Goal: Information Seeking & Learning: Learn about a topic

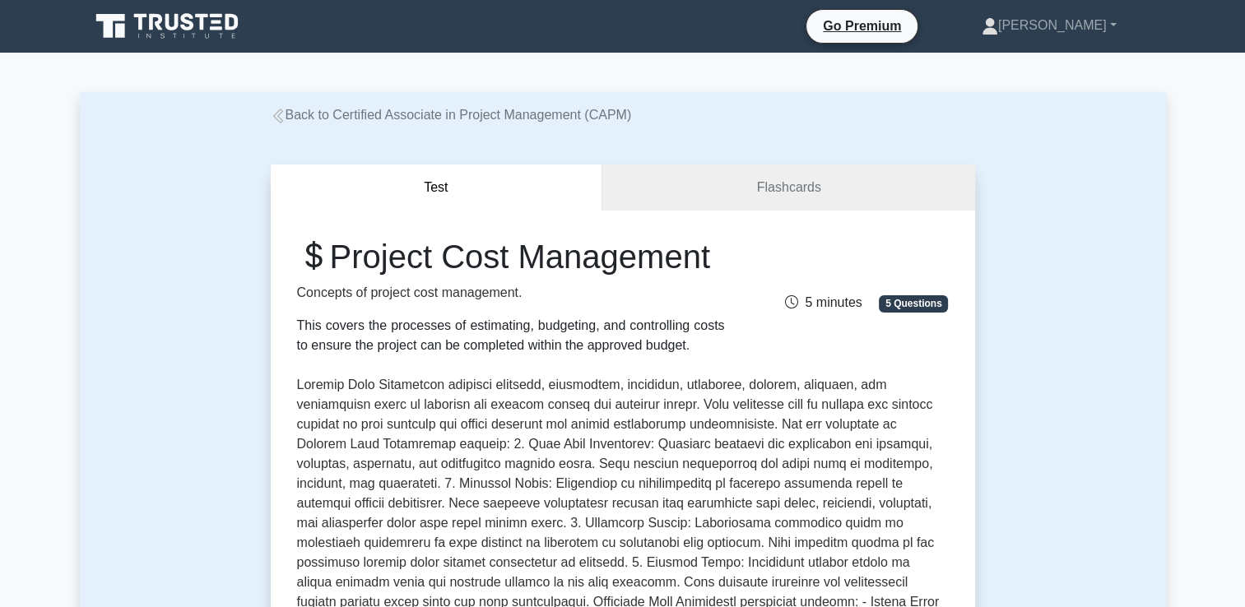
click at [182, 23] on icon at bounding box center [169, 26] width 158 height 31
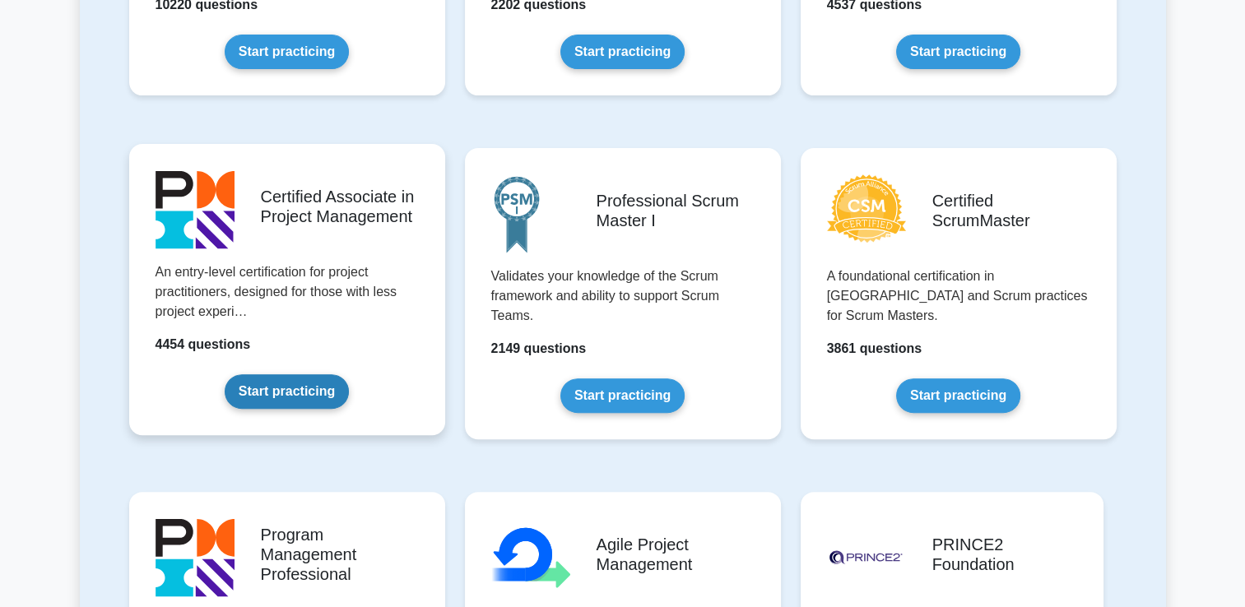
scroll to position [581, 0]
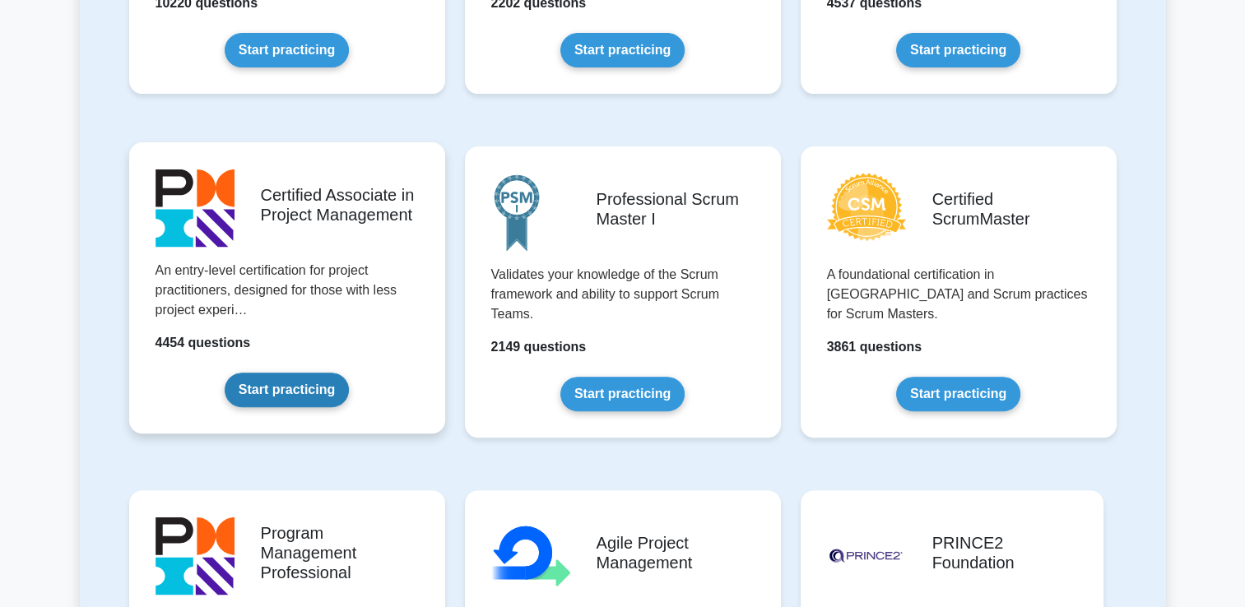
click at [301, 392] on link "Start practicing" at bounding box center [287, 390] width 124 height 35
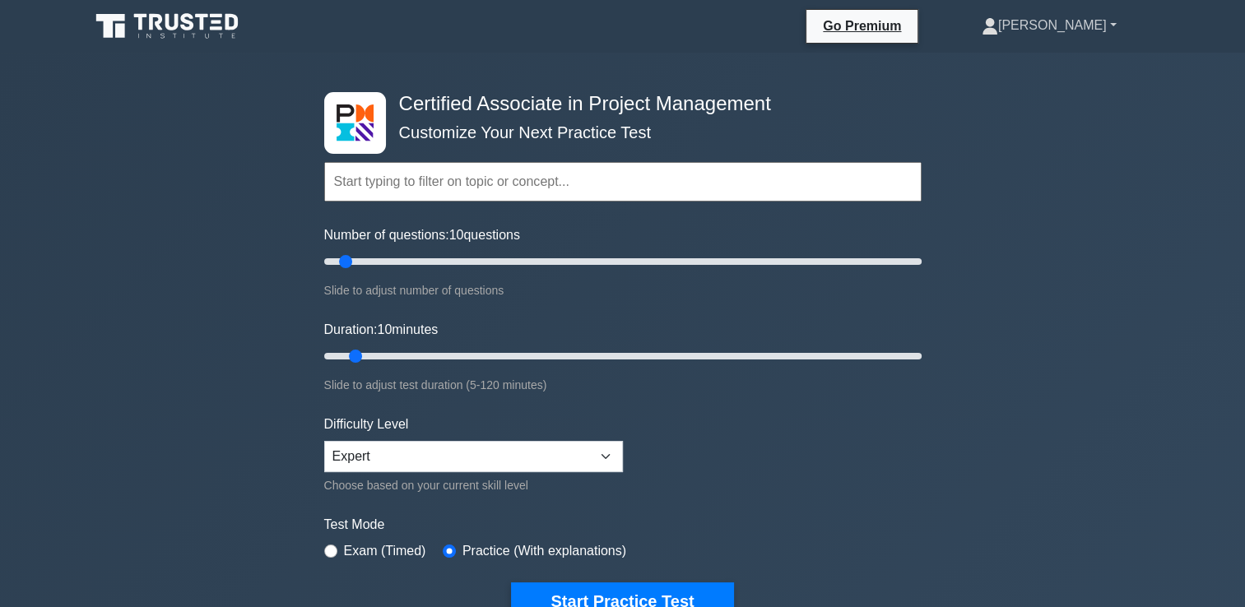
click at [1084, 26] on link "[PERSON_NAME]" at bounding box center [1049, 25] width 214 height 33
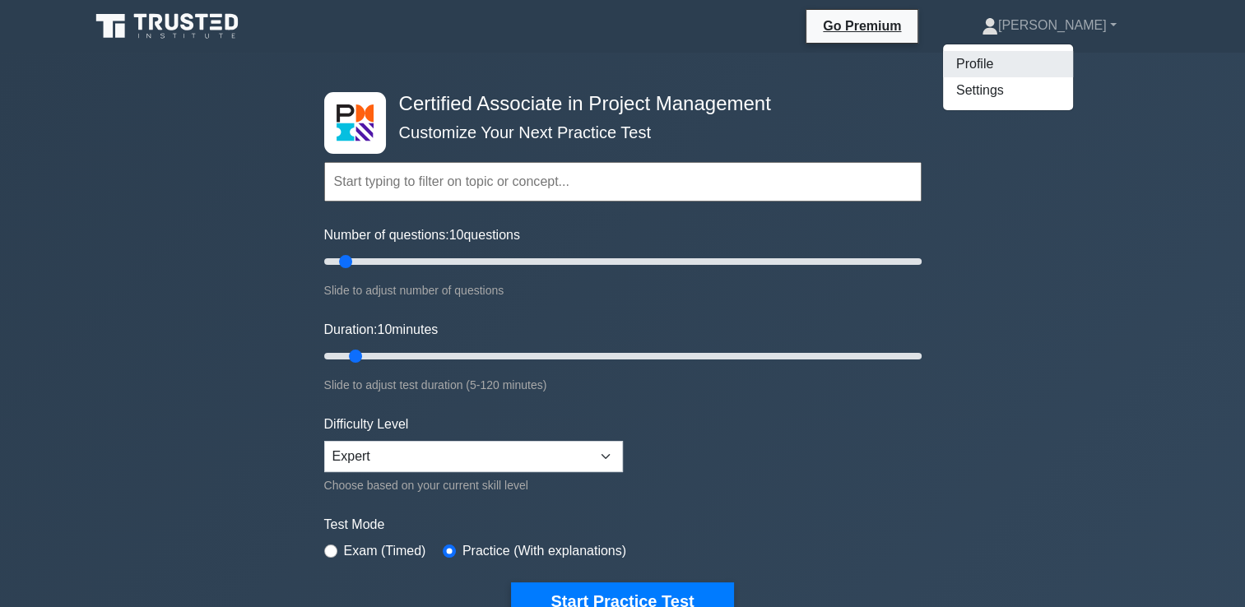
click at [1072, 54] on link "Profile" at bounding box center [1008, 64] width 130 height 26
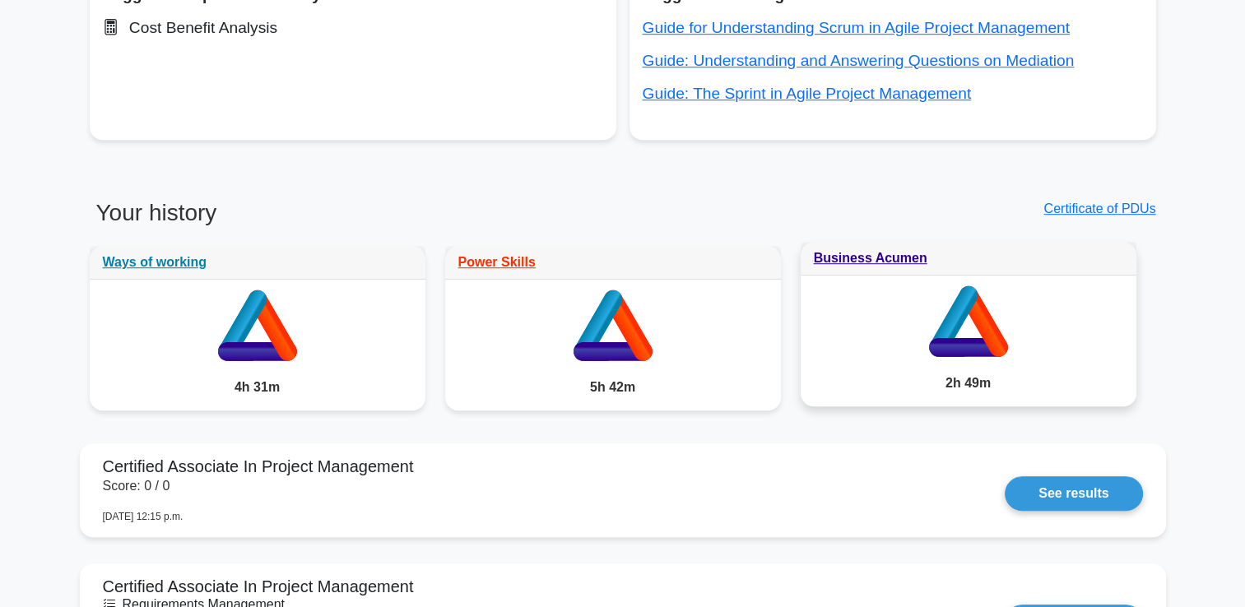
scroll to position [699, 0]
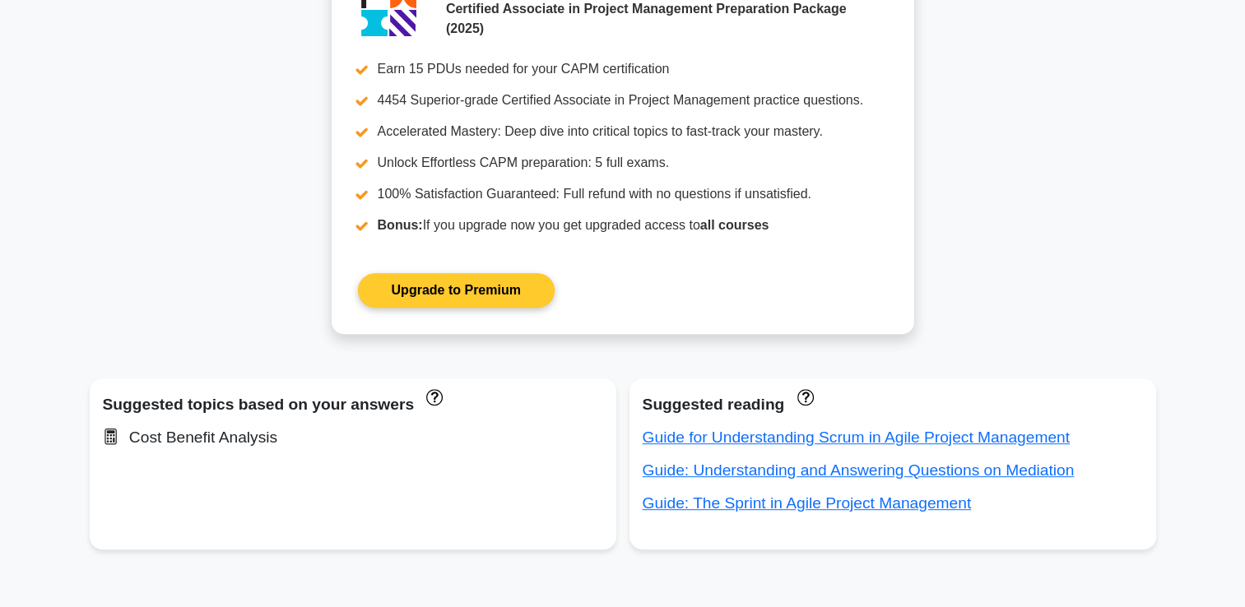
click at [543, 299] on link "Upgrade to Premium" at bounding box center [456, 290] width 197 height 35
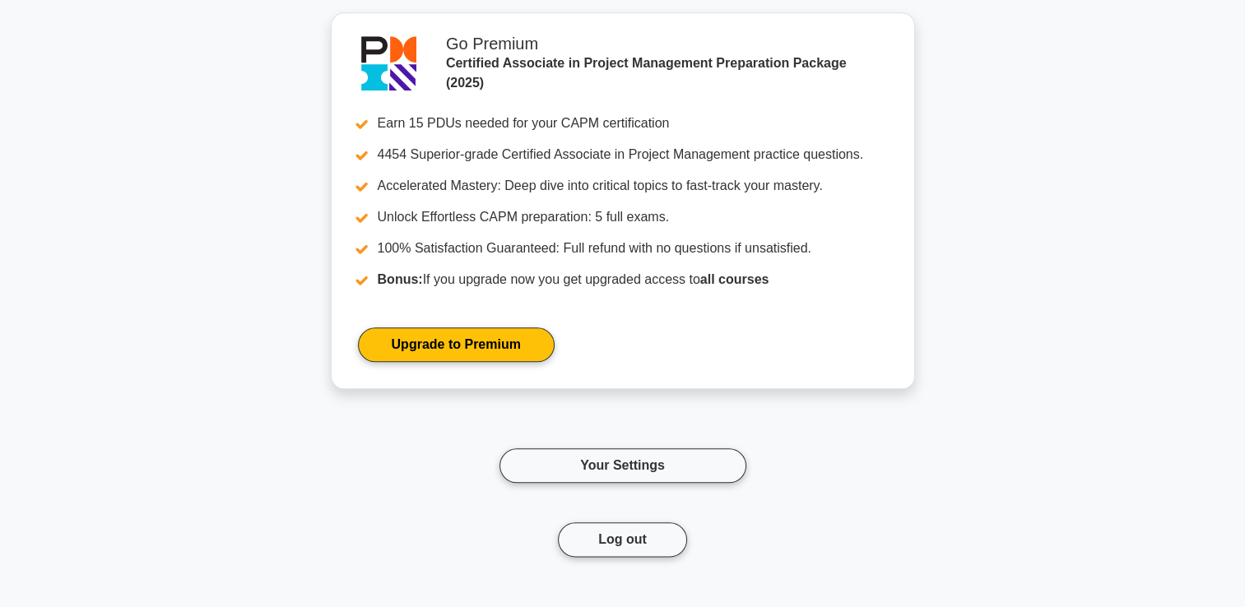
scroll to position [8003, 0]
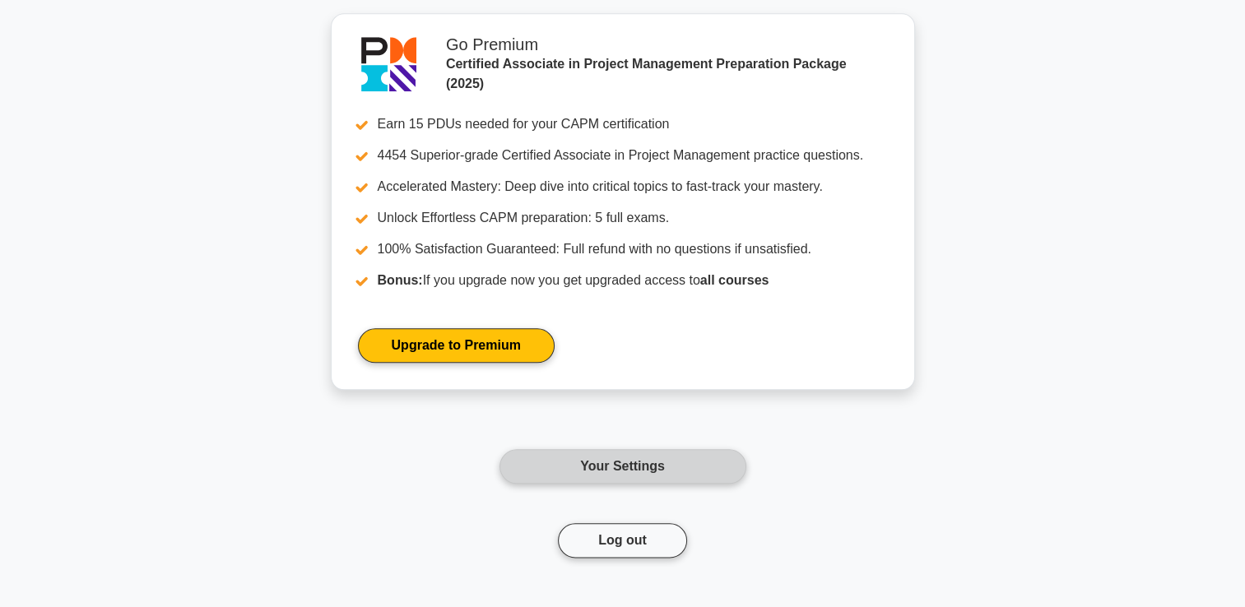
click at [639, 455] on link "Your Settings" at bounding box center [622, 466] width 247 height 35
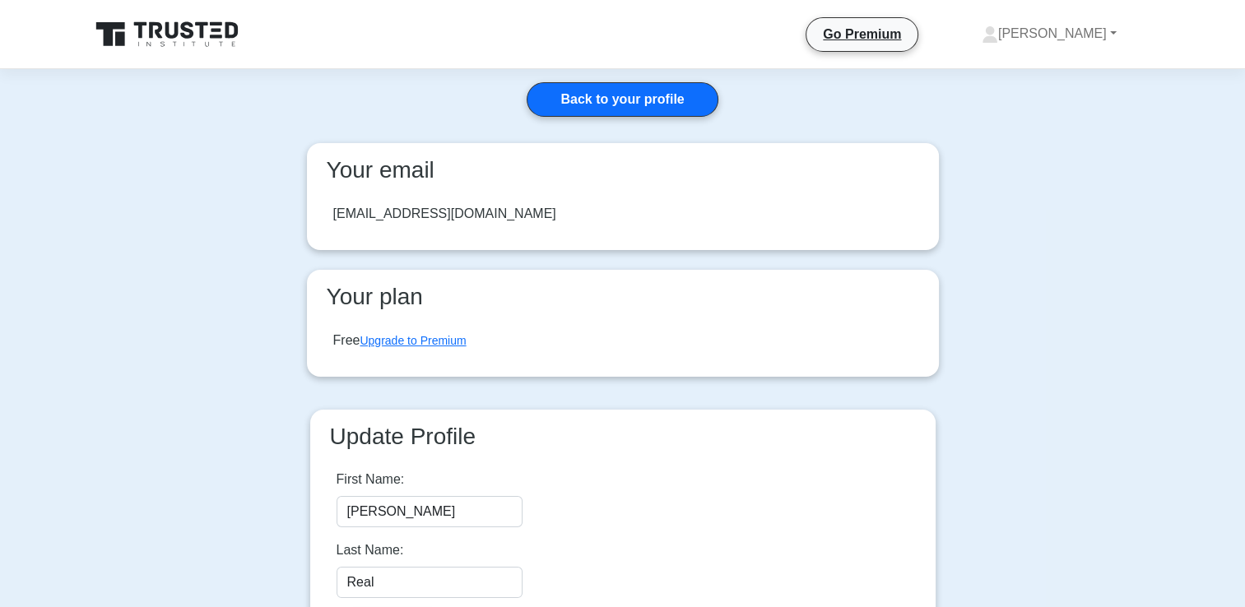
click at [178, 59] on nav "Go Premium" at bounding box center [623, 34] width 1066 height 53
click at [179, 38] on icon at bounding box center [169, 34] width 158 height 31
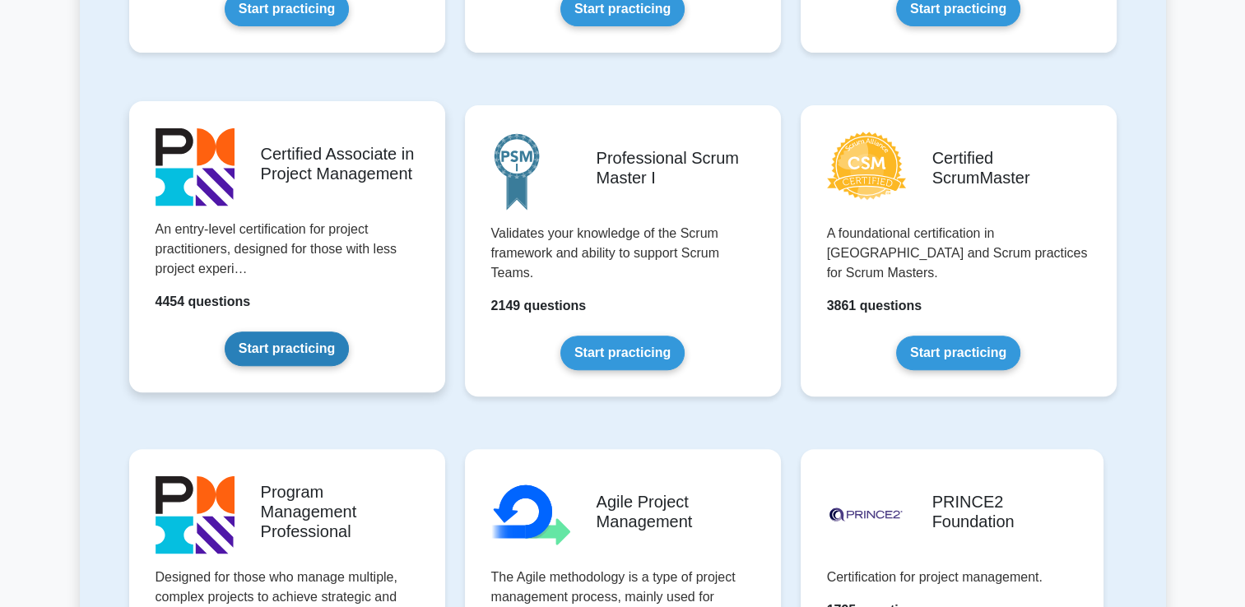
scroll to position [651, 0]
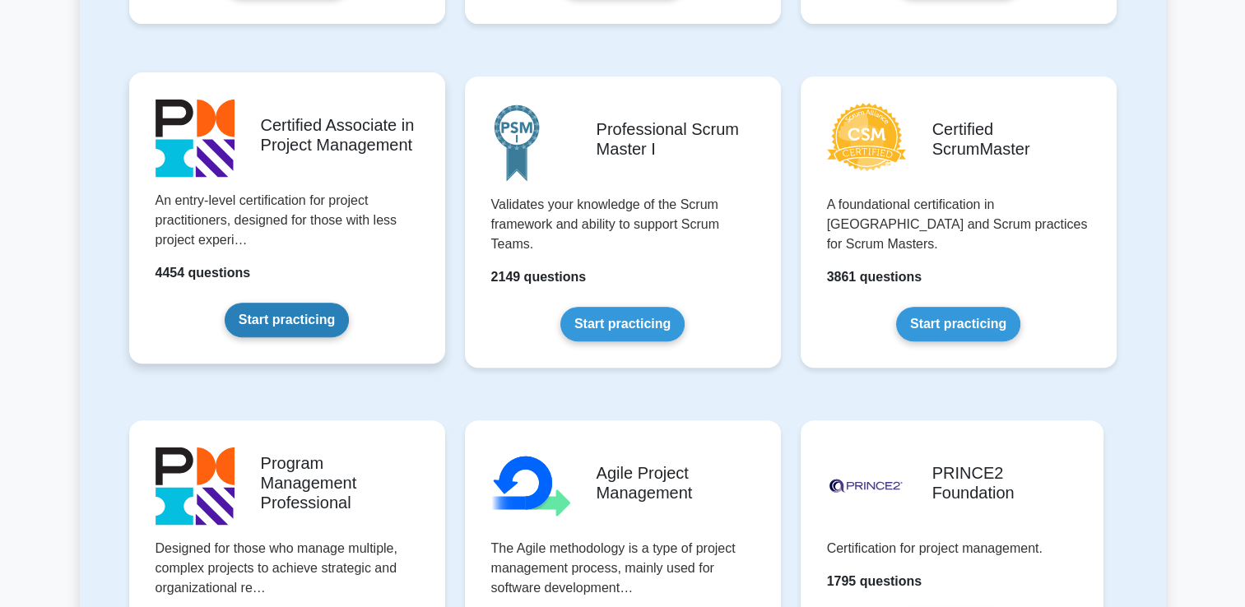
click at [318, 327] on link "Start practicing" at bounding box center [287, 320] width 124 height 35
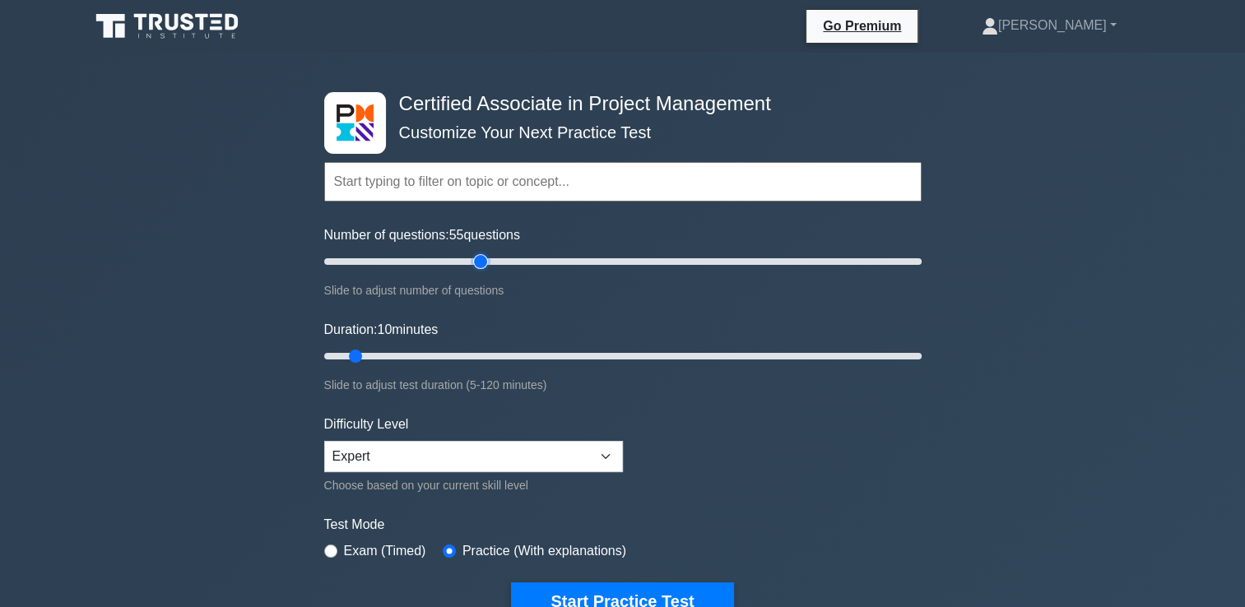
click at [480, 258] on input "Number of questions: 55 questions" at bounding box center [622, 262] width 597 height 20
click at [499, 259] on input "Number of questions: 60 questions" at bounding box center [622, 262] width 597 height 20
type input "75"
click at [533, 262] on input "Number of questions: 75 questions" at bounding box center [622, 262] width 597 height 20
drag, startPoint x: 915, startPoint y: 362, endPoint x: 647, endPoint y: 514, distance: 308.4
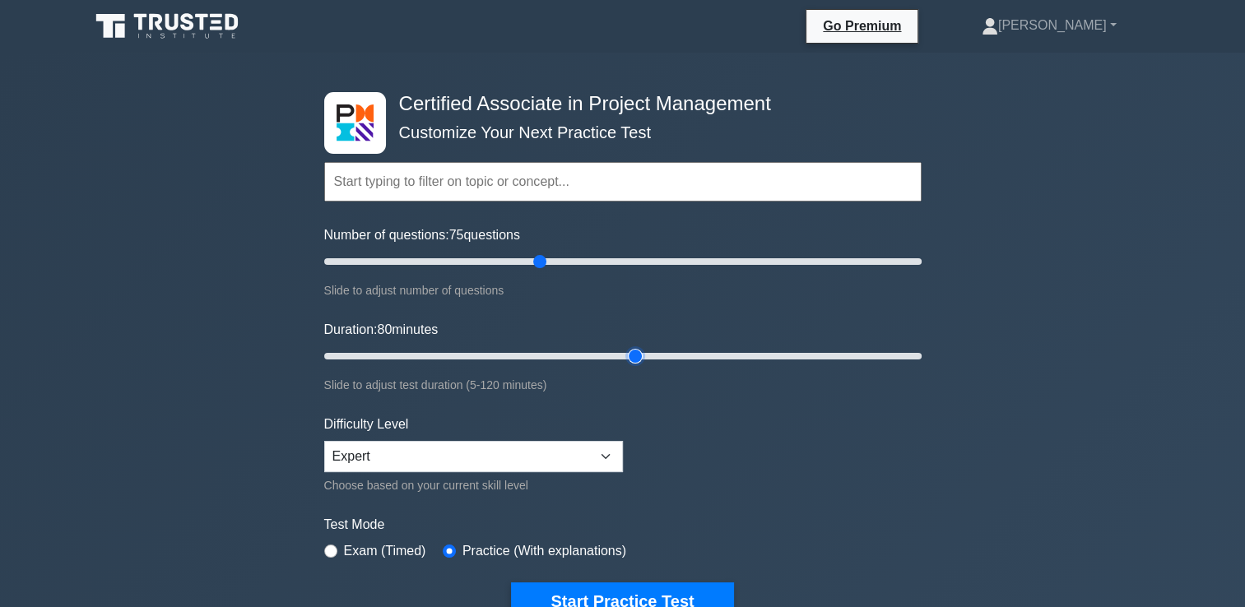
click at [647, 366] on input "Duration: 80 minutes" at bounding box center [622, 356] width 597 height 20
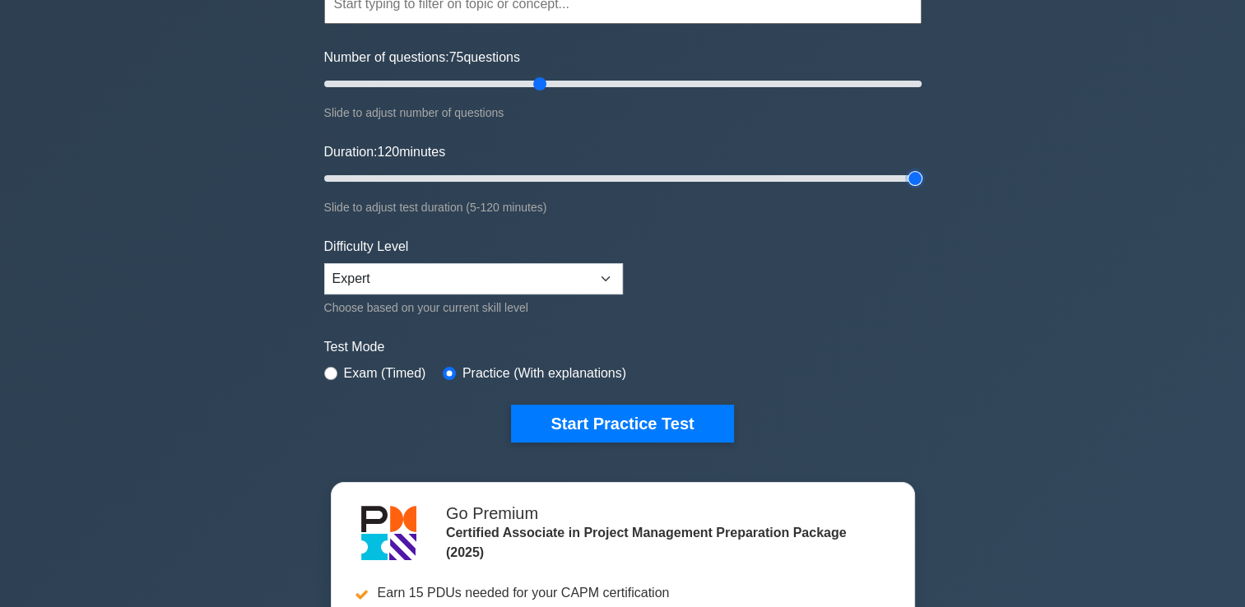
type input "120"
click at [907, 178] on input "Duration: 120 minutes" at bounding box center [622, 179] width 597 height 20
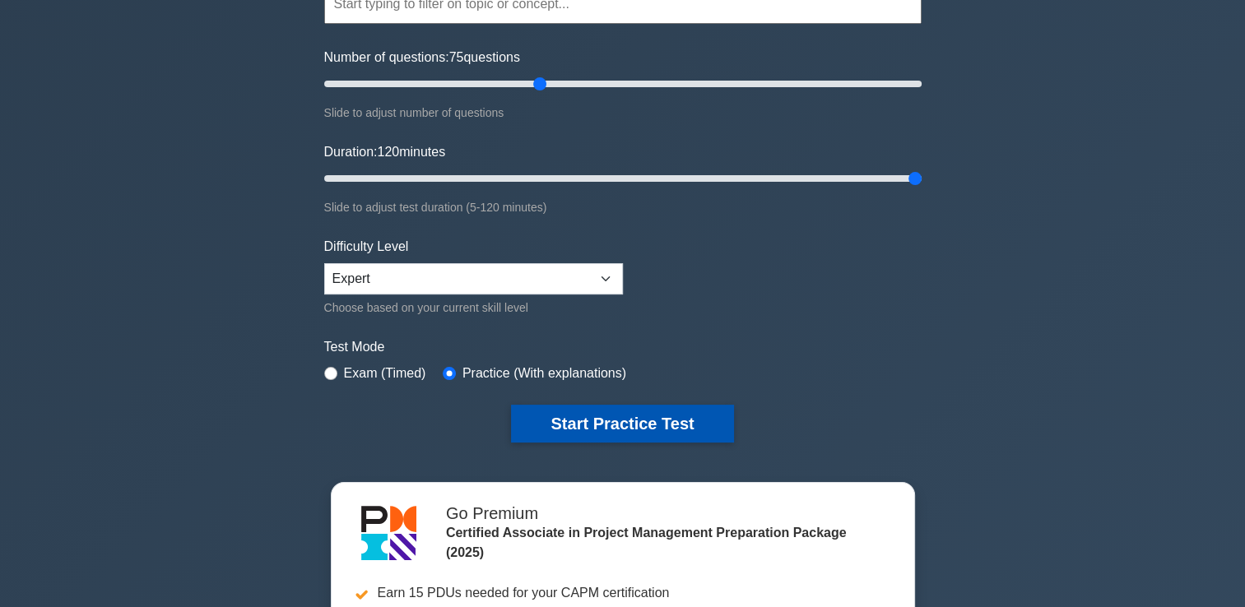
click at [698, 427] on button "Start Practice Test" at bounding box center [622, 424] width 222 height 38
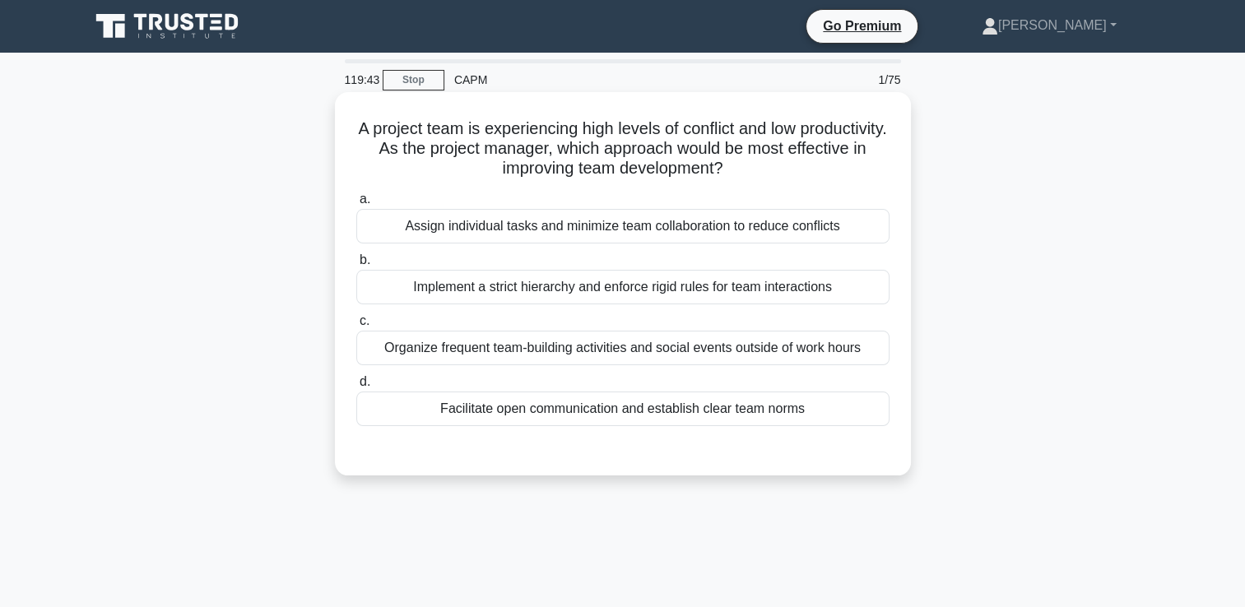
click at [698, 411] on div "Facilitate open communication and establish clear team norms" at bounding box center [622, 409] width 533 height 35
click at [356, 387] on input "d. Facilitate open communication and establish clear team norms" at bounding box center [356, 382] width 0 height 11
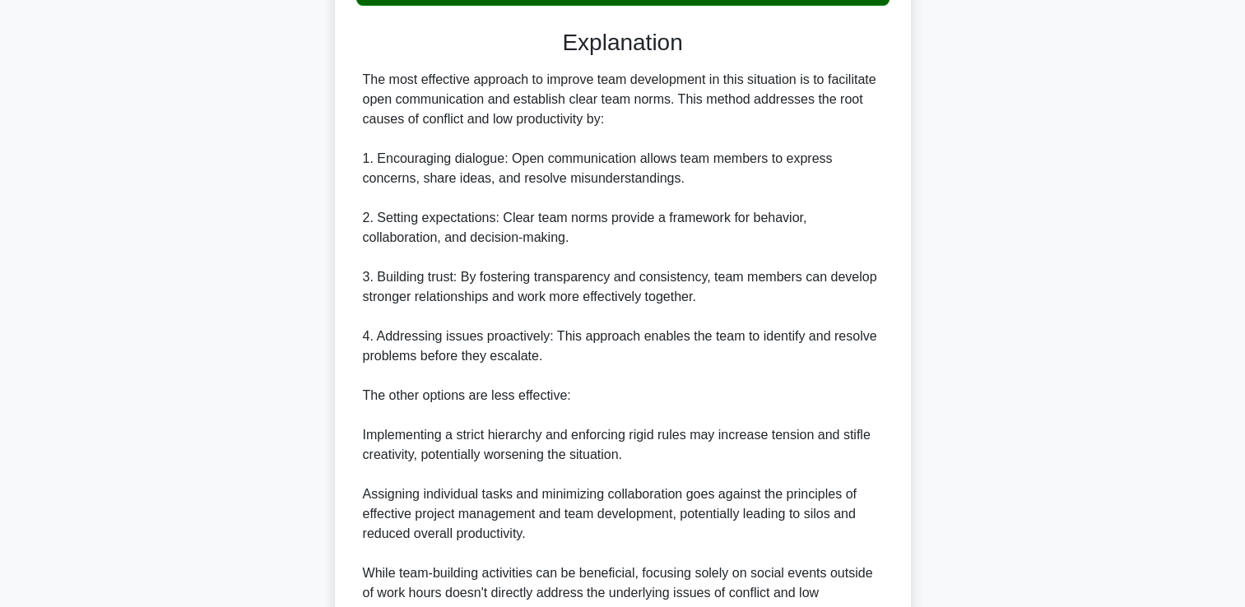
scroll to position [583, 0]
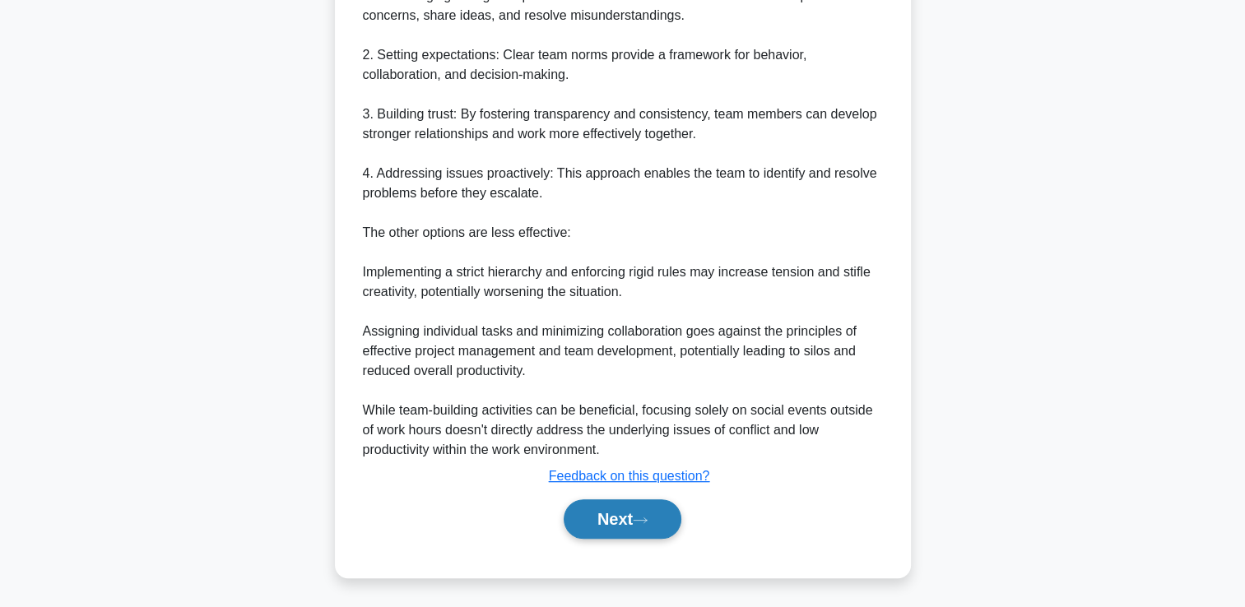
click at [625, 508] on button "Next" at bounding box center [623, 518] width 118 height 39
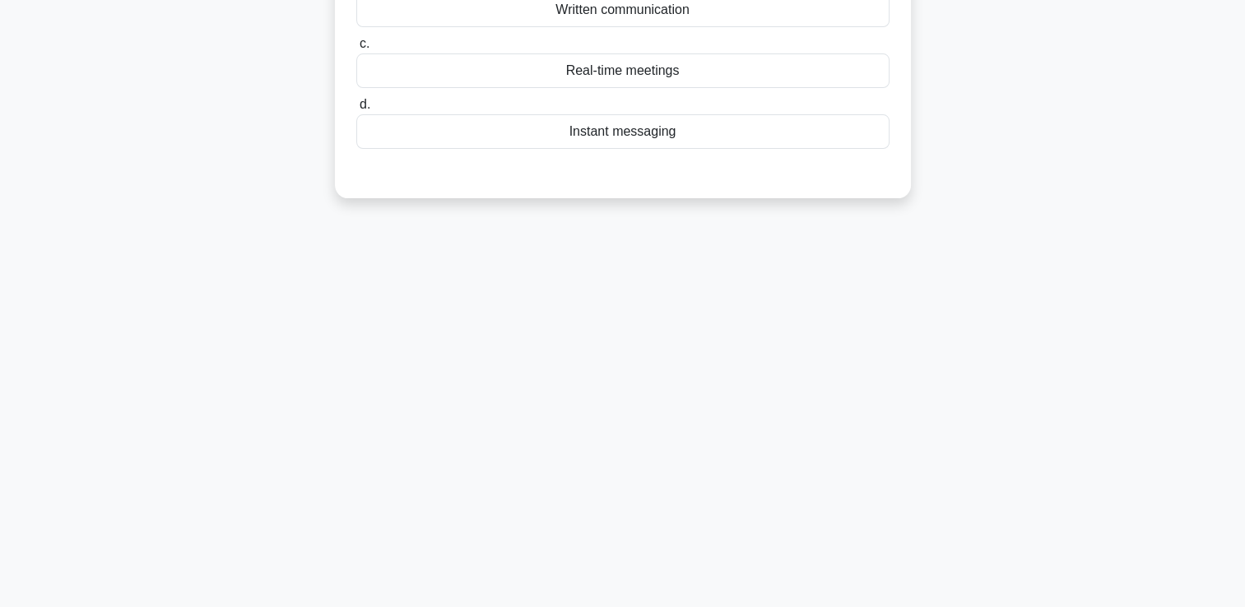
scroll to position [0, 0]
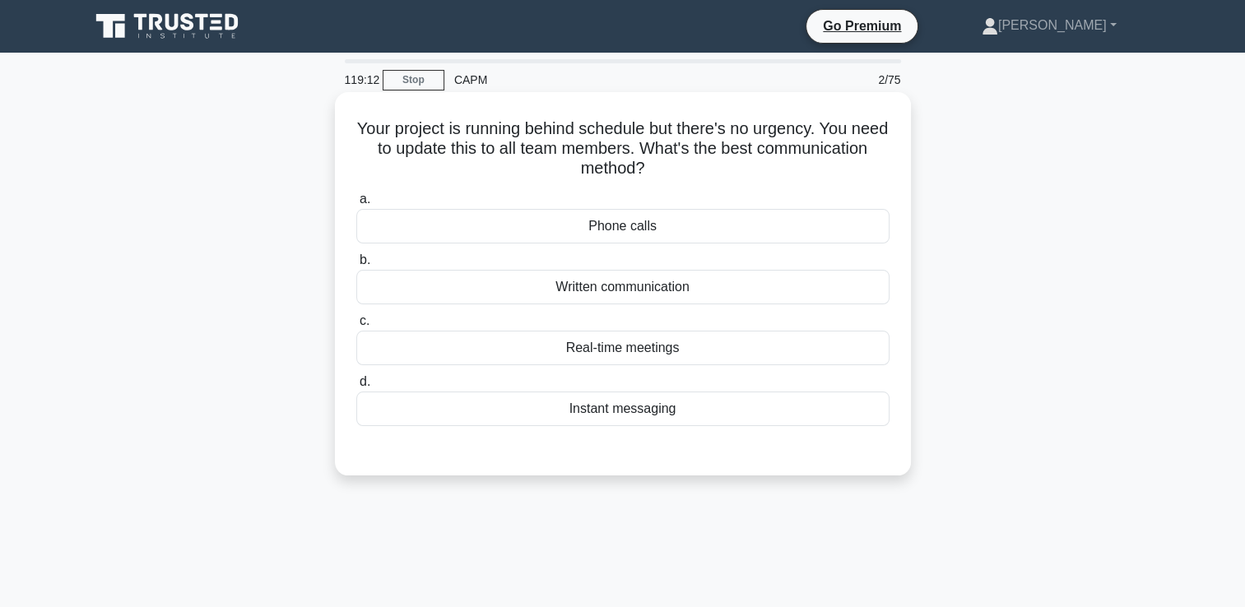
click at [639, 294] on div "Written communication" at bounding box center [622, 287] width 533 height 35
click at [356, 266] on input "b. Written communication" at bounding box center [356, 260] width 0 height 11
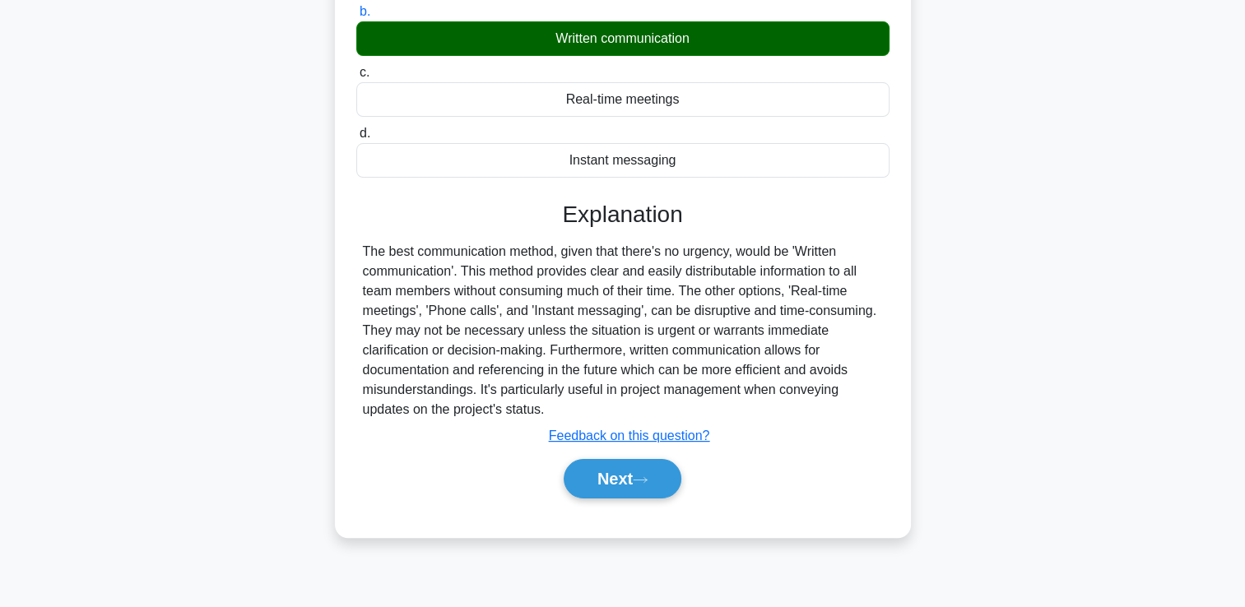
scroll to position [249, 0]
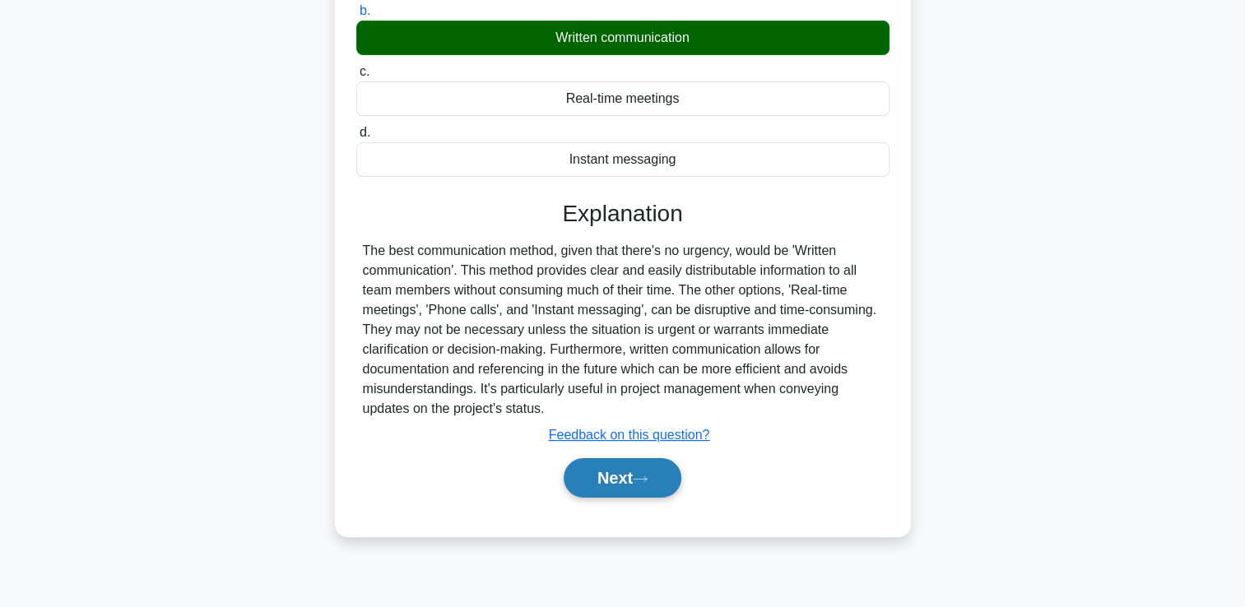
click at [646, 488] on button "Next" at bounding box center [623, 477] width 118 height 39
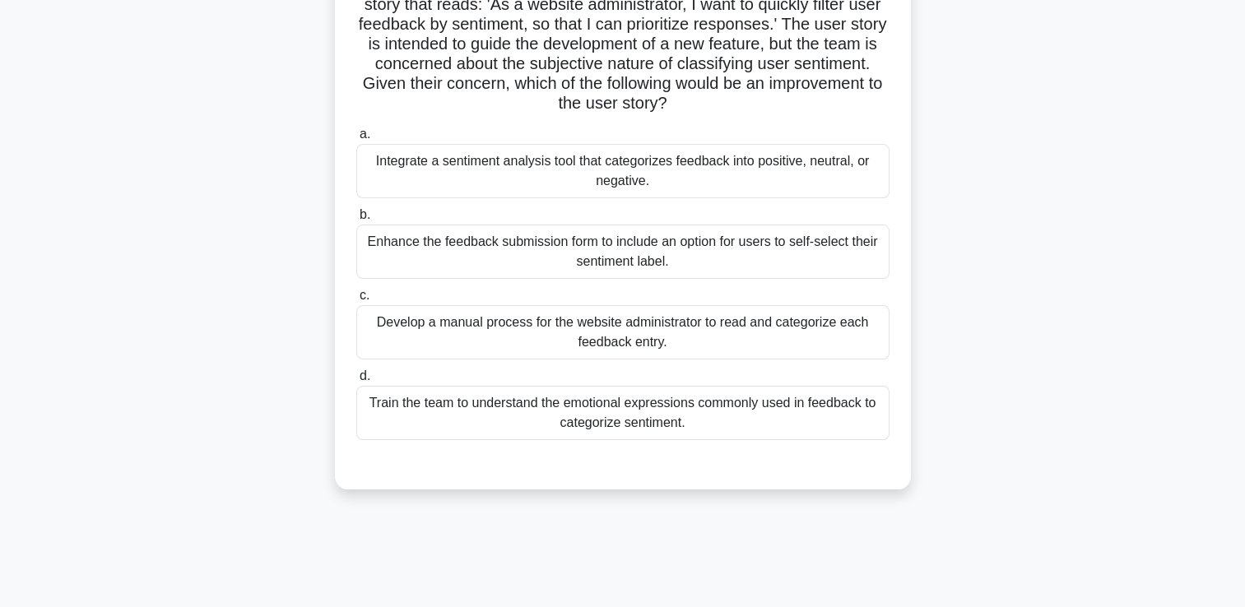
scroll to position [151, 0]
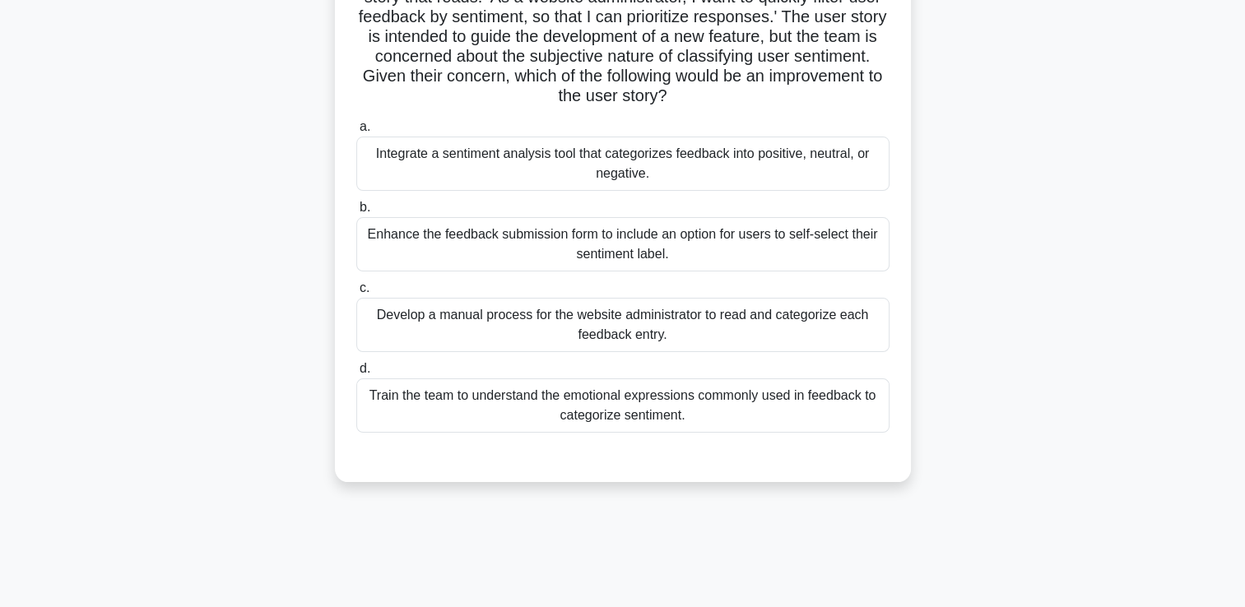
click at [845, 176] on div "Integrate a sentiment analysis tool that categorizes feedback into positive, ne…" at bounding box center [622, 164] width 533 height 54
click at [356, 132] on input "a. Integrate a sentiment analysis tool that categorizes feedback into positive,…" at bounding box center [356, 127] width 0 height 11
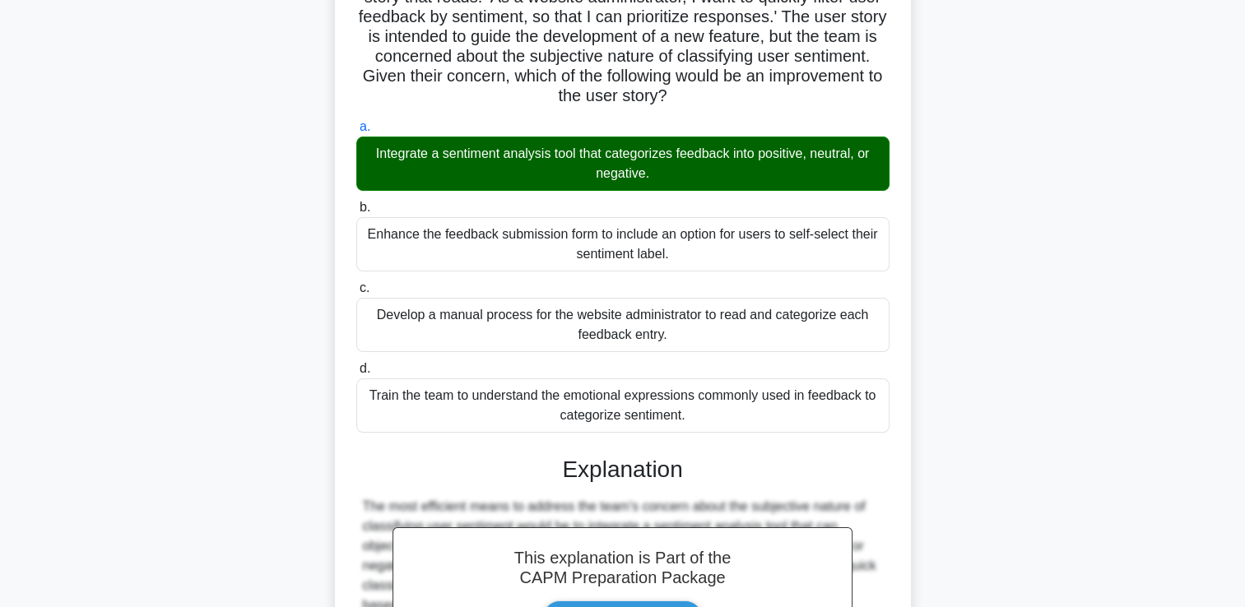
scroll to position [564, 0]
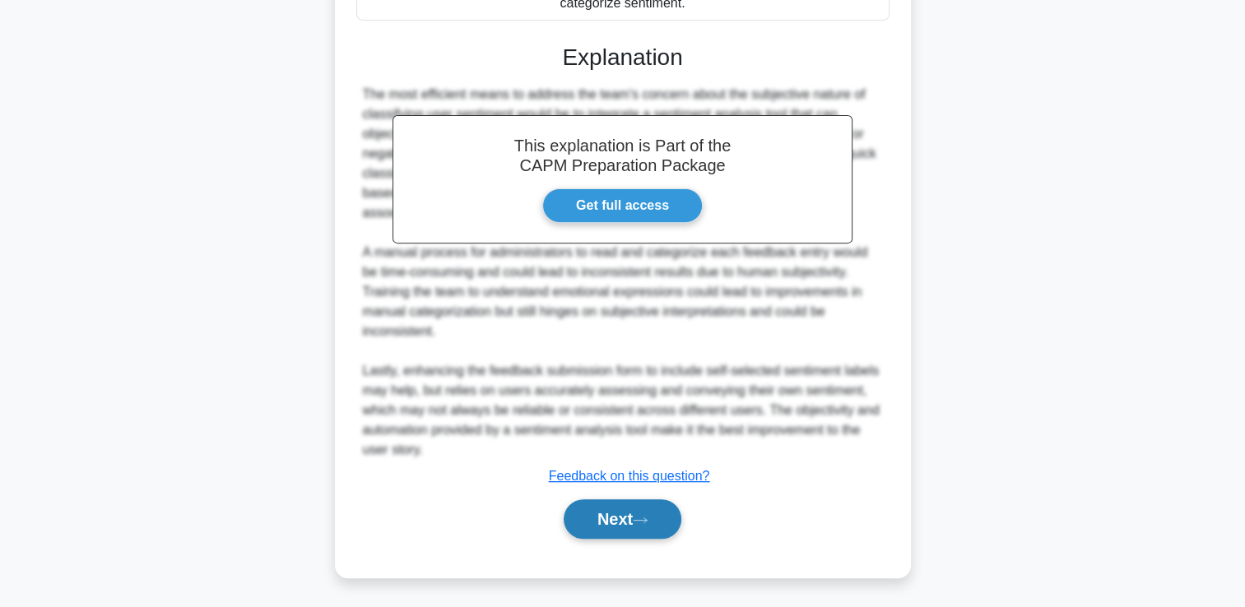
click at [647, 519] on icon at bounding box center [639, 519] width 13 height 5
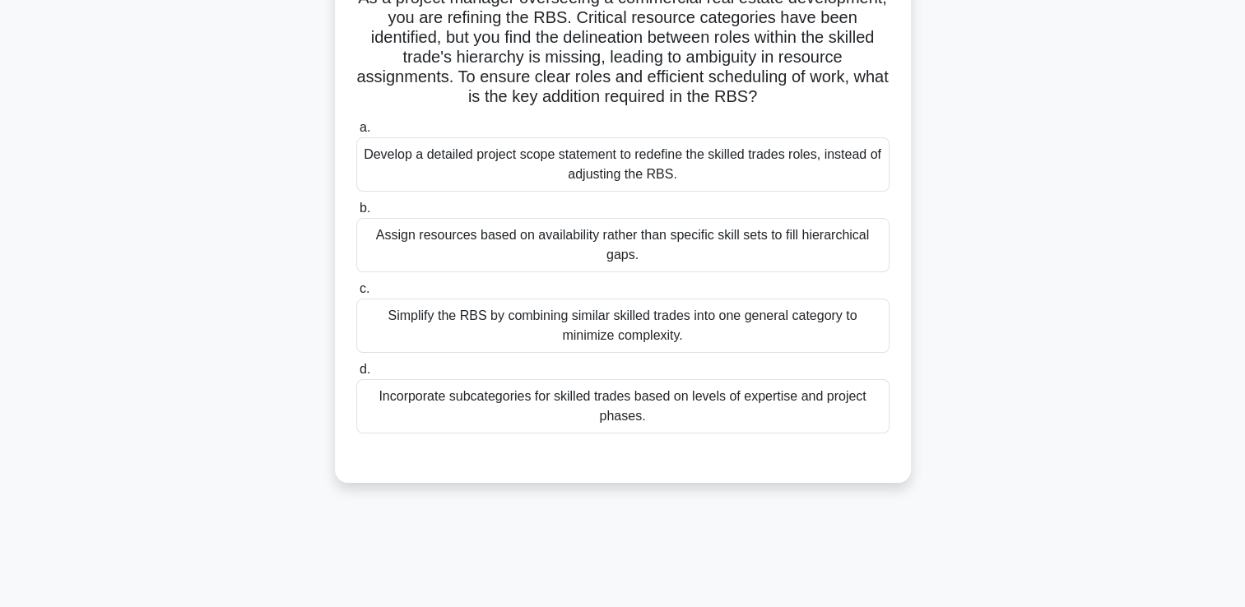
scroll to position [135, 0]
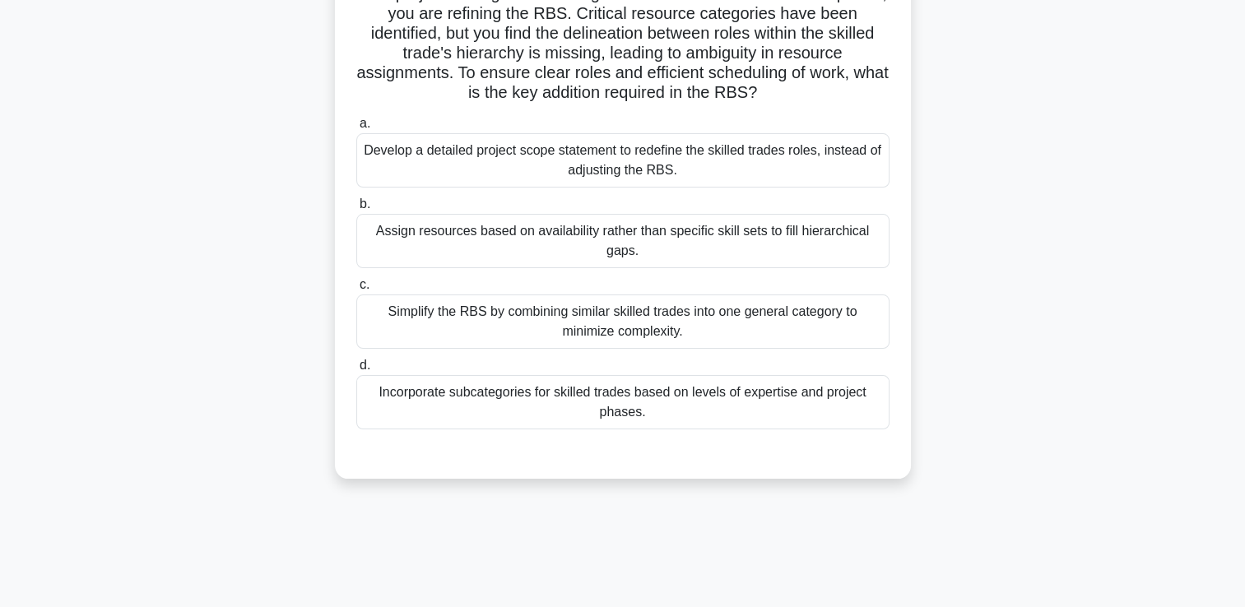
click at [796, 418] on div "Incorporate subcategories for skilled trades based on levels of expertise and p…" at bounding box center [622, 402] width 533 height 54
click at [356, 371] on input "d. Incorporate subcategories for skilled trades based on levels of expertise an…" at bounding box center [356, 365] width 0 height 11
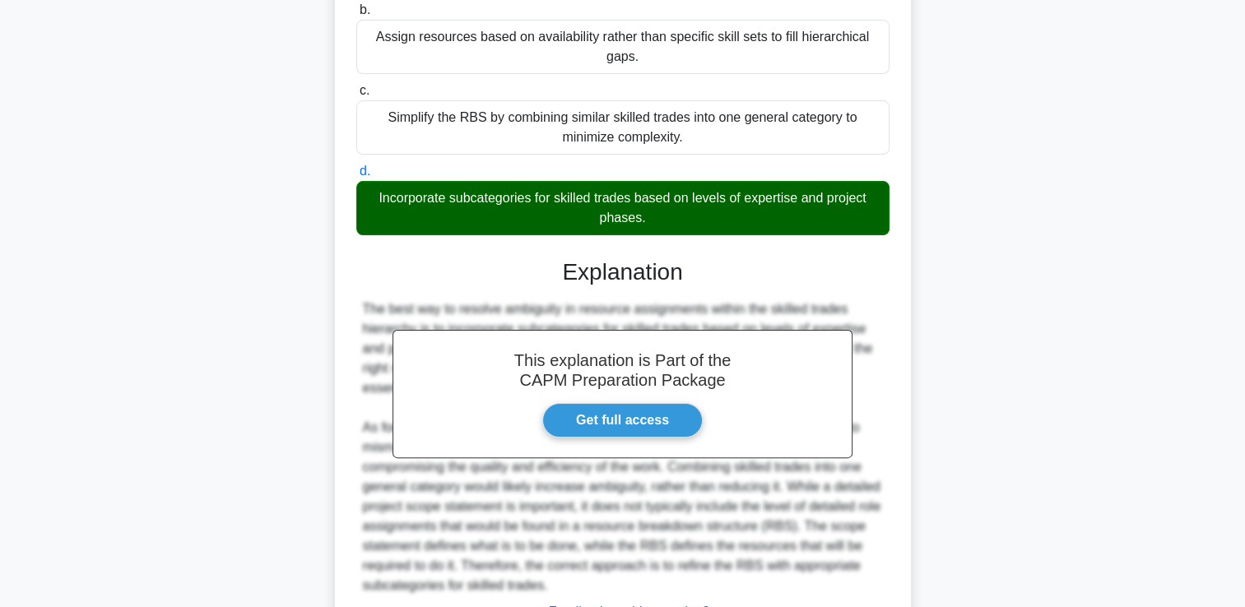
scroll to position [465, 0]
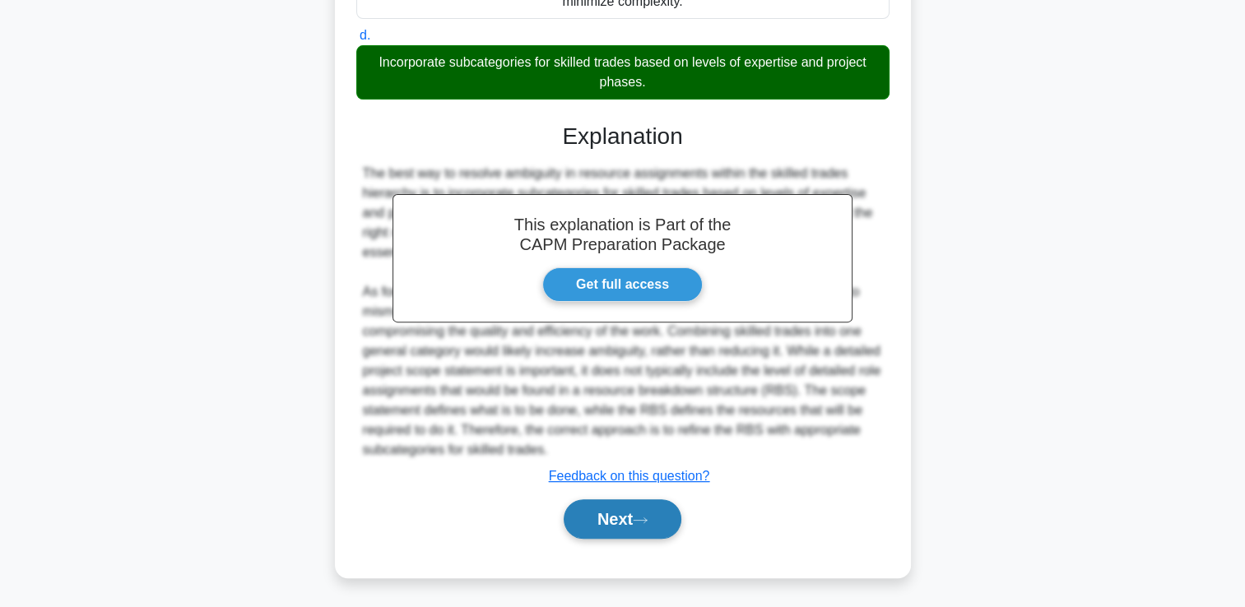
click at [662, 508] on button "Next" at bounding box center [623, 518] width 118 height 39
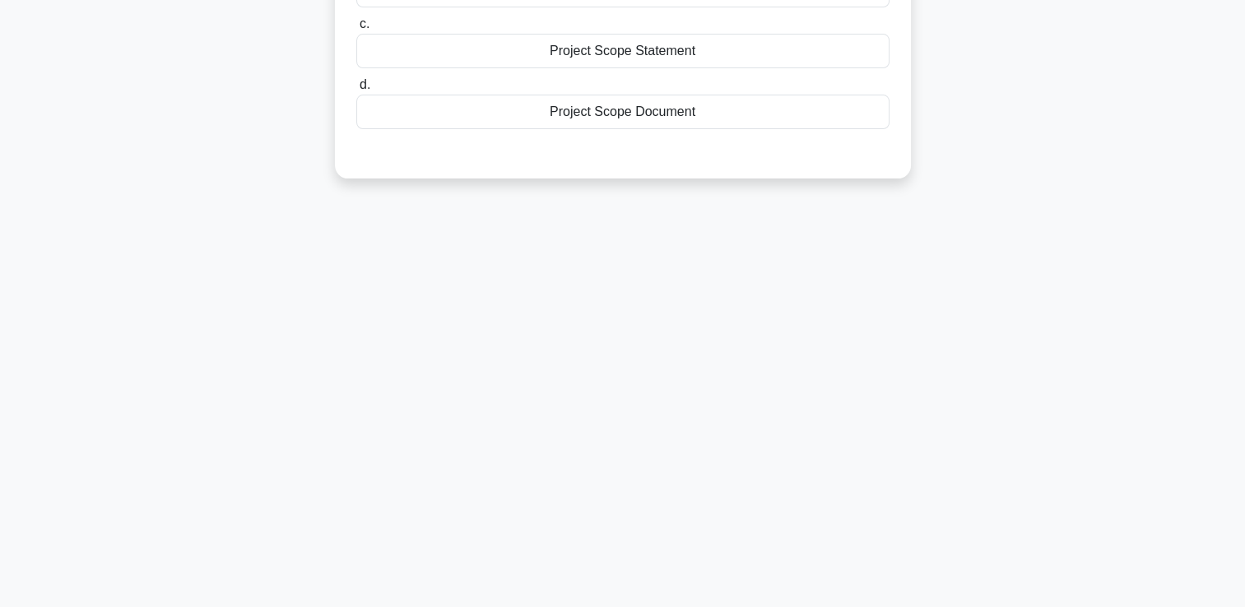
scroll to position [0, 0]
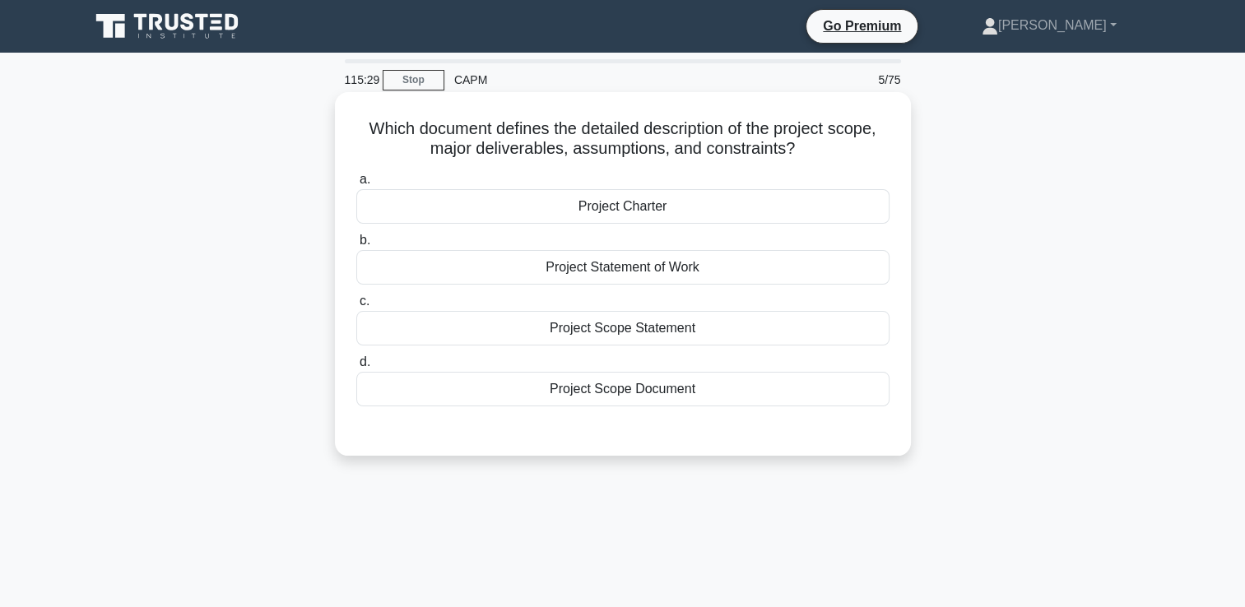
click at [751, 326] on div "Project Scope Statement" at bounding box center [622, 328] width 533 height 35
click at [356, 307] on input "c. Project Scope Statement" at bounding box center [356, 301] width 0 height 11
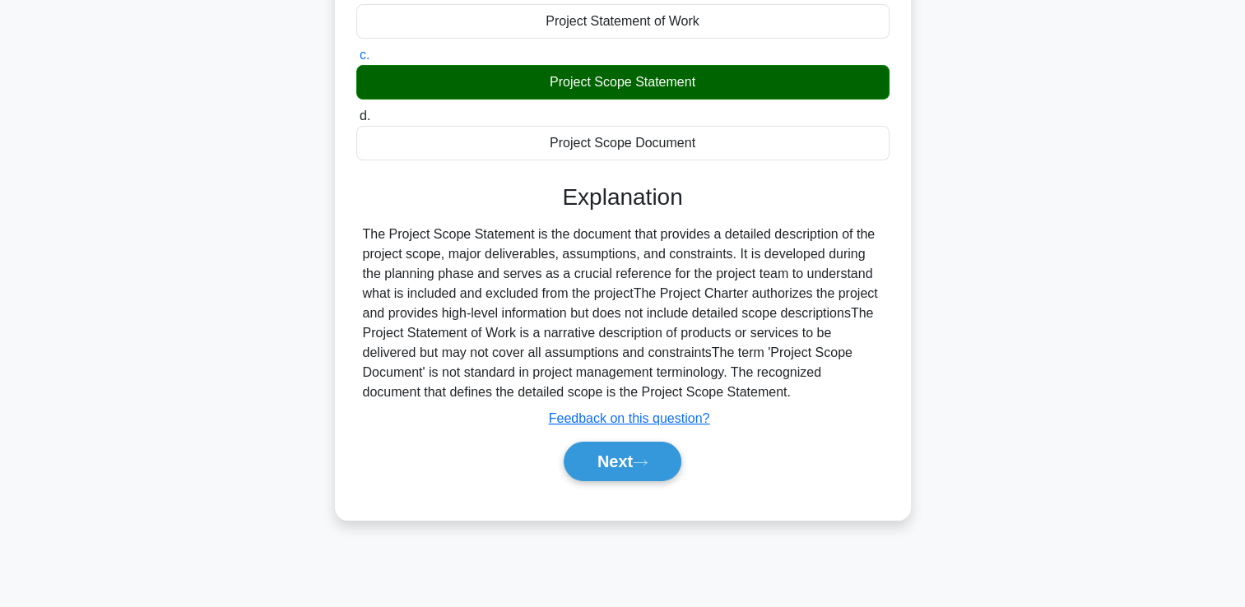
scroll to position [248, 0]
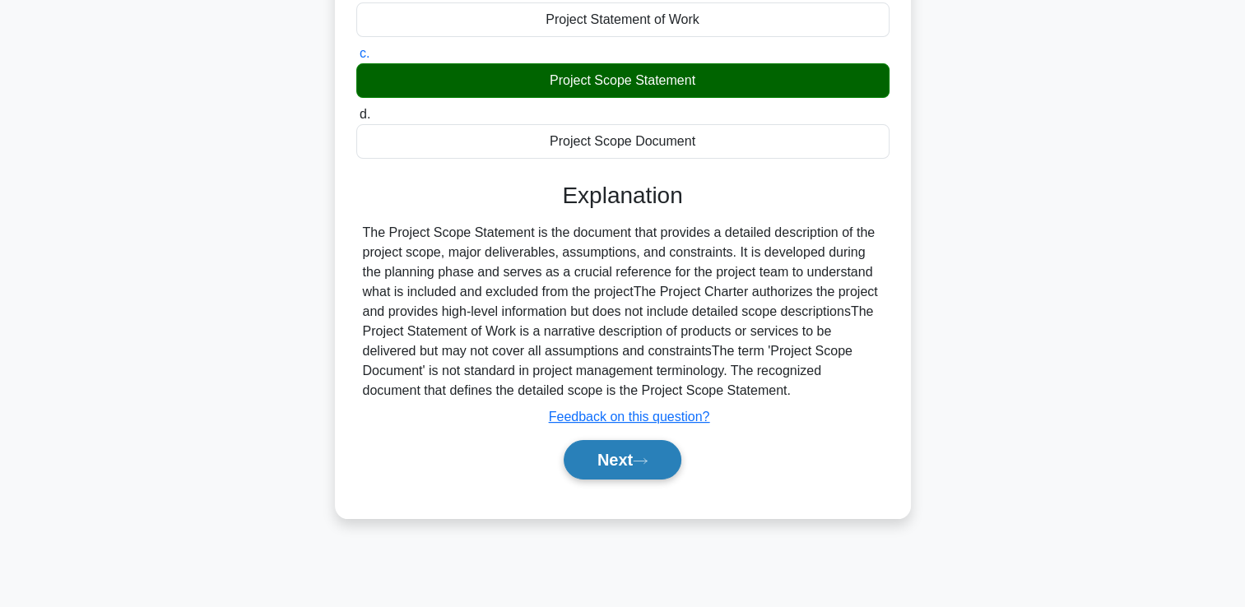
click at [655, 456] on button "Next" at bounding box center [623, 459] width 118 height 39
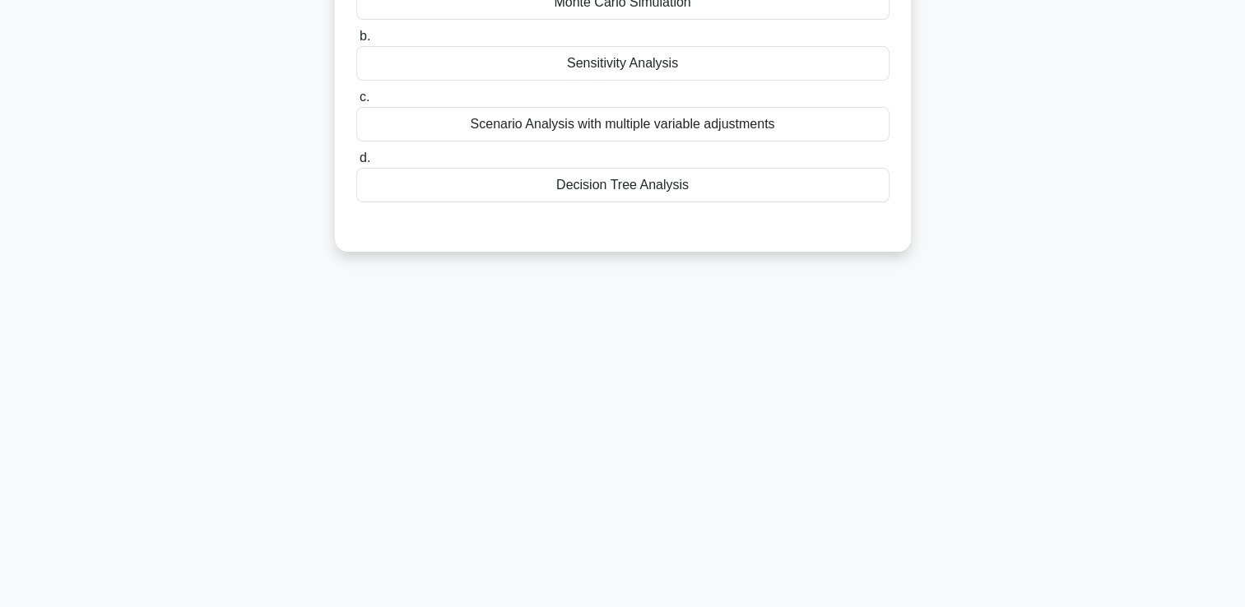
scroll to position [0, 0]
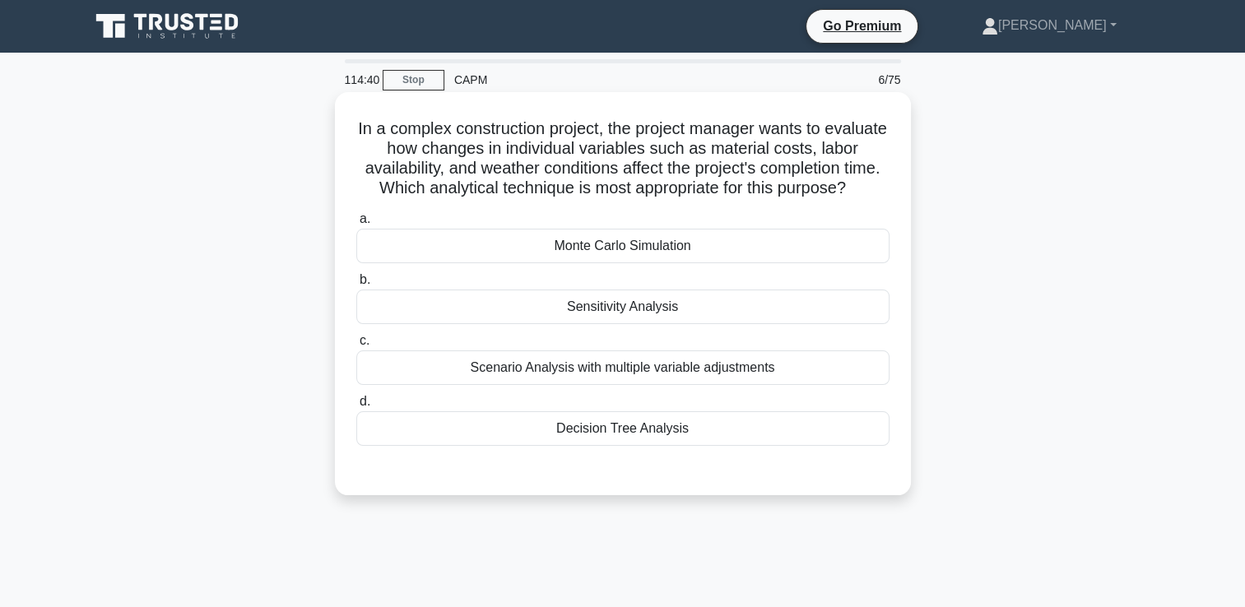
click at [682, 324] on div "Sensitivity Analysis" at bounding box center [622, 307] width 533 height 35
click at [356, 285] on input "b. Sensitivity Analysis" at bounding box center [356, 280] width 0 height 11
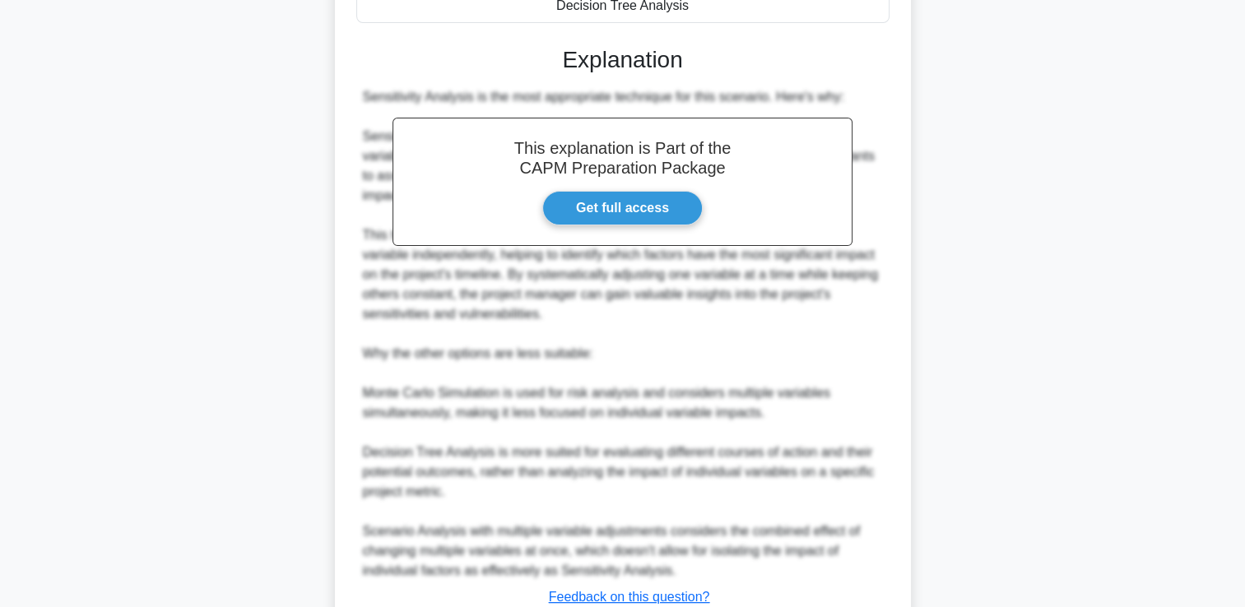
scroll to position [564, 0]
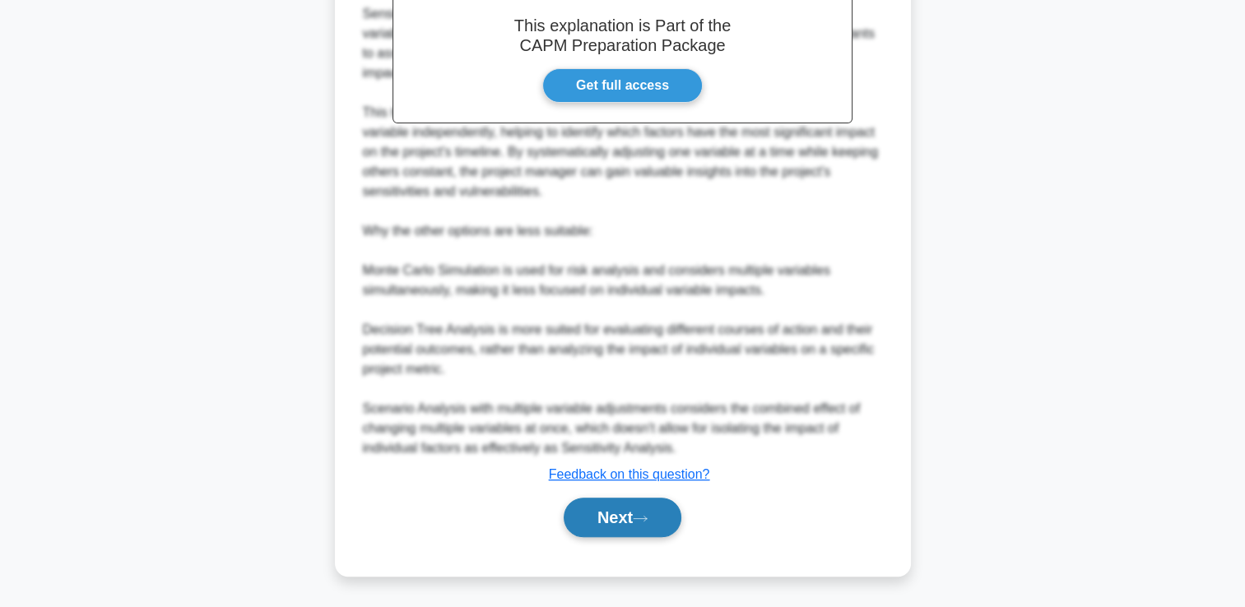
click at [623, 503] on button "Next" at bounding box center [623, 517] width 118 height 39
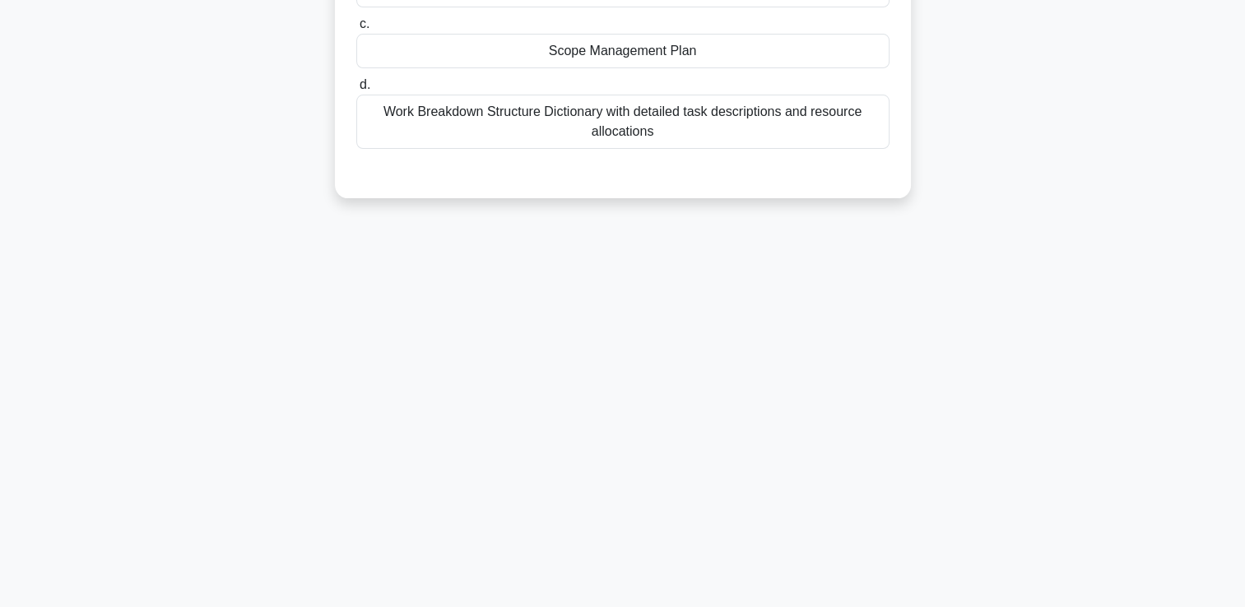
scroll to position [0, 0]
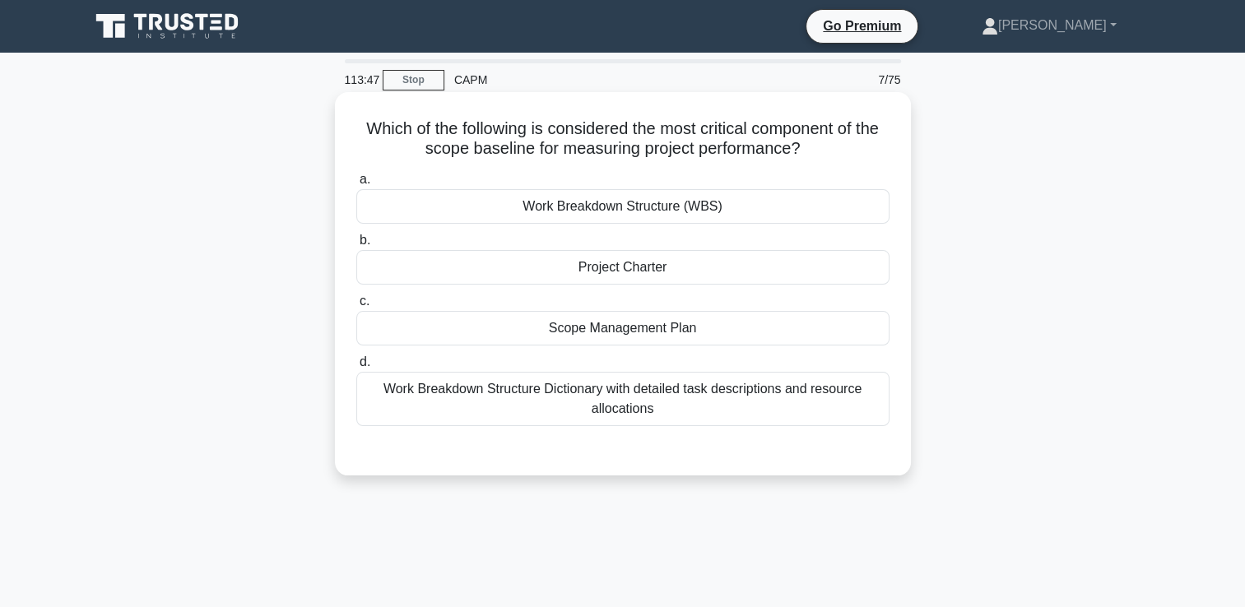
click at [621, 322] on div "Scope Management Plan" at bounding box center [622, 328] width 533 height 35
click at [356, 307] on input "c. Scope Management Plan" at bounding box center [356, 301] width 0 height 11
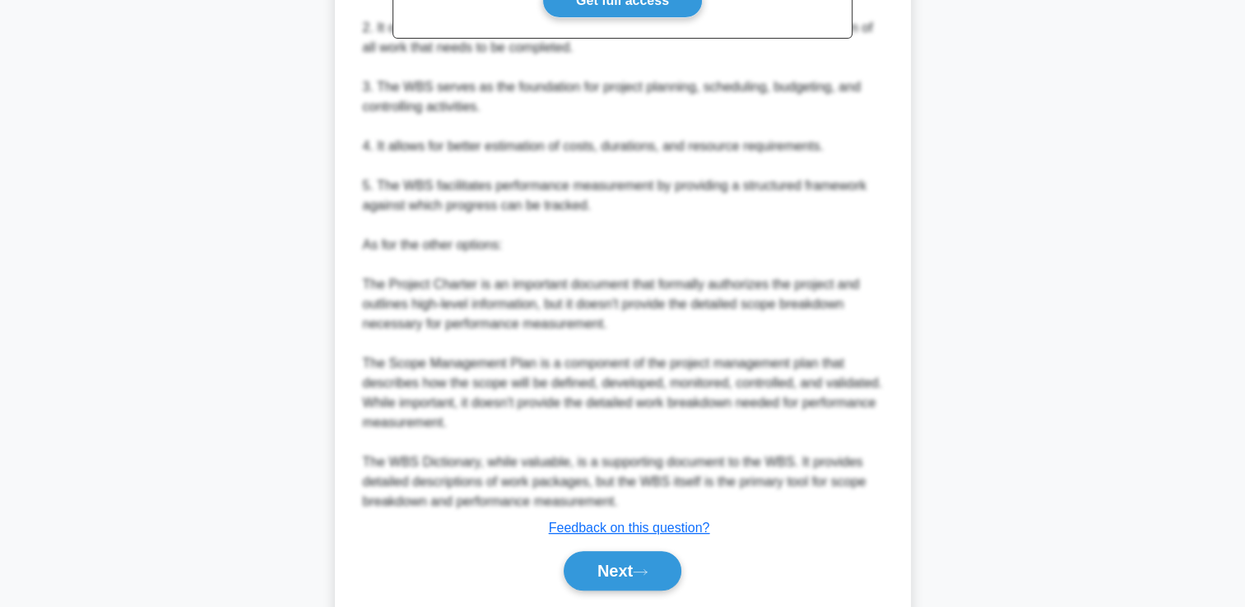
scroll to position [664, 0]
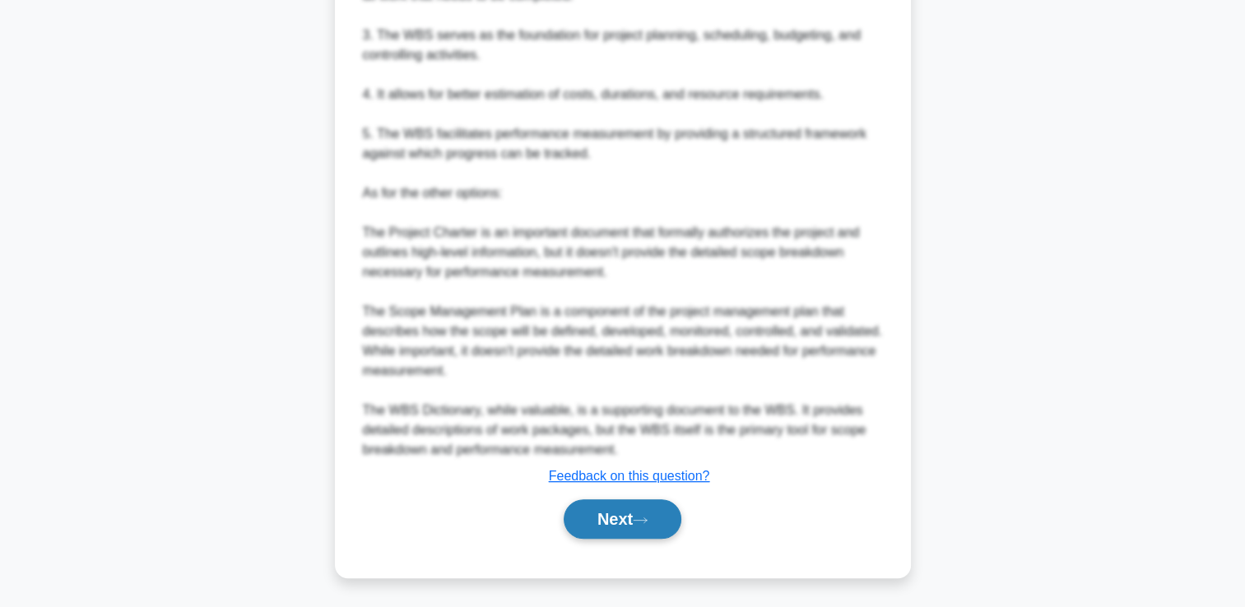
click at [619, 514] on button "Next" at bounding box center [623, 518] width 118 height 39
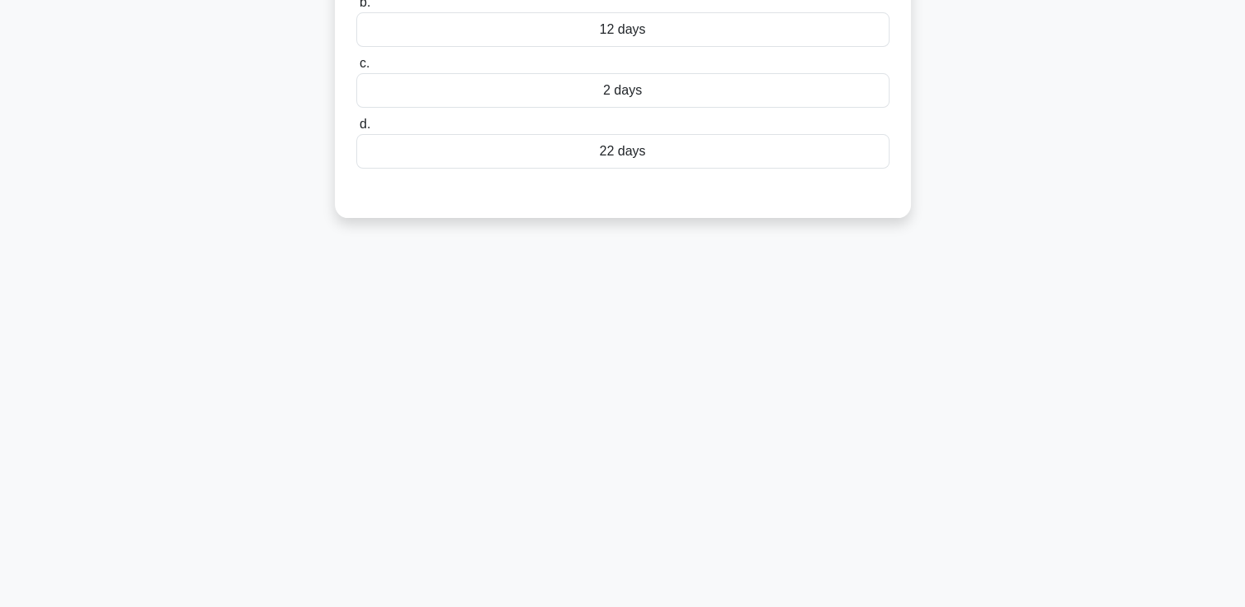
scroll to position [0, 0]
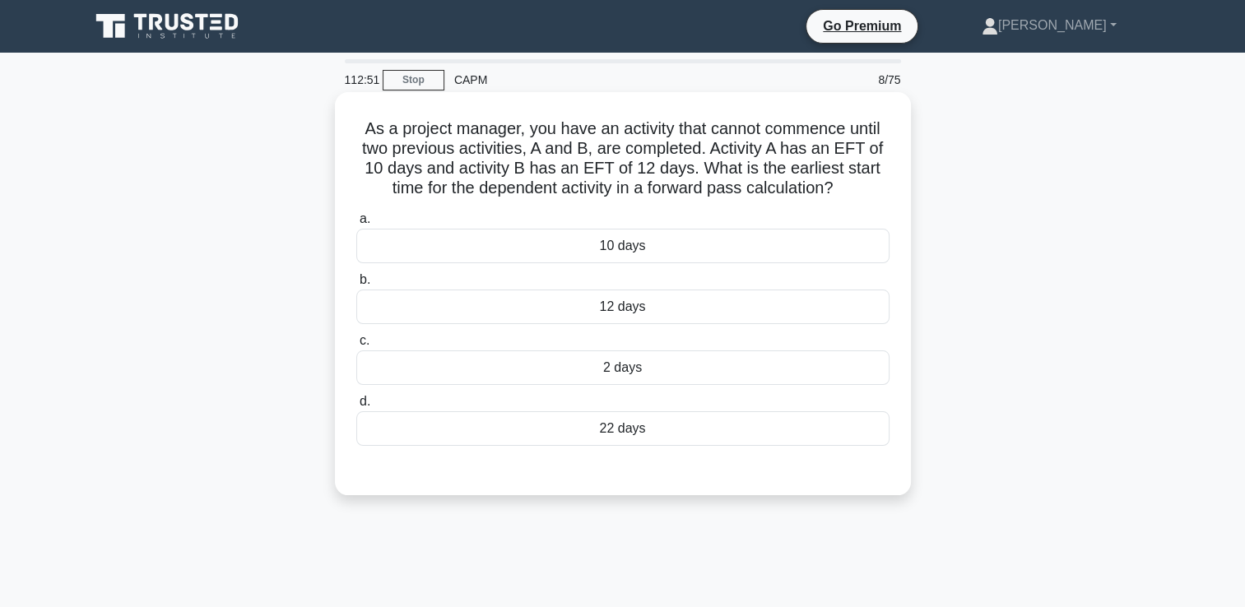
click at [617, 431] on div "22 days" at bounding box center [622, 428] width 533 height 35
click at [356, 407] on input "d. 22 days" at bounding box center [356, 402] width 0 height 11
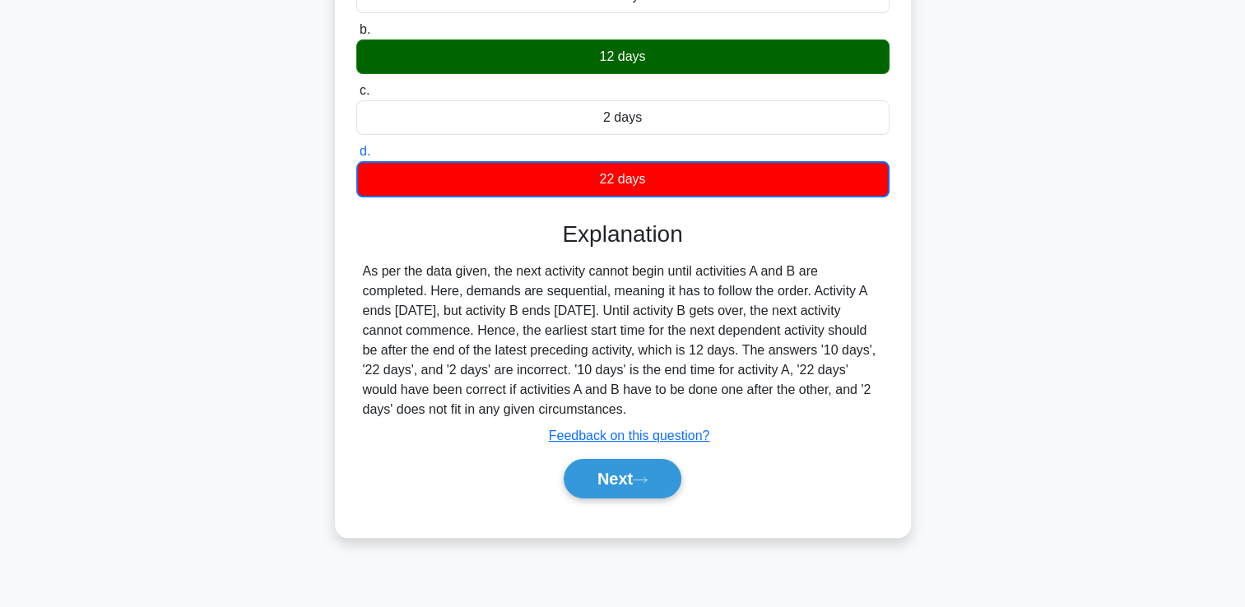
scroll to position [281, 0]
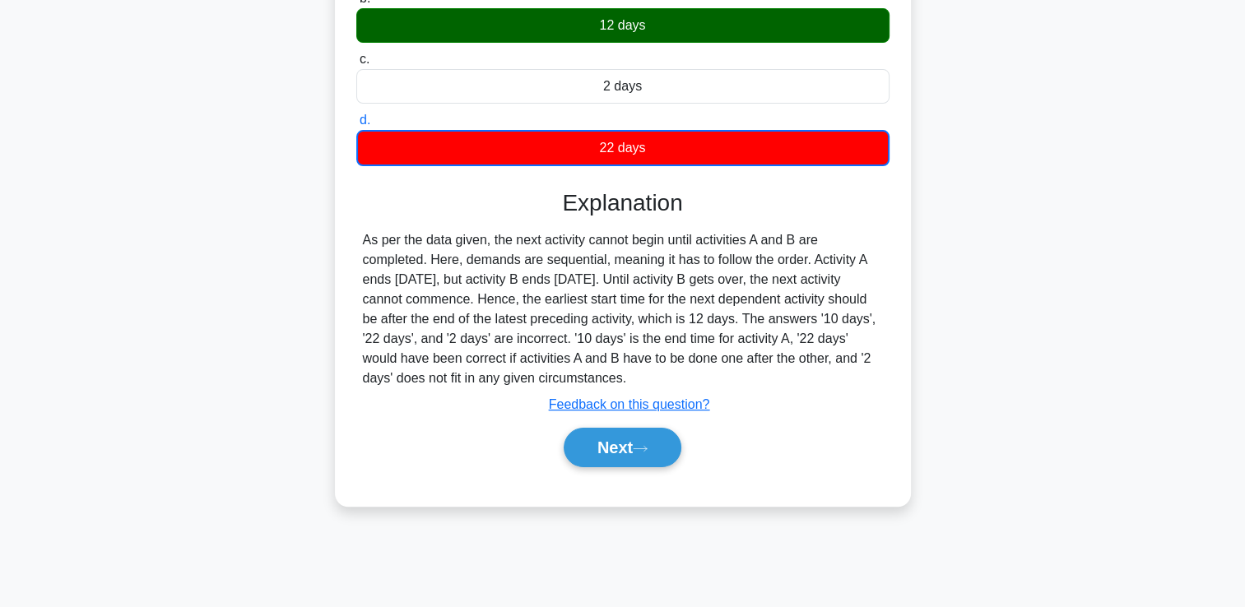
click at [617, 431] on button "Next" at bounding box center [623, 447] width 118 height 39
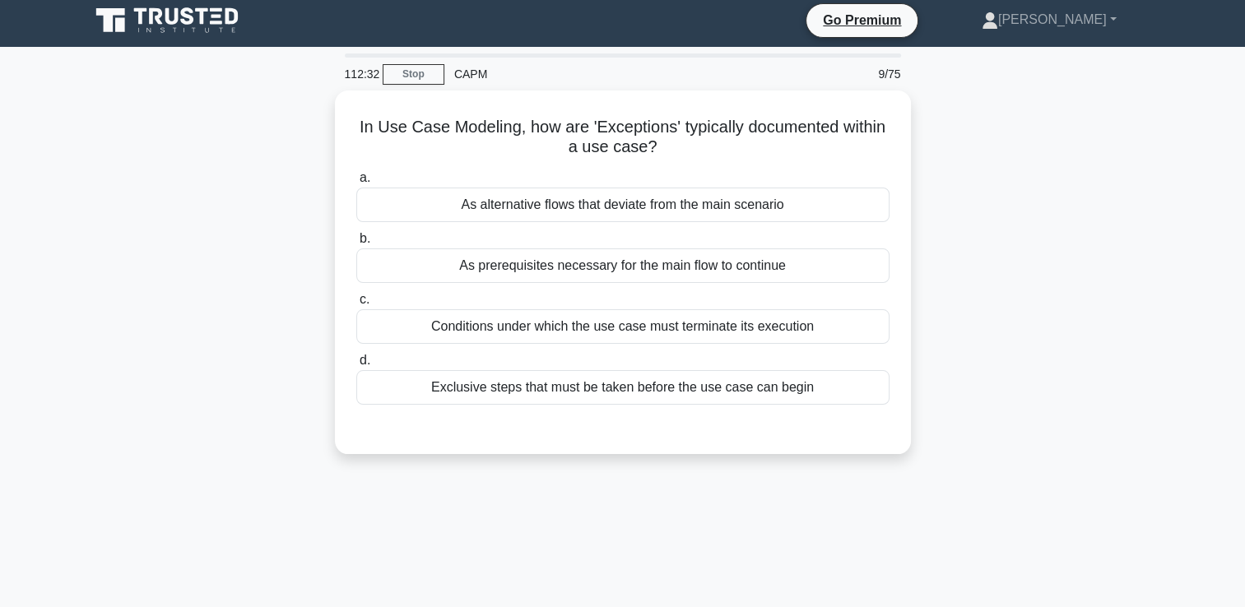
scroll to position [0, 0]
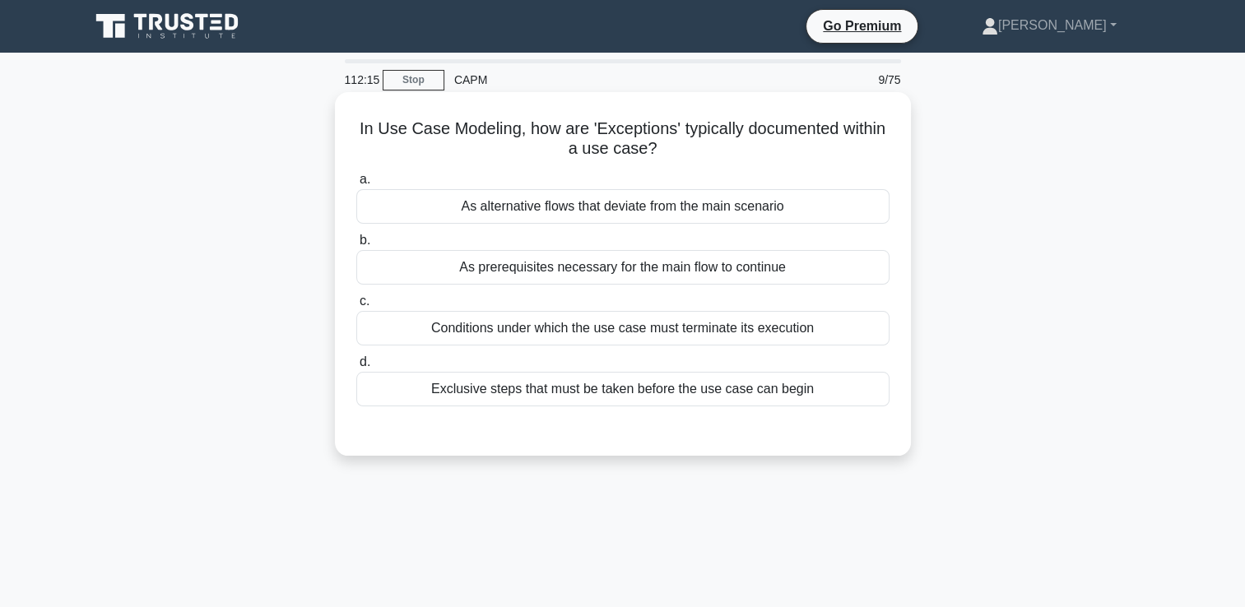
click at [708, 197] on div "As alternative flows that deviate from the main scenario" at bounding box center [622, 206] width 533 height 35
click at [356, 185] on input "a. As alternative flows that deviate from the main scenario" at bounding box center [356, 179] width 0 height 11
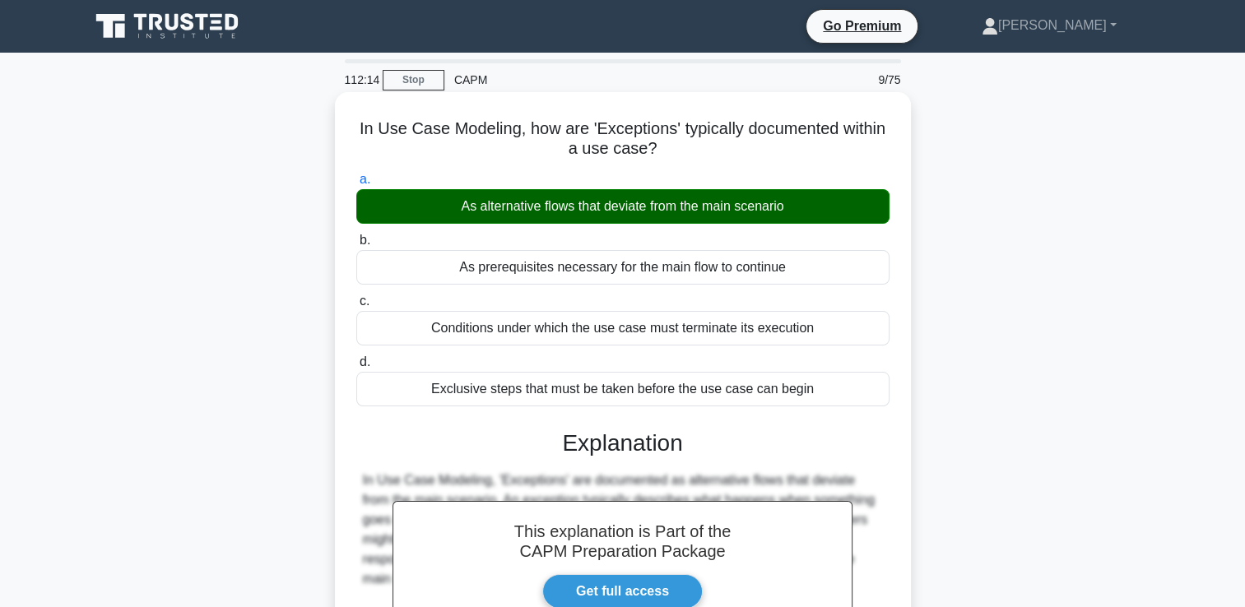
scroll to position [287, 0]
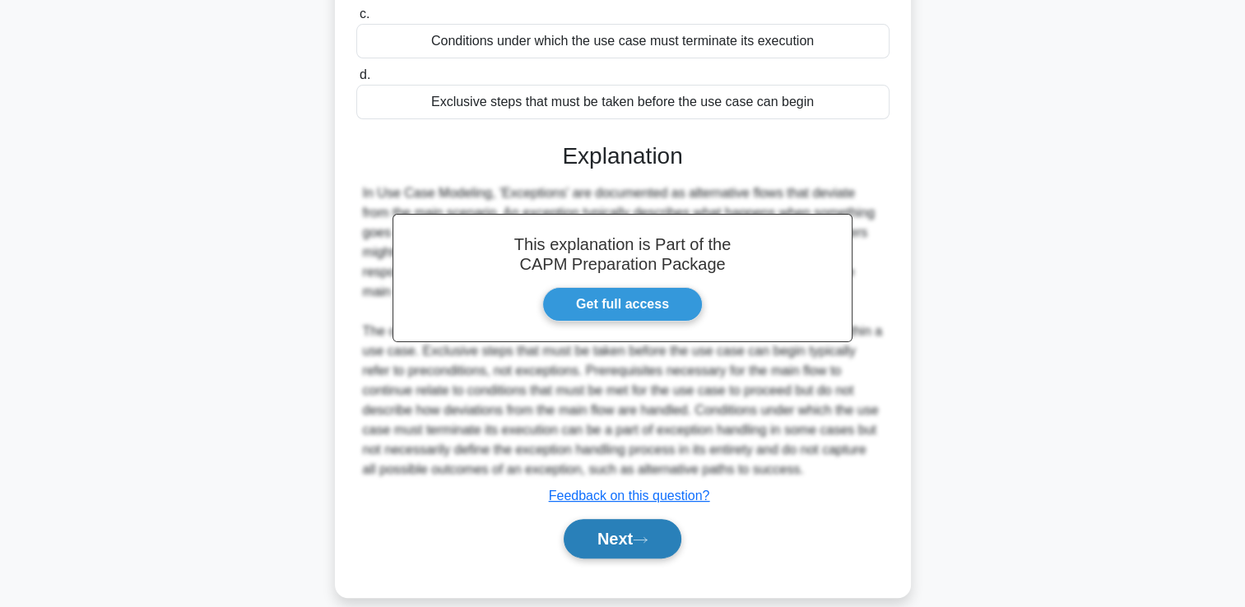
click at [631, 530] on button "Next" at bounding box center [623, 538] width 118 height 39
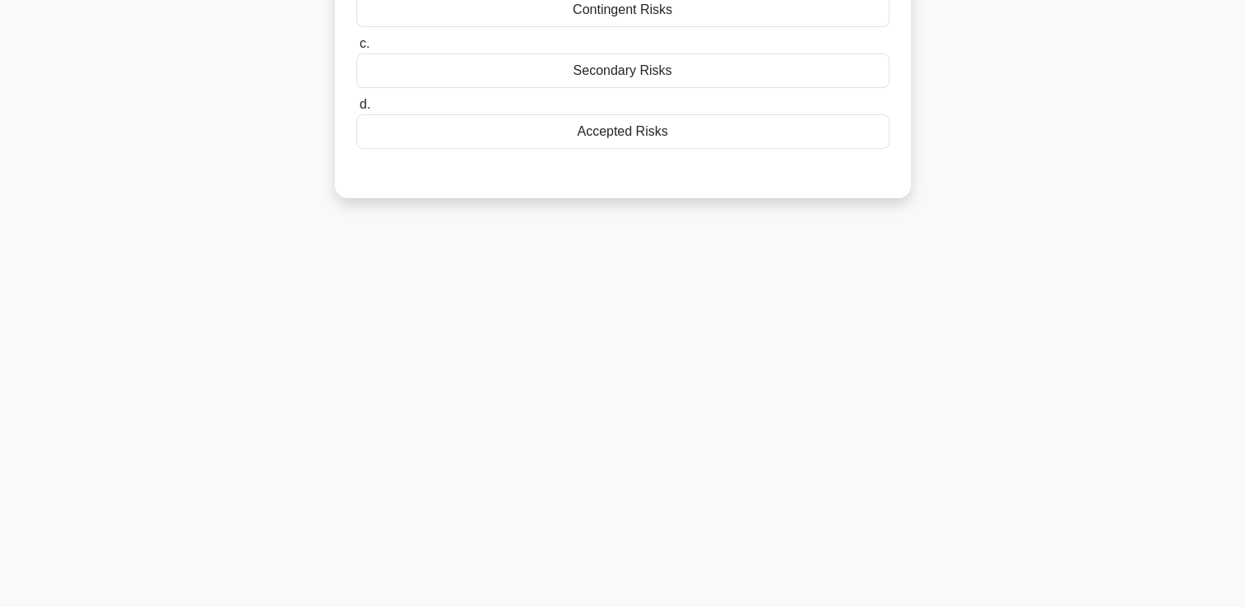
scroll to position [0, 0]
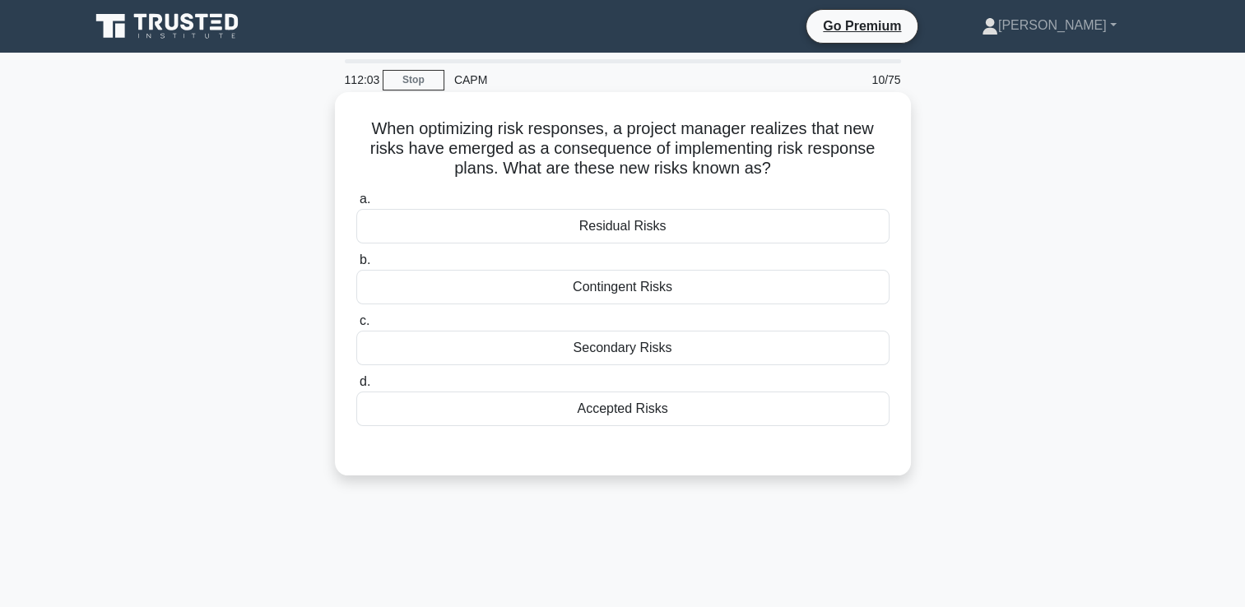
click at [665, 357] on div "Secondary Risks" at bounding box center [622, 348] width 533 height 35
click at [356, 327] on input "c. Secondary Risks" at bounding box center [356, 321] width 0 height 11
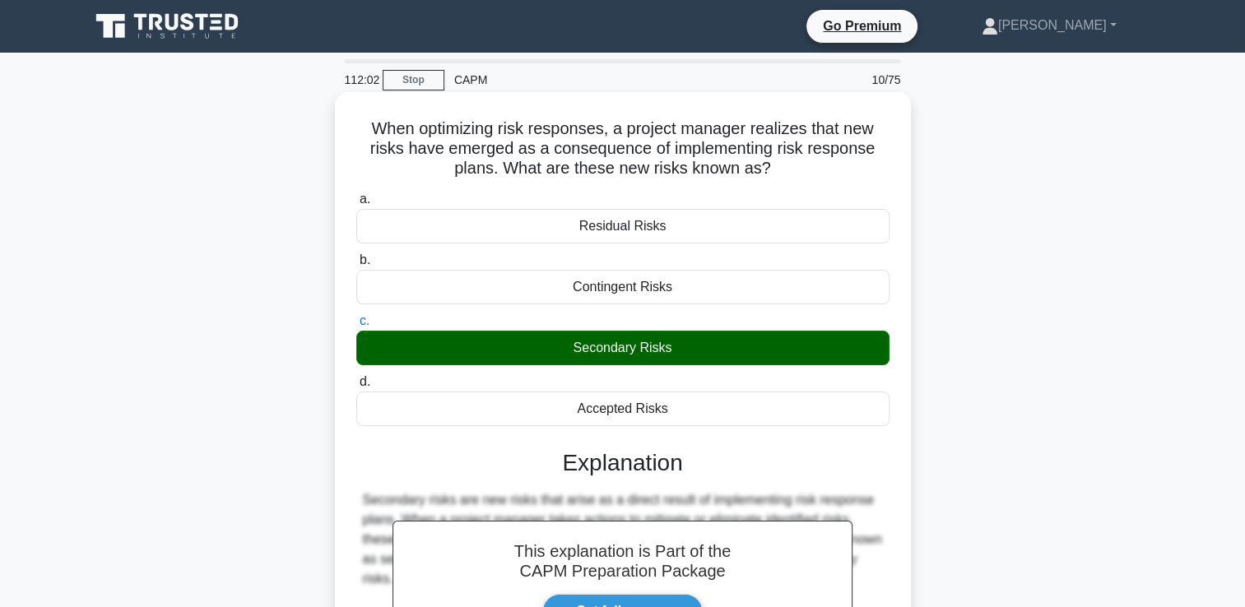
scroll to position [307, 0]
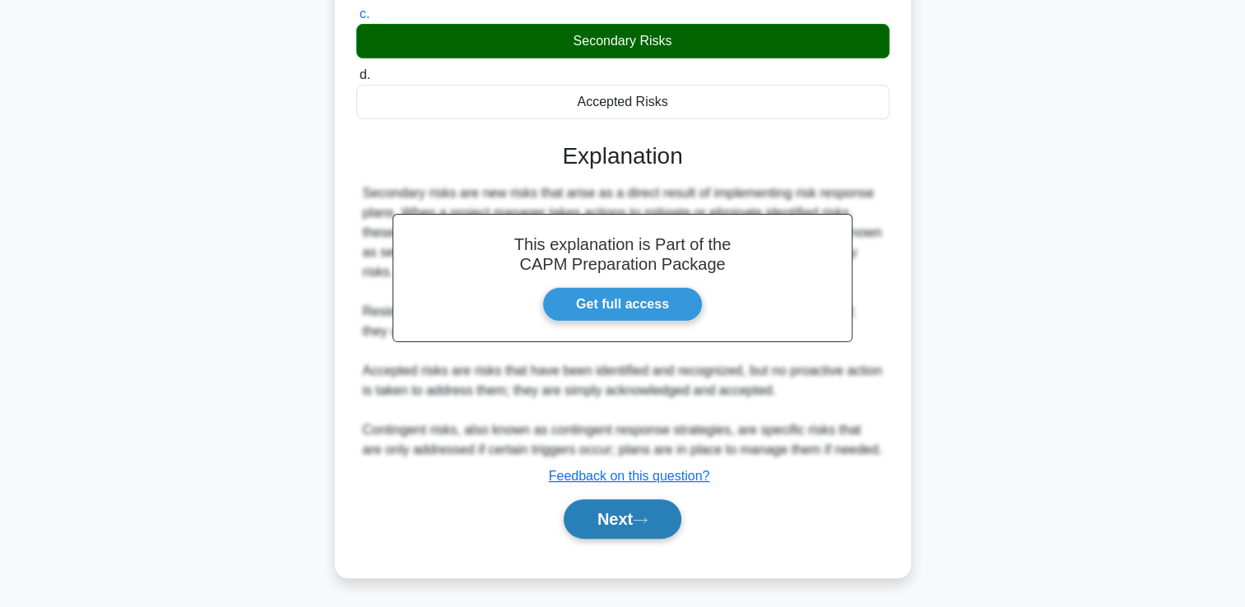
click at [627, 518] on button "Next" at bounding box center [623, 518] width 118 height 39
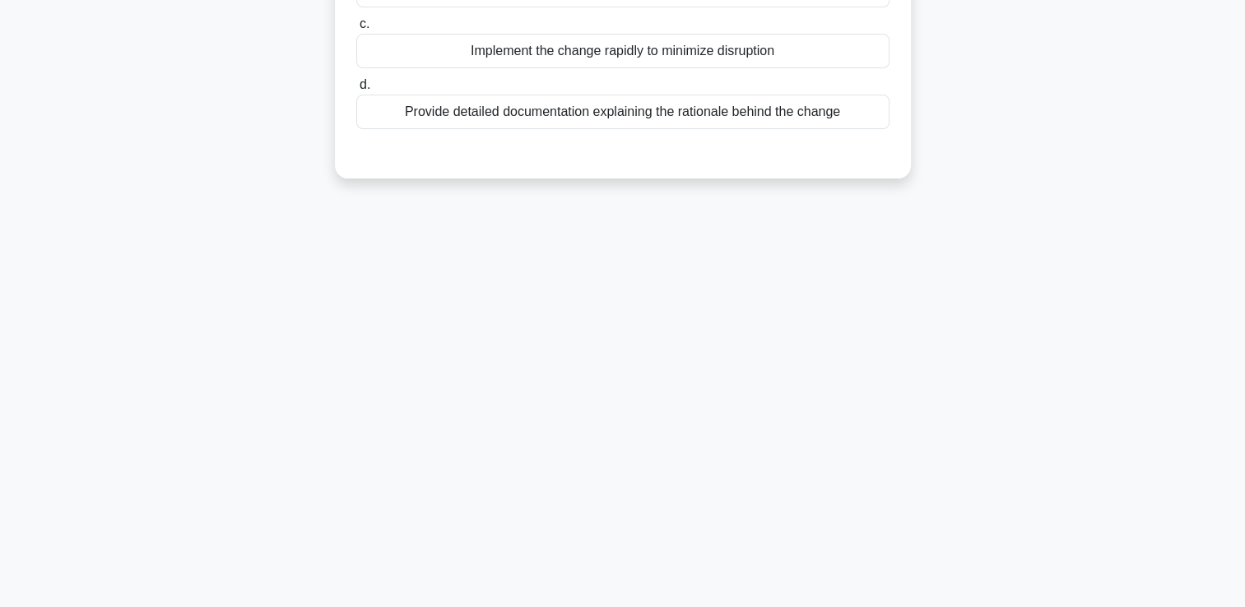
scroll to position [0, 0]
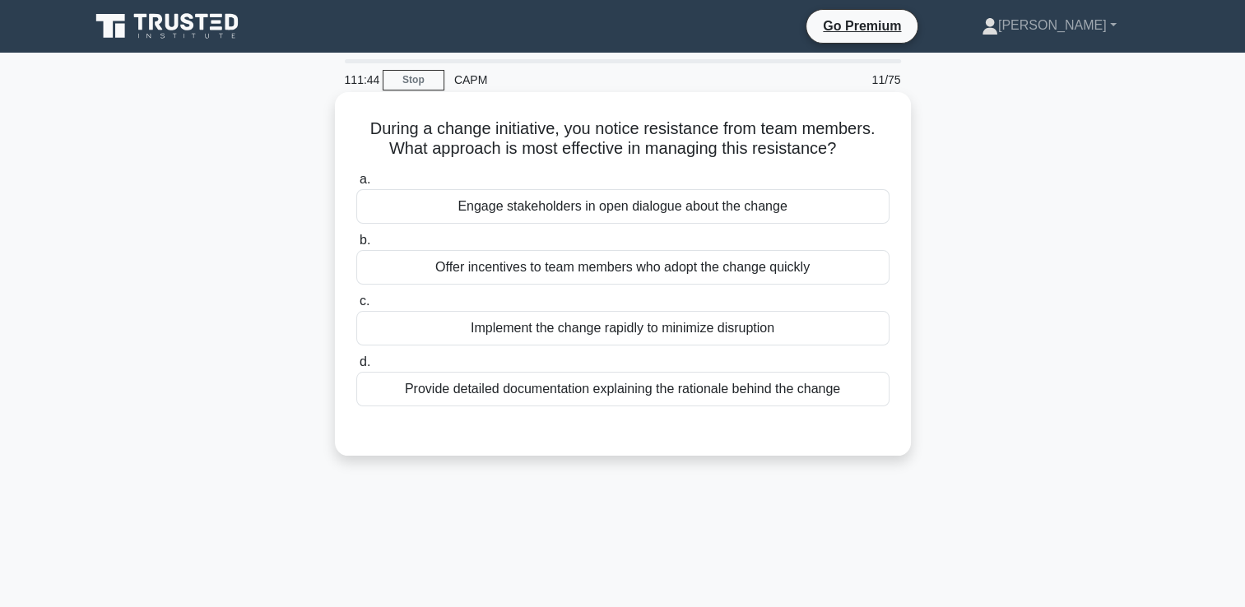
click at [681, 211] on div "Engage stakeholders in open dialogue about the change" at bounding box center [622, 206] width 533 height 35
click at [356, 185] on input "a. Engage stakeholders in open dialogue about the change" at bounding box center [356, 179] width 0 height 11
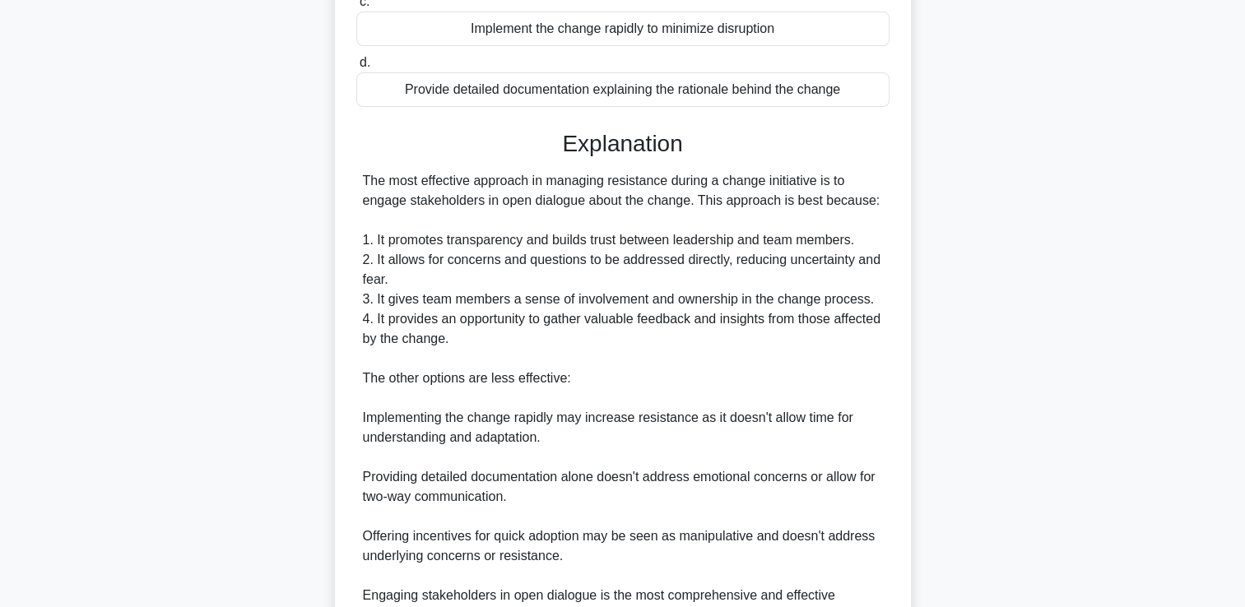
scroll to position [465, 0]
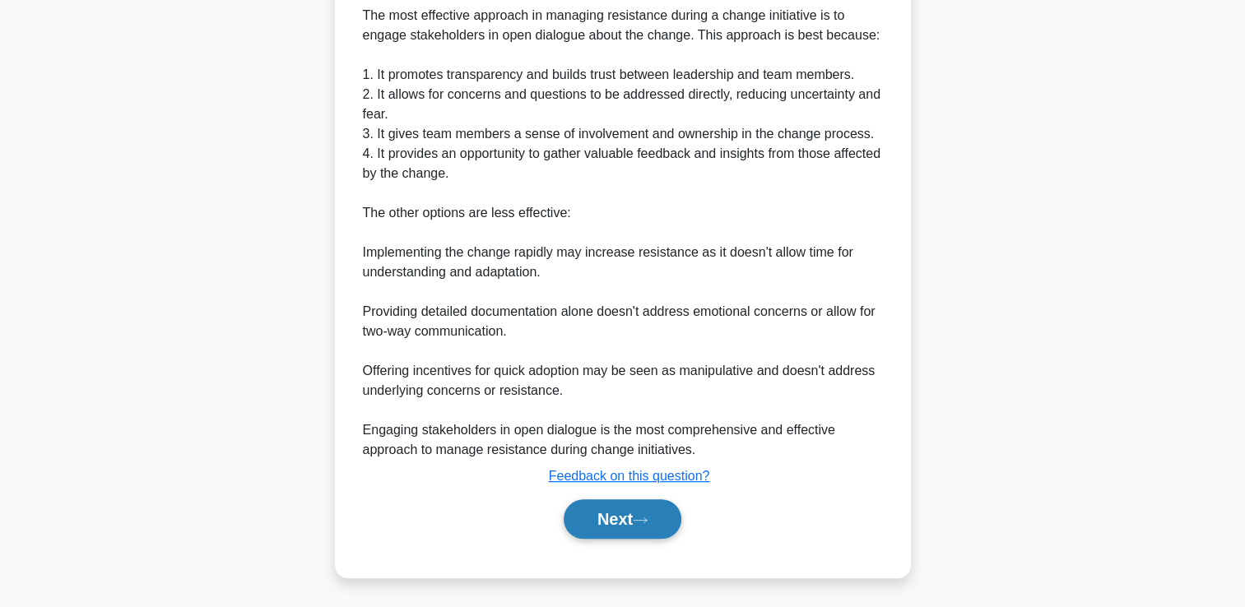
click at [645, 517] on icon at bounding box center [640, 520] width 15 height 9
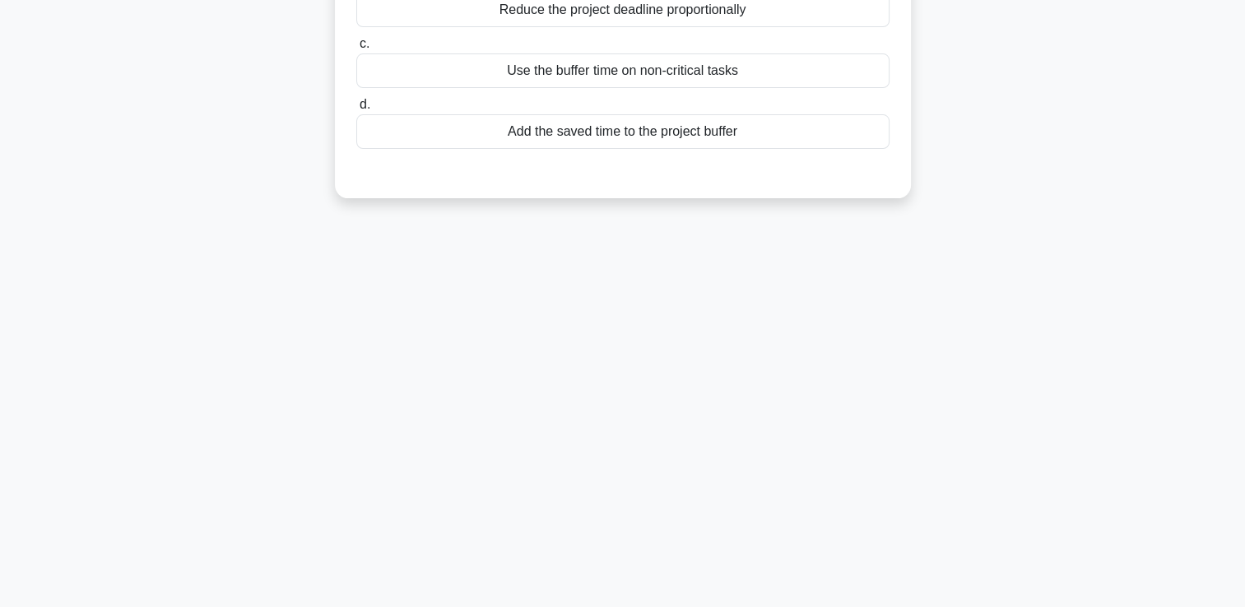
scroll to position [0, 0]
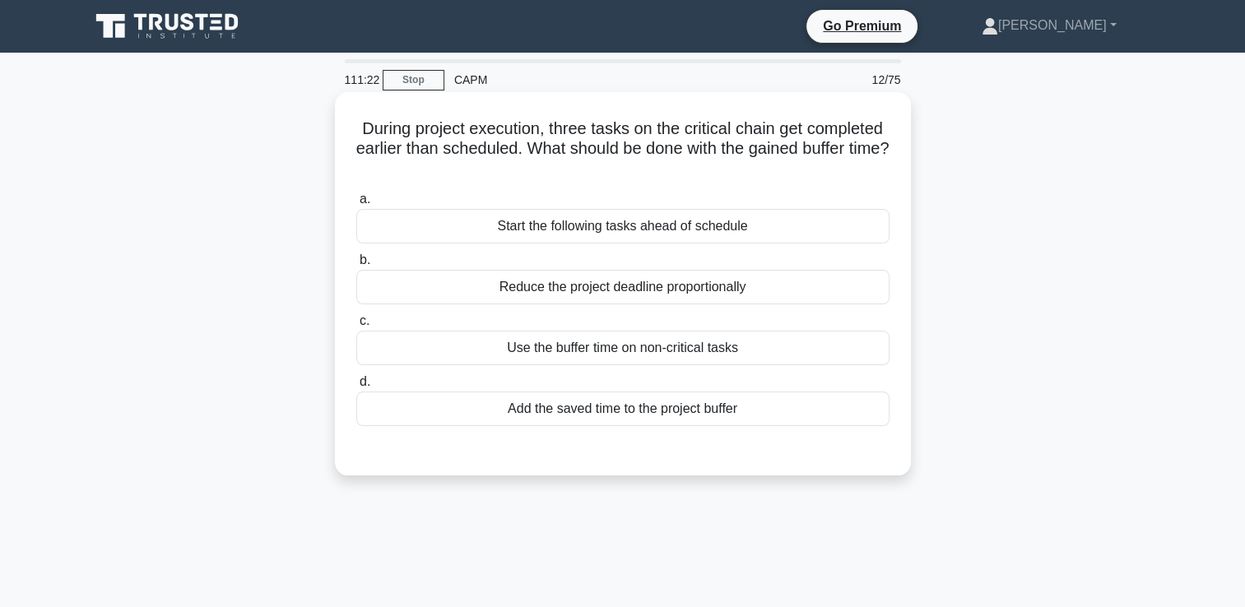
click at [648, 413] on div "Add the saved time to the project buffer" at bounding box center [622, 409] width 533 height 35
click at [356, 387] on input "d. Add the saved time to the project buffer" at bounding box center [356, 382] width 0 height 11
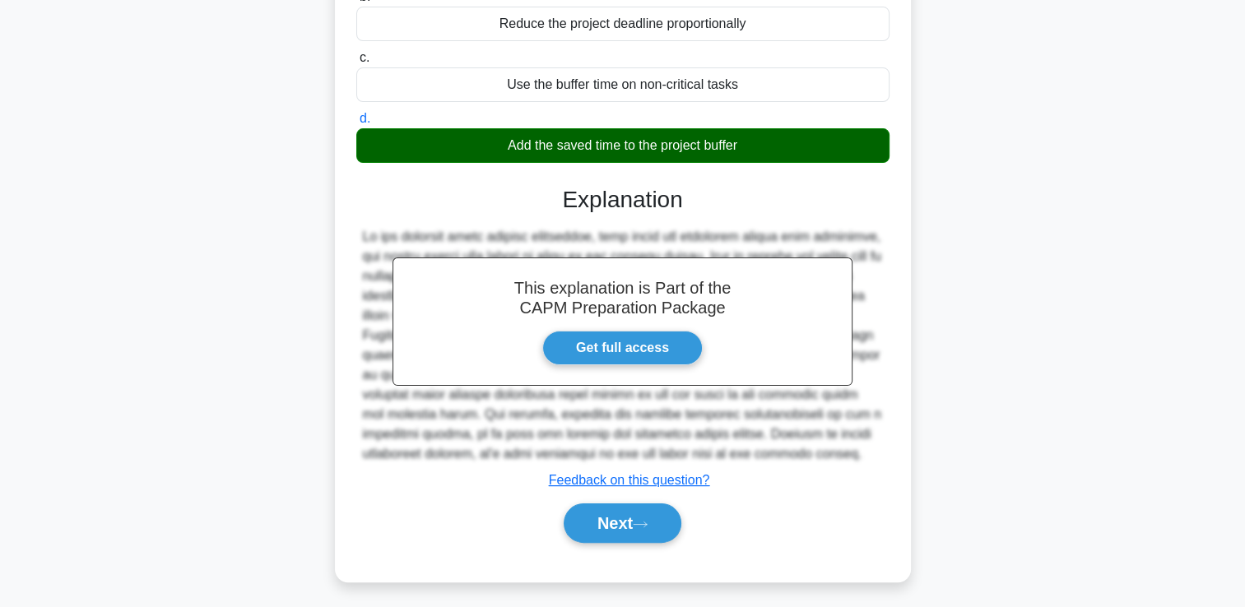
scroll to position [267, 0]
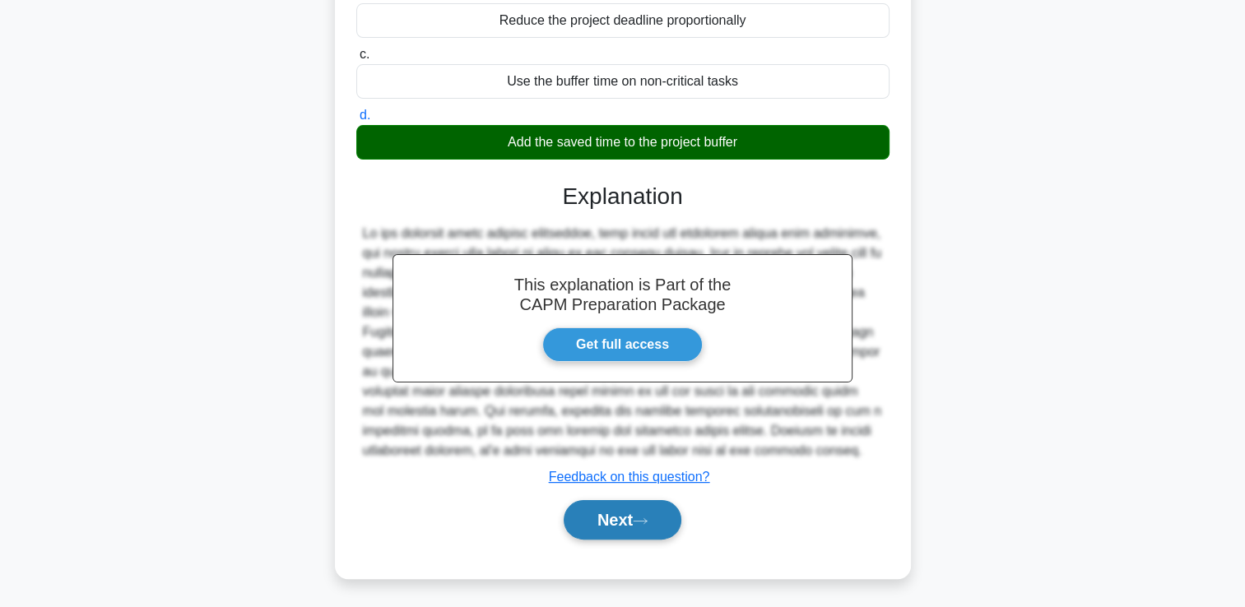
click at [612, 513] on button "Next" at bounding box center [623, 519] width 118 height 39
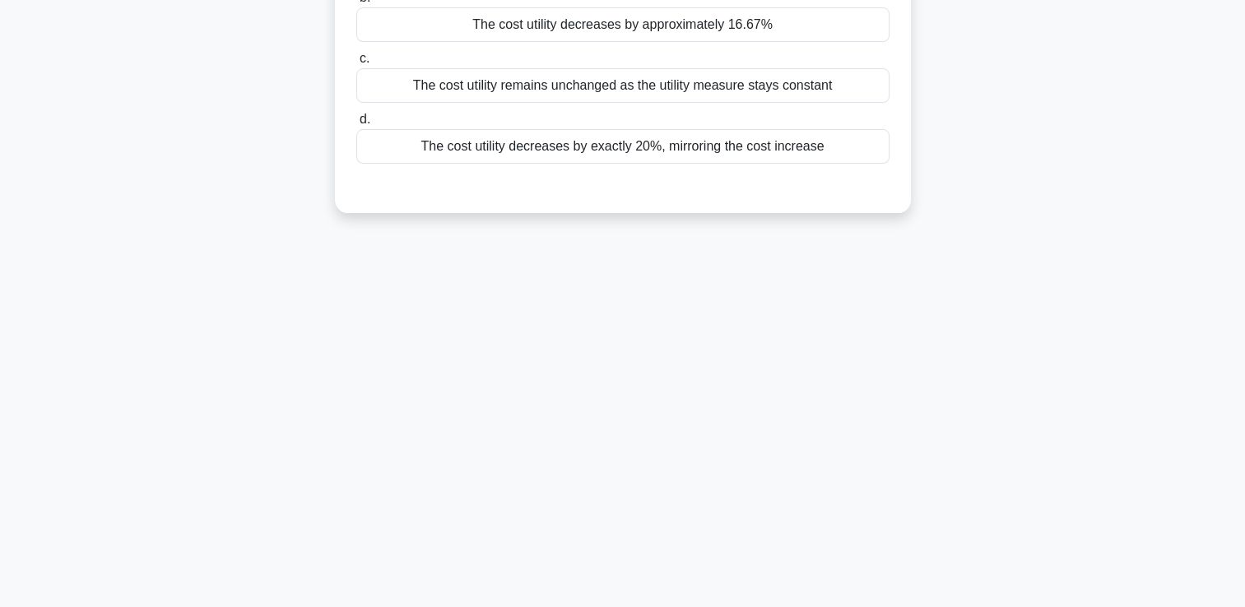
scroll to position [0, 0]
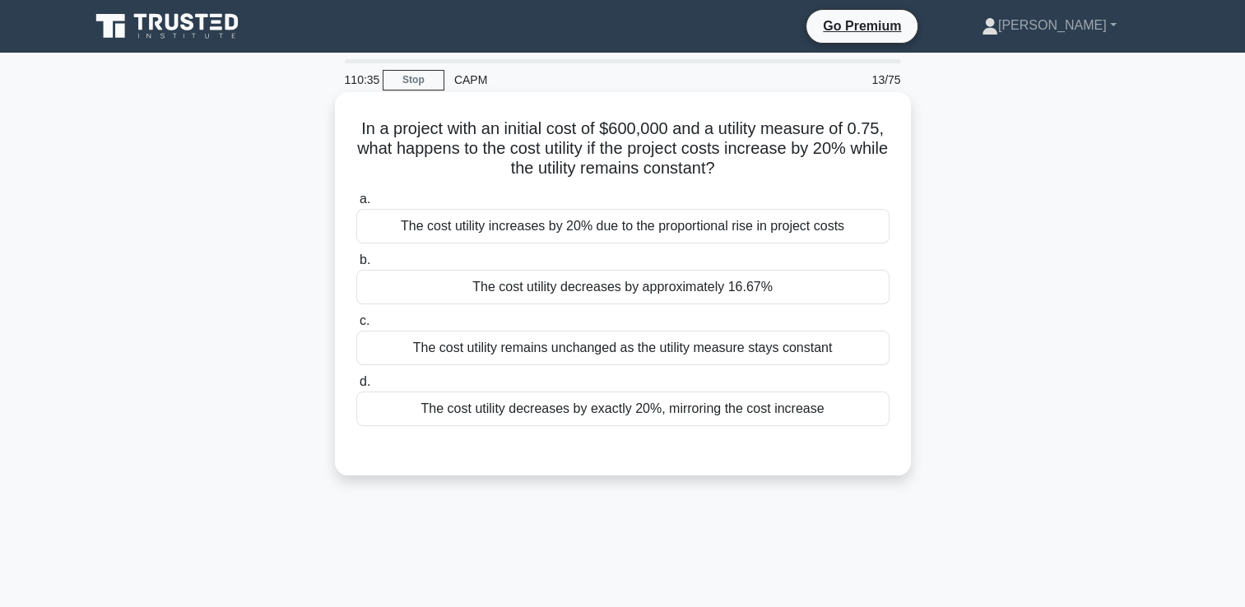
click at [647, 359] on div "The cost utility remains unchanged as the utility measure stays constant" at bounding box center [622, 348] width 533 height 35
click at [356, 327] on input "c. The cost utility remains unchanged as the utility measure stays constant" at bounding box center [356, 321] width 0 height 11
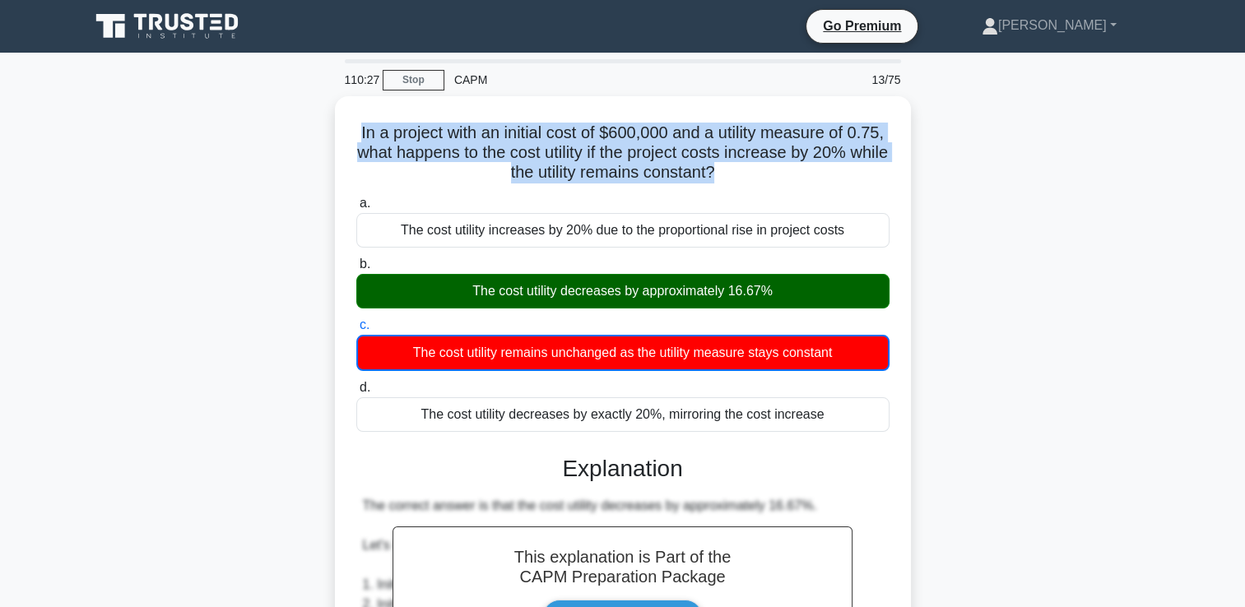
drag, startPoint x: 738, startPoint y: 179, endPoint x: 329, endPoint y: 126, distance: 412.3
click at [329, 126] on div "In a project with an initial cost of $600,000 and a utility measure of 0.75, wh…" at bounding box center [623, 611] width 1086 height 1031
copy h5 "In a project with an initial cost of $600,000 and a utility measure of 0.75, wh…"
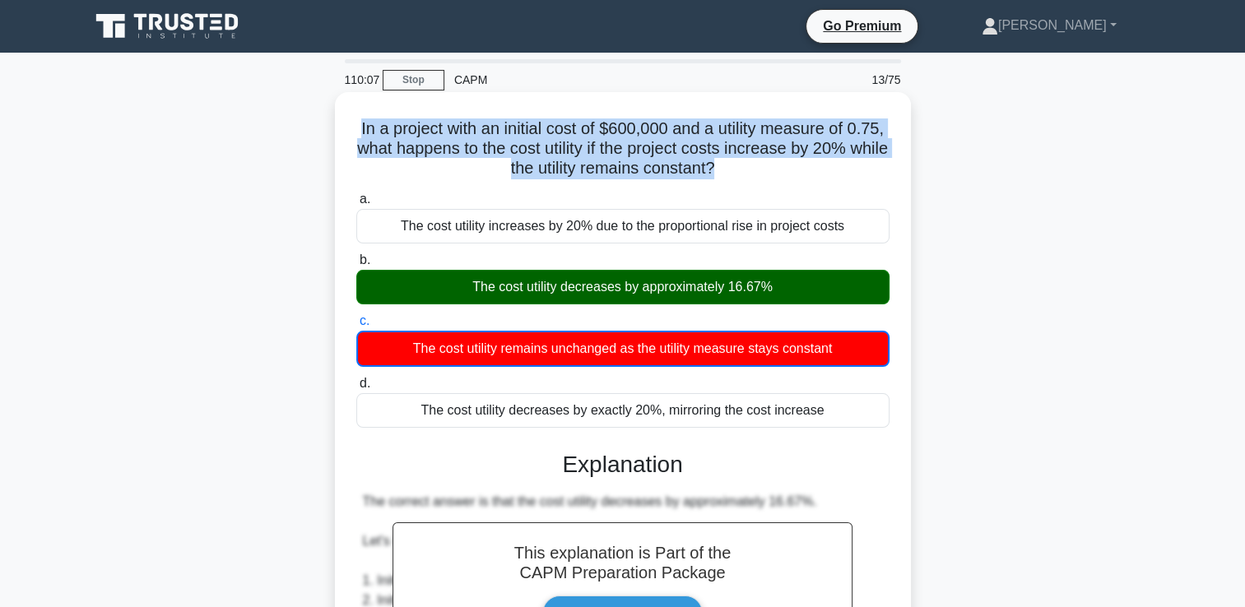
drag, startPoint x: 785, startPoint y: 292, endPoint x: 439, endPoint y: 301, distance: 345.7
click at [439, 301] on div "The cost utility decreases by approximately 16.67%" at bounding box center [622, 287] width 533 height 35
copy div "The cost utility decreases by approximately 16.67%"
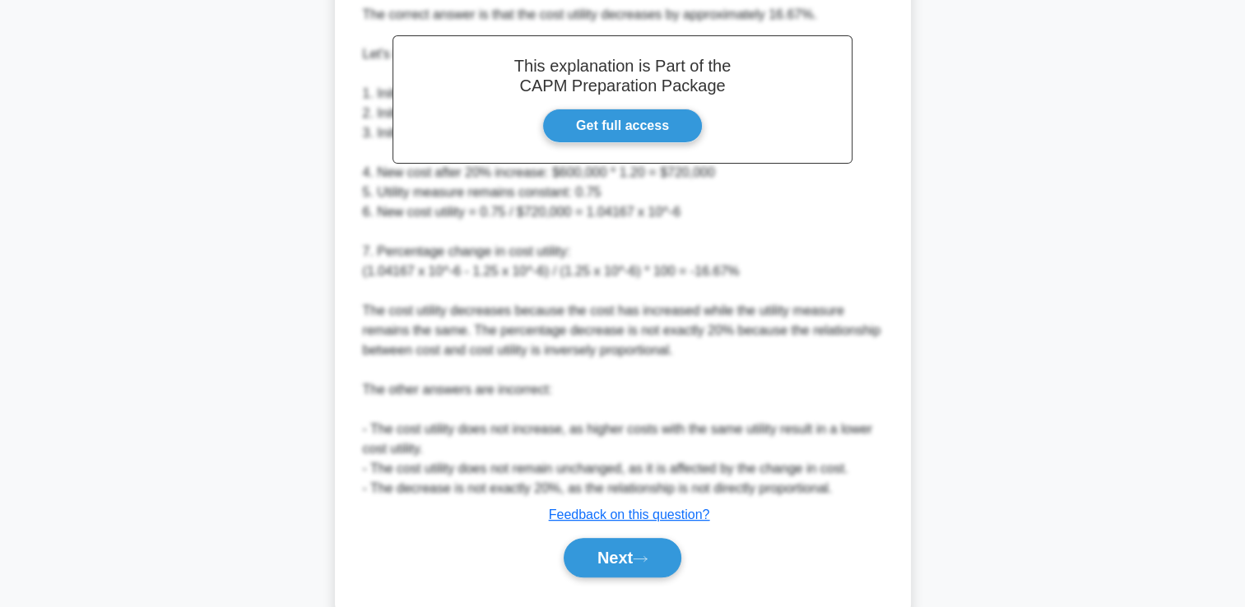
scroll to position [526, 0]
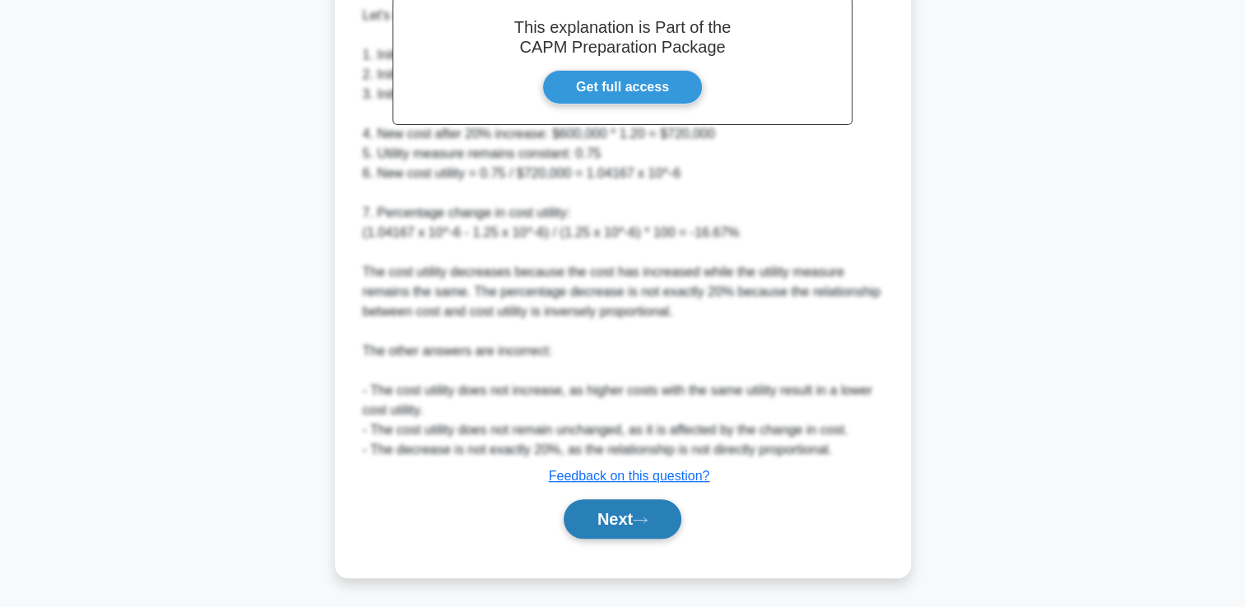
click at [601, 513] on button "Next" at bounding box center [623, 518] width 118 height 39
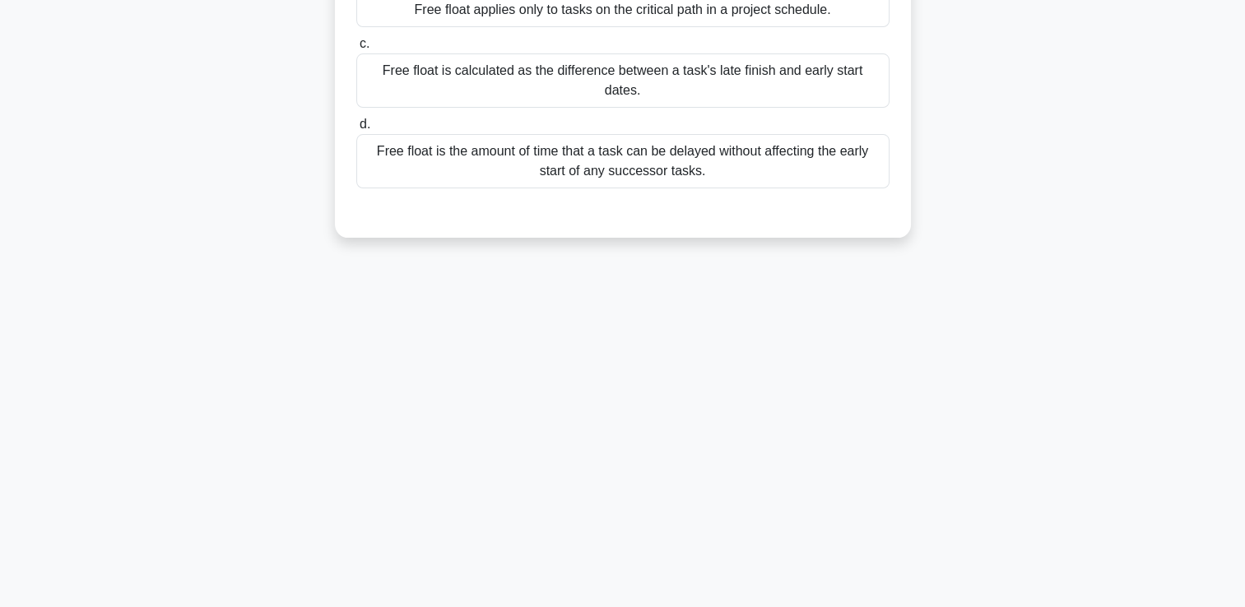
scroll to position [0, 0]
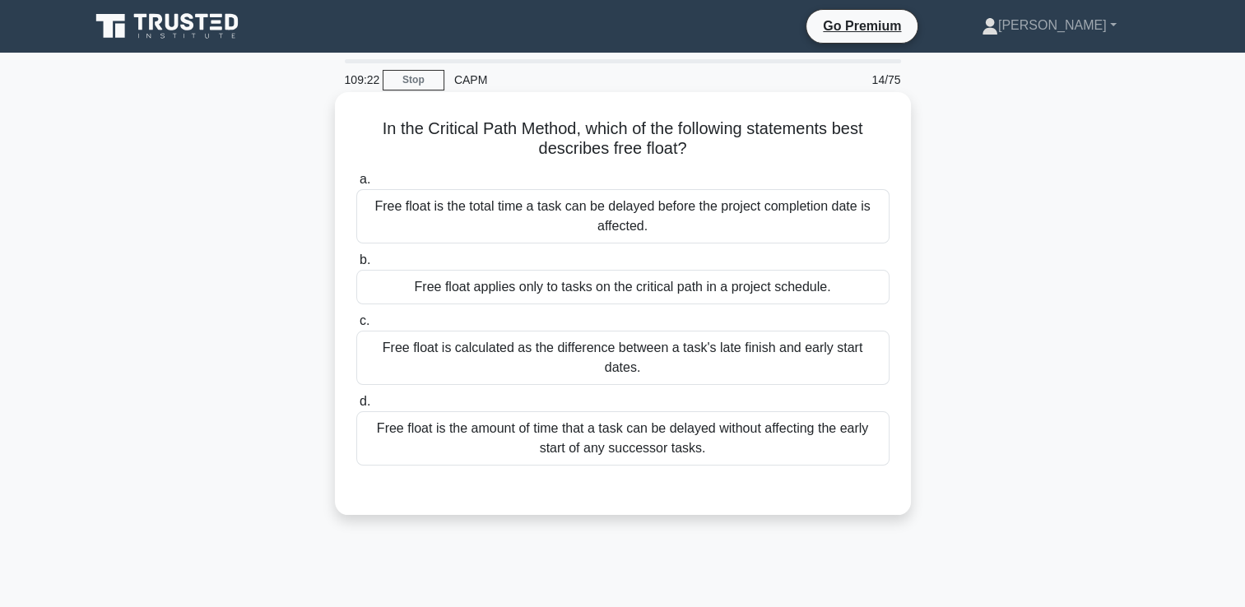
click at [628, 423] on div "Free float is the amount of time that a task can be delayed without affecting t…" at bounding box center [622, 438] width 533 height 54
click at [356, 407] on input "d. Free float is the amount of time that a task can be delayed without affectin…" at bounding box center [356, 402] width 0 height 11
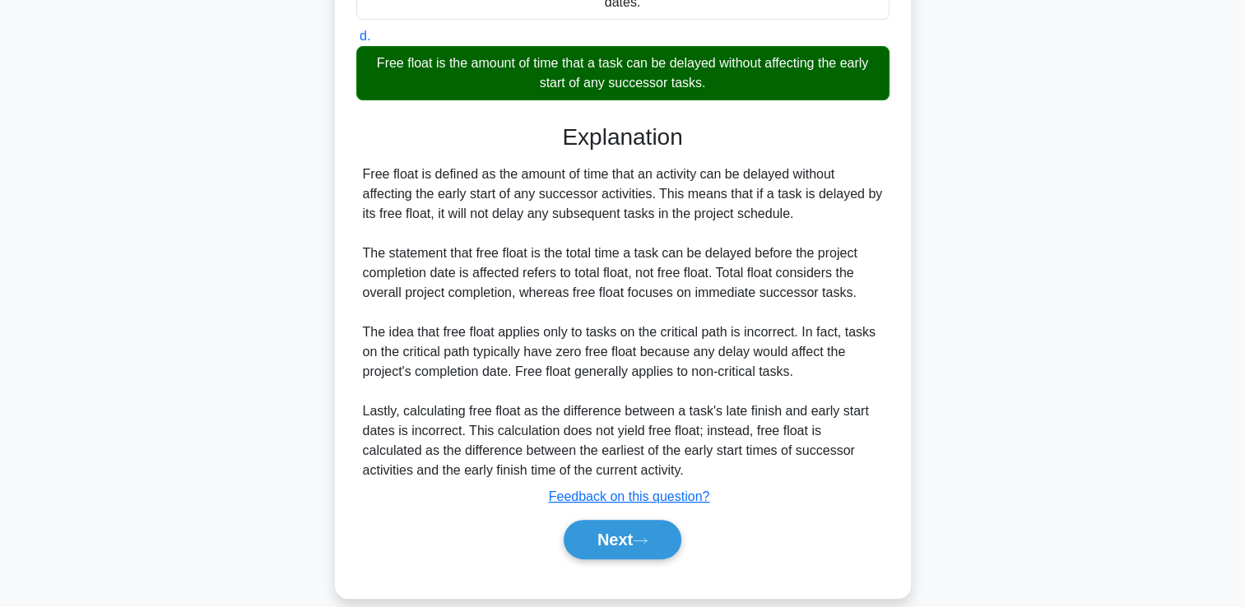
scroll to position [366, 0]
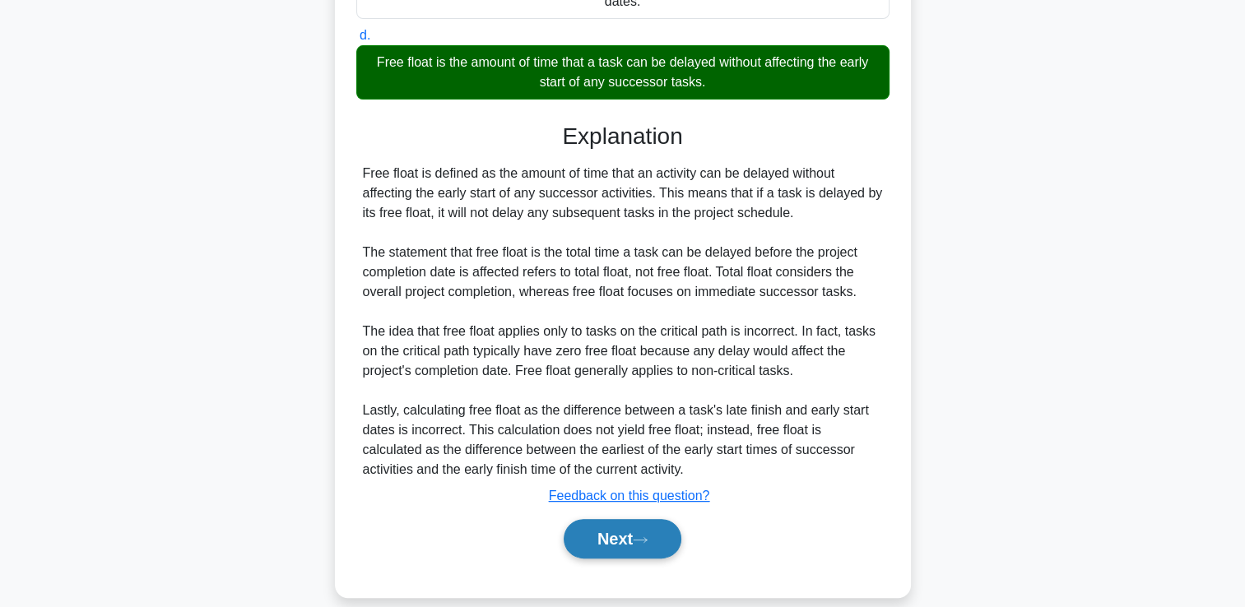
click at [600, 519] on button "Next" at bounding box center [623, 538] width 118 height 39
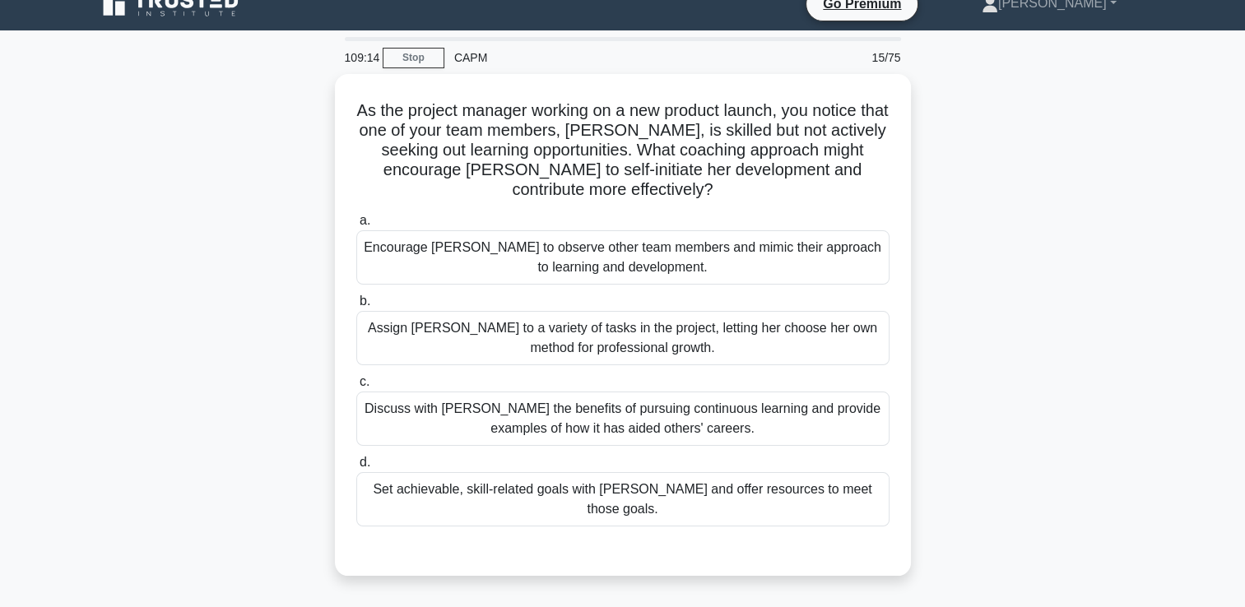
scroll to position [0, 0]
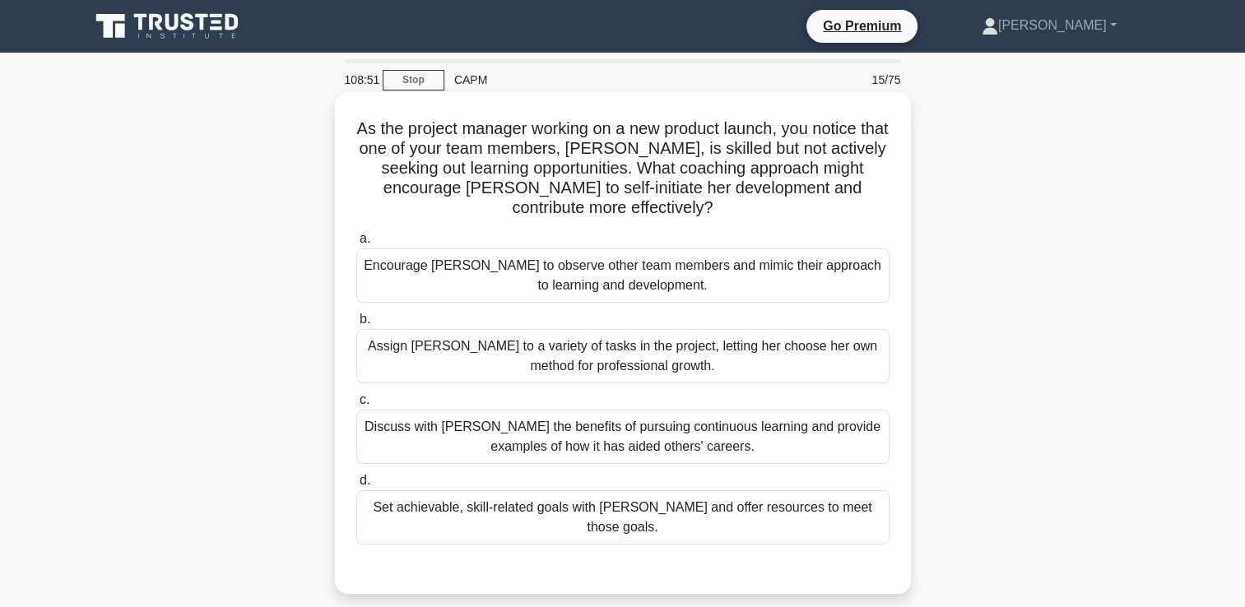
click at [601, 501] on div "Set achievable, skill-related goals with [PERSON_NAME] and offer resources to m…" at bounding box center [622, 517] width 533 height 54
click at [356, 486] on input "d. Set achievable, skill-related goals with [PERSON_NAME] and offer resources t…" at bounding box center [356, 481] width 0 height 11
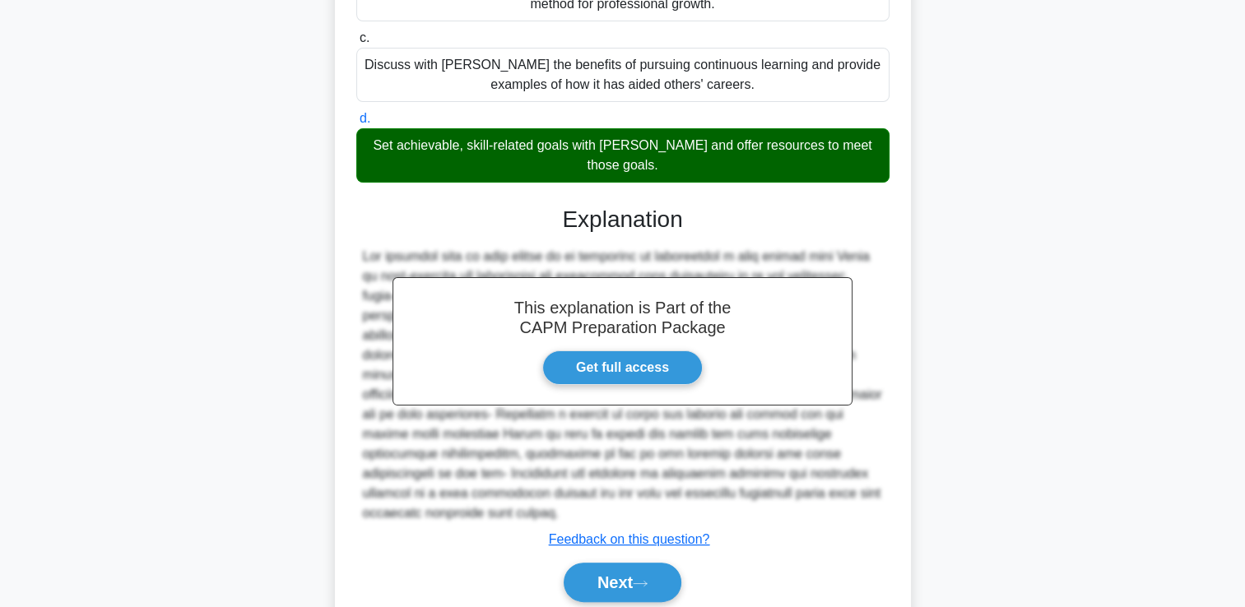
scroll to position [367, 0]
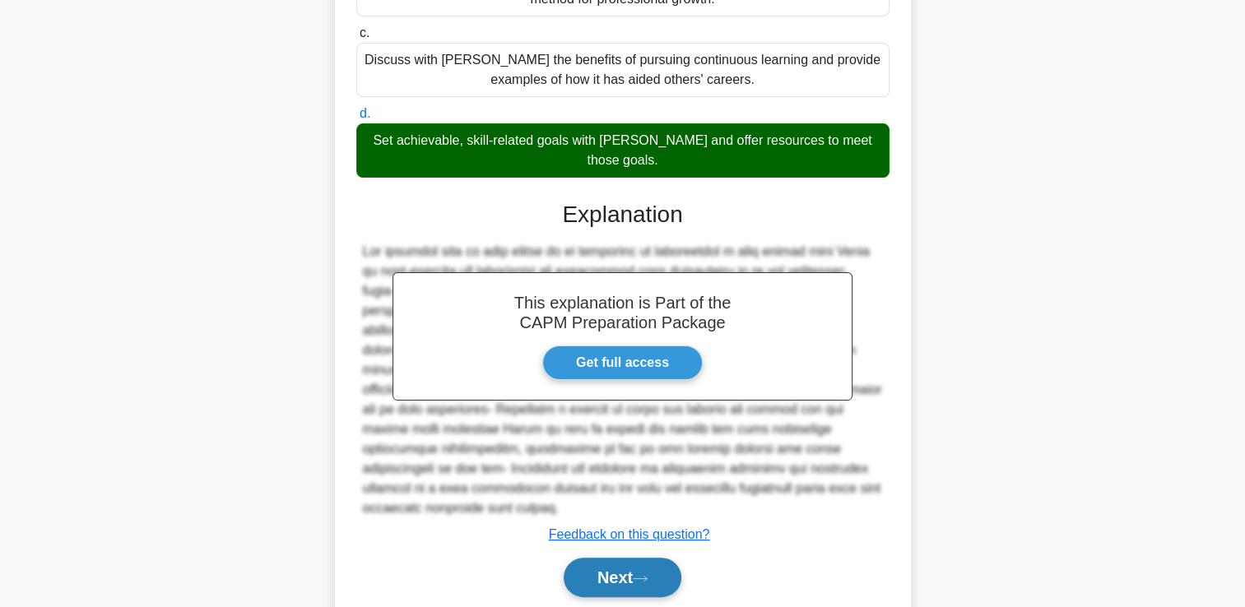
click at [597, 558] on button "Next" at bounding box center [623, 577] width 118 height 39
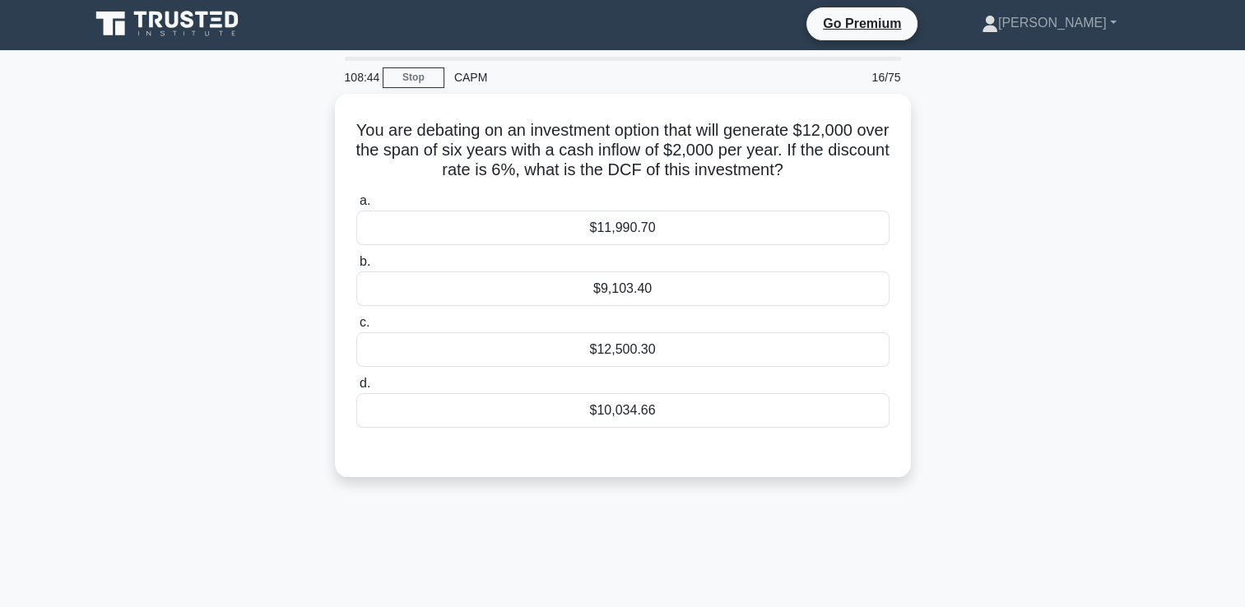
scroll to position [0, 0]
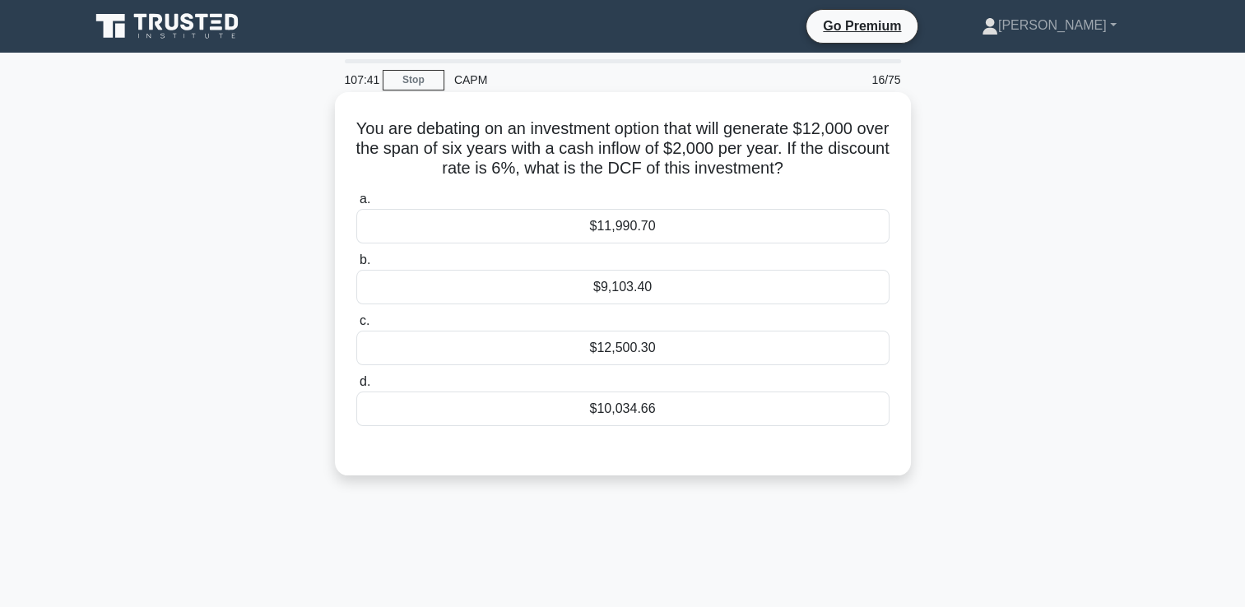
click at [659, 349] on div "$12,500.30" at bounding box center [622, 348] width 533 height 35
click at [356, 327] on input "c. $12,500.30" at bounding box center [356, 321] width 0 height 11
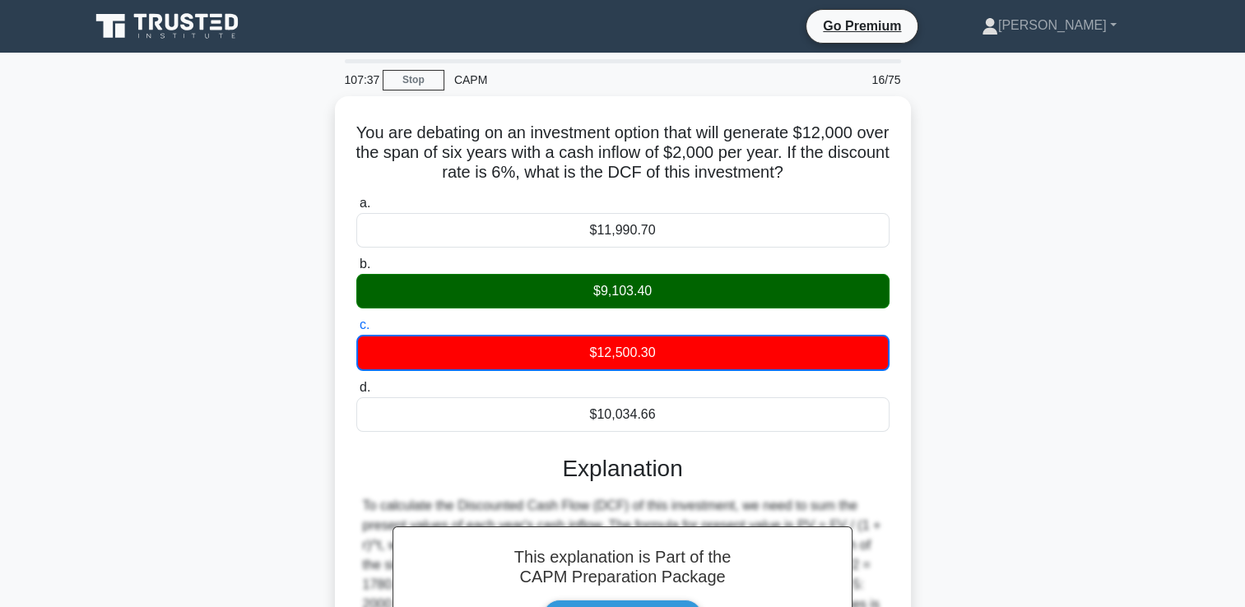
drag, startPoint x: 819, startPoint y: 165, endPoint x: 311, endPoint y: 137, distance: 509.2
click at [311, 137] on div "You are debating on an investment option that will generate $12,000 over the sp…" at bounding box center [623, 463] width 1086 height 735
copy h5 "You are debating on an investment option that will generate $12,000 over the sp…"
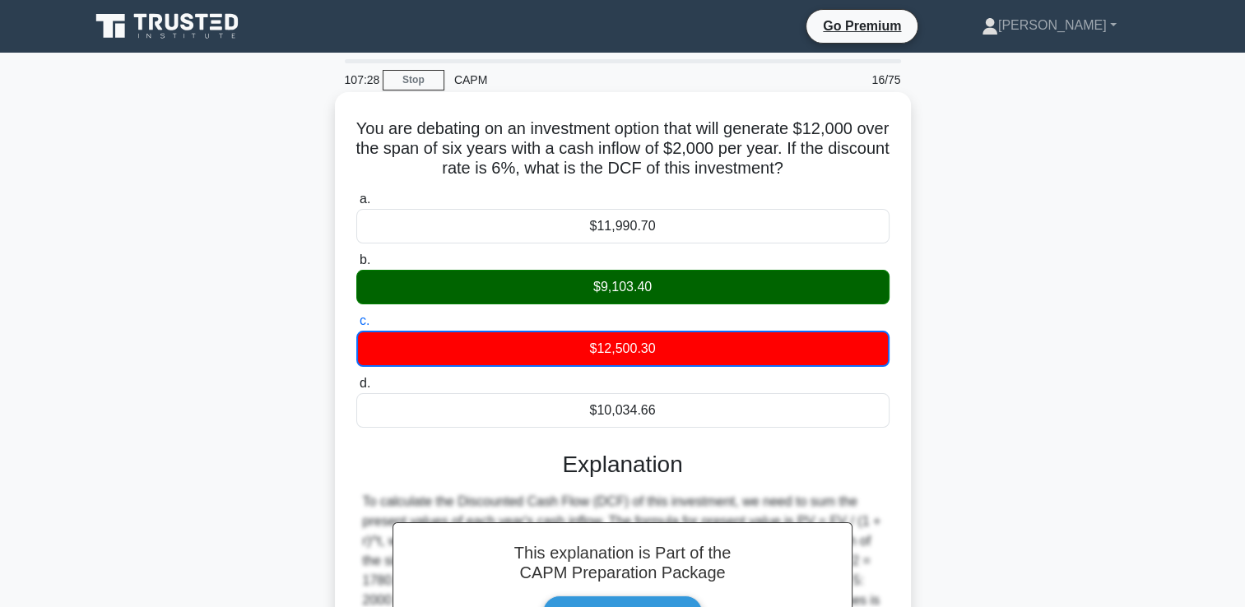
scroll to position [281, 0]
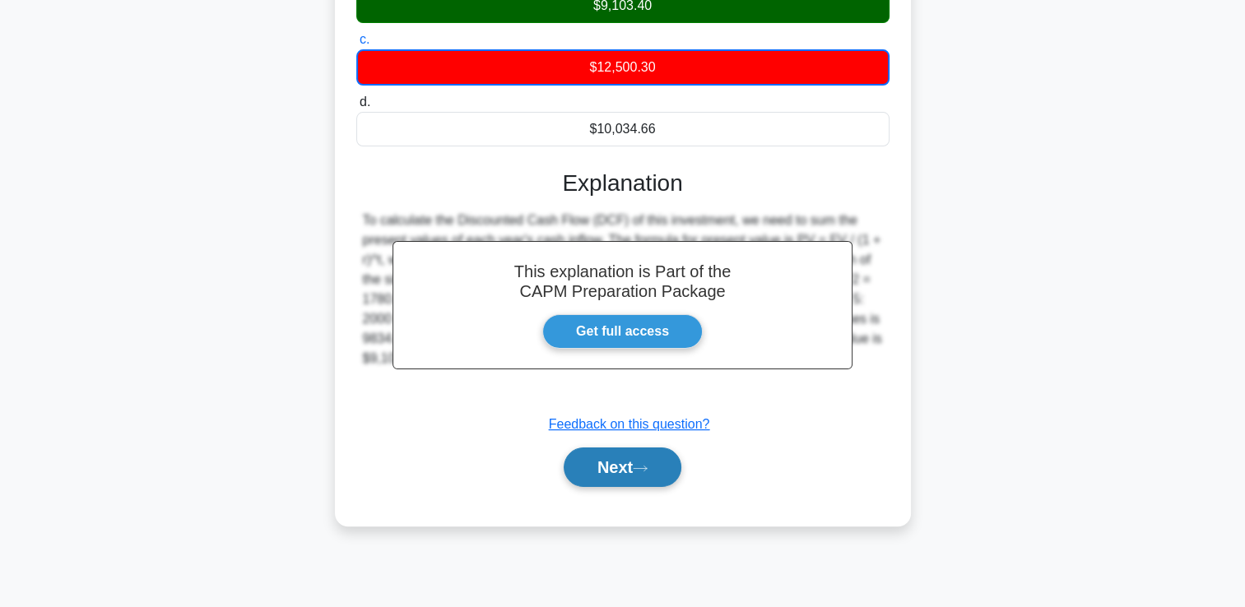
click at [602, 484] on button "Next" at bounding box center [623, 467] width 118 height 39
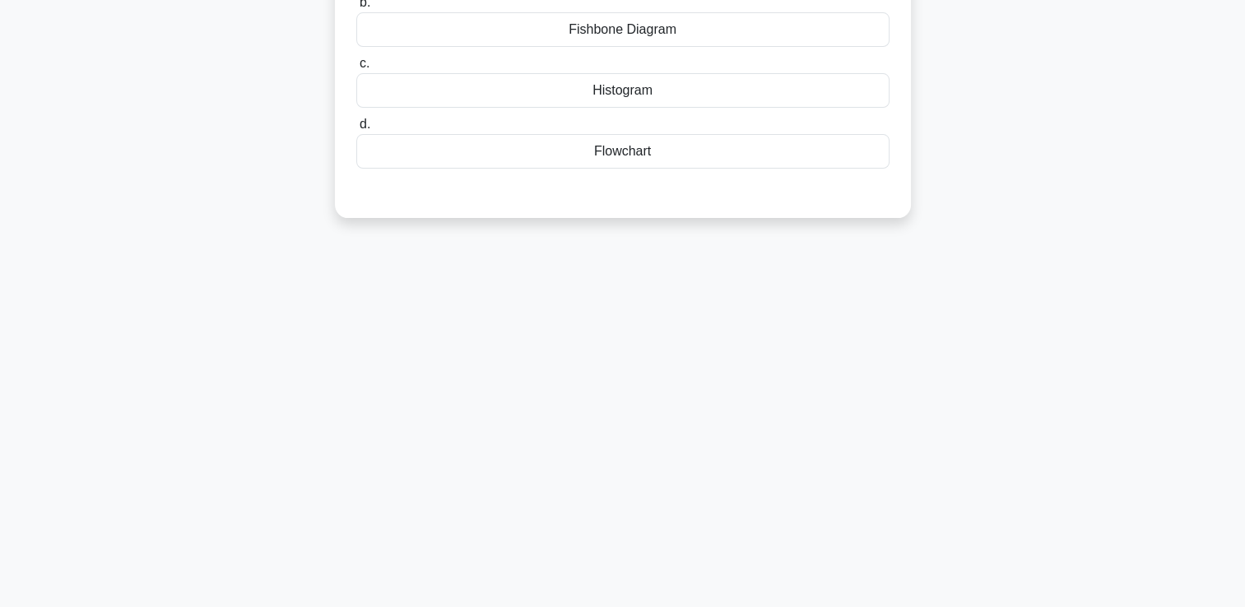
scroll to position [0, 0]
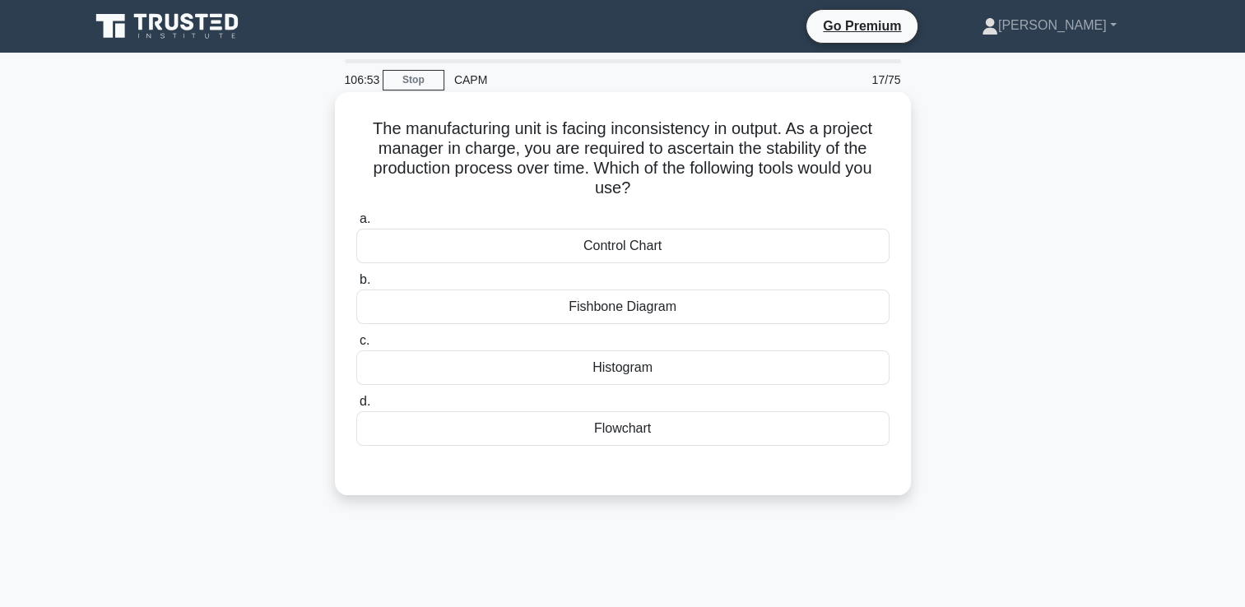
click at [667, 310] on div "Fishbone Diagram" at bounding box center [622, 307] width 533 height 35
click at [356, 285] on input "b. Fishbone Diagram" at bounding box center [356, 280] width 0 height 11
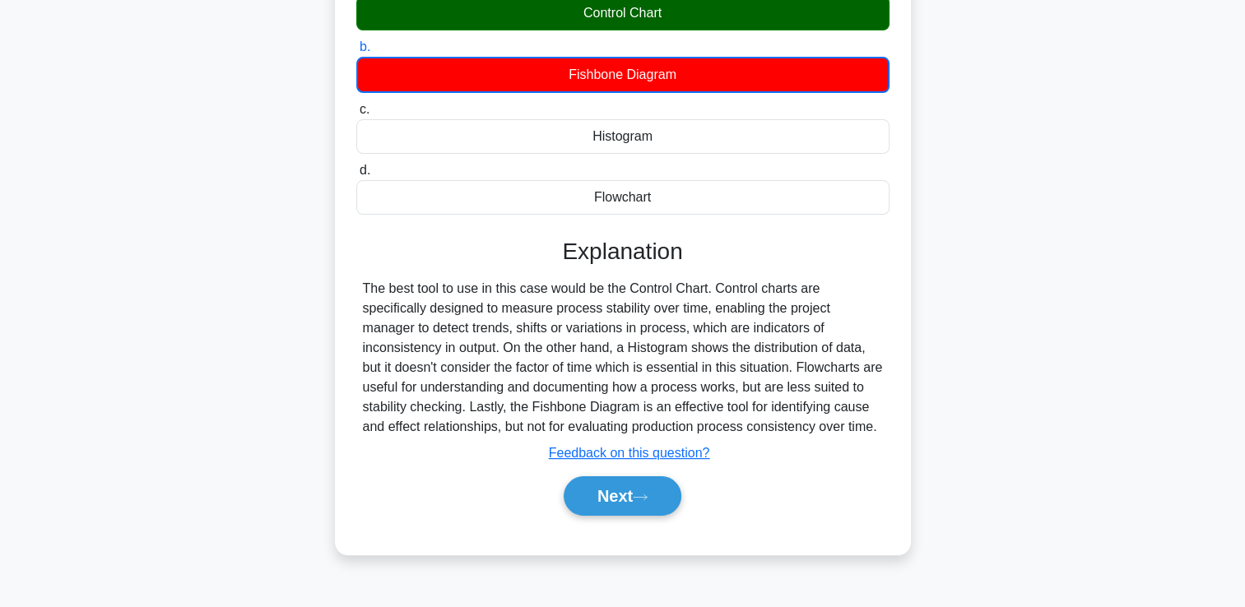
scroll to position [234, 0]
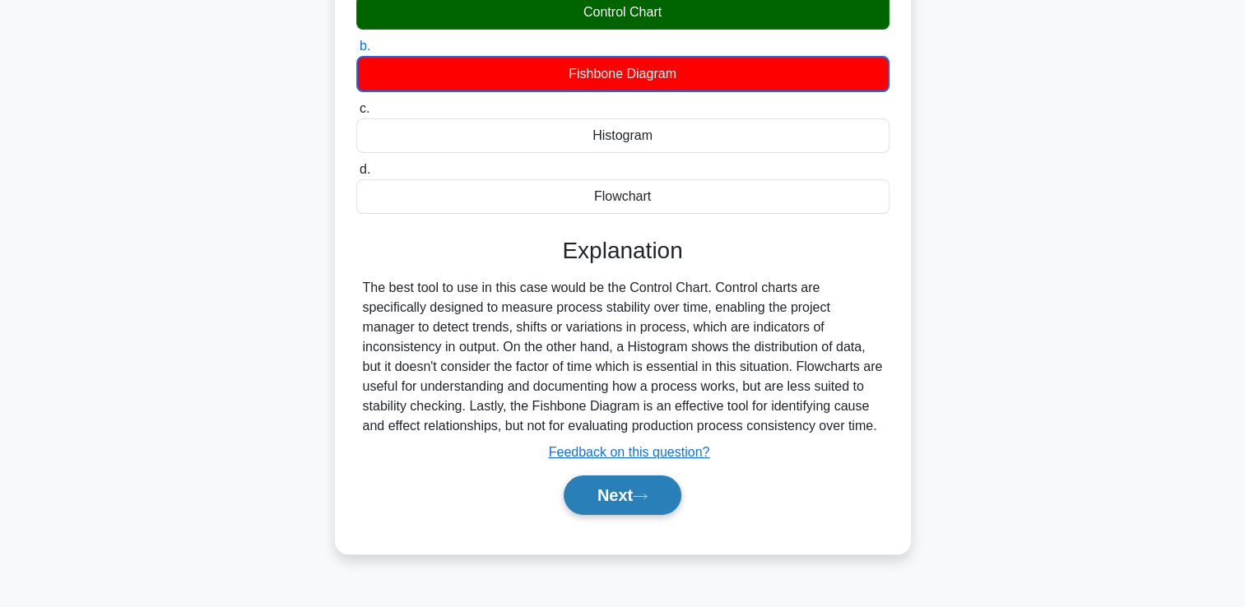
click at [620, 505] on button "Next" at bounding box center [623, 495] width 118 height 39
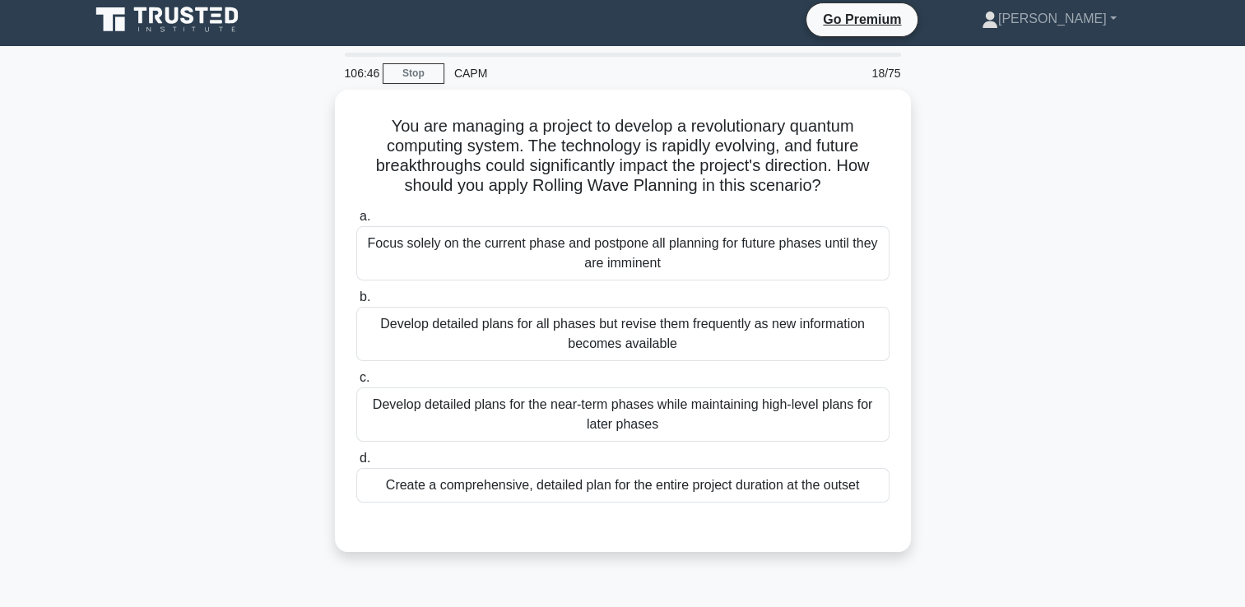
scroll to position [0, 0]
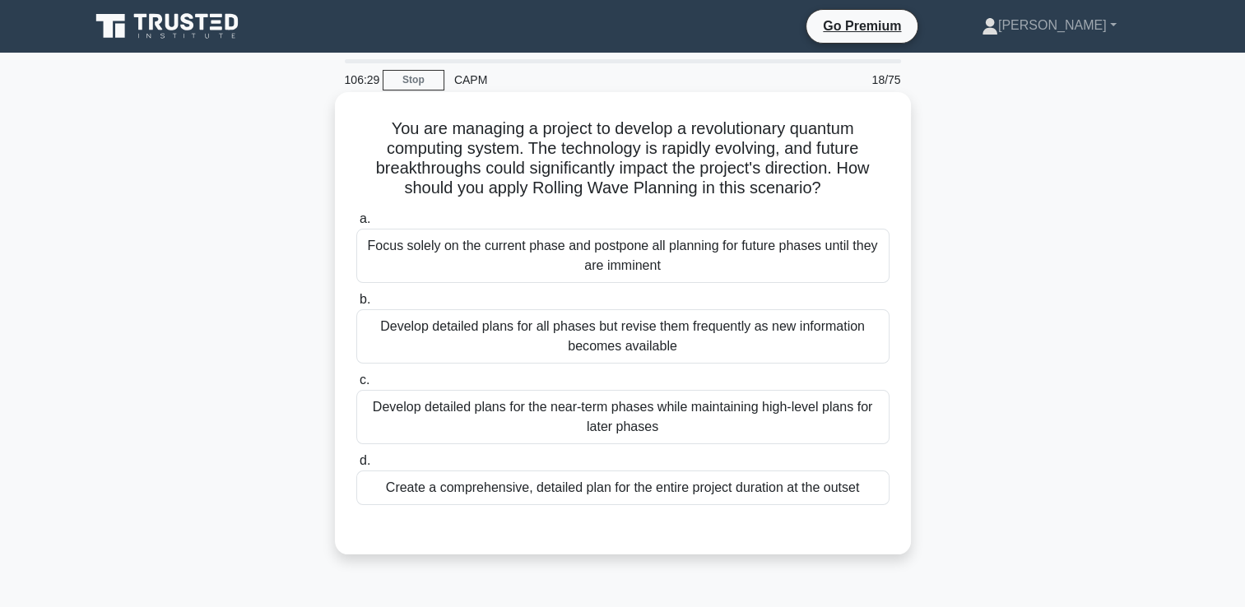
click at [644, 420] on div "Develop detailed plans for the near-term phases while maintaining high-level pl…" at bounding box center [622, 417] width 533 height 54
click at [356, 386] on input "c. Develop detailed plans for the near-term phases while maintaining high-level…" at bounding box center [356, 380] width 0 height 11
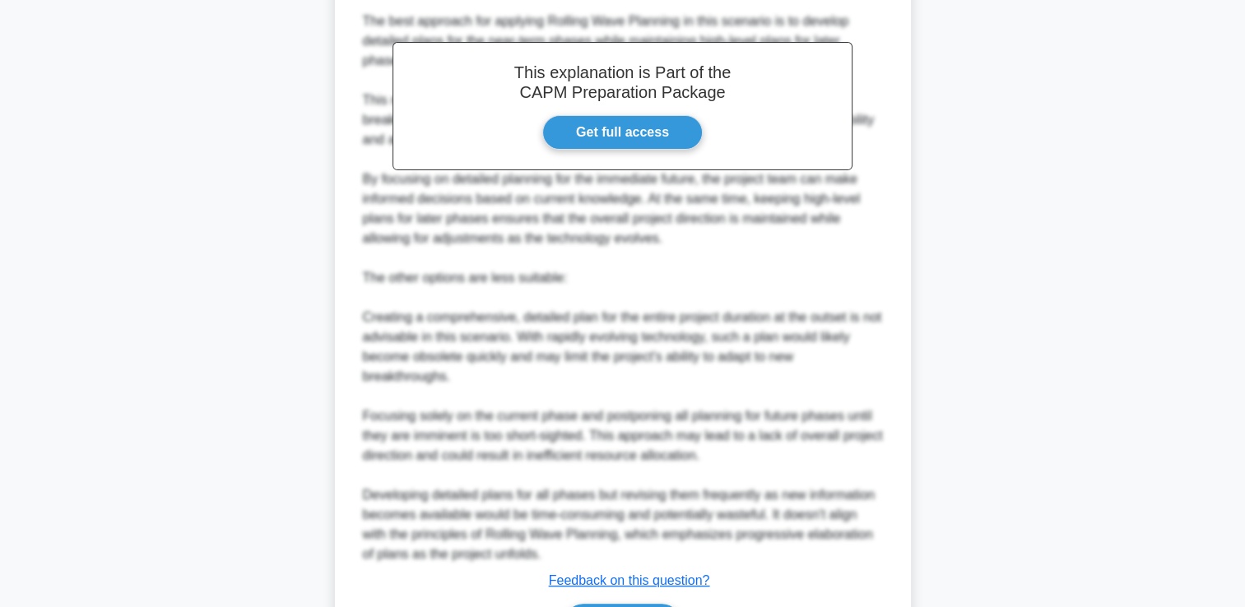
scroll to position [662, 0]
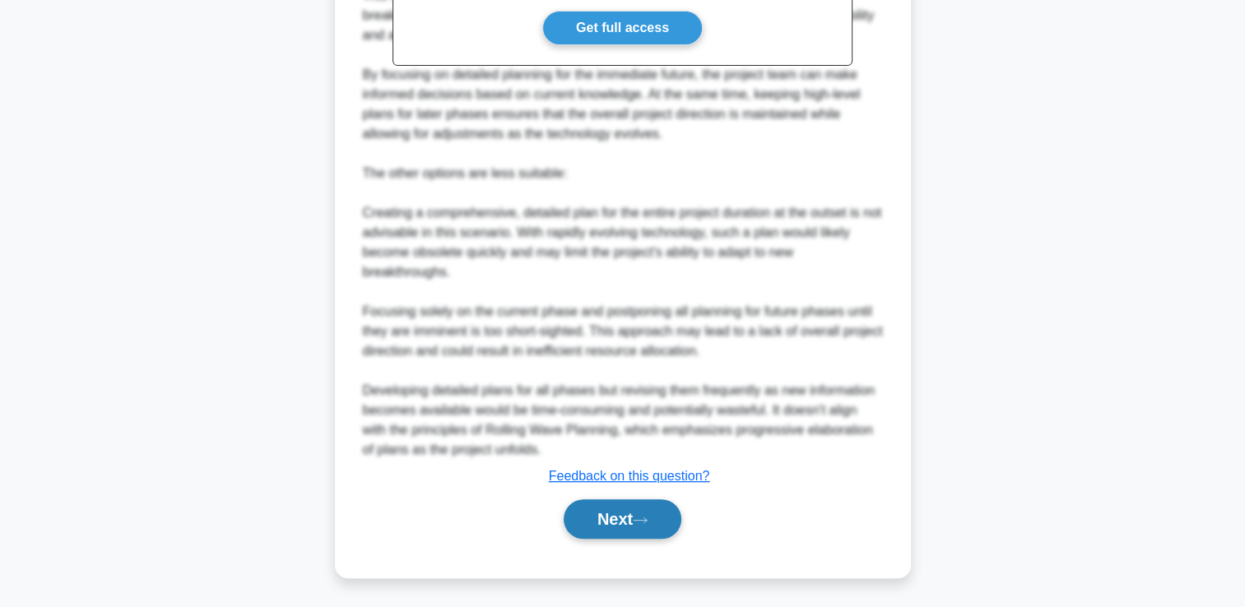
click at [610, 515] on button "Next" at bounding box center [623, 518] width 118 height 39
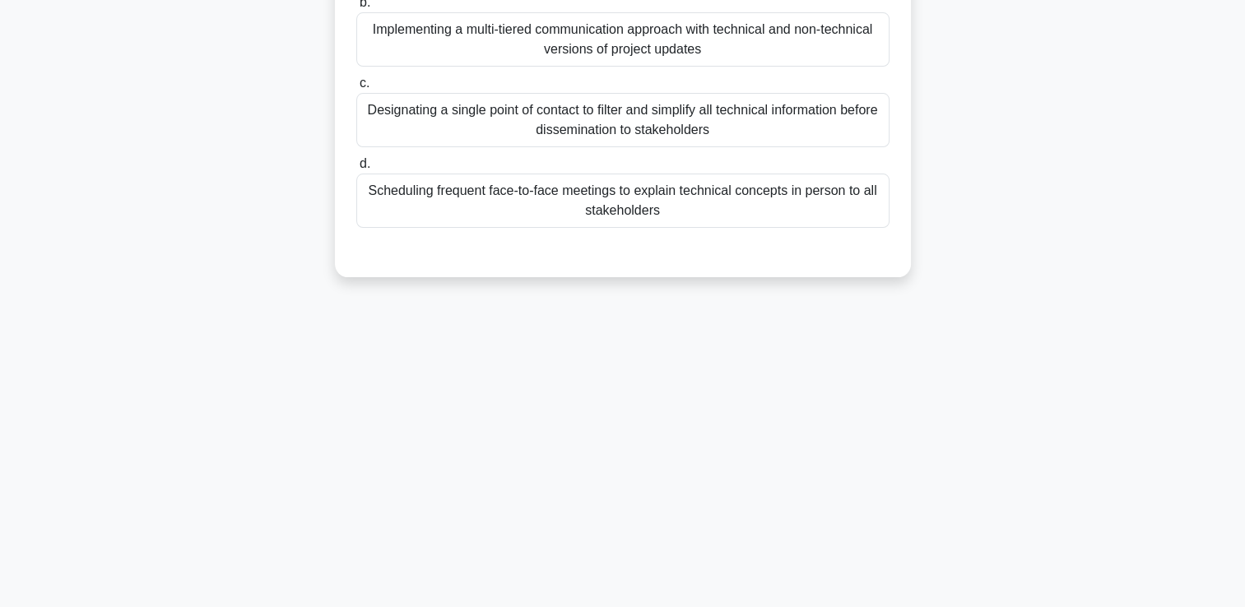
scroll to position [0, 0]
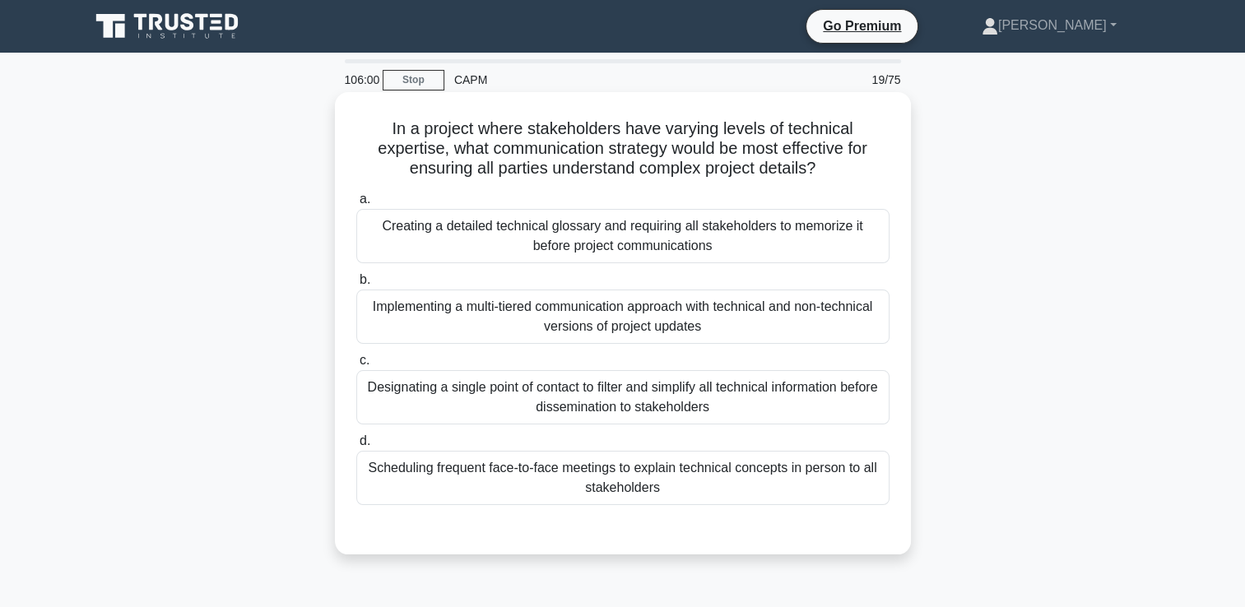
click at [819, 329] on div "Implementing a multi-tiered communication approach with technical and non-techn…" at bounding box center [622, 317] width 533 height 54
click at [356, 285] on input "b. Implementing a multi-tiered communication approach with technical and non-te…" at bounding box center [356, 280] width 0 height 11
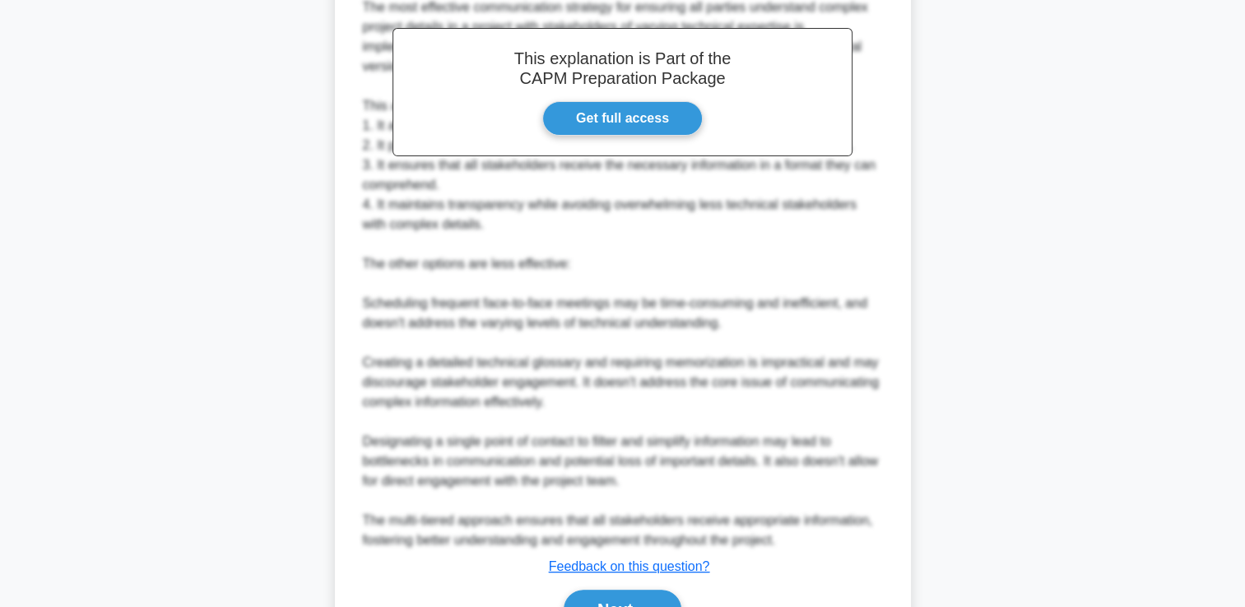
scroll to position [662, 0]
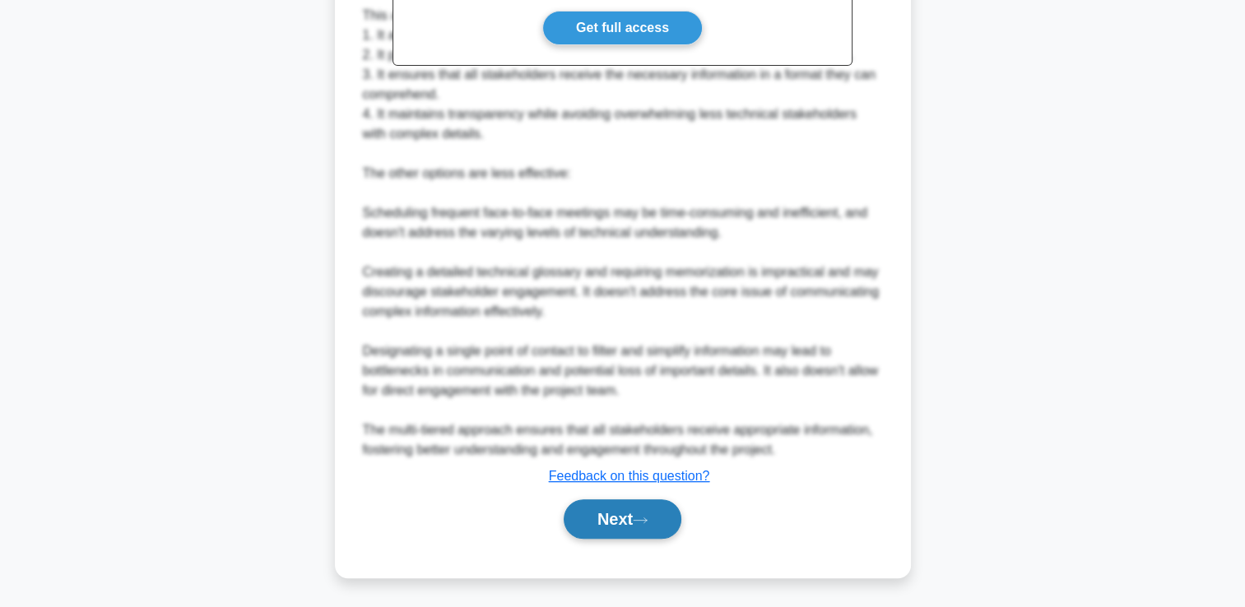
click at [647, 518] on icon at bounding box center [640, 520] width 15 height 9
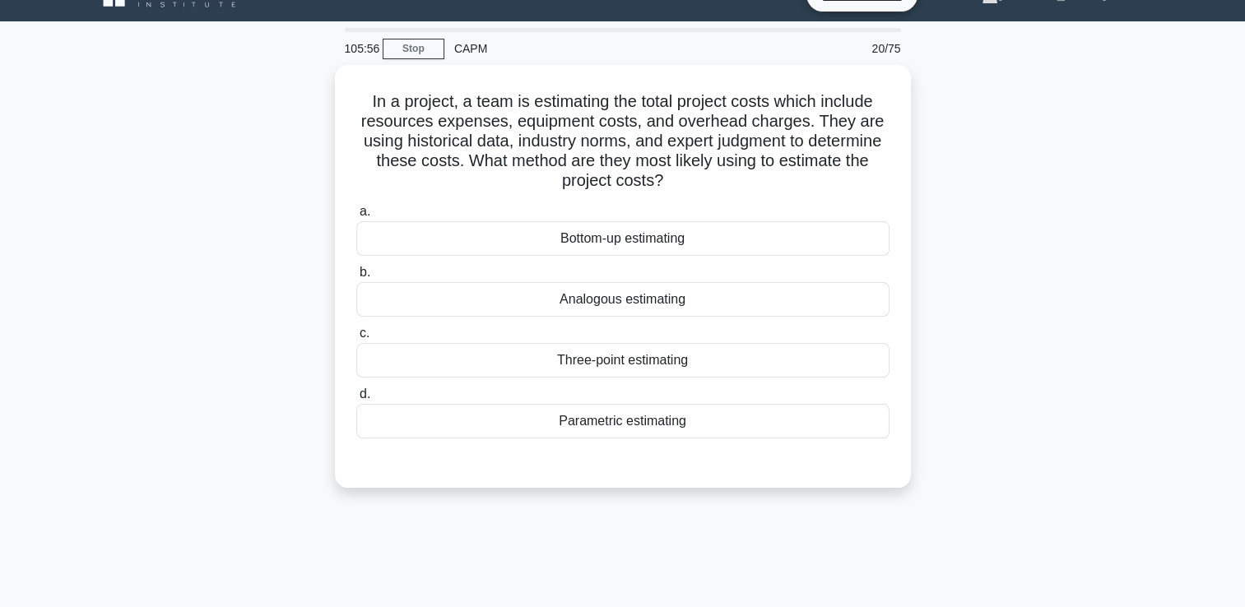
scroll to position [0, 0]
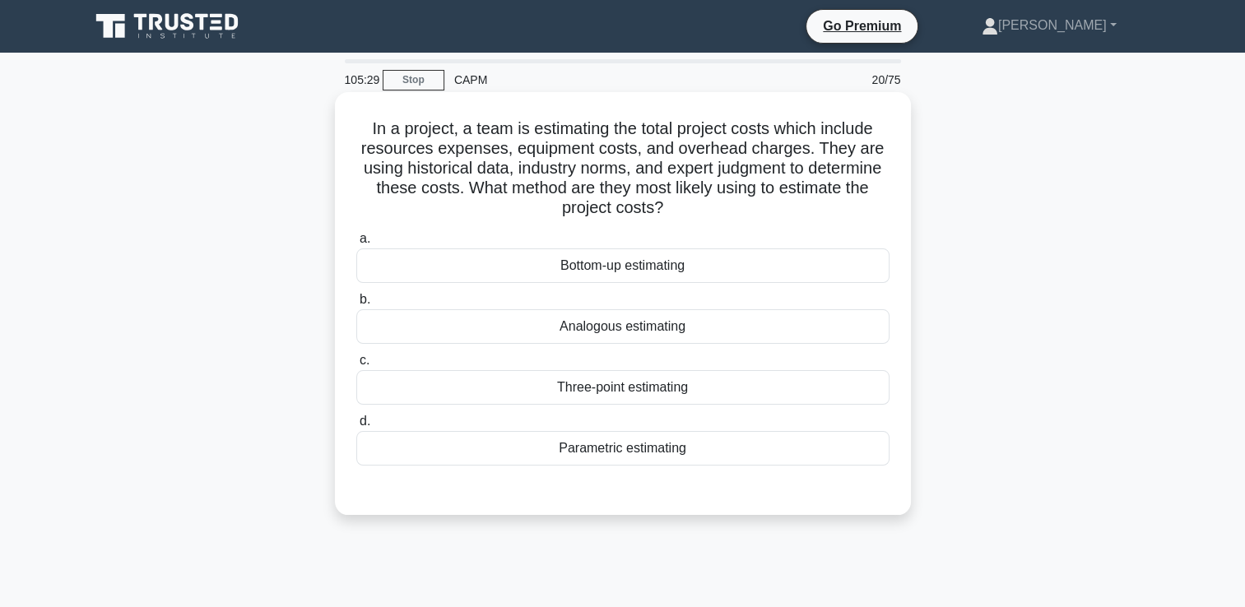
click at [724, 326] on div "Analogous estimating" at bounding box center [622, 326] width 533 height 35
click at [356, 305] on input "b. Analogous estimating" at bounding box center [356, 300] width 0 height 11
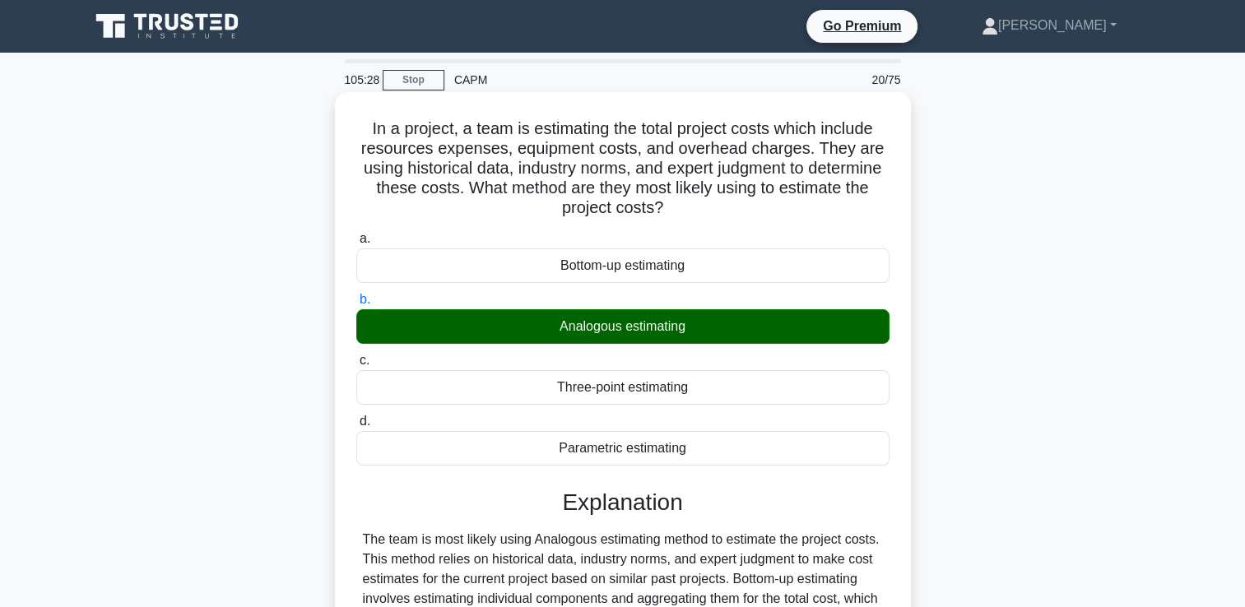
scroll to position [281, 0]
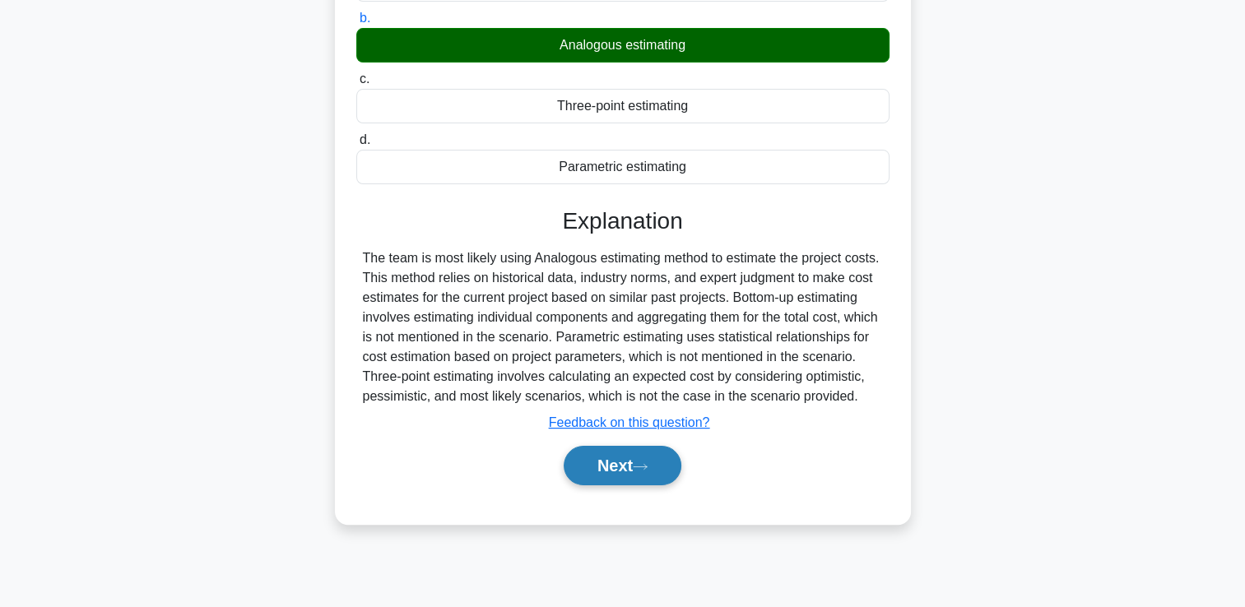
click at [644, 469] on icon at bounding box center [639, 466] width 13 height 5
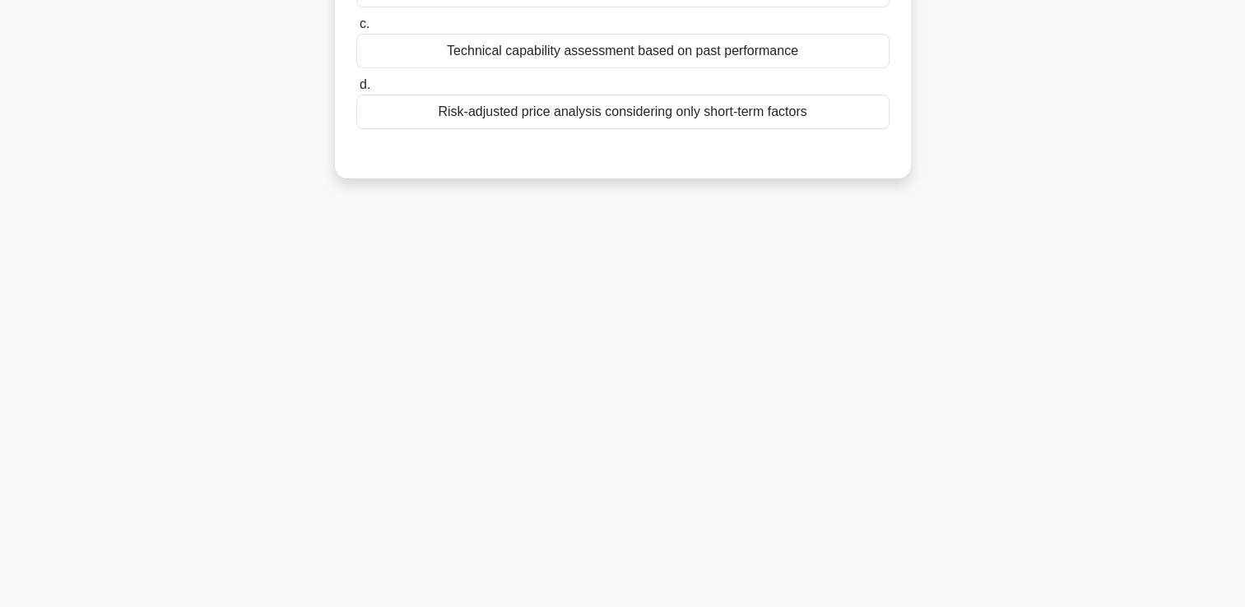
scroll to position [0, 0]
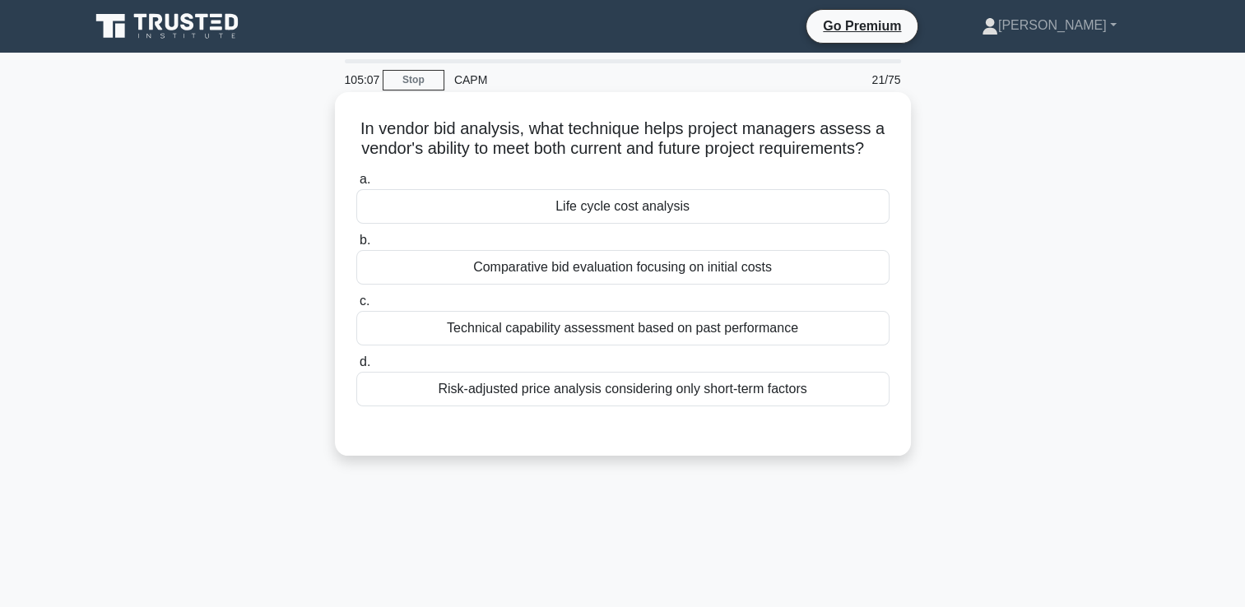
click at [662, 346] on div "Technical capability assessment based on past performance" at bounding box center [622, 328] width 533 height 35
click at [356, 307] on input "c. Technical capability assessment based on past performance" at bounding box center [356, 301] width 0 height 11
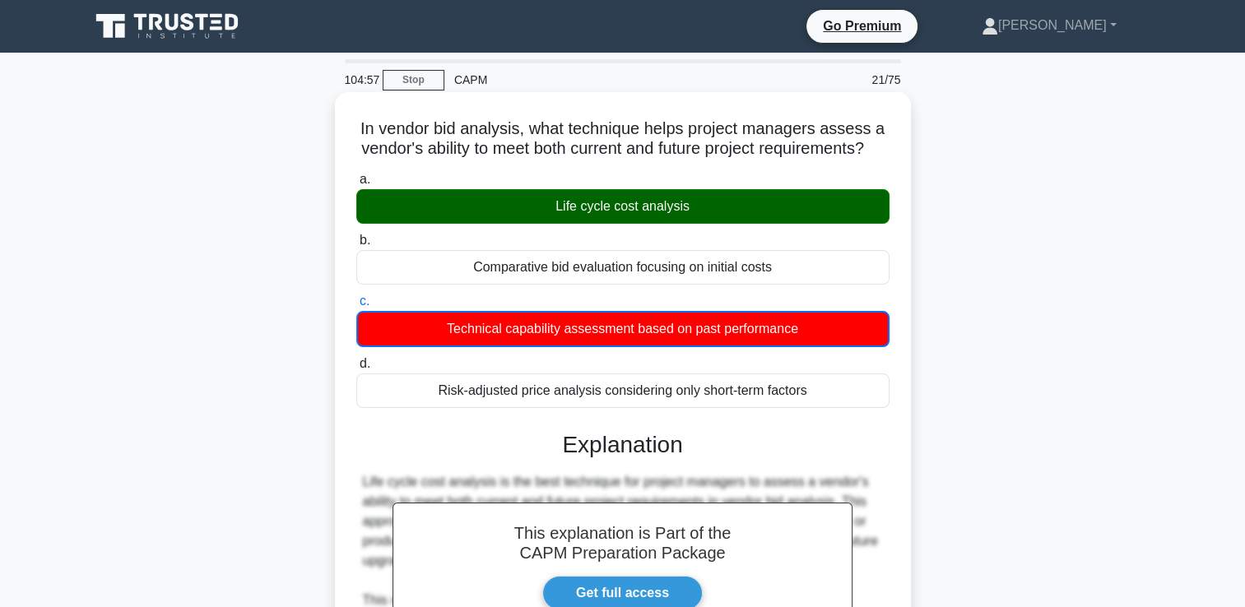
scroll to position [18, 0]
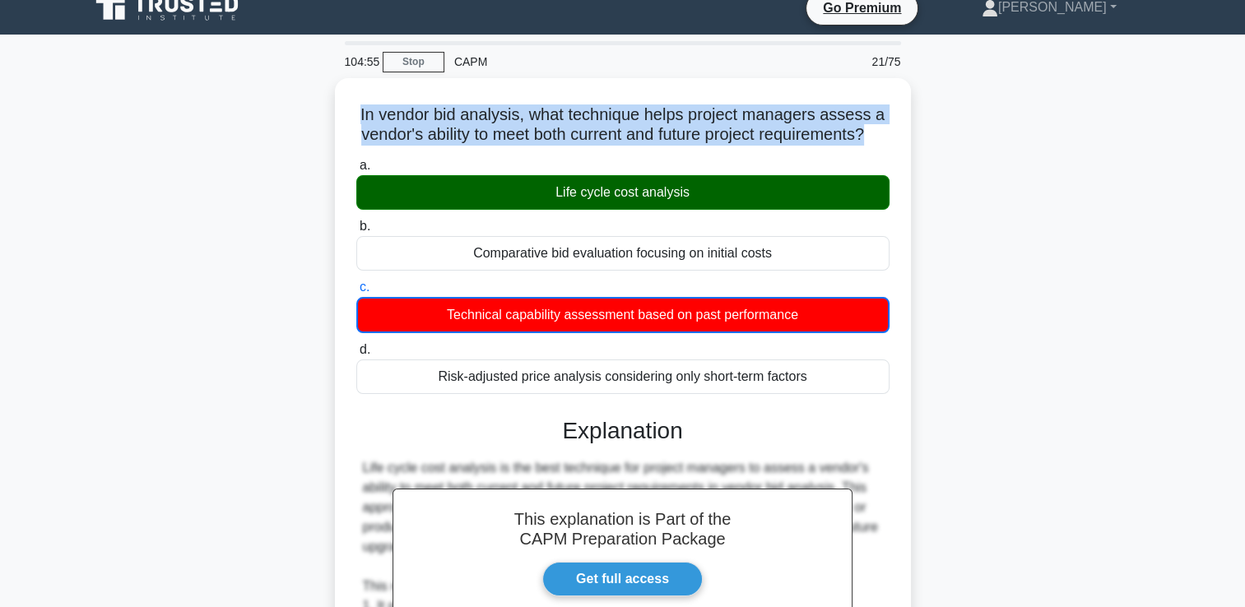
drag, startPoint x: 887, startPoint y: 136, endPoint x: 318, endPoint y: 114, distance: 568.9
click at [318, 114] on div "In vendor bid analysis, what technique helps project managers assess a vendor's…" at bounding box center [623, 603] width 1086 height 1051
copy h5 "In vendor bid analysis, what technique helps project managers assess a vendor's…"
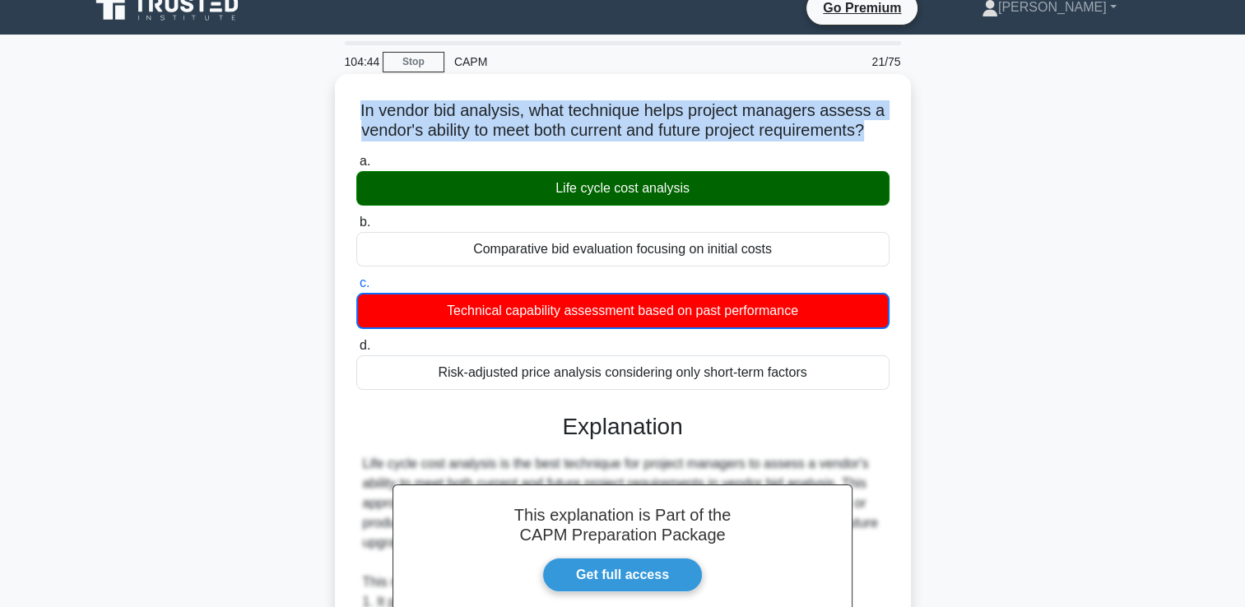
drag, startPoint x: 699, startPoint y: 213, endPoint x: 553, endPoint y: 205, distance: 146.7
click at [553, 205] on div "Life cycle cost analysis" at bounding box center [622, 188] width 533 height 35
copy div "Life cycle cost analysis"
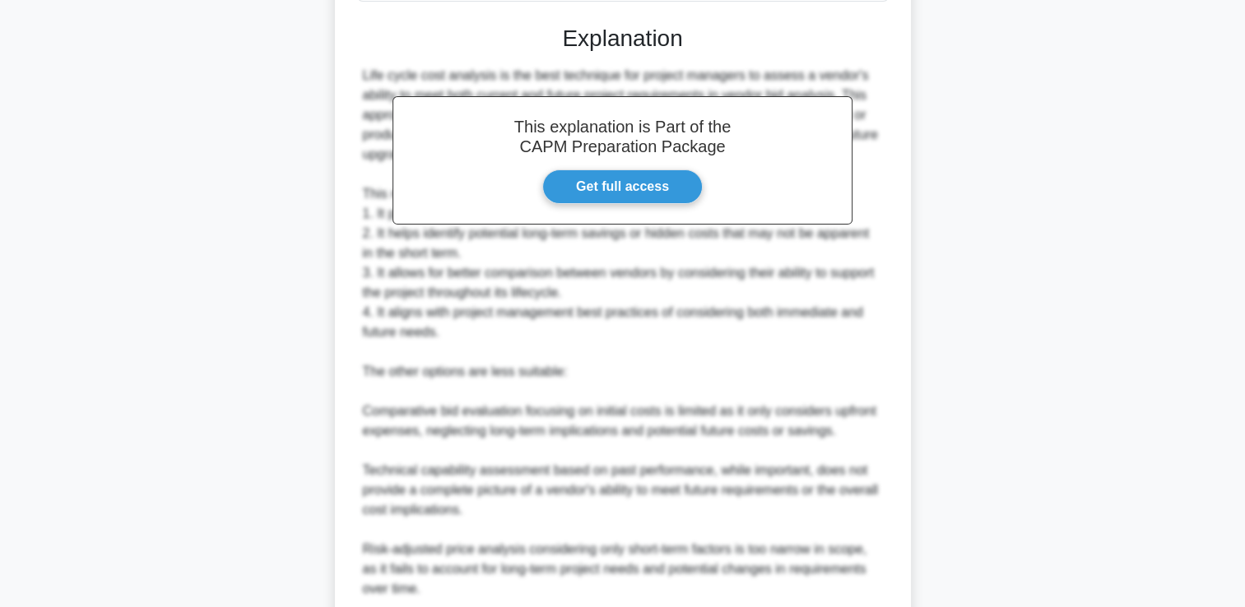
scroll to position [565, 0]
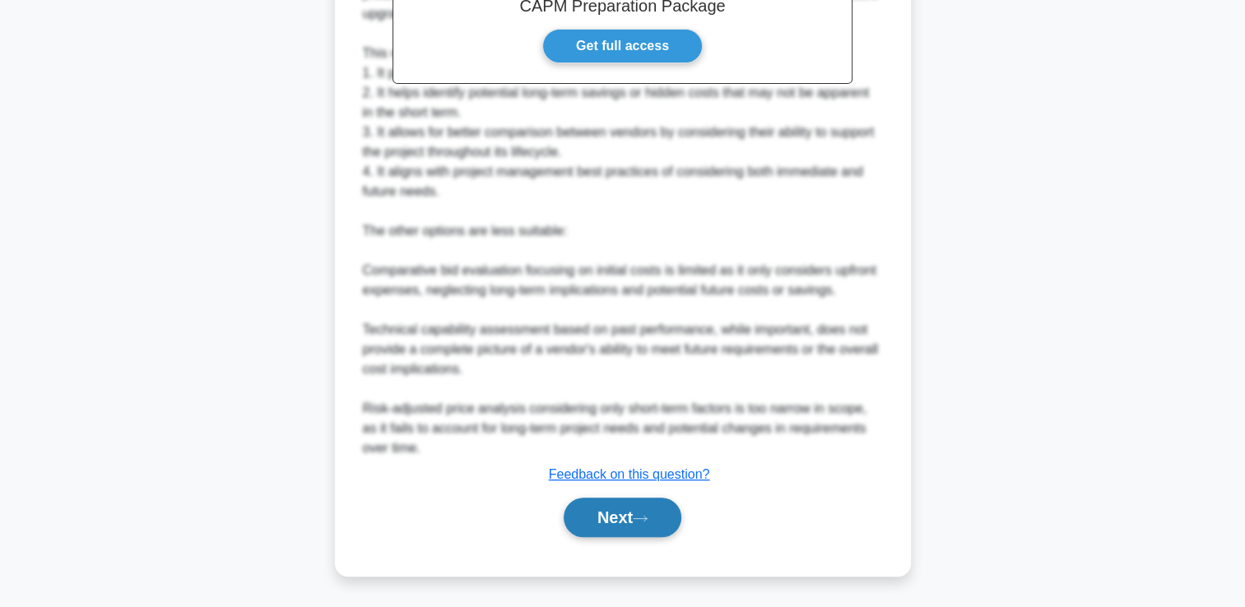
click at [596, 519] on button "Next" at bounding box center [623, 517] width 118 height 39
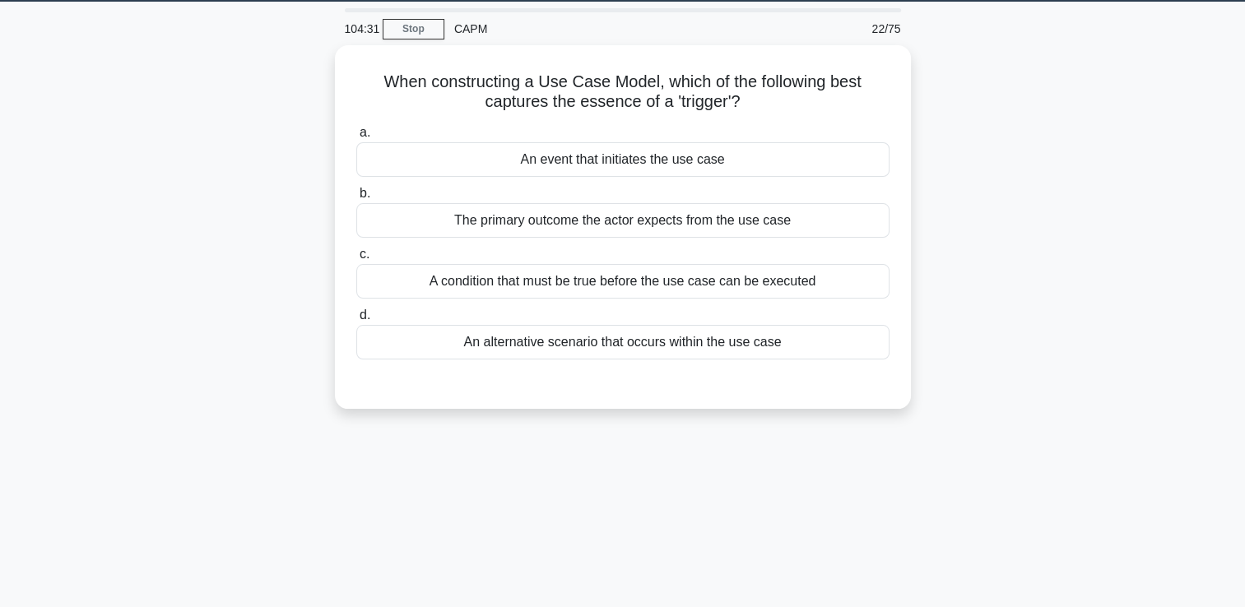
scroll to position [0, 0]
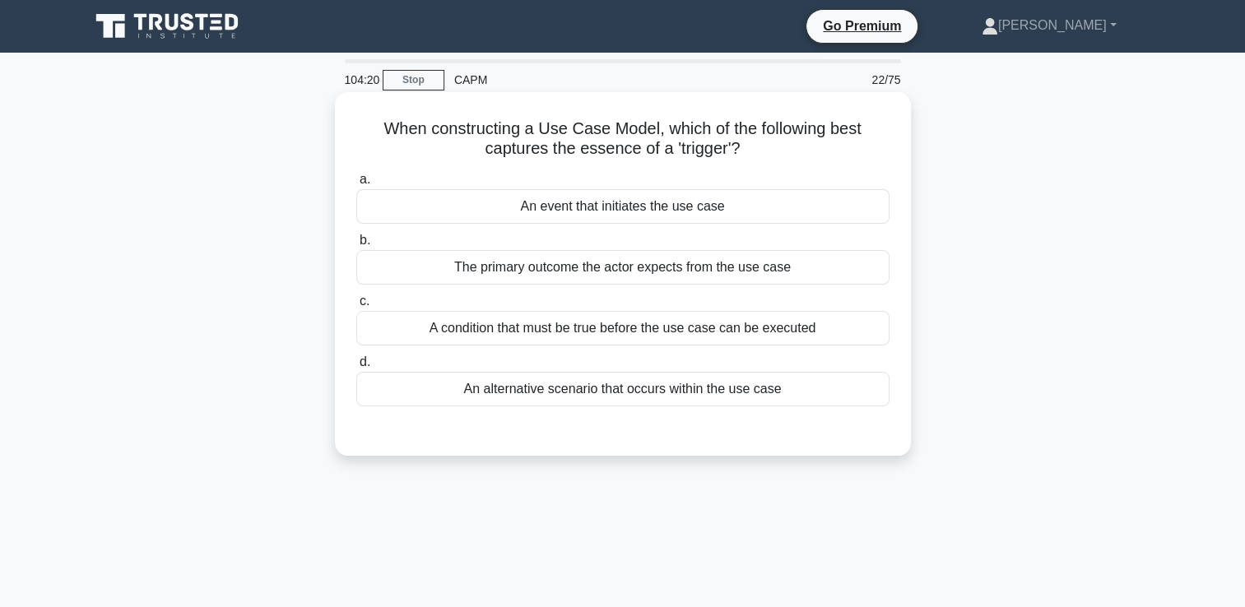
click at [816, 215] on div "An event that initiates the use case" at bounding box center [622, 206] width 533 height 35
click at [356, 185] on input "a. An event that initiates the use case" at bounding box center [356, 179] width 0 height 11
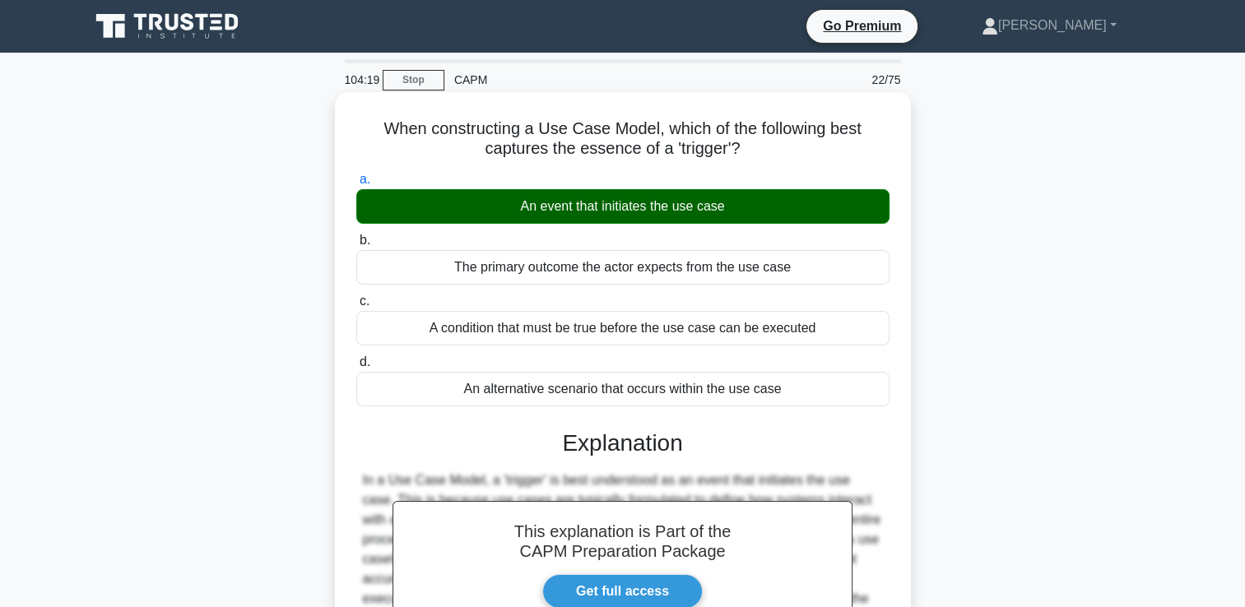
scroll to position [281, 0]
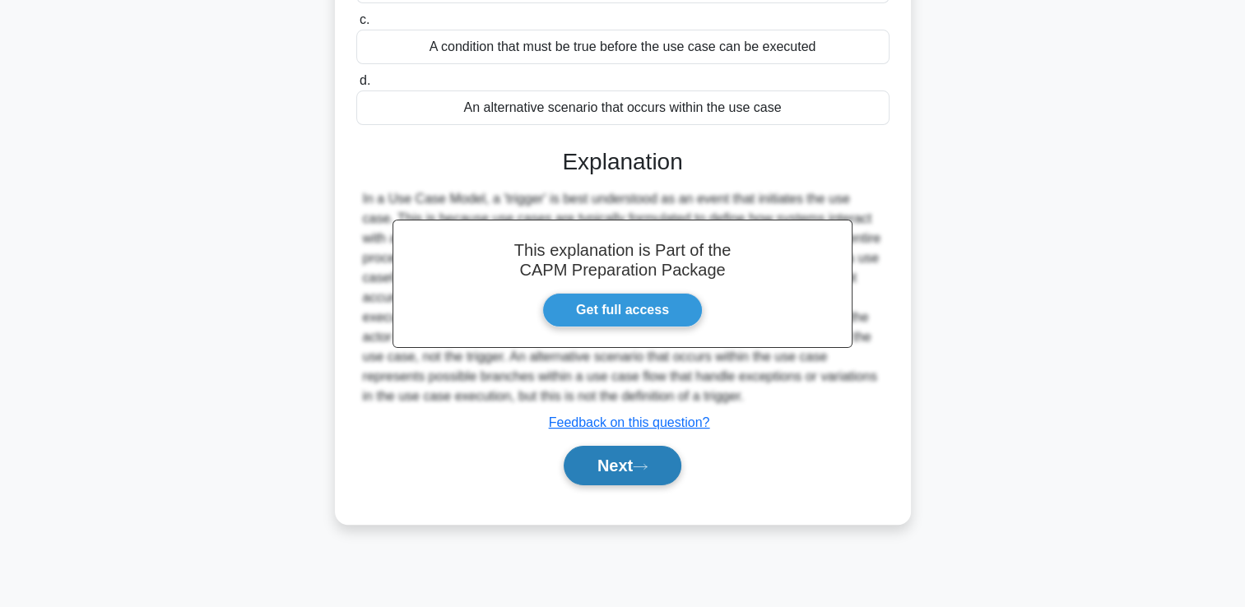
click at [619, 472] on button "Next" at bounding box center [623, 465] width 118 height 39
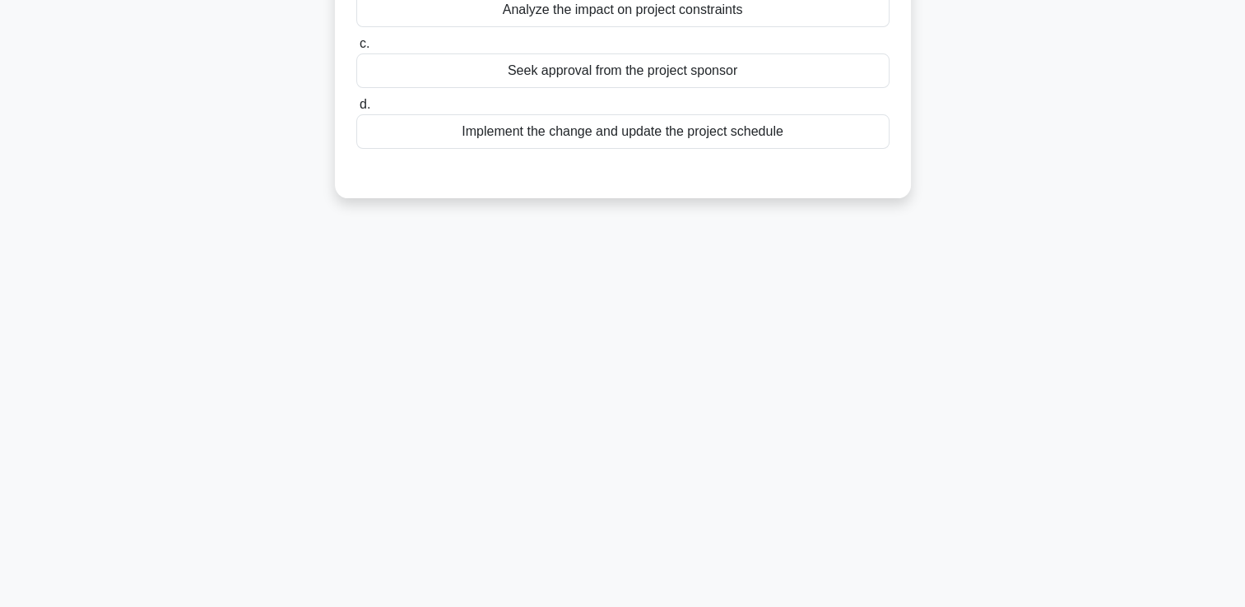
scroll to position [0, 0]
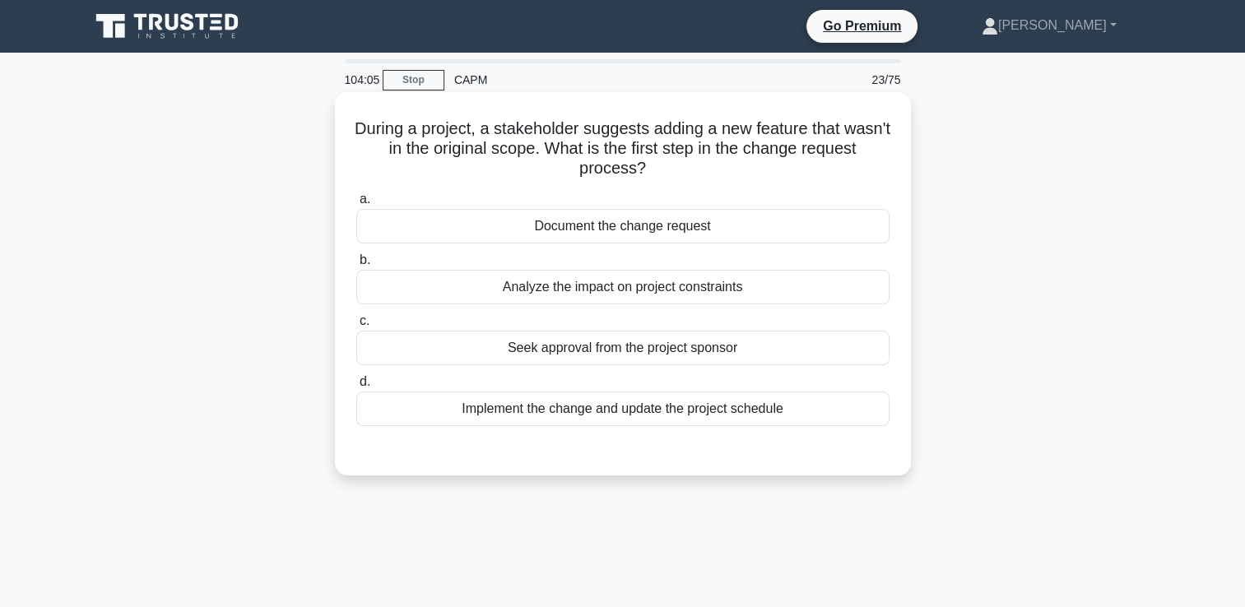
click at [751, 229] on div "Document the change request" at bounding box center [622, 226] width 533 height 35
click at [356, 205] on input "a. Document the change request" at bounding box center [356, 199] width 0 height 11
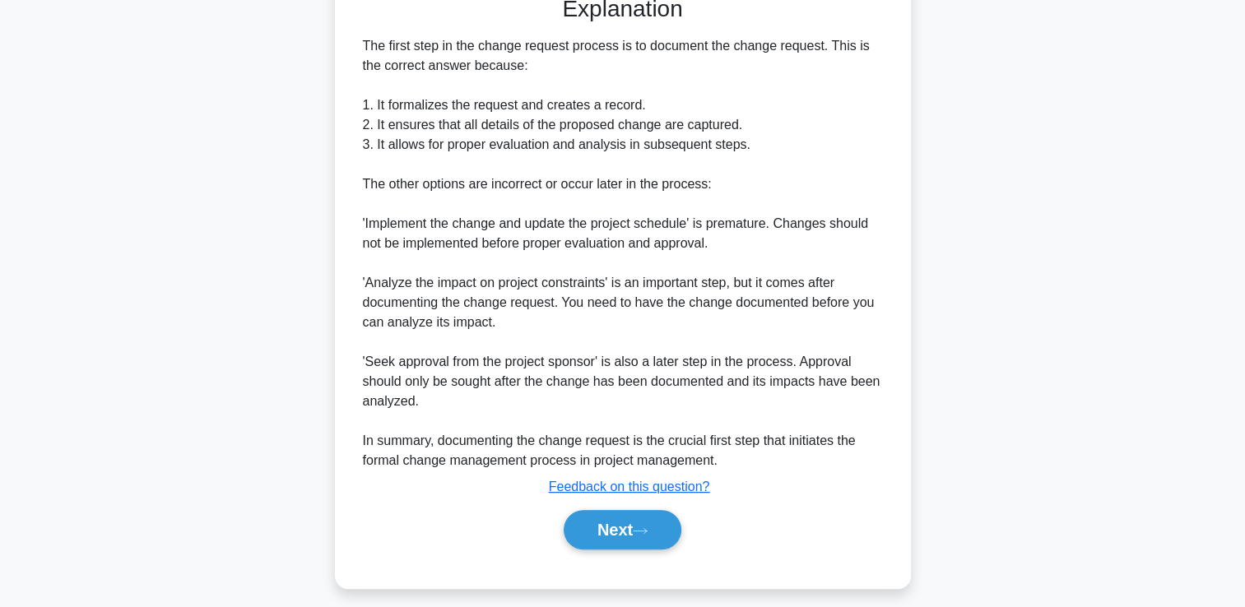
scroll to position [457, 0]
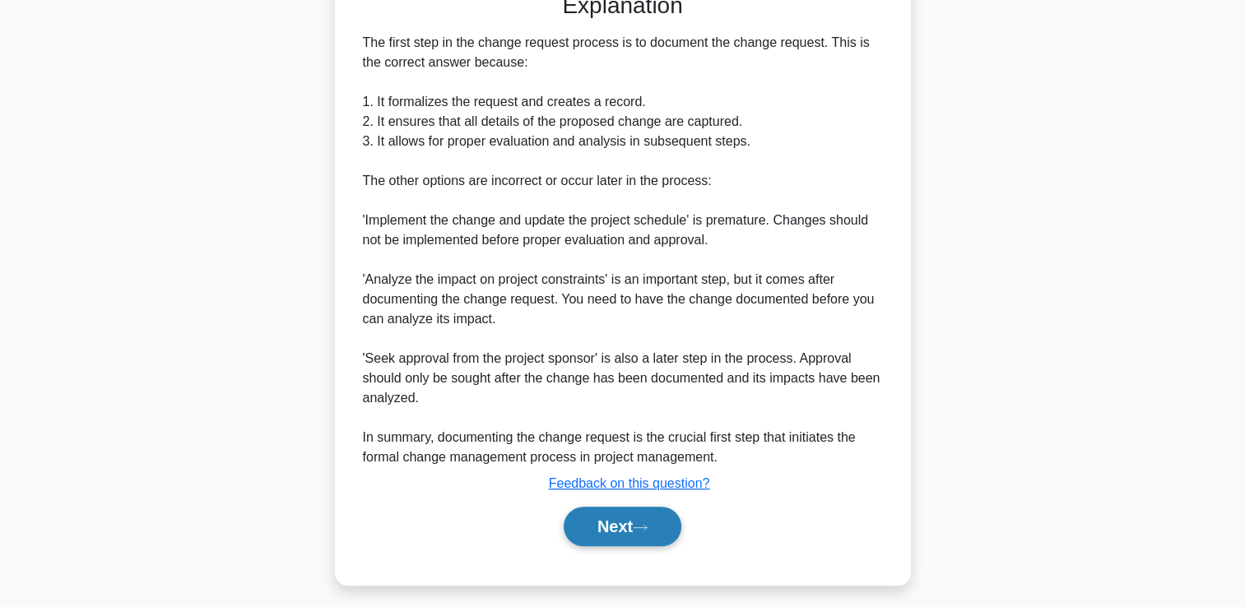
click at [635, 527] on button "Next" at bounding box center [623, 526] width 118 height 39
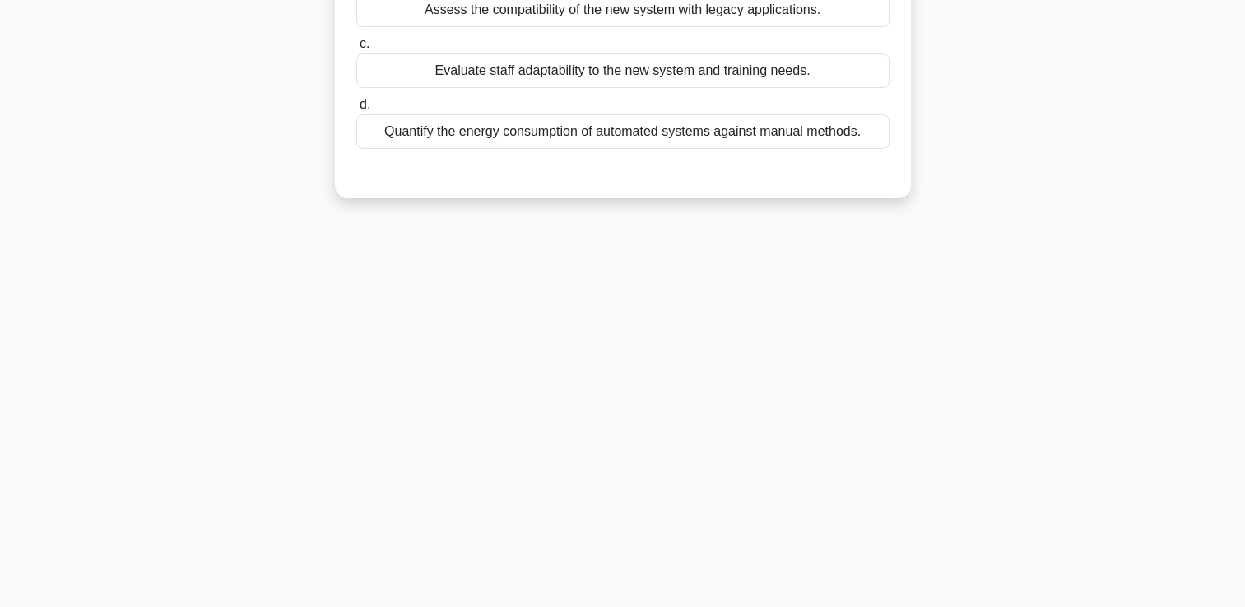
scroll to position [0, 0]
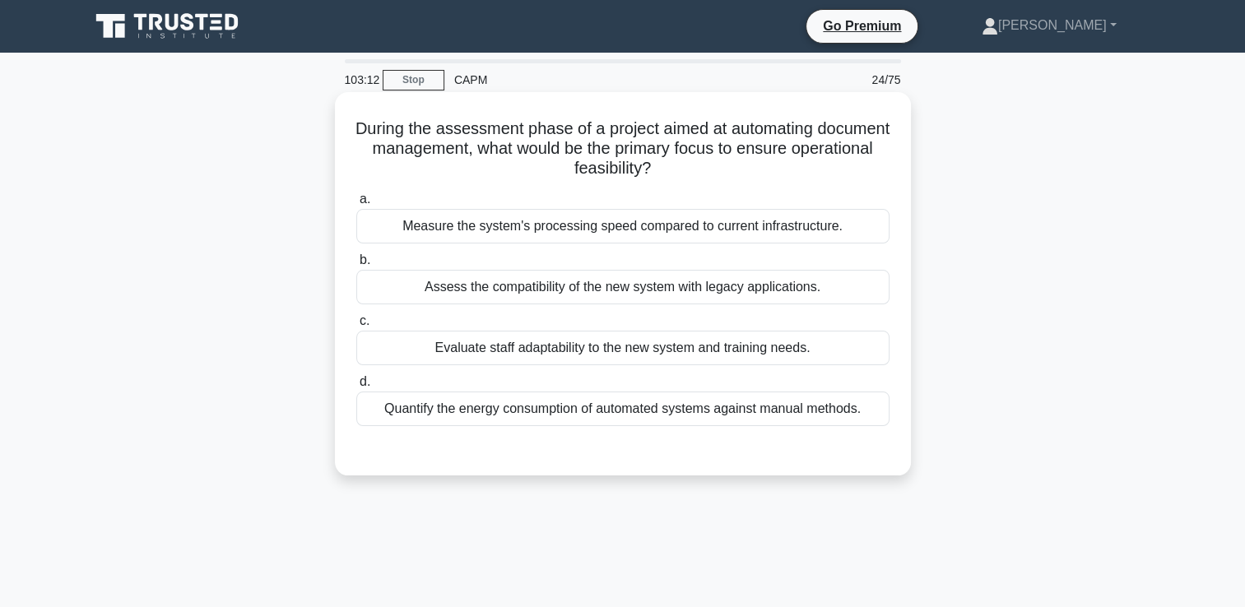
click at [777, 285] on div "Assess the compatibility of the new system with legacy applications." at bounding box center [622, 287] width 533 height 35
click at [356, 266] on input "b. Assess the compatibility of the new system with legacy applications." at bounding box center [356, 260] width 0 height 11
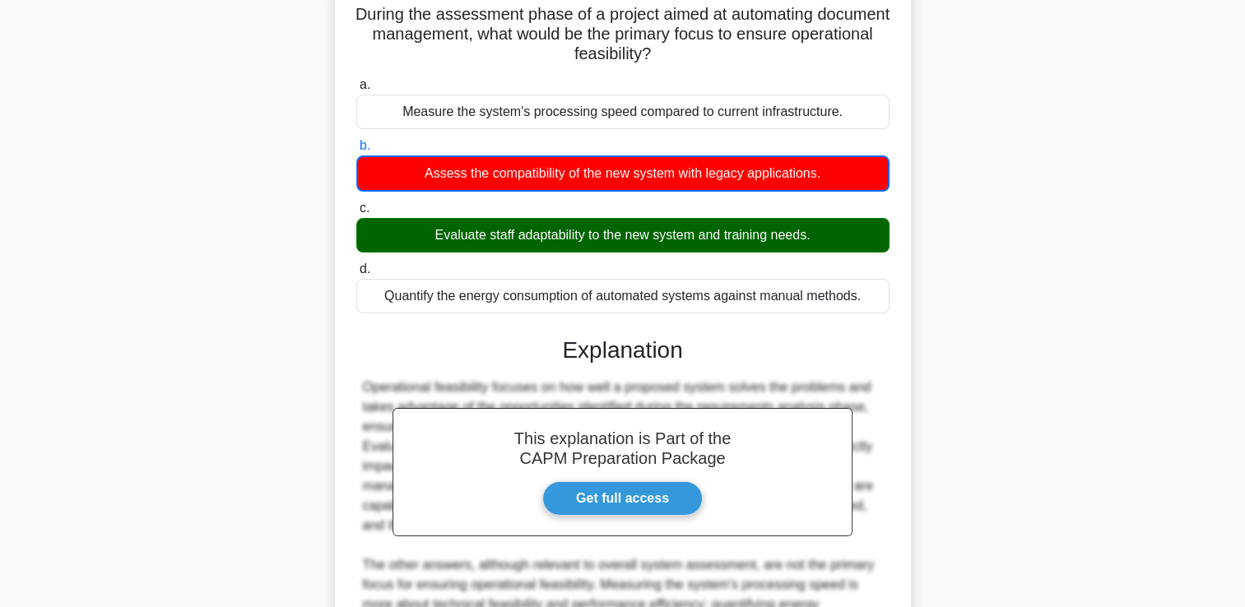
scroll to position [368, 0]
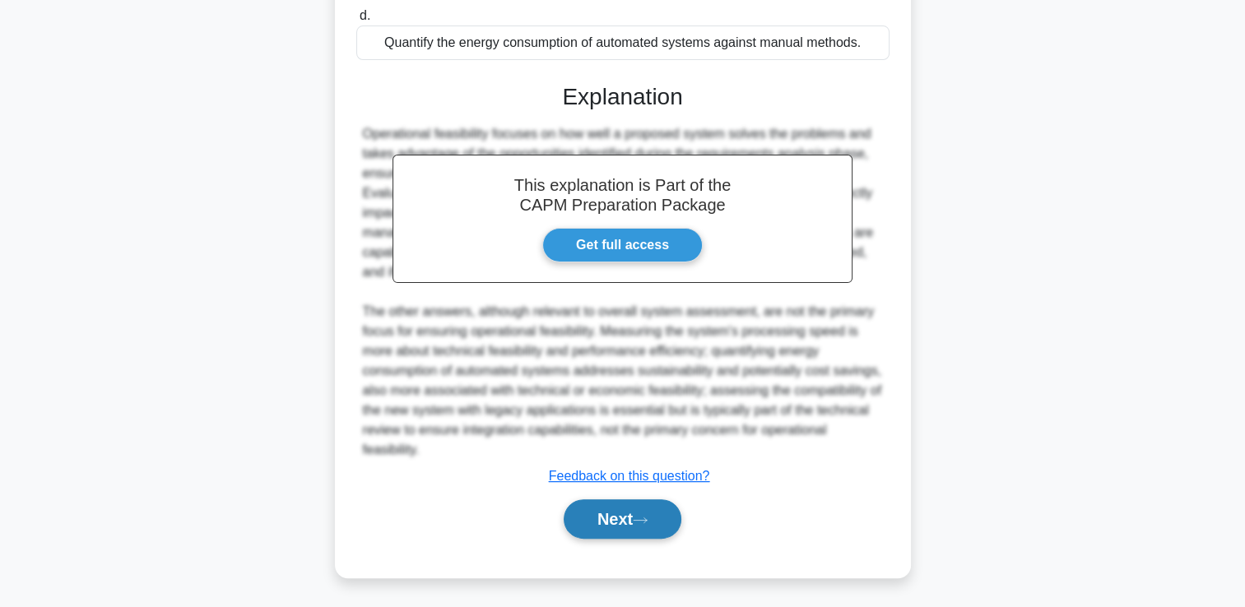
click at [648, 529] on button "Next" at bounding box center [623, 518] width 118 height 39
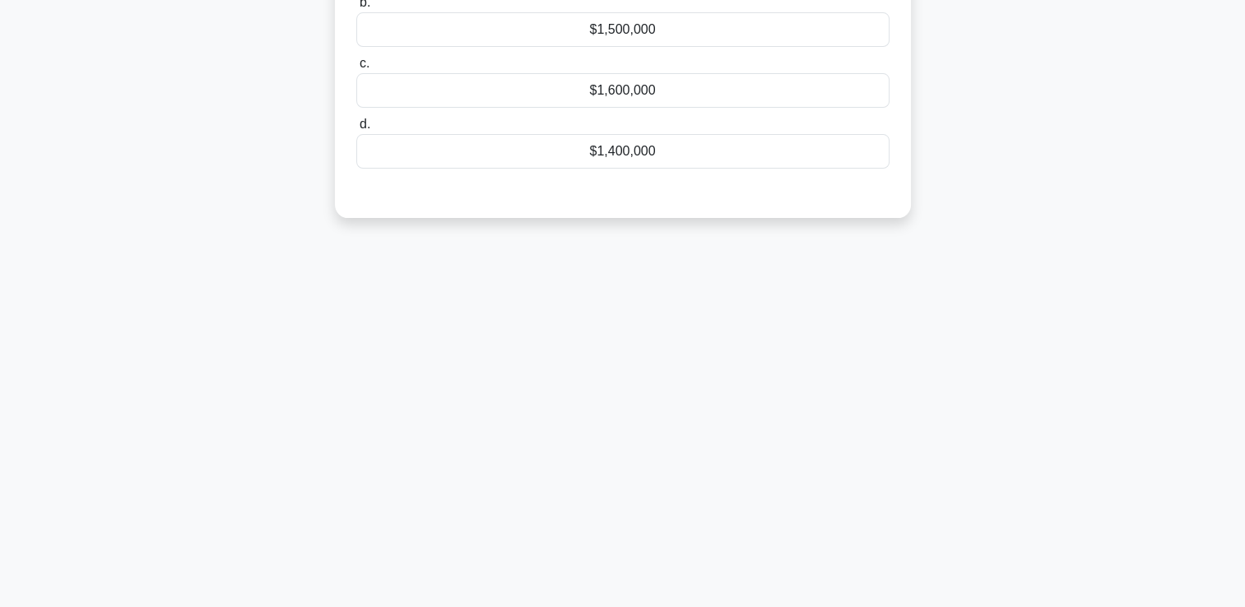
scroll to position [0, 0]
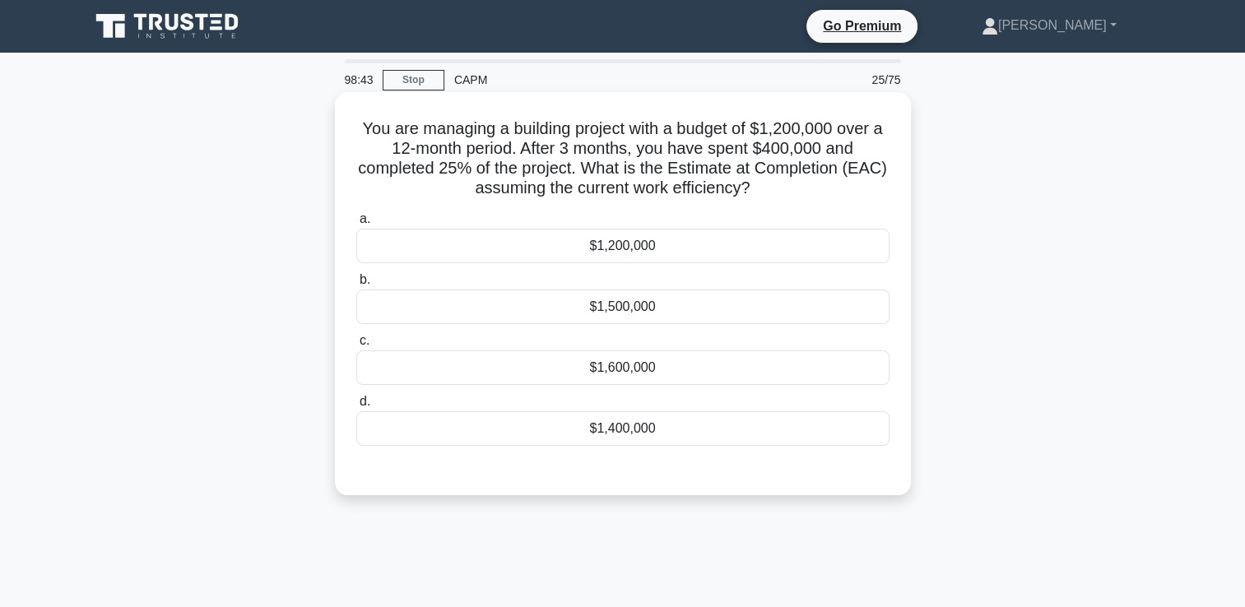
click at [642, 378] on div "$1,600,000" at bounding box center [622, 367] width 533 height 35
click at [356, 346] on input "c. $1,600,000" at bounding box center [356, 341] width 0 height 11
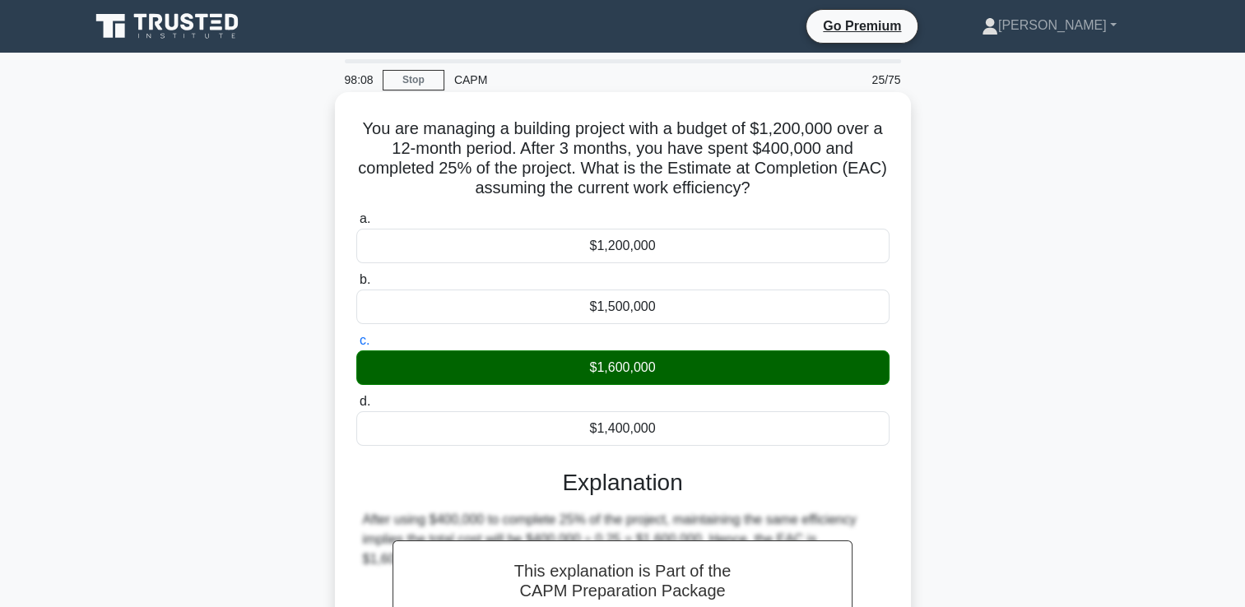
scroll to position [281, 0]
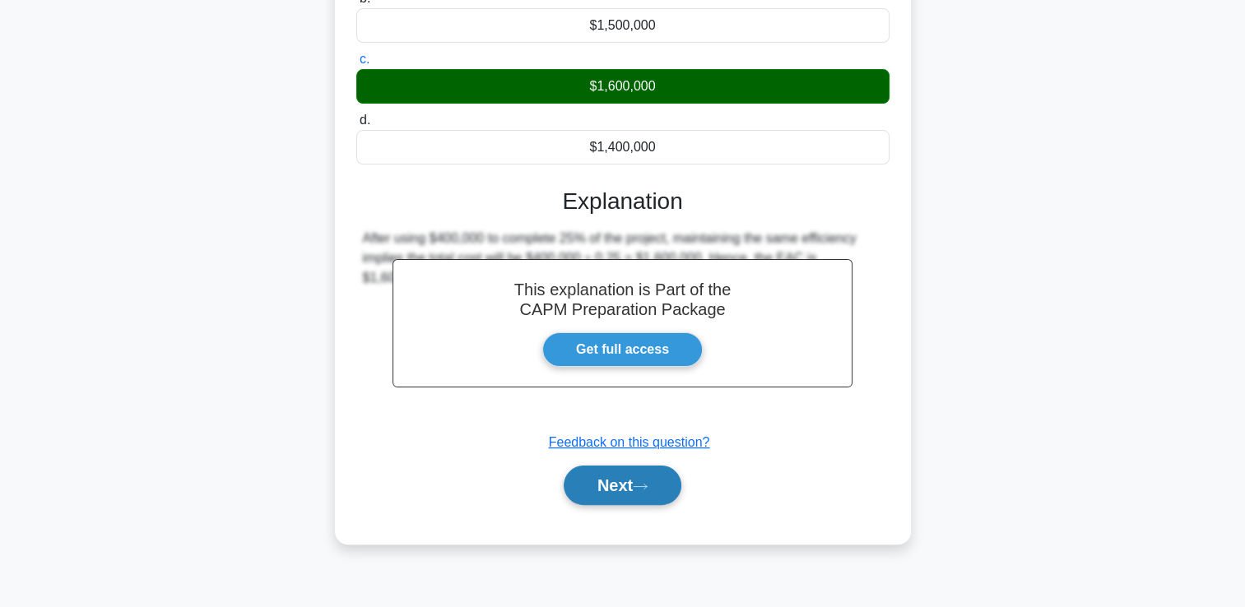
click at [617, 492] on button "Next" at bounding box center [623, 485] width 118 height 39
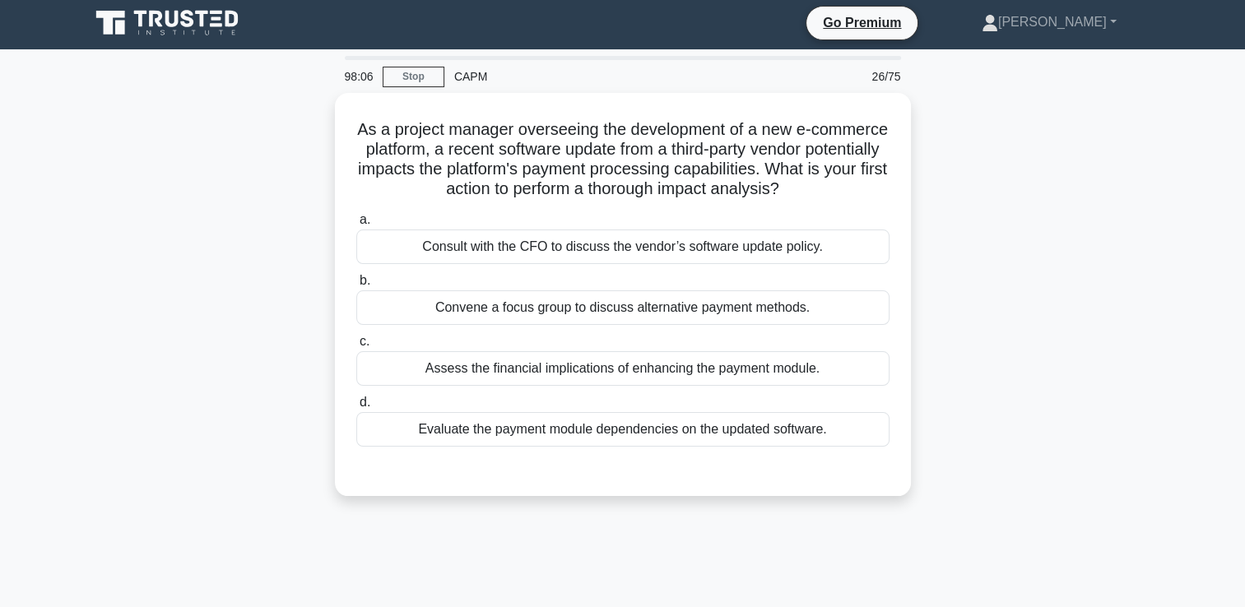
scroll to position [0, 0]
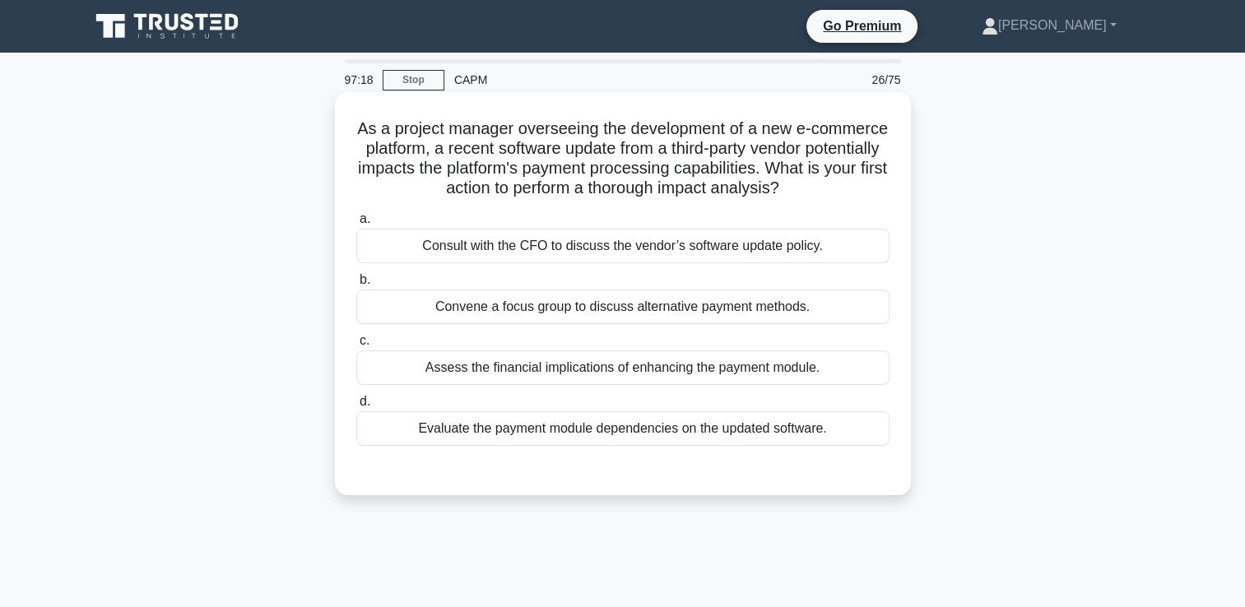
click at [614, 446] on div "Evaluate the payment module dependencies on the updated software." at bounding box center [622, 428] width 533 height 35
click at [356, 407] on input "d. Evaluate the payment module dependencies on the updated software." at bounding box center [356, 402] width 0 height 11
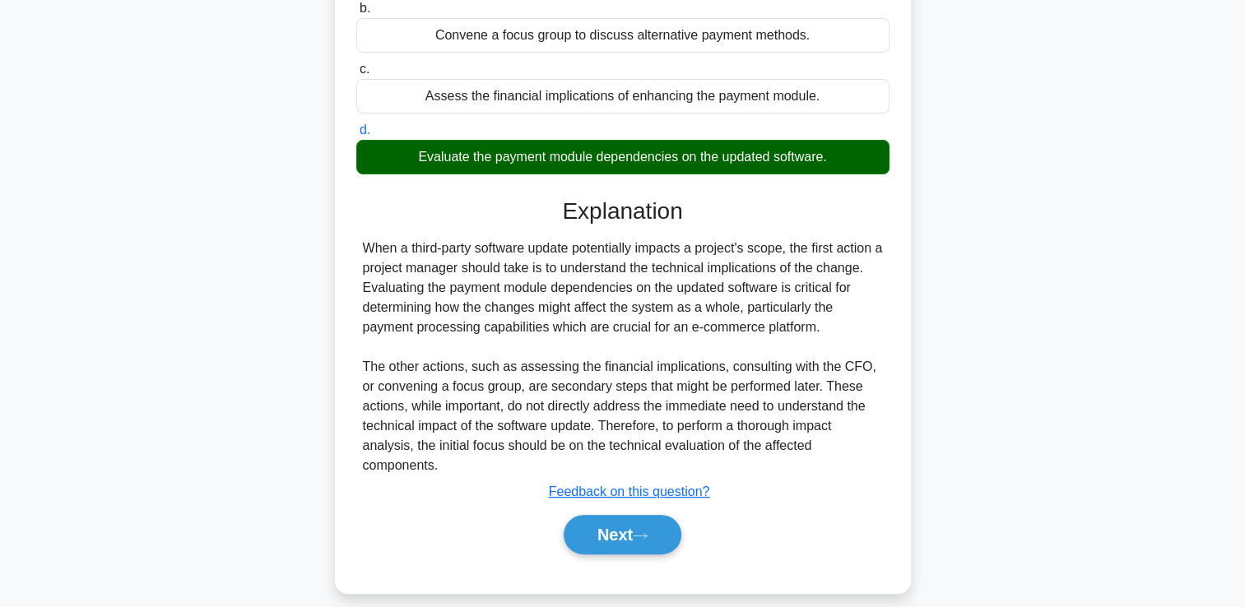
scroll to position [307, 0]
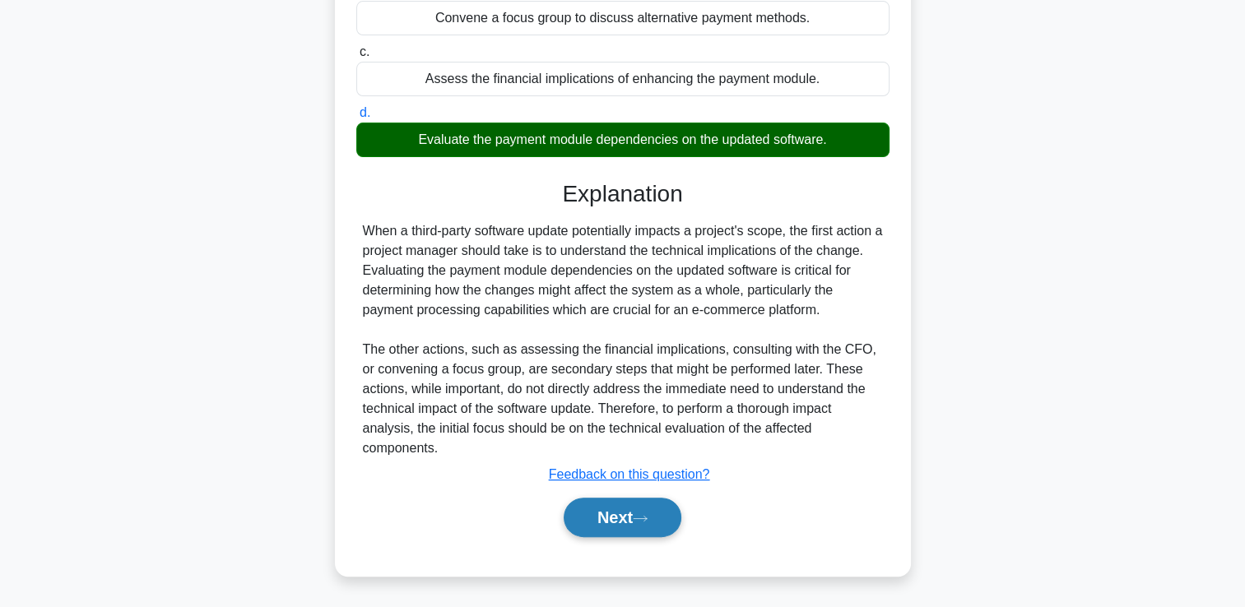
click at [595, 513] on button "Next" at bounding box center [623, 517] width 118 height 39
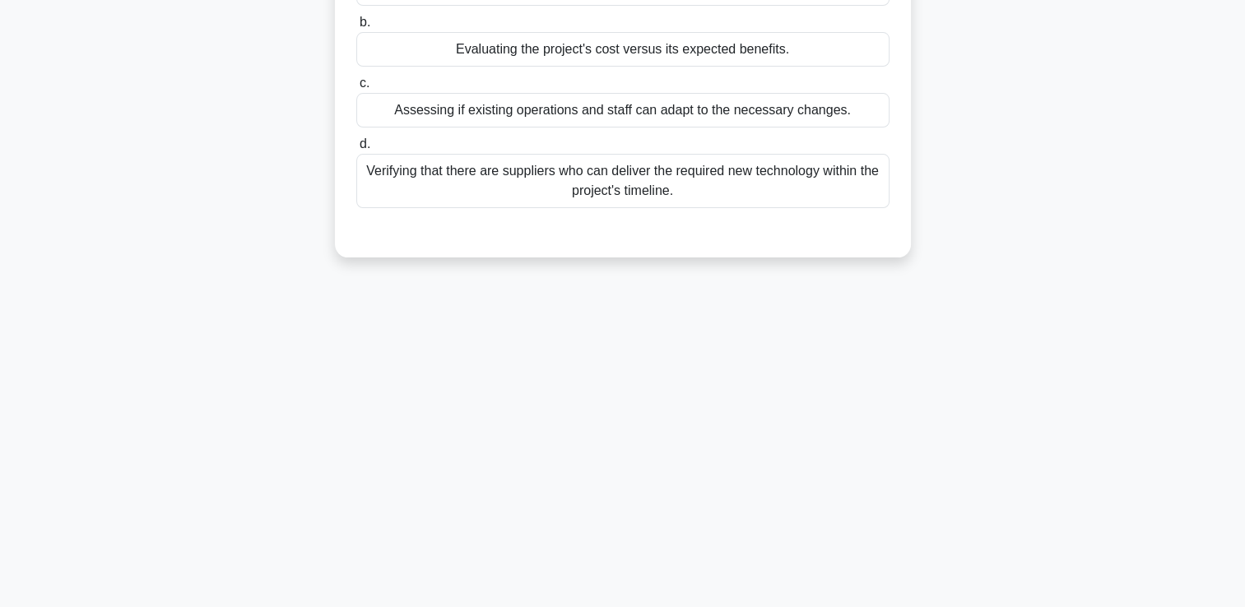
scroll to position [0, 0]
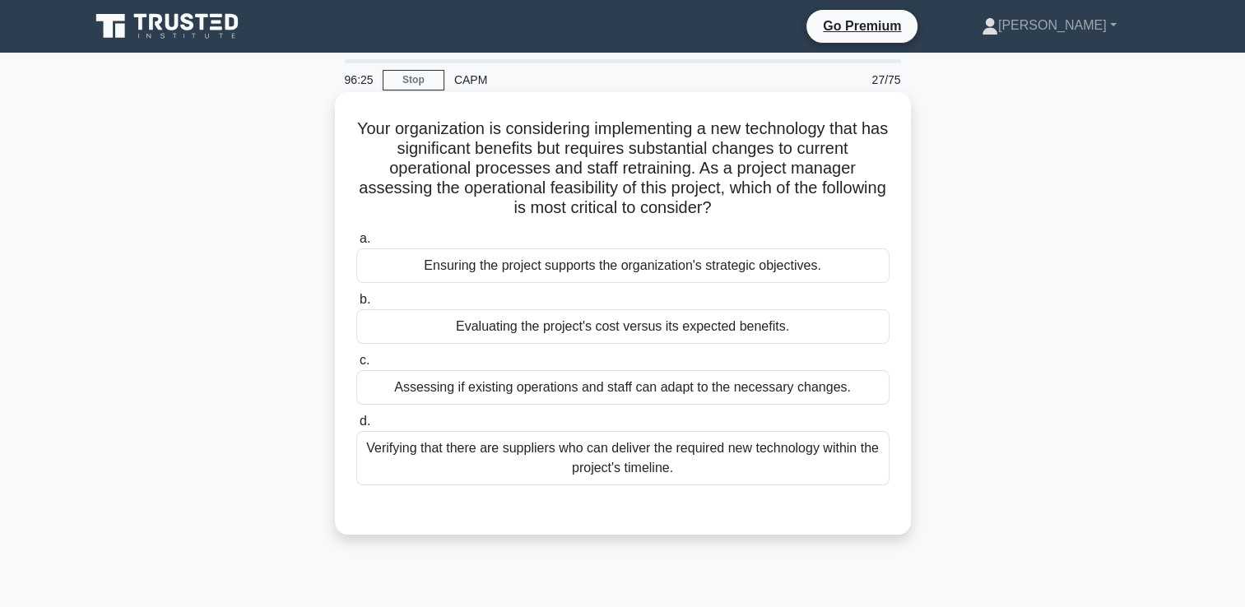
click at [722, 266] on div "Ensuring the project supports the organization's strategic objectives." at bounding box center [622, 265] width 533 height 35
click at [356, 244] on input "a. Ensuring the project supports the organization's strategic objectives." at bounding box center [356, 239] width 0 height 11
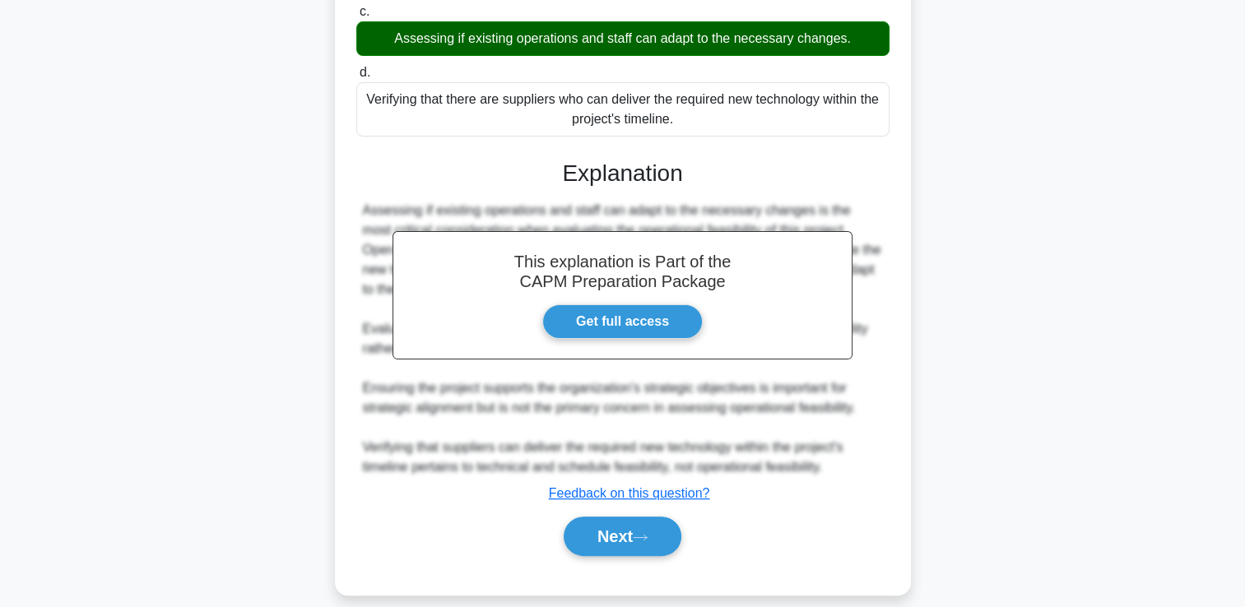
scroll to position [355, 0]
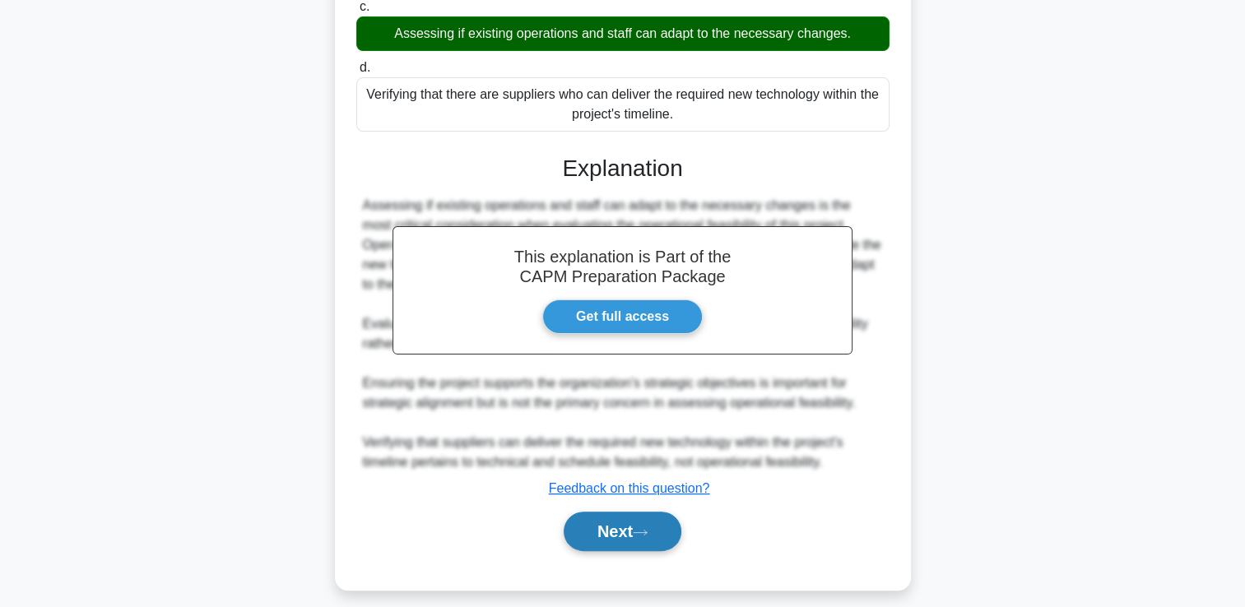
click at [647, 528] on icon at bounding box center [640, 532] width 15 height 9
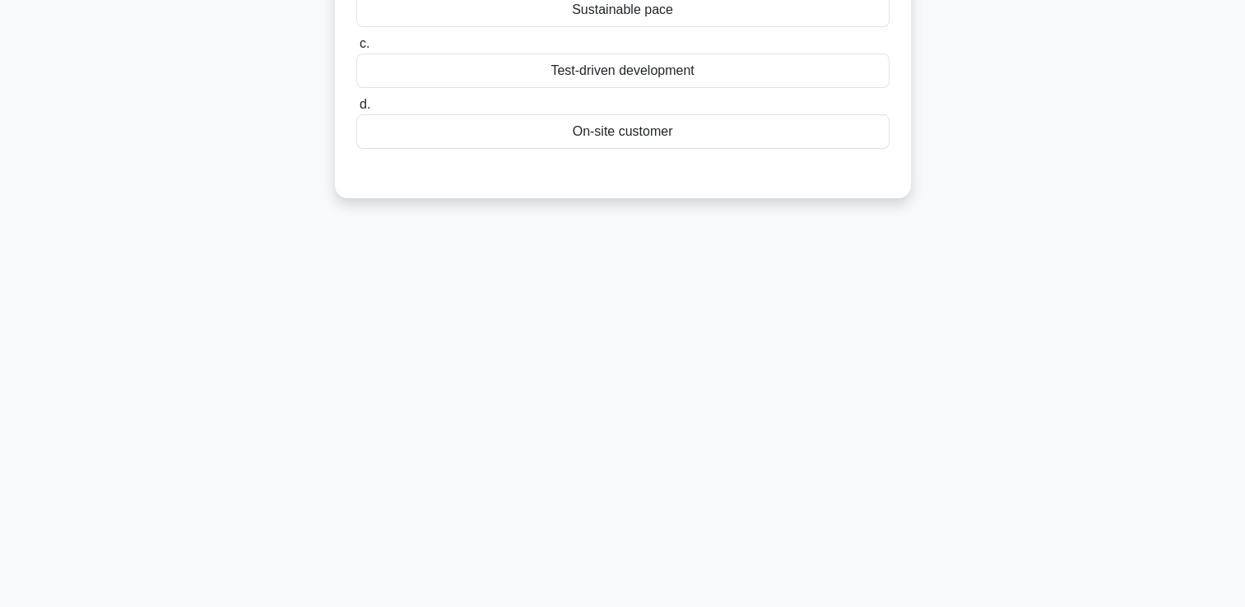
scroll to position [0, 0]
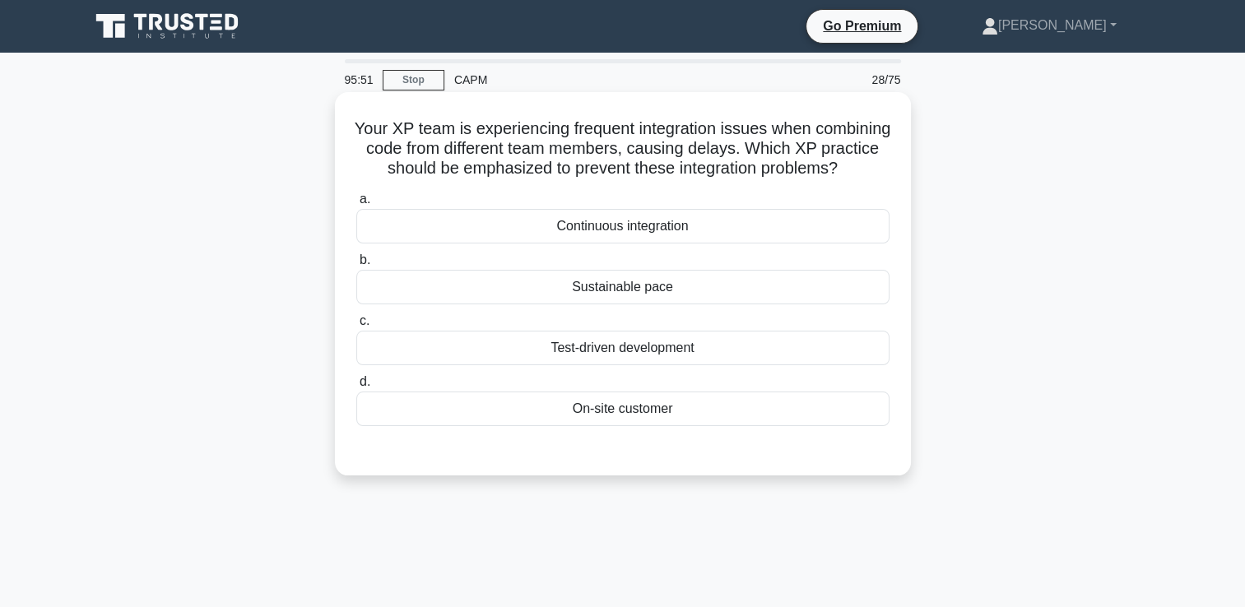
click at [705, 244] on div "Continuous integration" at bounding box center [622, 226] width 533 height 35
click at [356, 205] on input "a. Continuous integration" at bounding box center [356, 199] width 0 height 11
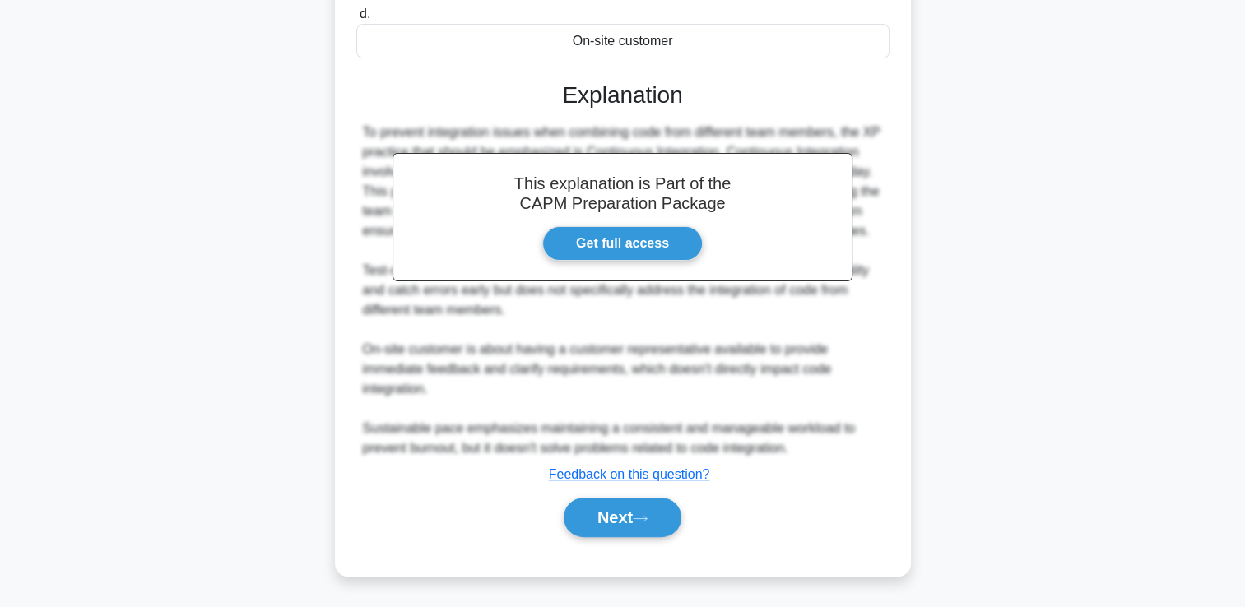
scroll to position [386, 0]
click at [638, 522] on button "Next" at bounding box center [623, 517] width 118 height 39
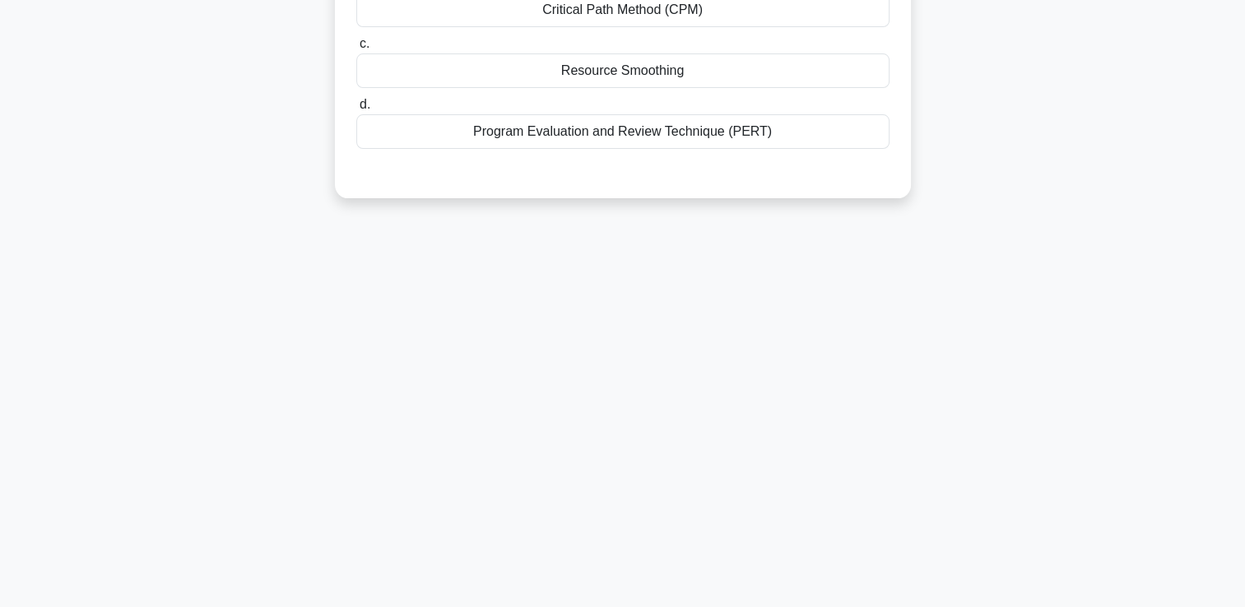
scroll to position [0, 0]
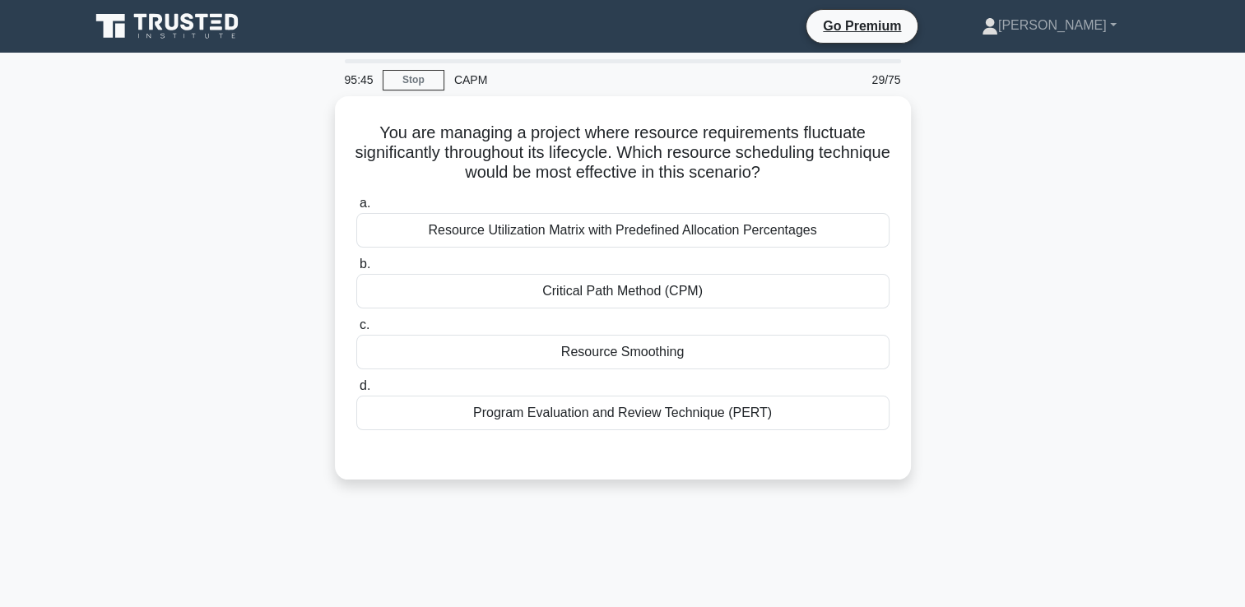
click at [638, 522] on div "95:45 Stop CAPM 29/75 You are managing a project where resource requirements fl…" at bounding box center [623, 470] width 1086 height 823
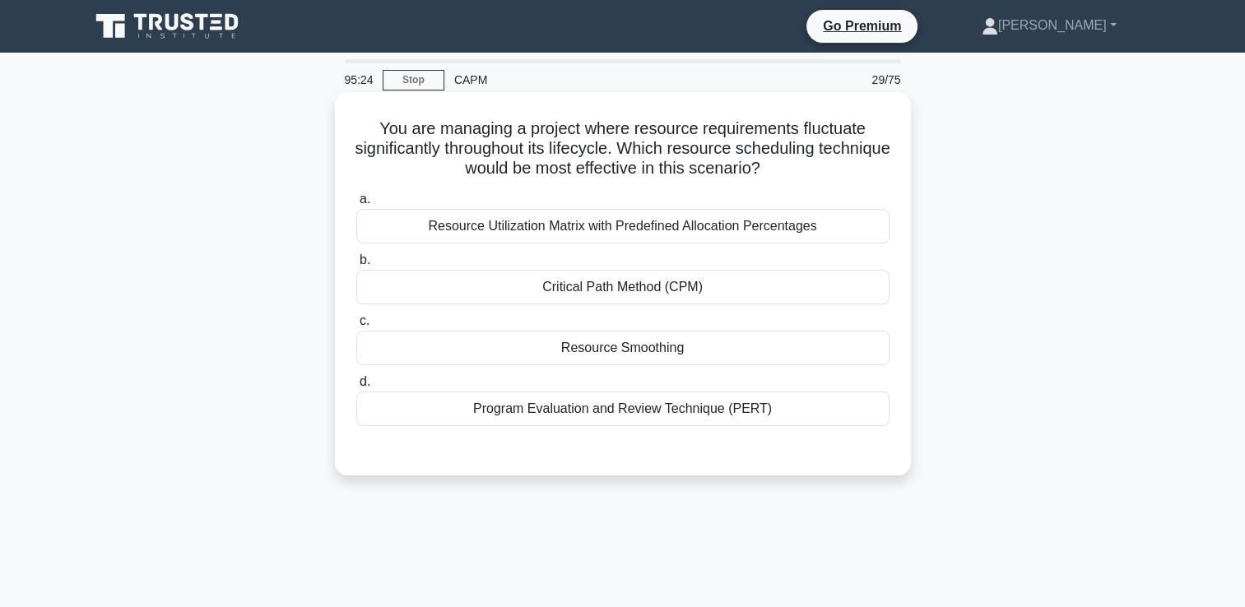
click at [653, 356] on div "Resource Smoothing" at bounding box center [622, 348] width 533 height 35
click at [356, 327] on input "c. Resource Smoothing" at bounding box center [356, 321] width 0 height 11
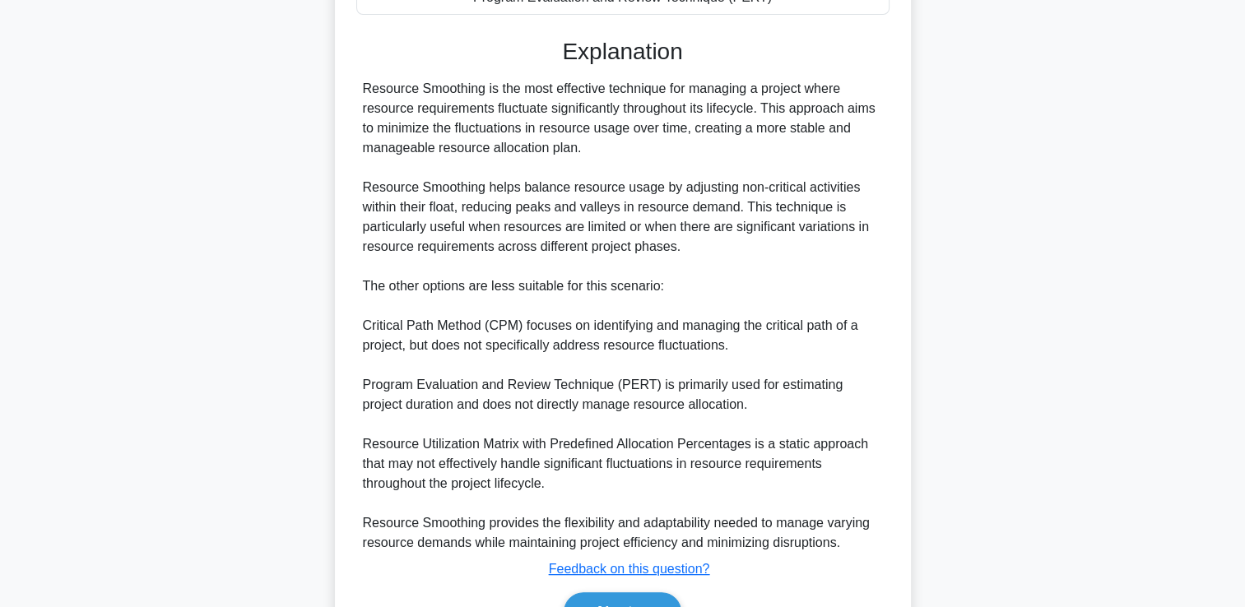
scroll to position [504, 0]
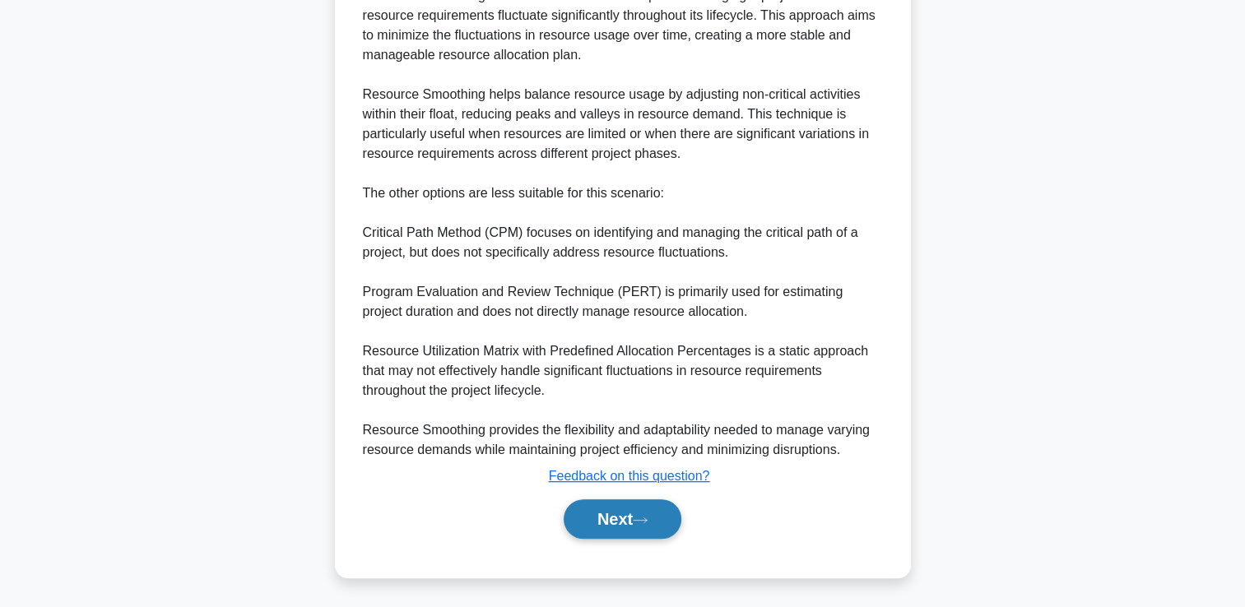
click at [616, 521] on button "Next" at bounding box center [623, 518] width 118 height 39
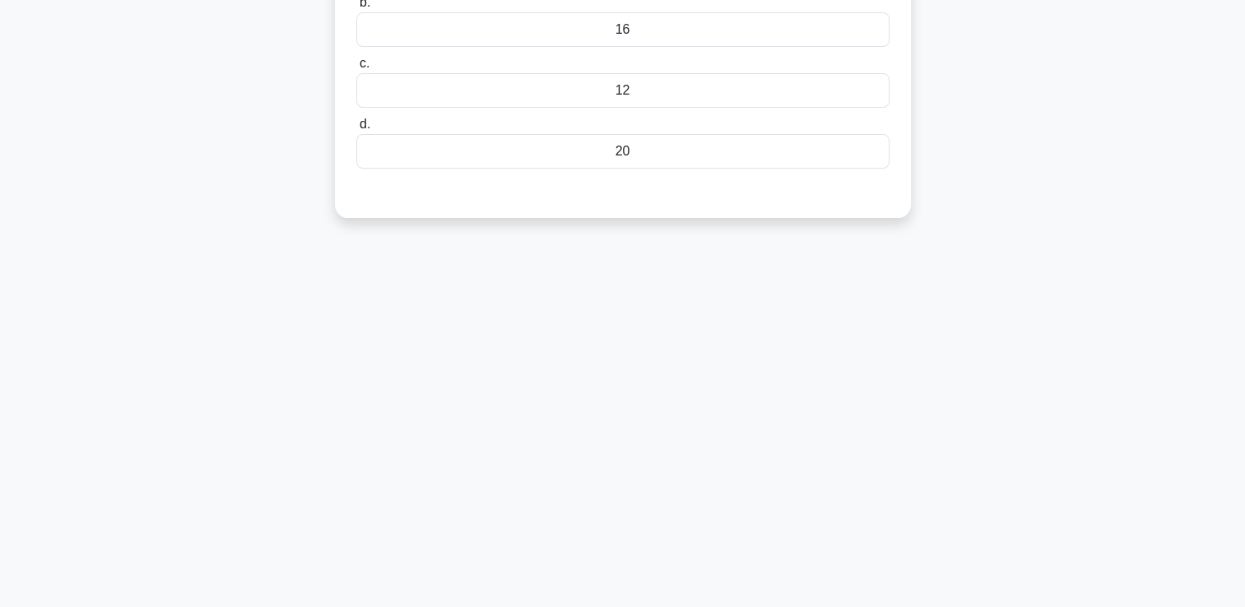
scroll to position [0, 0]
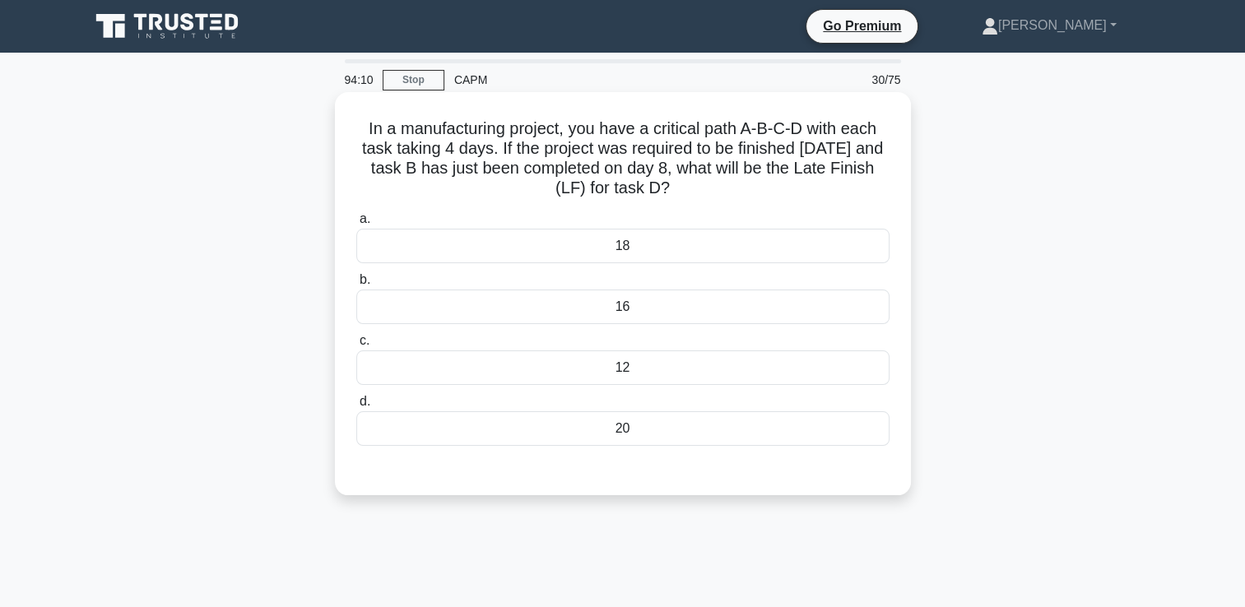
click at [641, 303] on div "16" at bounding box center [622, 307] width 533 height 35
click at [356, 285] on input "b. 16" at bounding box center [356, 280] width 0 height 11
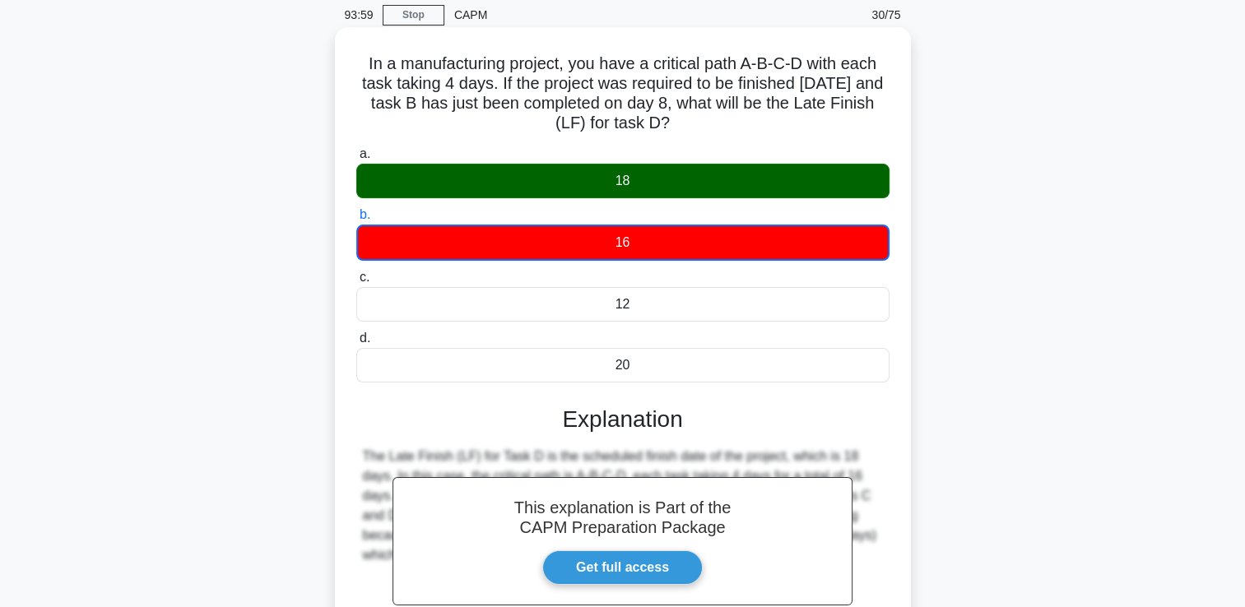
scroll to position [56, 0]
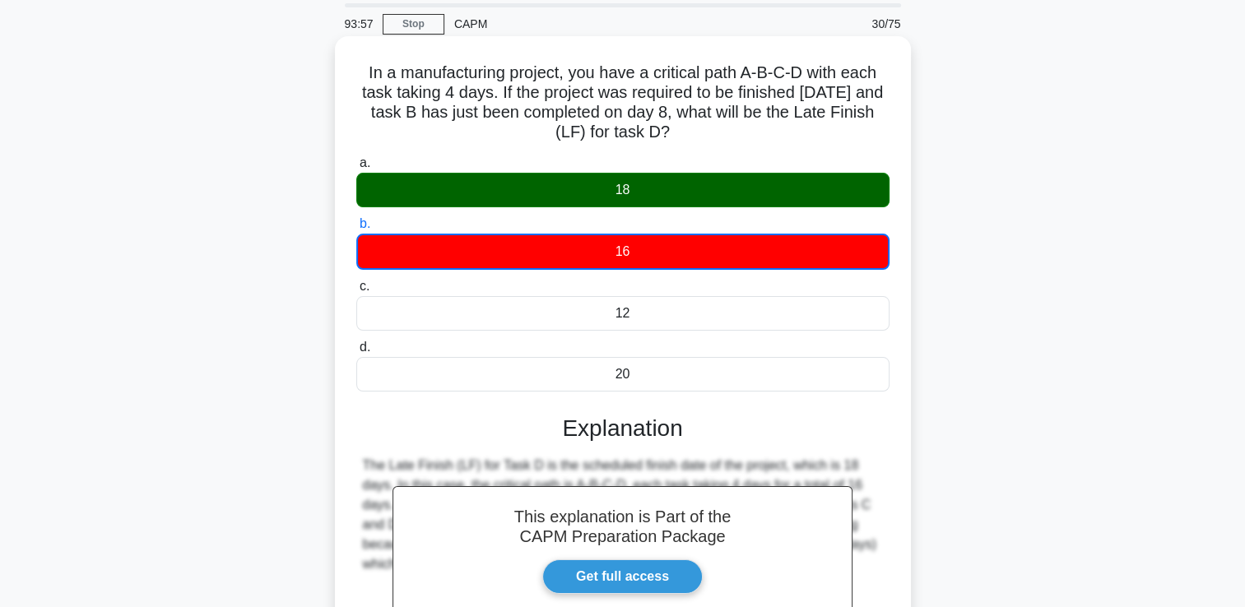
drag, startPoint x: 692, startPoint y: 142, endPoint x: 338, endPoint y: 71, distance: 360.9
click at [338, 71] on div "In a manufacturing project, you have a critical path A-B-C-D with each task tak…" at bounding box center [623, 403] width 576 height 735
copy h5 "In a manufacturing project, you have a critical path A-B-C-D with each task tak…"
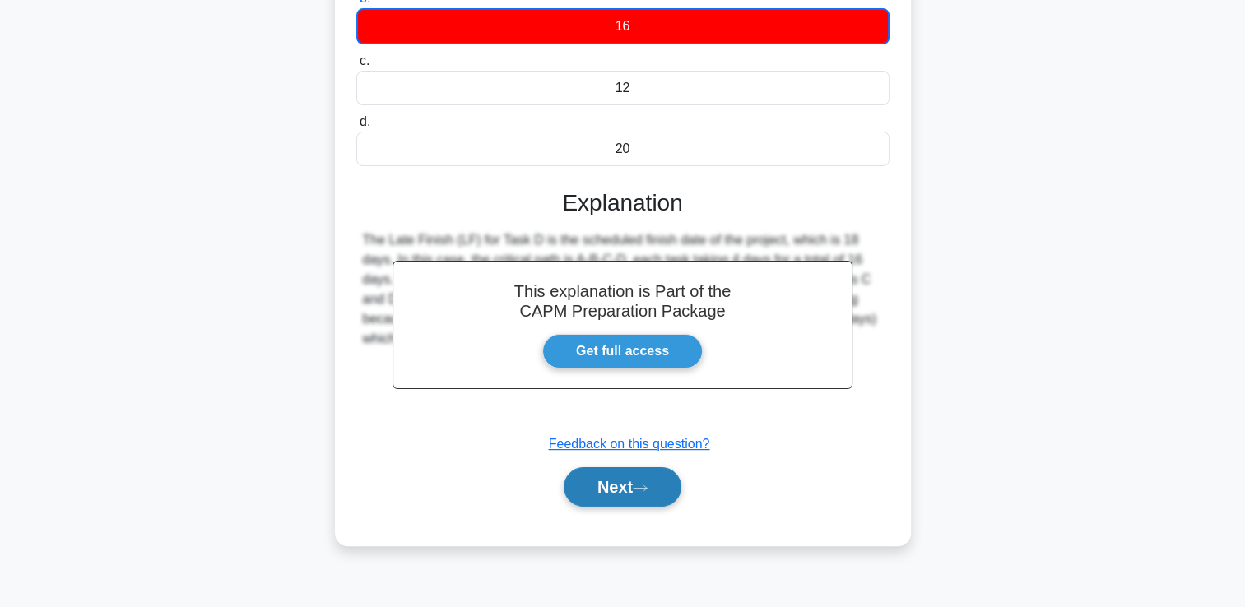
click at [641, 476] on button "Next" at bounding box center [623, 486] width 118 height 39
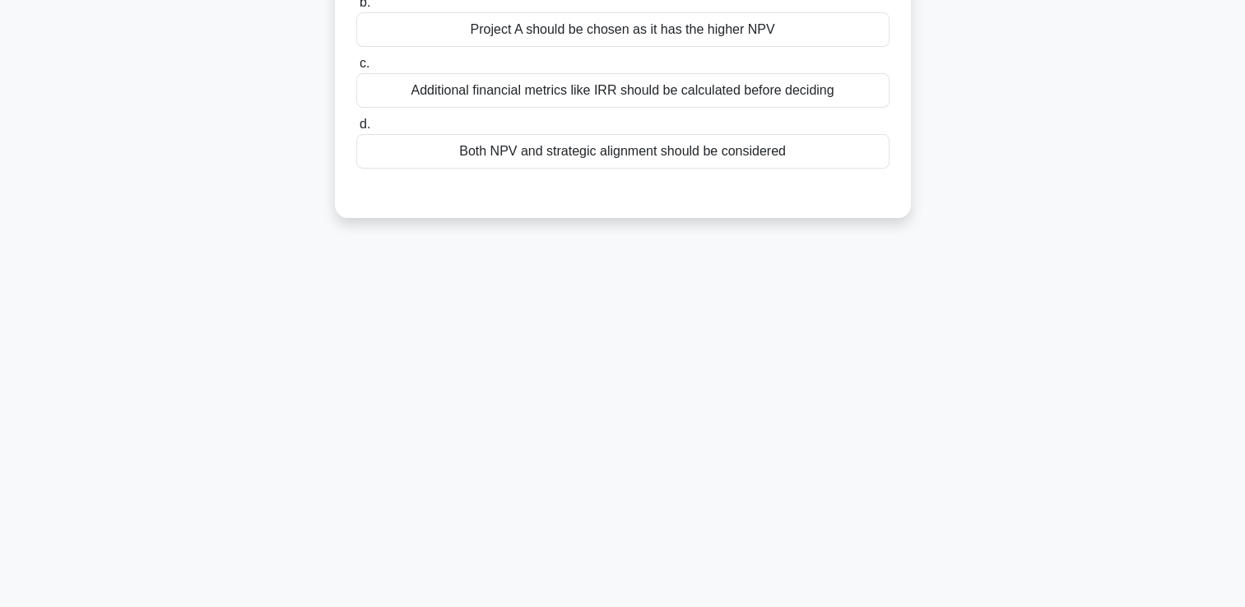
scroll to position [0, 0]
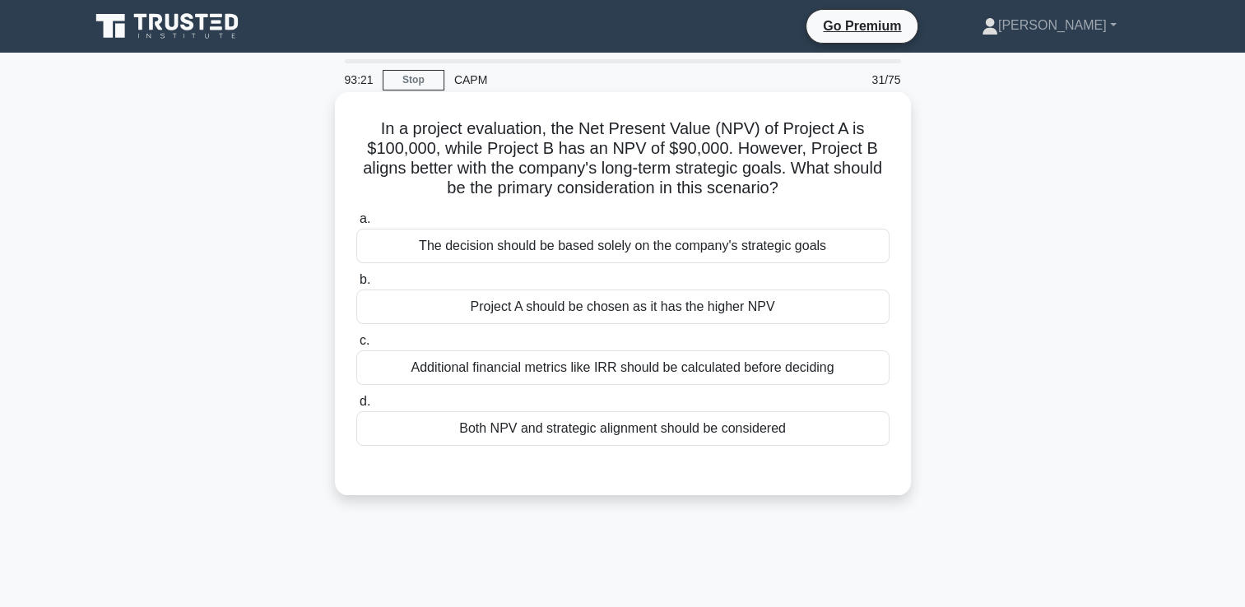
click at [644, 439] on div "Both NPV and strategic alignment should be considered" at bounding box center [622, 428] width 533 height 35
click at [356, 407] on input "d. Both NPV and strategic alignment should be considered" at bounding box center [356, 402] width 0 height 11
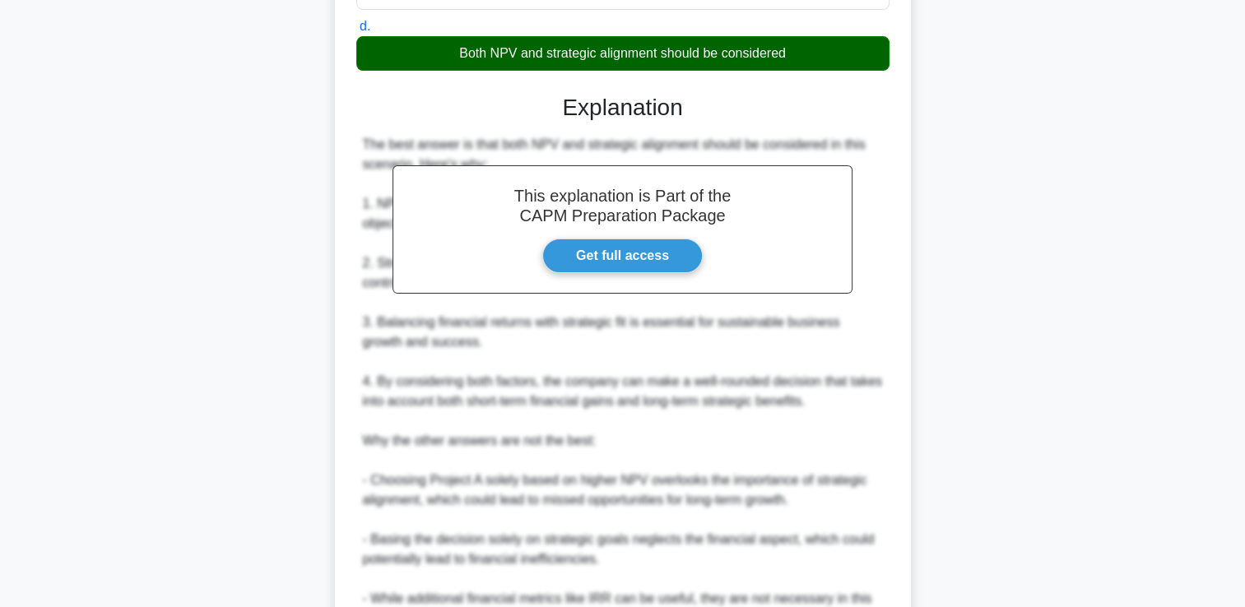
scroll to position [643, 0]
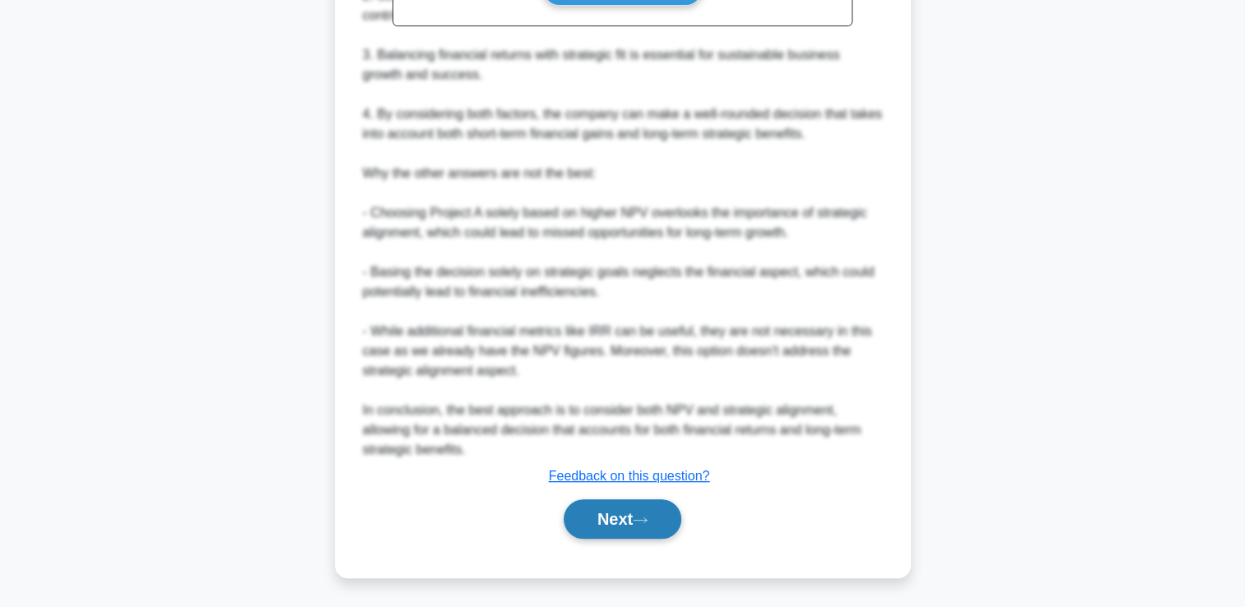
click at [635, 505] on button "Next" at bounding box center [623, 518] width 118 height 39
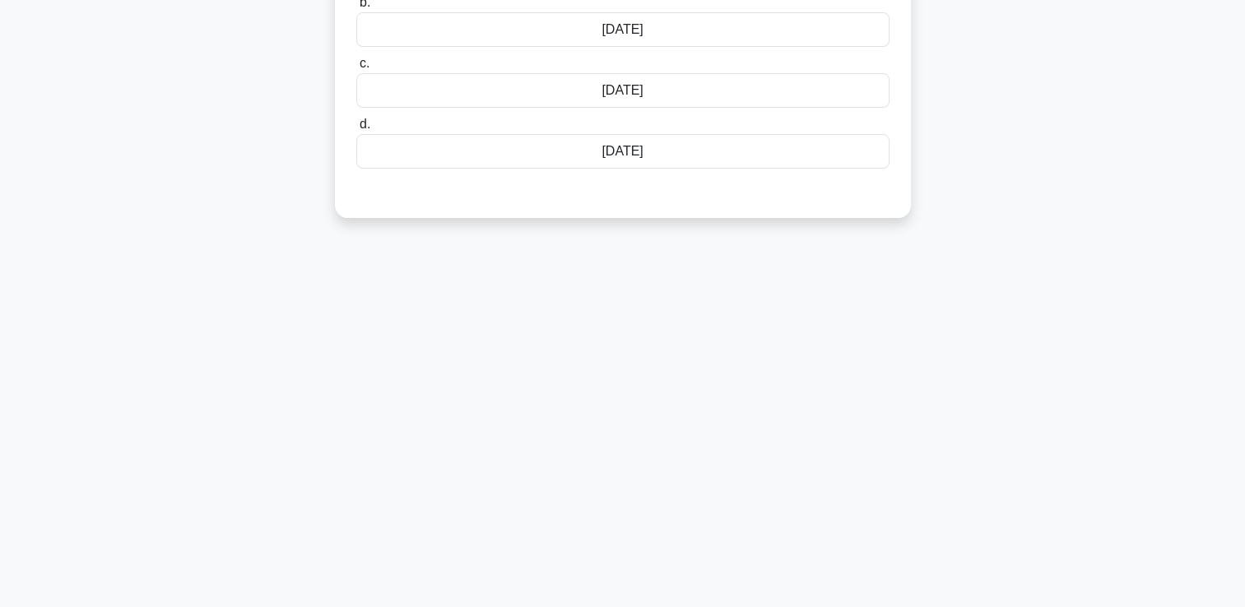
scroll to position [0, 0]
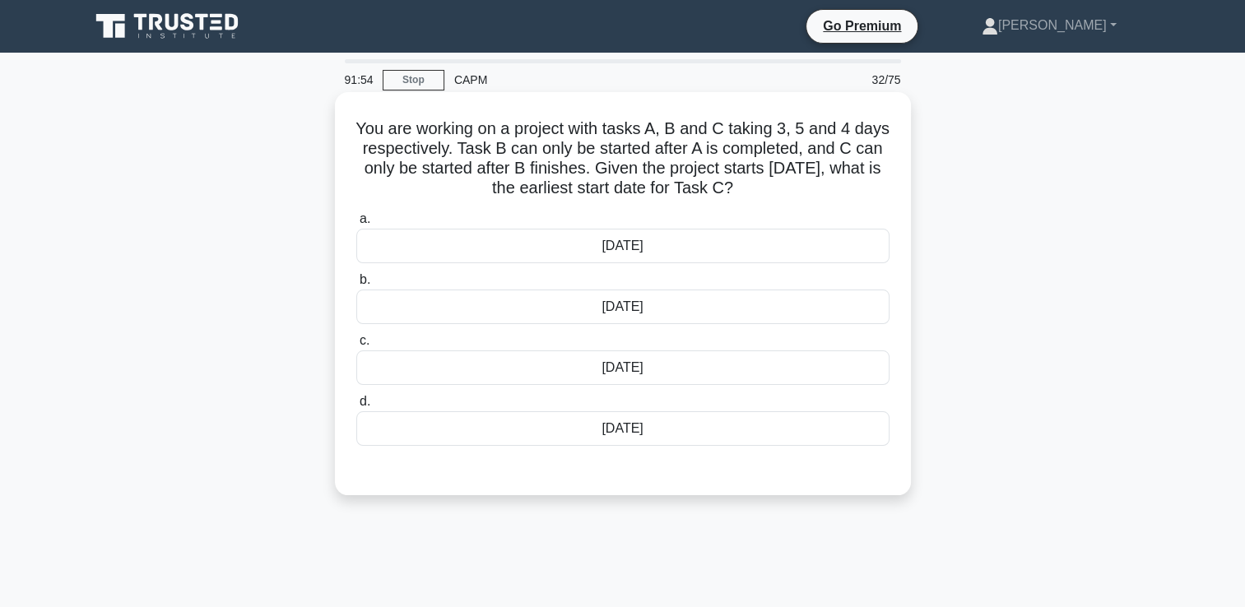
click at [635, 431] on div "[DATE]" at bounding box center [622, 428] width 533 height 35
click at [356, 407] on input "d. [DATE]" at bounding box center [356, 402] width 0 height 11
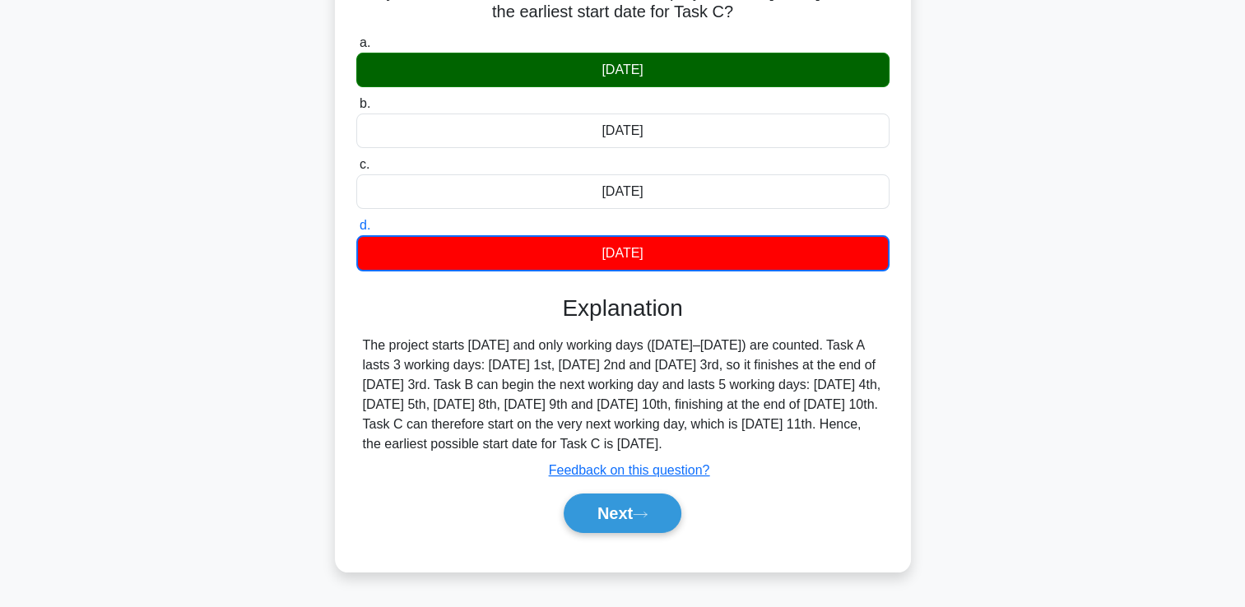
scroll to position [179, 0]
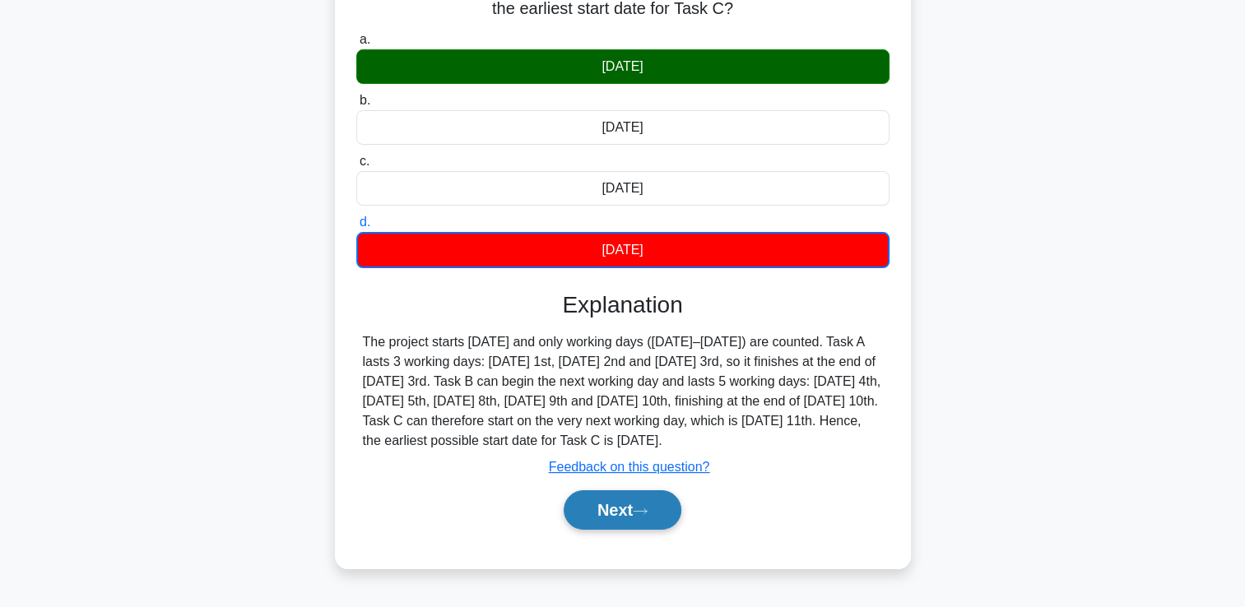
click at [625, 511] on button "Next" at bounding box center [623, 509] width 118 height 39
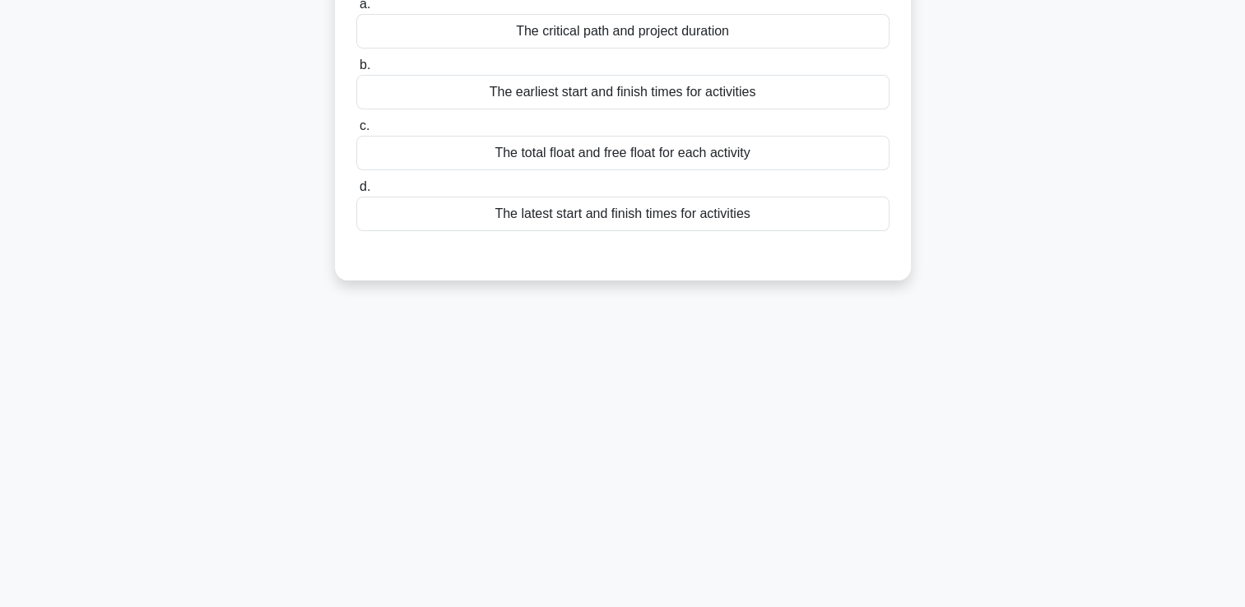
scroll to position [0, 0]
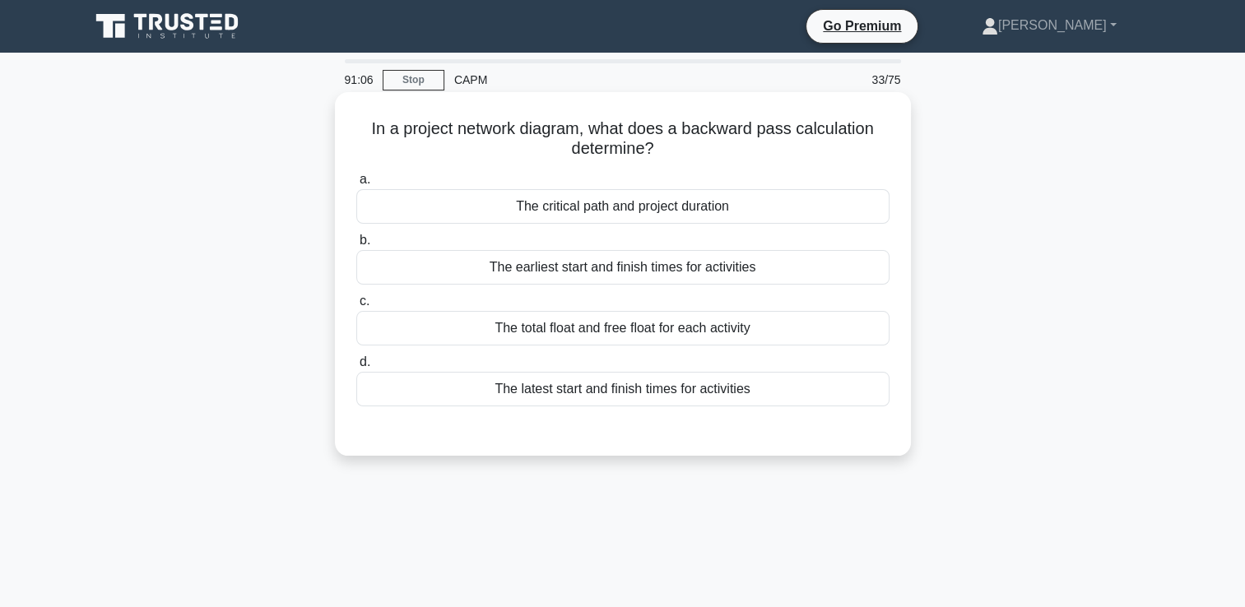
click at [618, 400] on div "The latest start and finish times for activities" at bounding box center [622, 389] width 533 height 35
click at [356, 368] on input "d. The latest start and finish times for activities" at bounding box center [356, 362] width 0 height 11
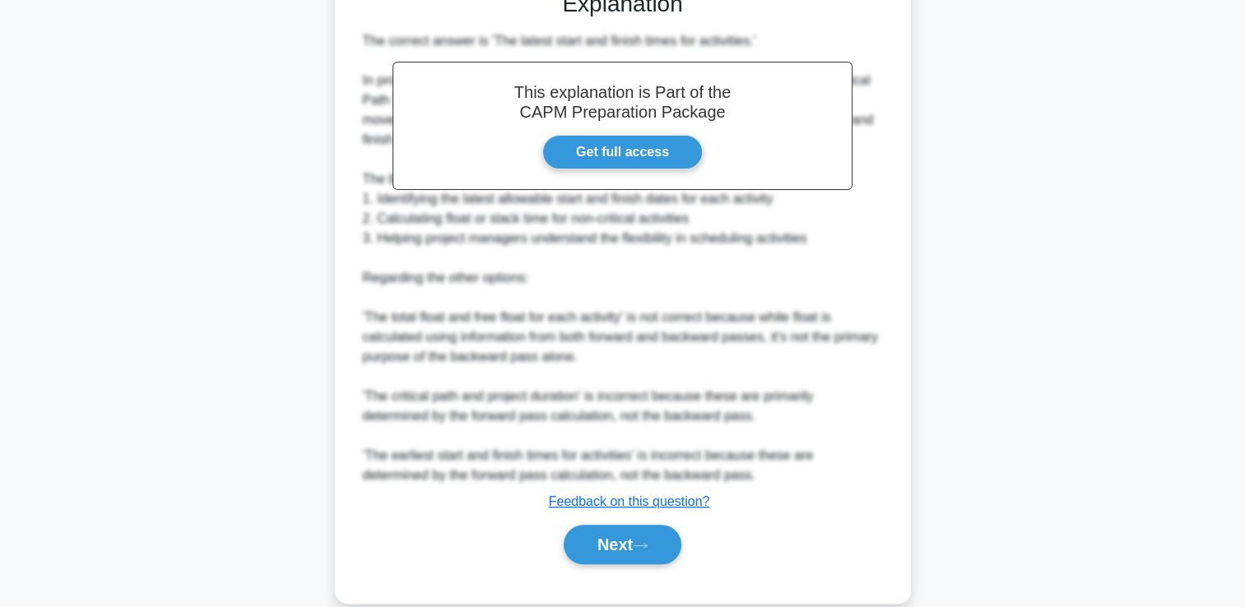
scroll to position [465, 0]
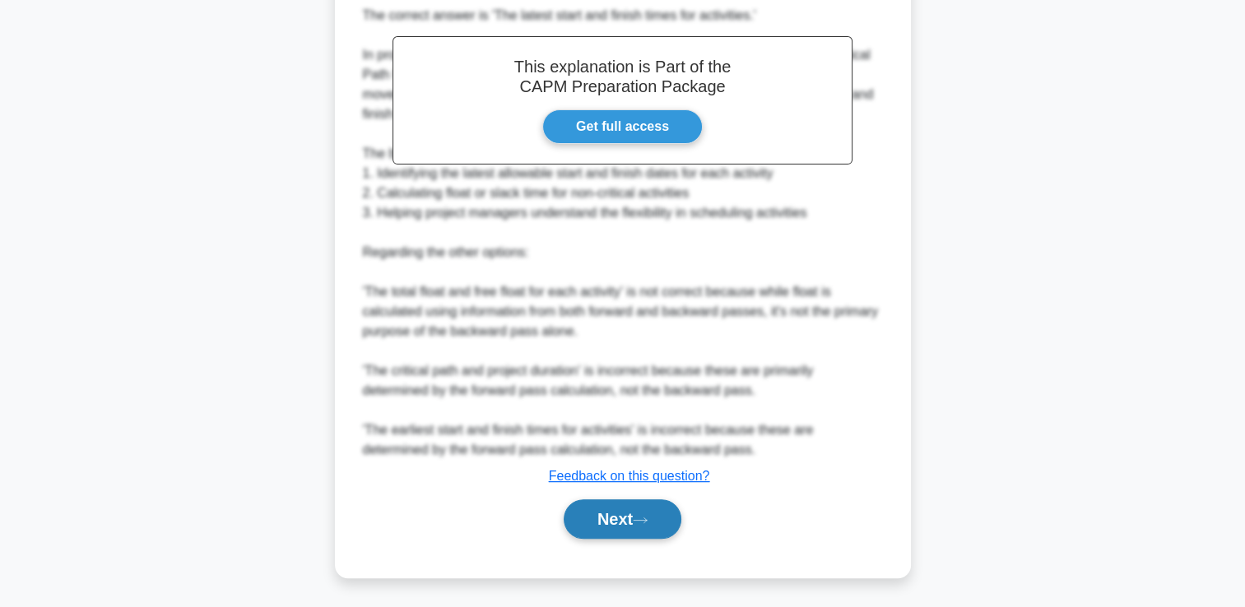
click at [600, 506] on button "Next" at bounding box center [623, 518] width 118 height 39
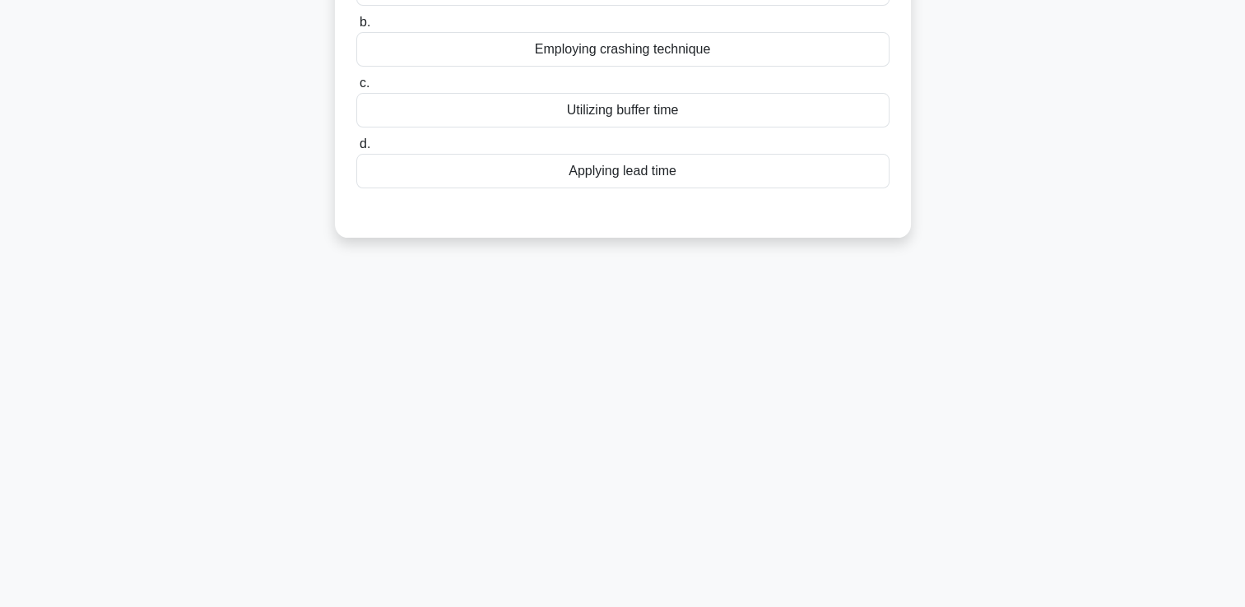
scroll to position [0, 0]
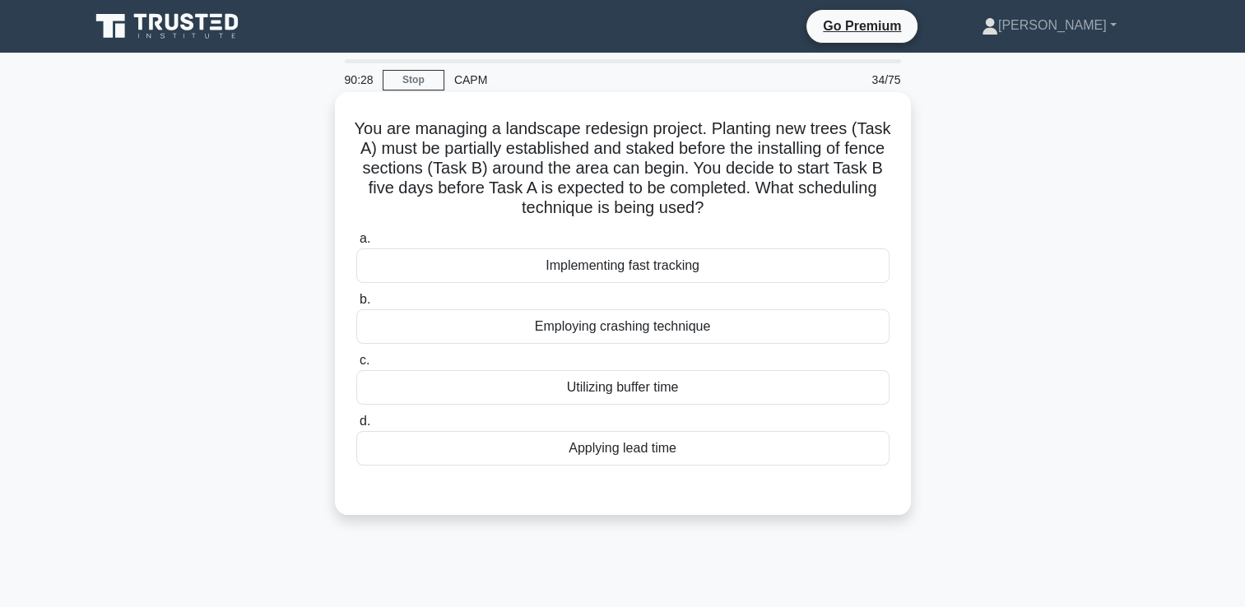
click at [602, 452] on div "Applying lead time" at bounding box center [622, 448] width 533 height 35
click at [356, 427] on input "d. Applying lead time" at bounding box center [356, 421] width 0 height 11
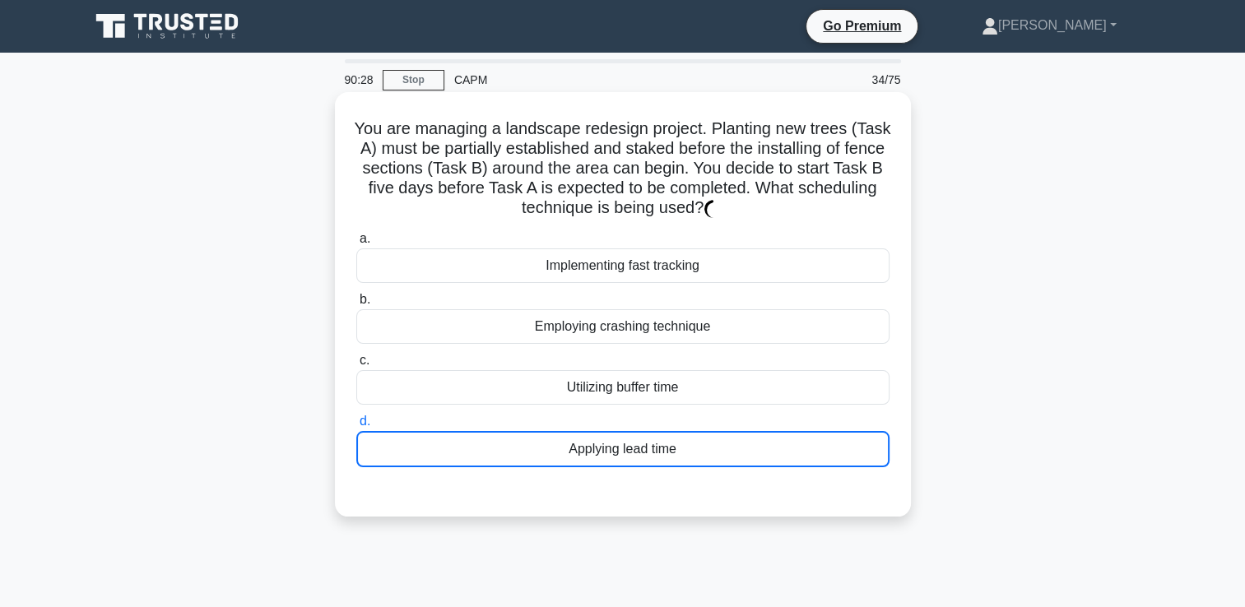
click at [602, 452] on div "Applying lead time" at bounding box center [622, 449] width 533 height 36
click at [356, 427] on input "d. Applying lead time" at bounding box center [356, 421] width 0 height 11
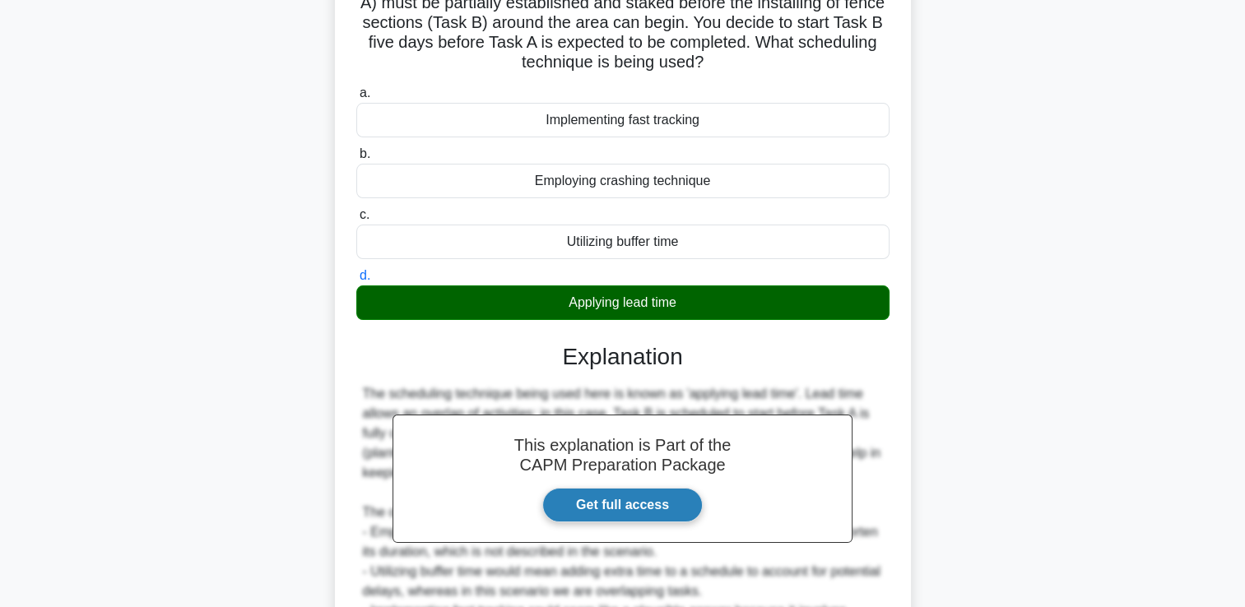
scroll to position [386, 0]
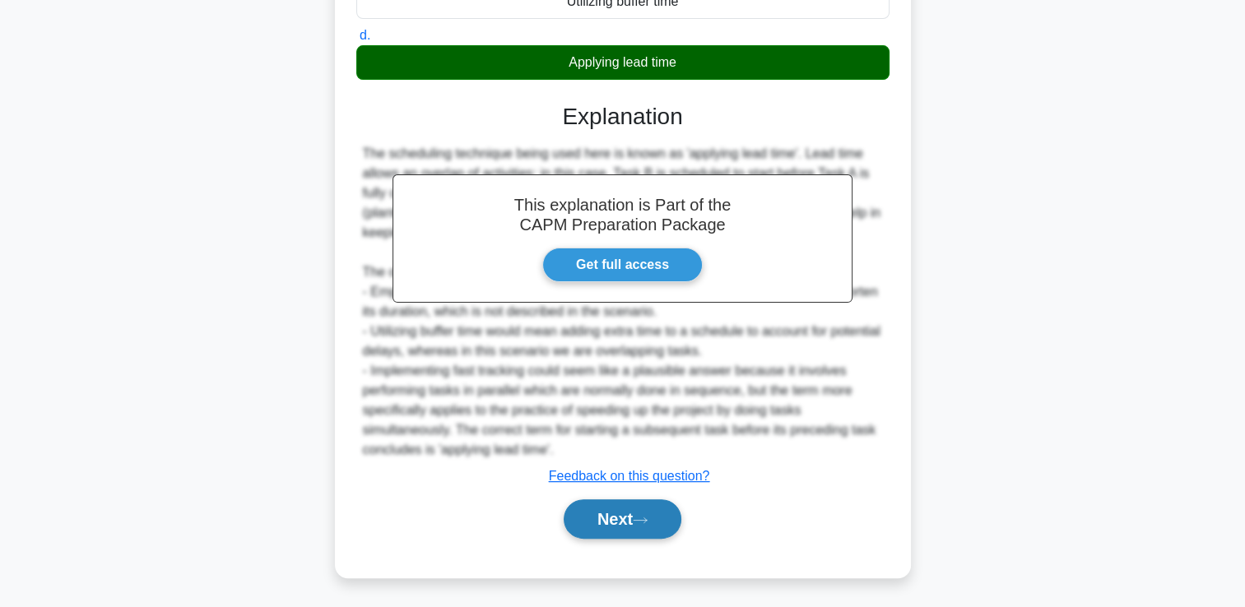
click at [602, 519] on button "Next" at bounding box center [623, 518] width 118 height 39
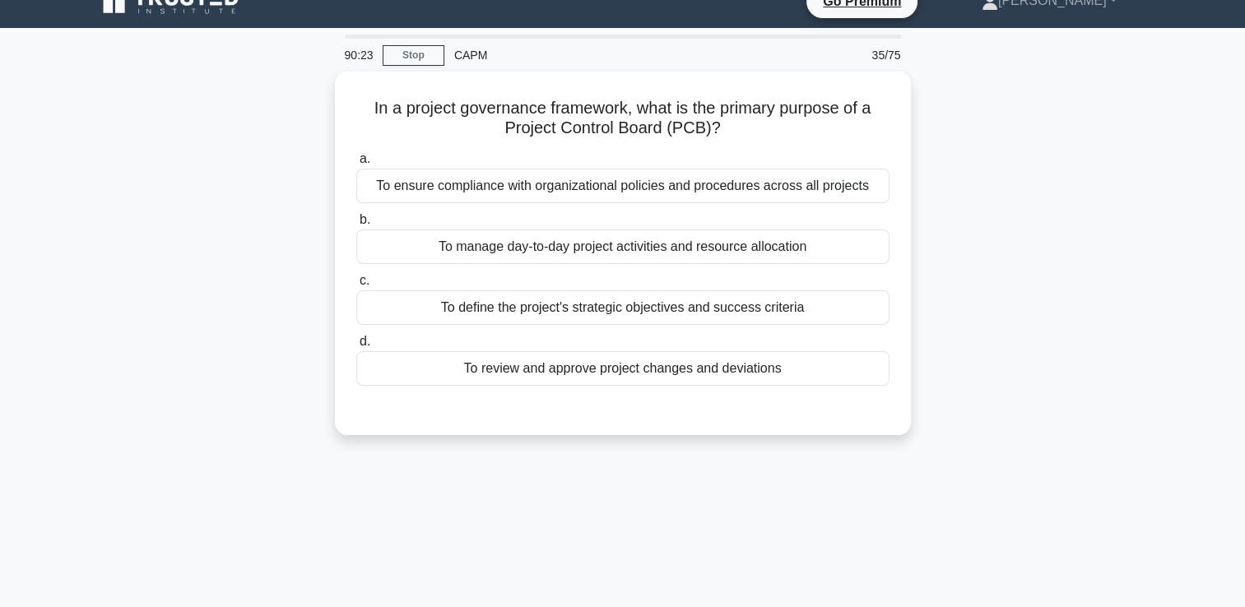
scroll to position [0, 0]
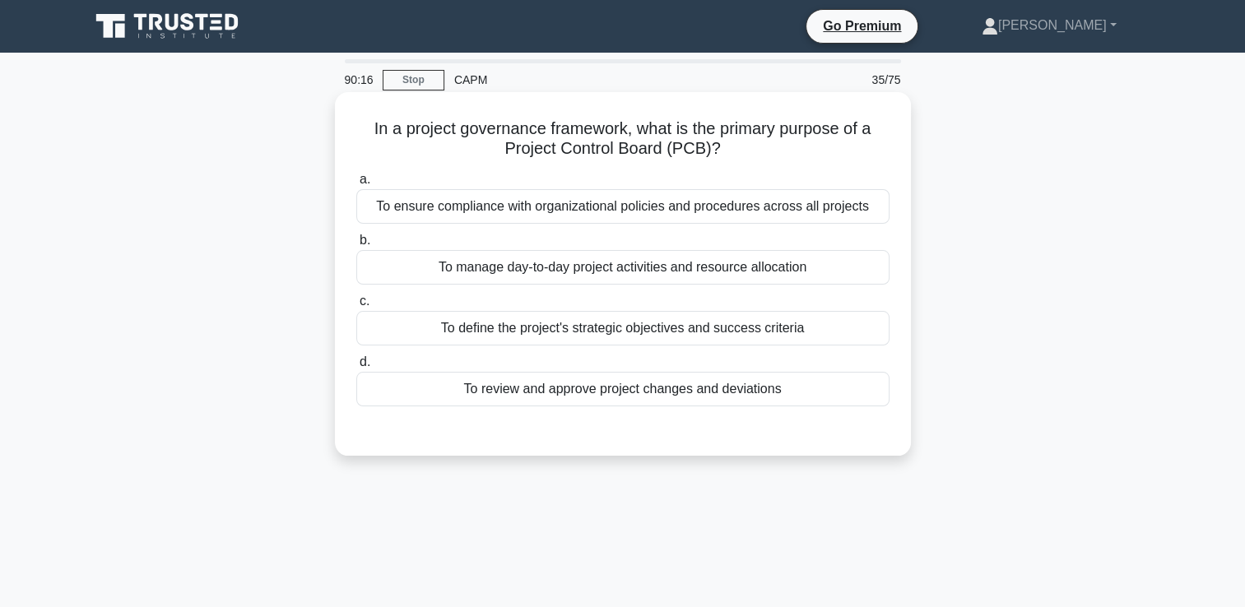
click at [665, 393] on div "To review and approve project changes and deviations" at bounding box center [622, 389] width 533 height 35
click at [356, 368] on input "d. To review and approve project changes and deviations" at bounding box center [356, 362] width 0 height 11
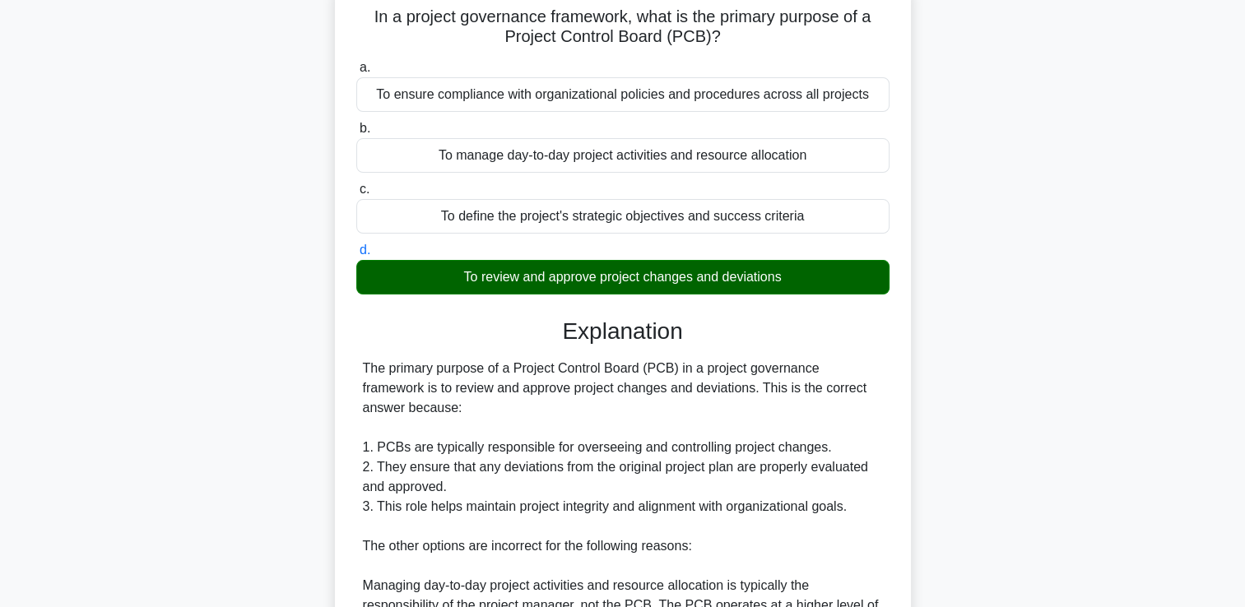
scroll to position [112, 0]
click at [665, 393] on div "The primary purpose of a Project Control Board (PCB) in a project governance fr…" at bounding box center [623, 606] width 520 height 494
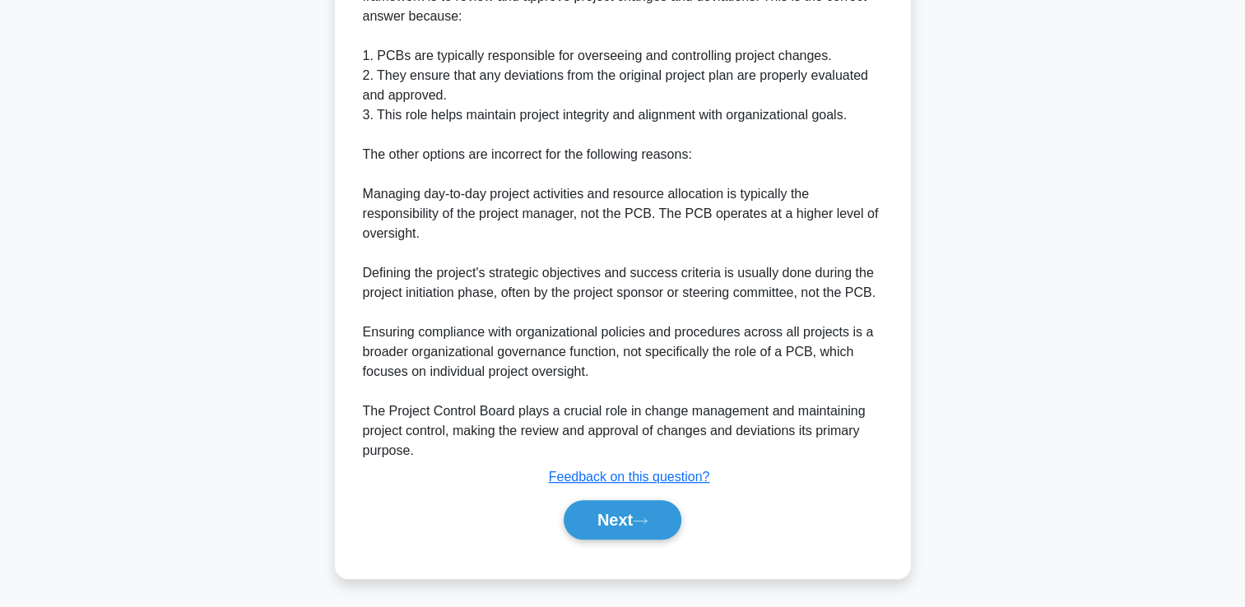
scroll to position [504, 0]
click at [638, 518] on button "Next" at bounding box center [623, 518] width 118 height 39
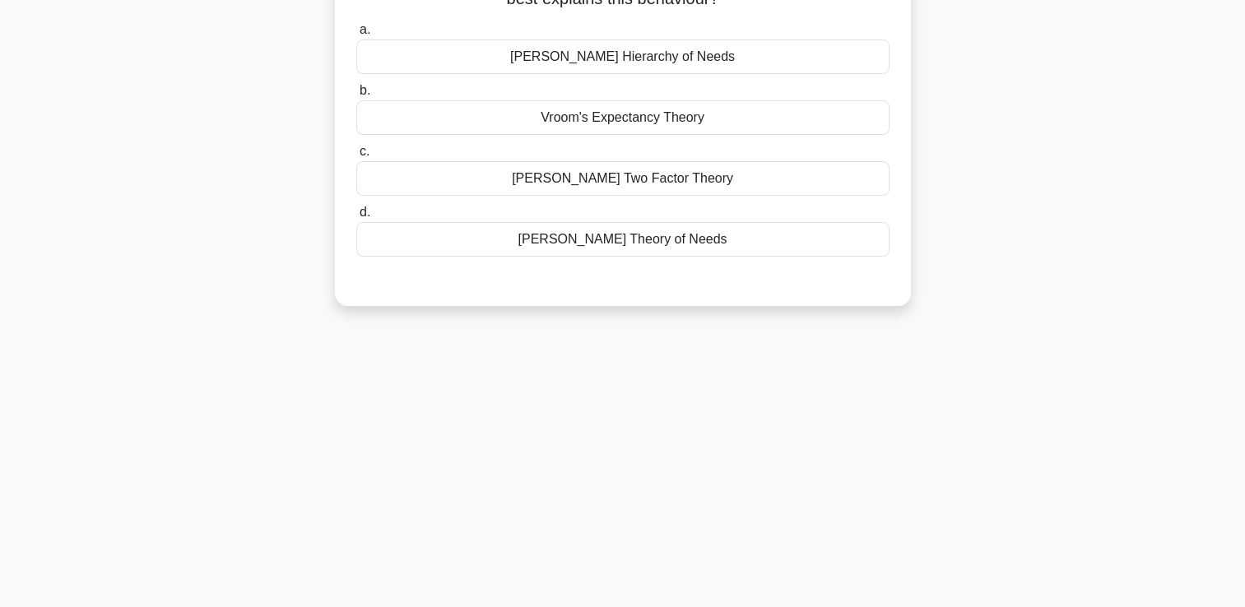
scroll to position [0, 0]
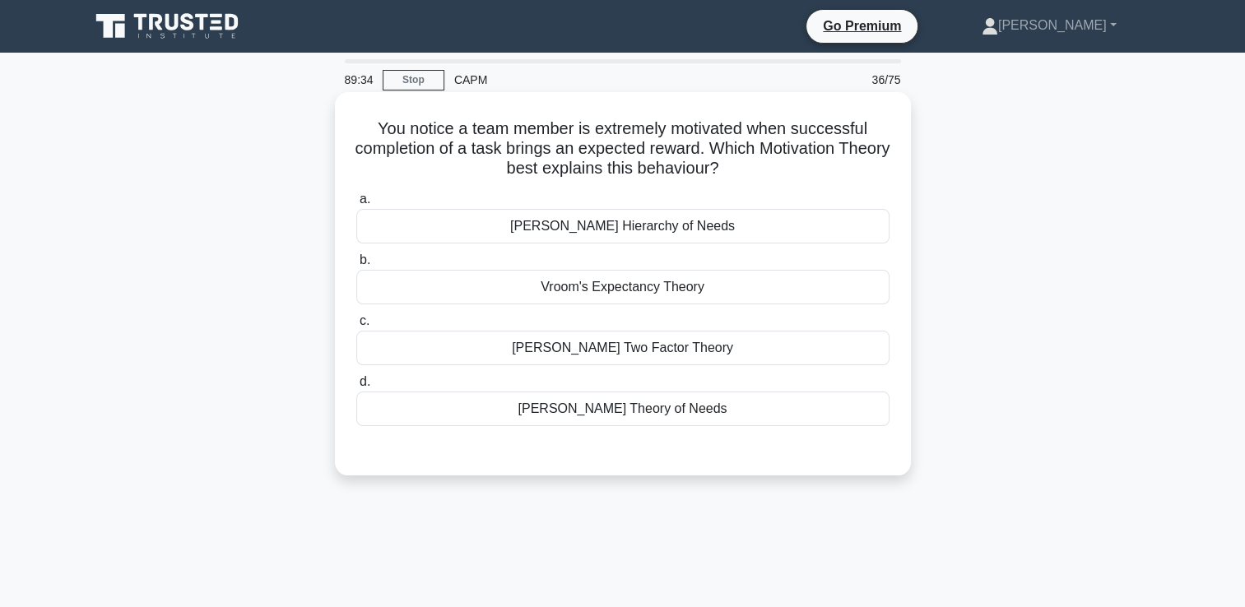
click at [626, 369] on div "[PERSON_NAME] Hierarchy of Needs [PERSON_NAME] Expectancy Theory c. d." at bounding box center [622, 308] width 553 height 244
click at [610, 357] on div "[PERSON_NAME] Two Factor Theory" at bounding box center [622, 348] width 533 height 35
click at [356, 327] on input "[PERSON_NAME] Two Factor Theory" at bounding box center [356, 321] width 0 height 11
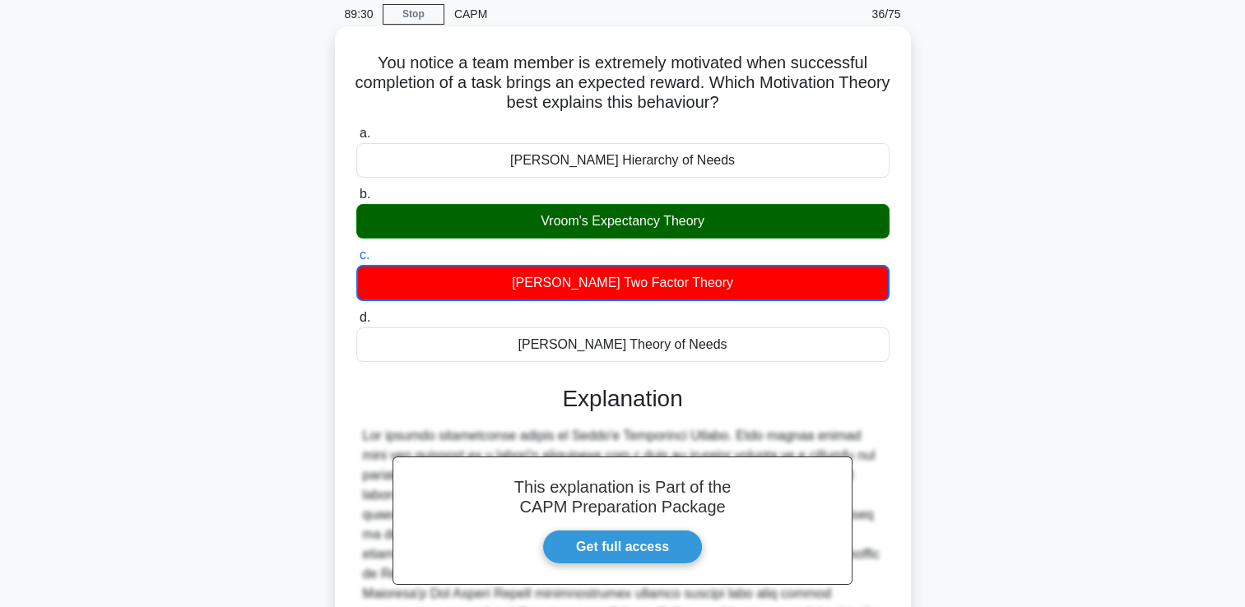
scroll to position [63, 0]
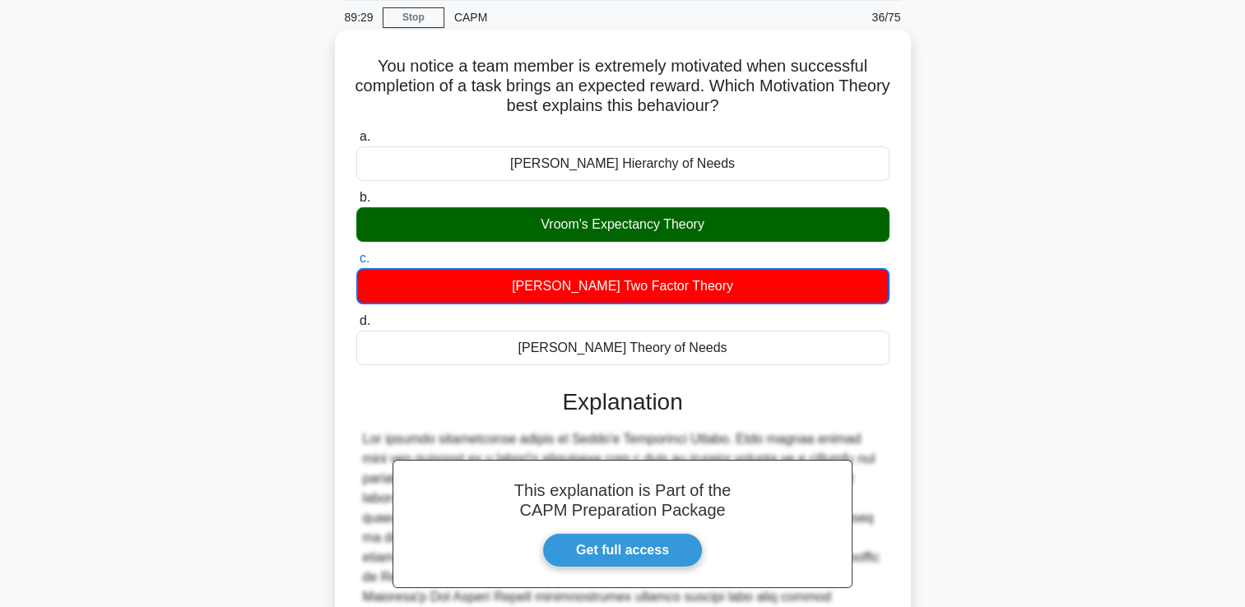
drag, startPoint x: 749, startPoint y: 112, endPoint x: 362, endPoint y: 56, distance: 390.7
click at [362, 56] on h5 "You notice a team member is extremely motivated when successful completion of a…" at bounding box center [623, 86] width 536 height 61
copy h5 "You notice a team member is extremely motivated when successful completion of a…"
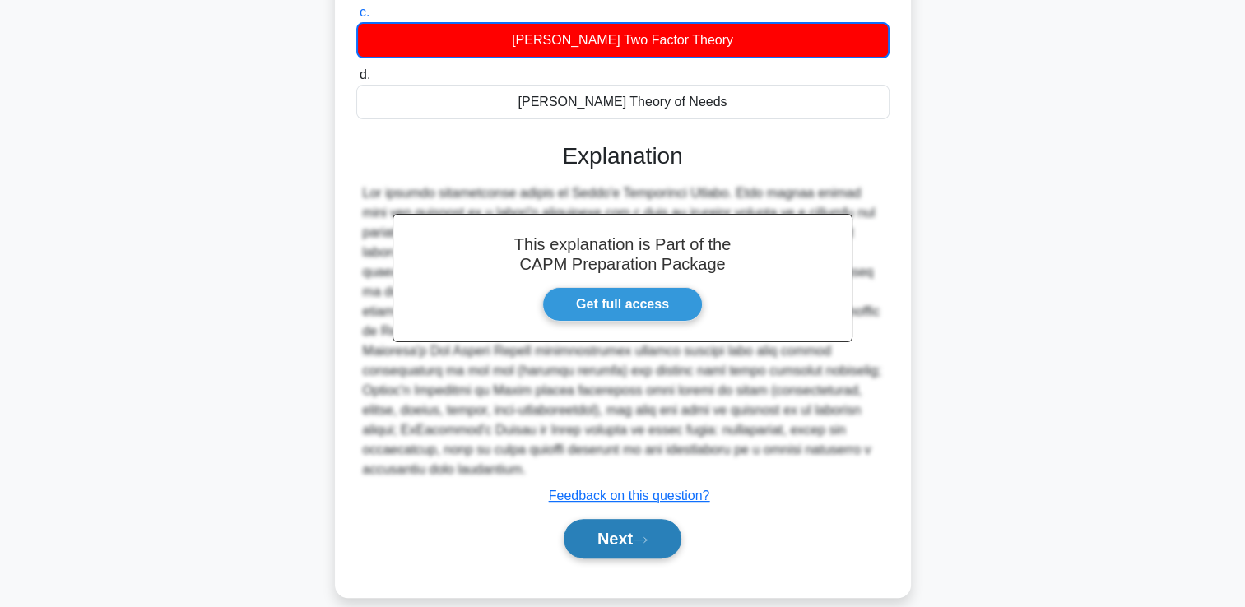
click at [596, 519] on button "Next" at bounding box center [623, 538] width 118 height 39
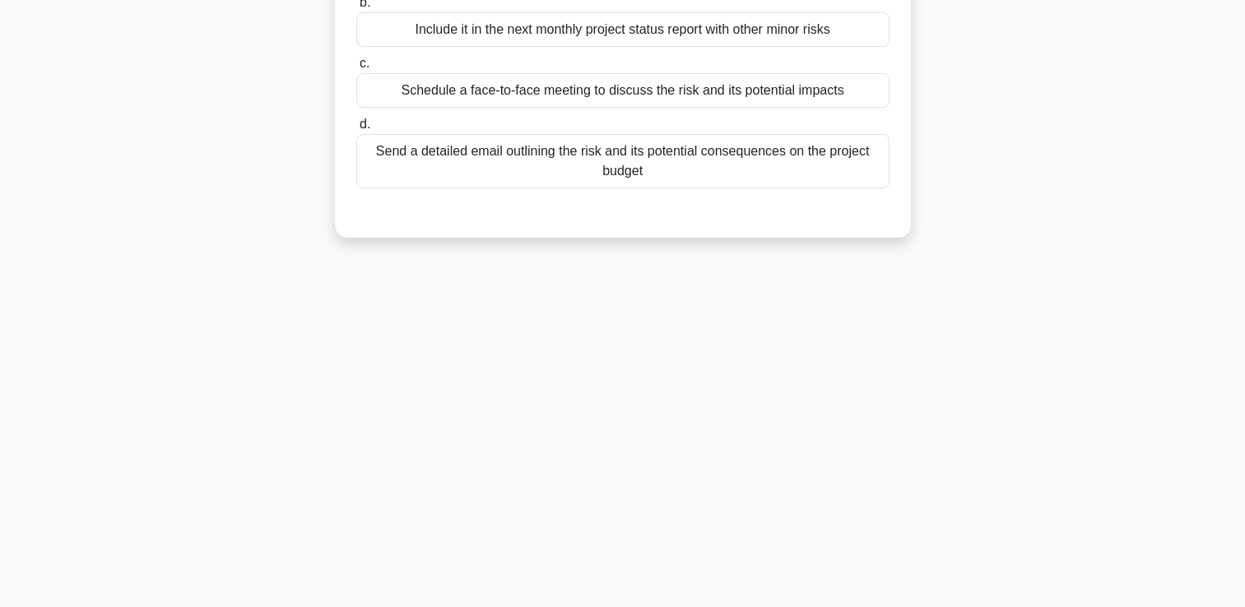
scroll to position [0, 0]
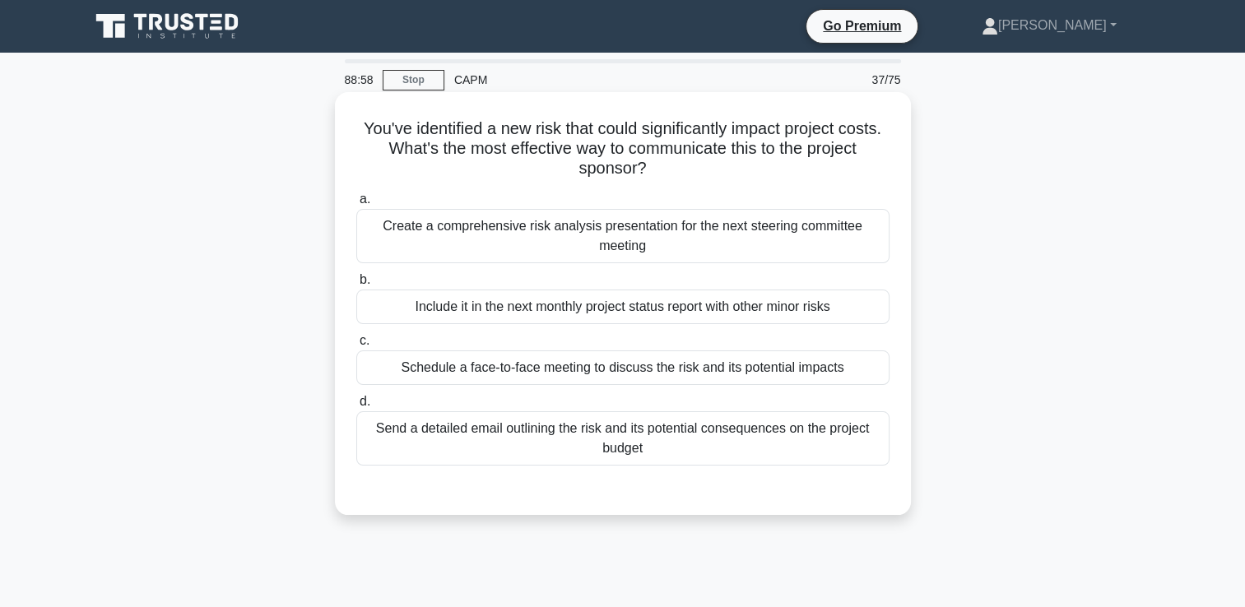
click at [581, 365] on div "Schedule a face-to-face meeting to discuss the risk and its potential impacts" at bounding box center [622, 367] width 533 height 35
click at [356, 346] on input "c. Schedule a face-to-face meeting to discuss the risk and its potential impacts" at bounding box center [356, 341] width 0 height 11
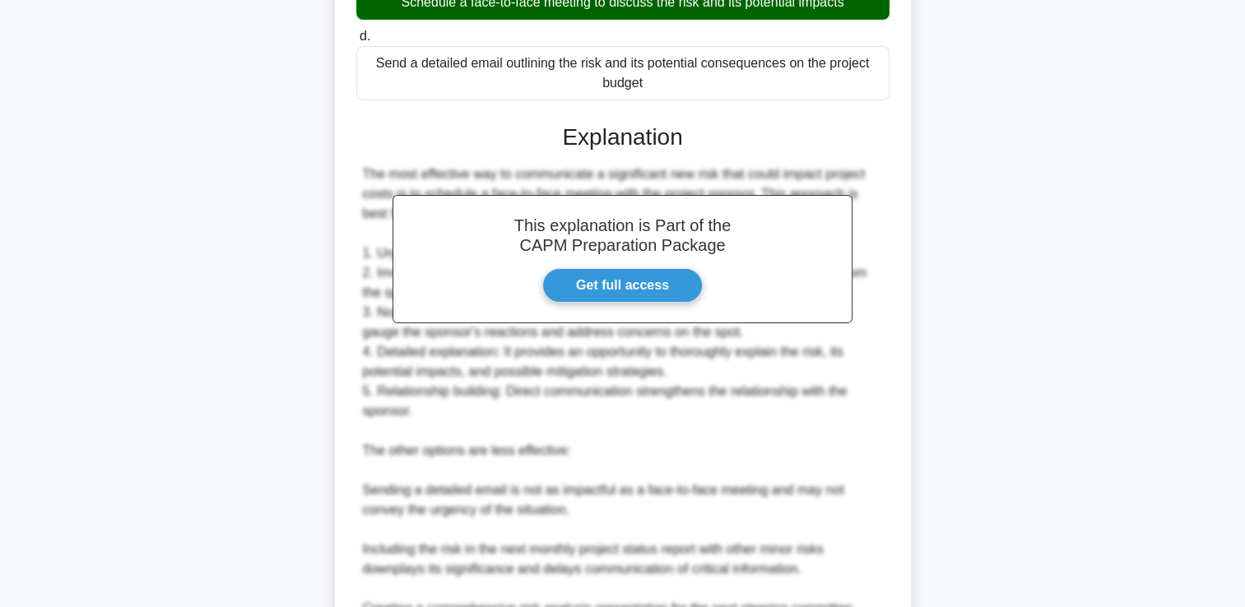
scroll to position [643, 0]
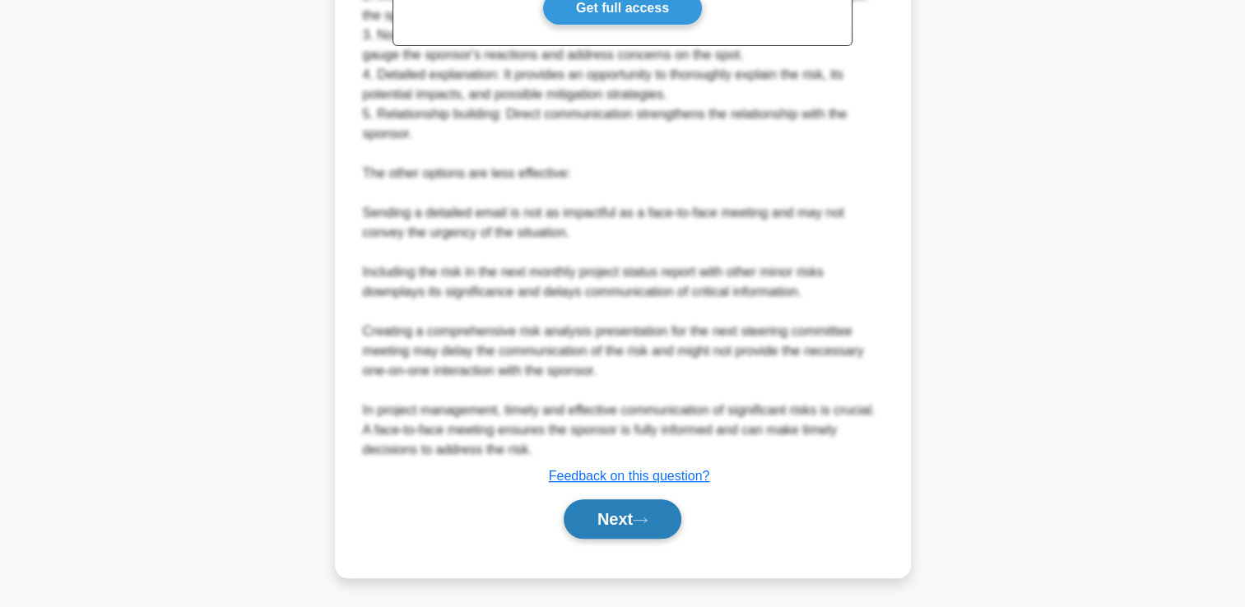
click at [614, 520] on button "Next" at bounding box center [623, 518] width 118 height 39
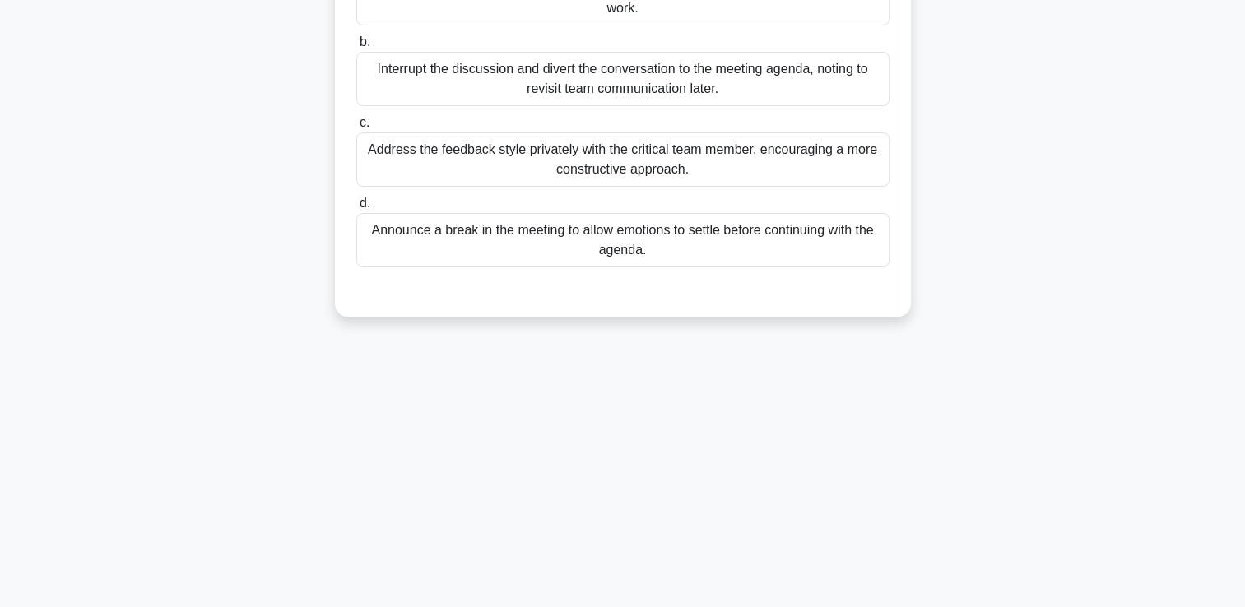
scroll to position [0, 0]
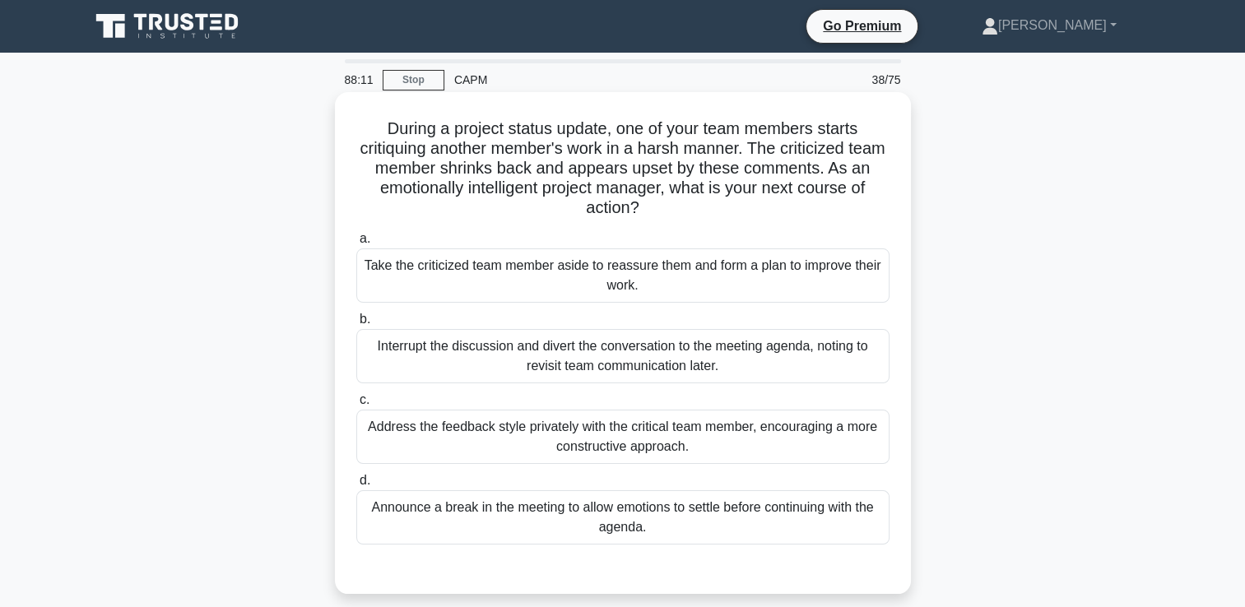
click at [648, 443] on div "Address the feedback style privately with the critical team member, encouraging…" at bounding box center [622, 437] width 533 height 54
click at [356, 406] on input "c. Address the feedback style privately with the critical team member, encourag…" at bounding box center [356, 400] width 0 height 11
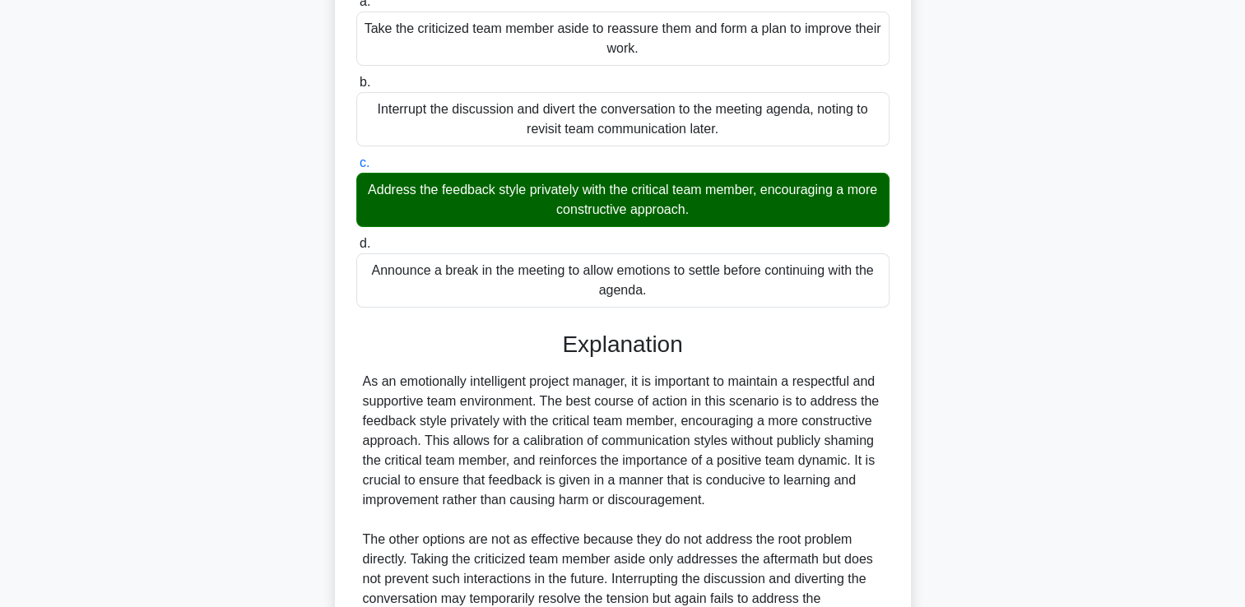
scroll to position [465, 0]
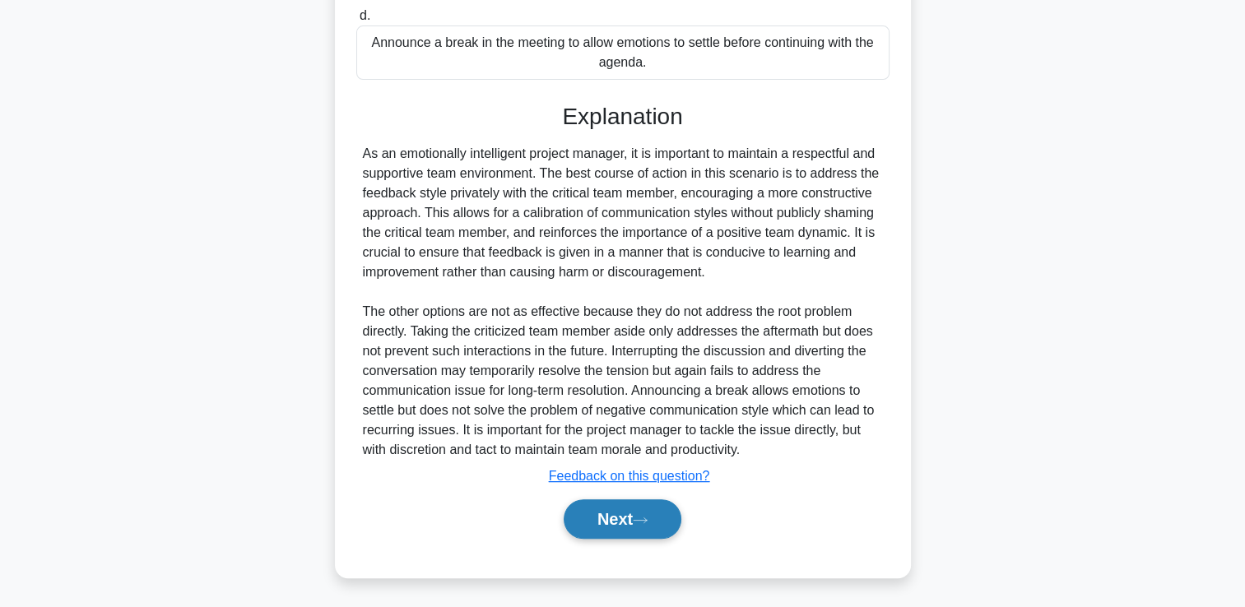
click at [629, 506] on button "Next" at bounding box center [623, 518] width 118 height 39
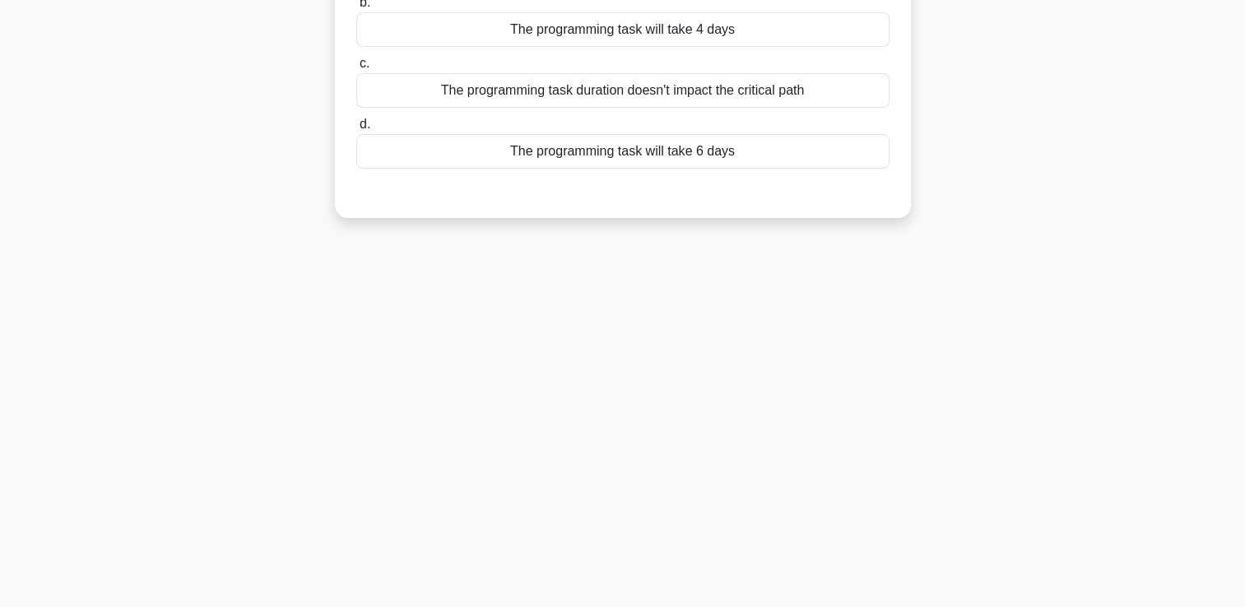
scroll to position [0, 0]
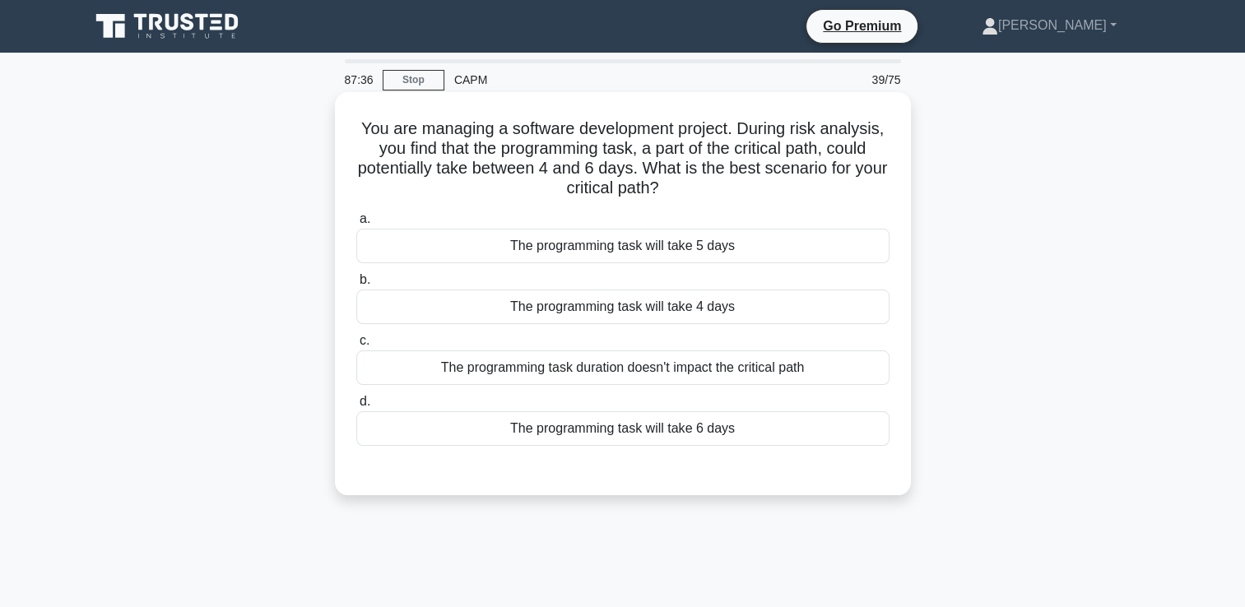
click at [677, 306] on div "The programming task will take 4 days" at bounding box center [622, 307] width 533 height 35
click at [356, 285] on input "b. The programming task will take 4 days" at bounding box center [356, 280] width 0 height 11
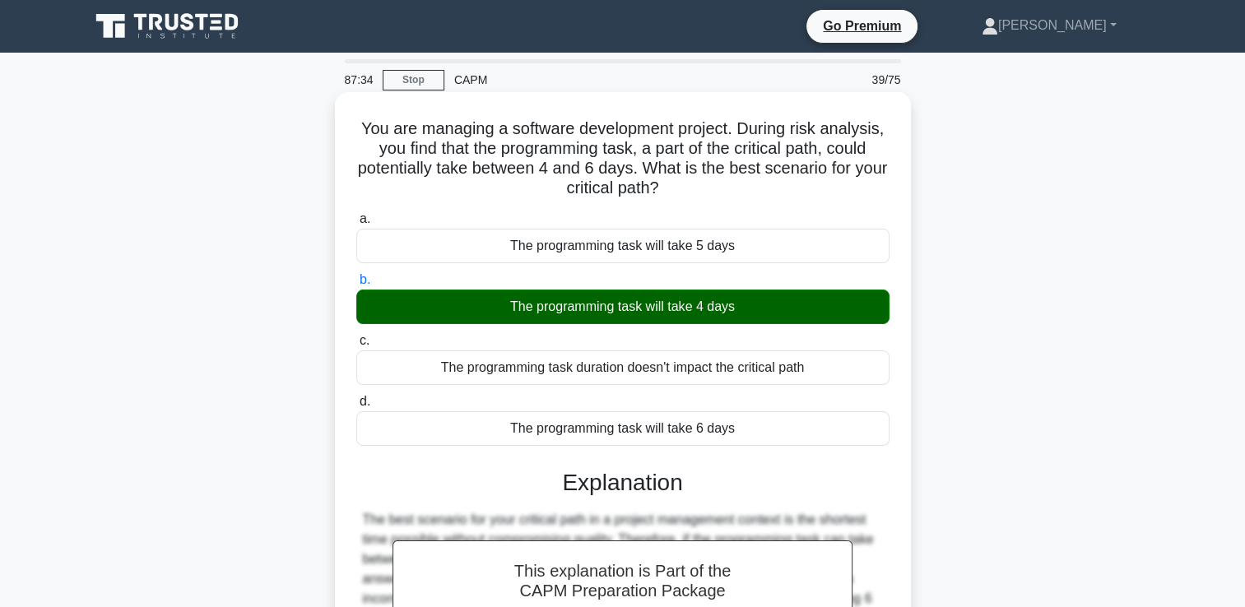
scroll to position [281, 0]
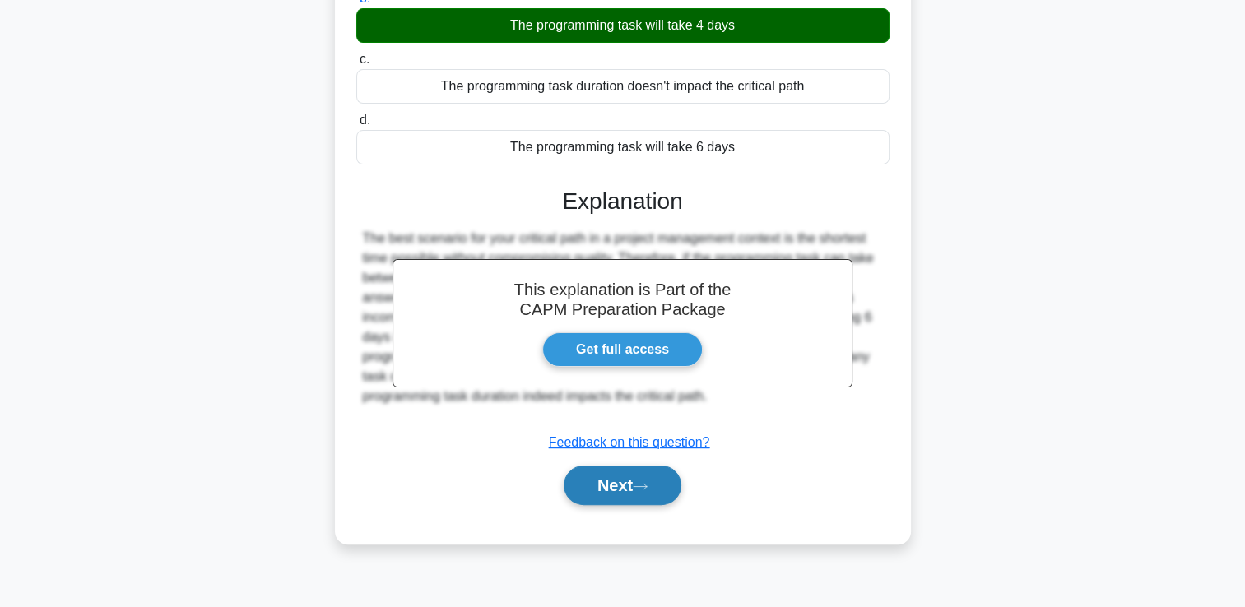
click at [655, 469] on button "Next" at bounding box center [623, 485] width 118 height 39
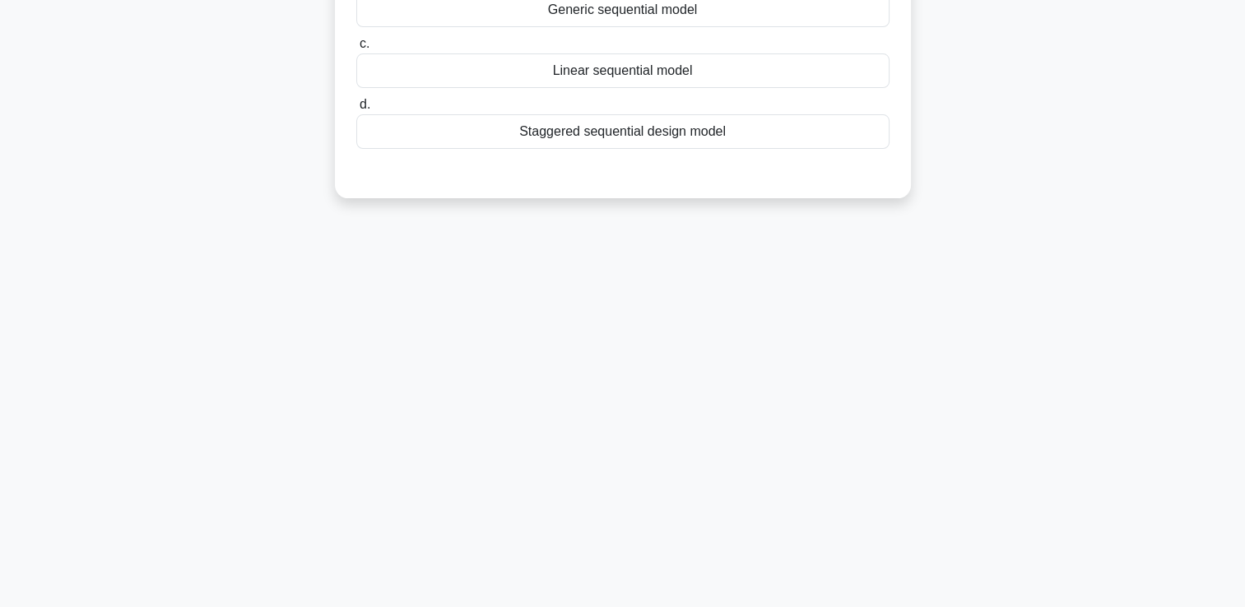
scroll to position [0, 0]
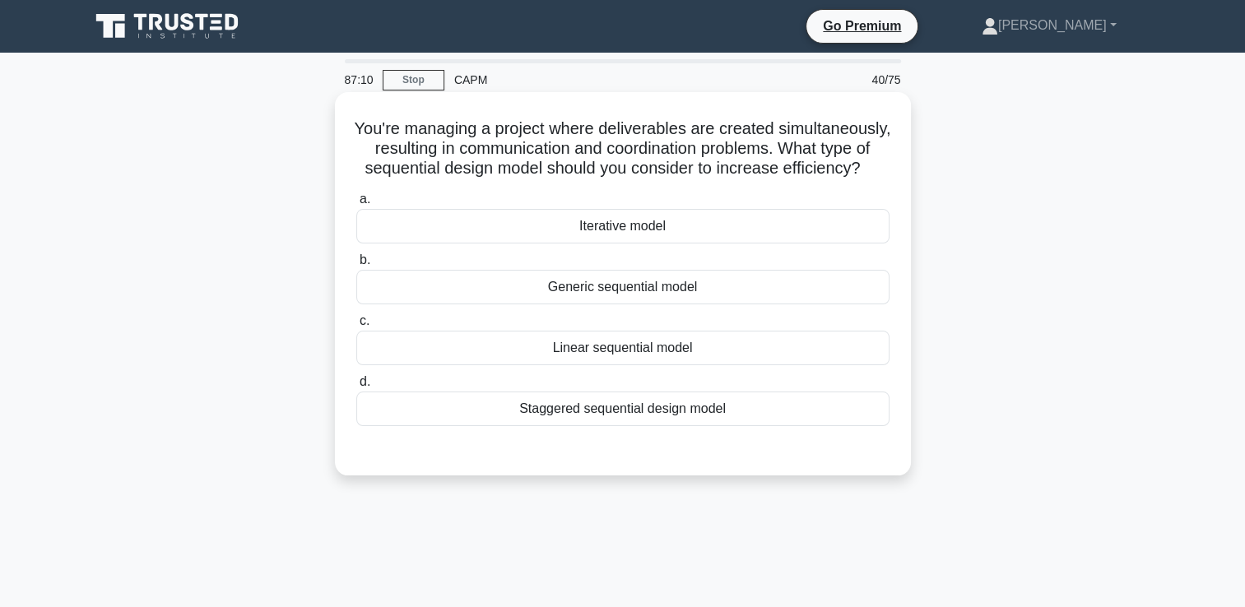
click at [657, 244] on div "Iterative model" at bounding box center [622, 226] width 533 height 35
click at [356, 205] on input "a. Iterative model" at bounding box center [356, 199] width 0 height 11
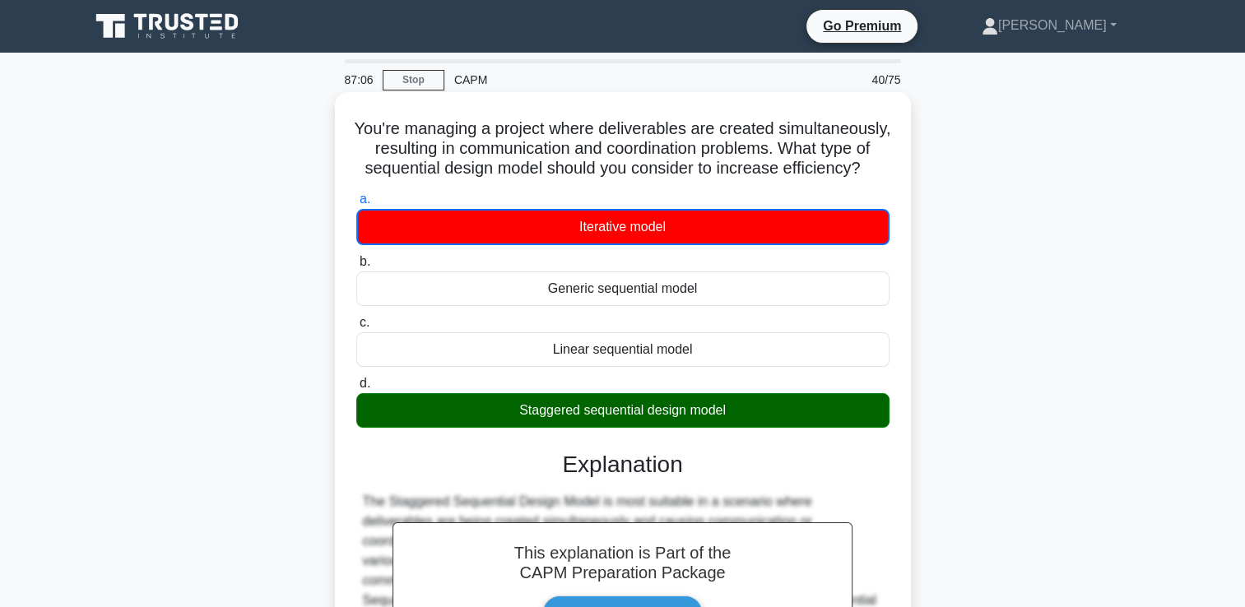
drag, startPoint x: 663, startPoint y: 194, endPoint x: 394, endPoint y: 123, distance: 278.2
click at [394, 123] on h5 "You're managing a project where deliverables are created simultaneously, result…" at bounding box center [623, 148] width 536 height 61
copy h5 "You're managing a project where deliverables are created simultaneously, result…"
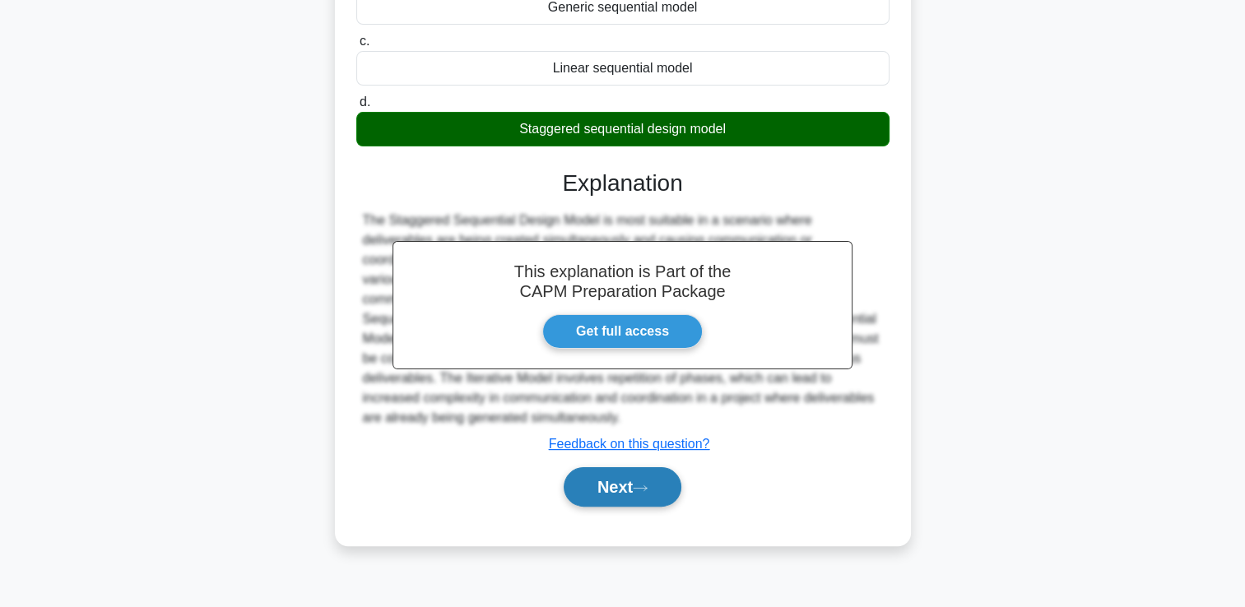
click at [586, 507] on button "Next" at bounding box center [623, 486] width 118 height 39
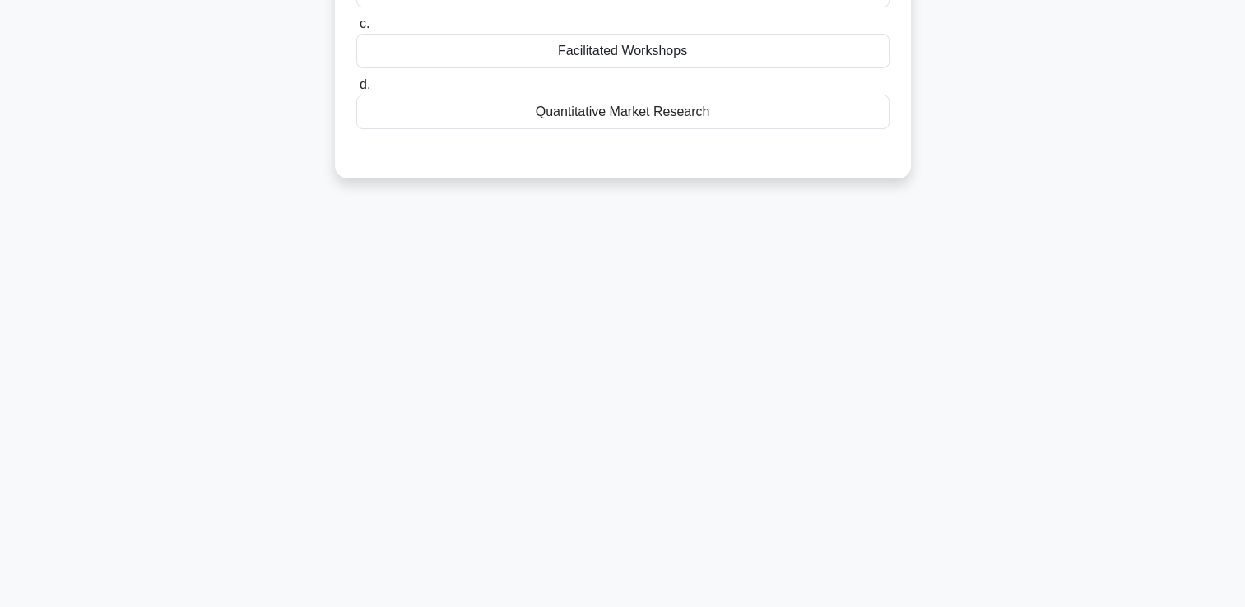
scroll to position [0, 0]
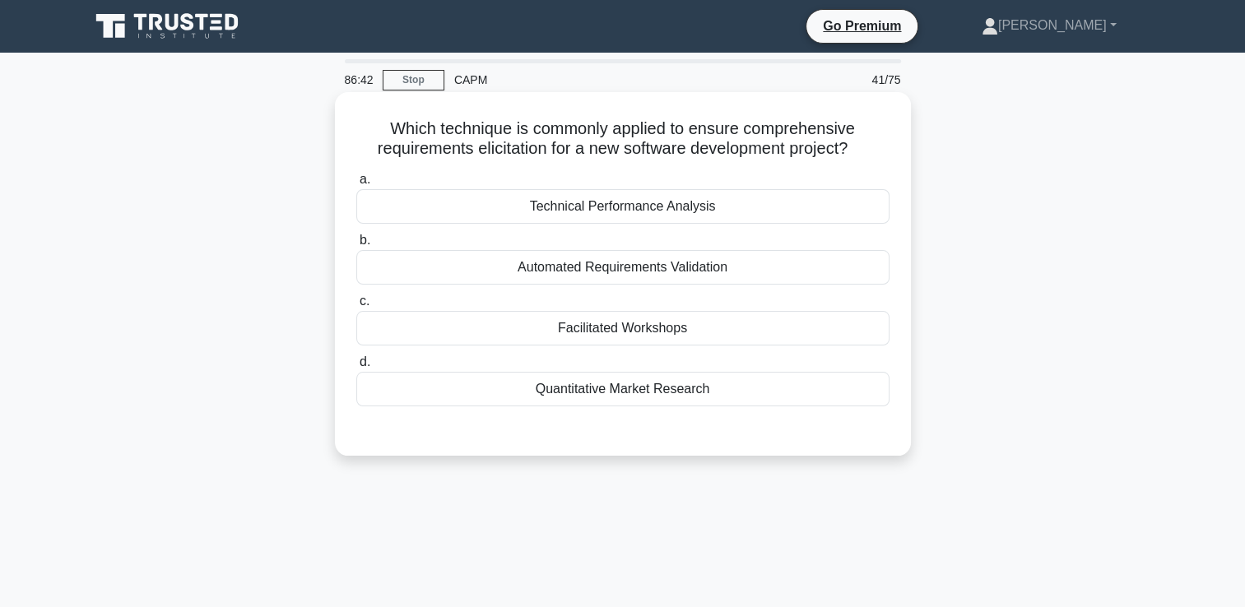
click at [642, 316] on div "Facilitated Workshops" at bounding box center [622, 328] width 533 height 35
click at [356, 307] on input "c. Facilitated Workshops" at bounding box center [356, 301] width 0 height 11
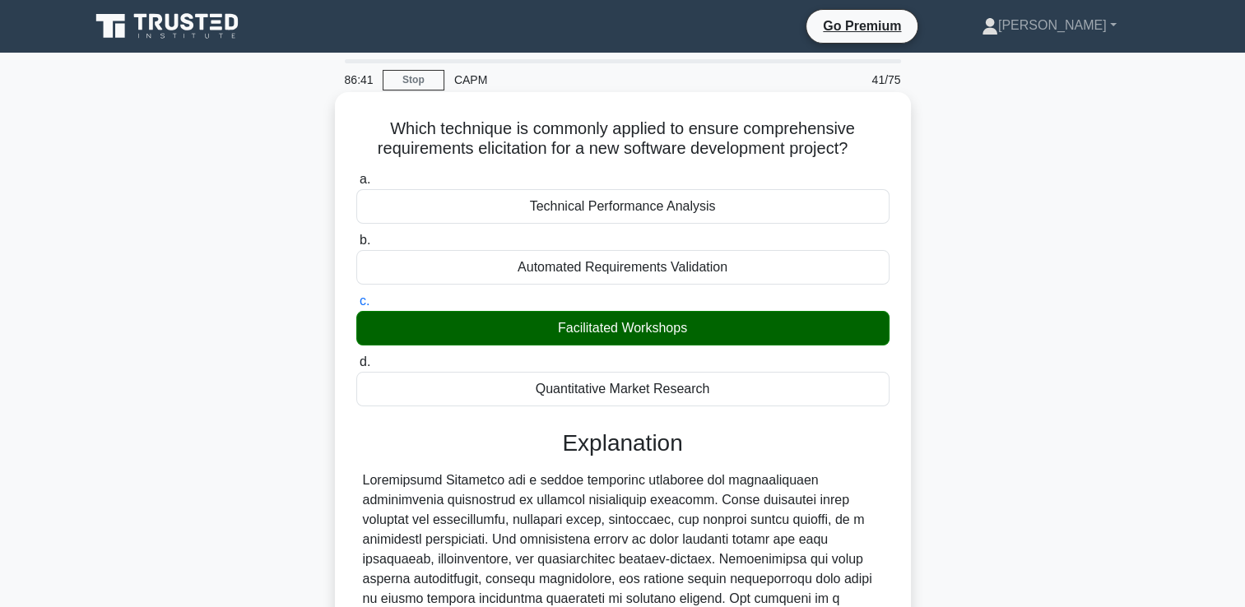
scroll to position [281, 0]
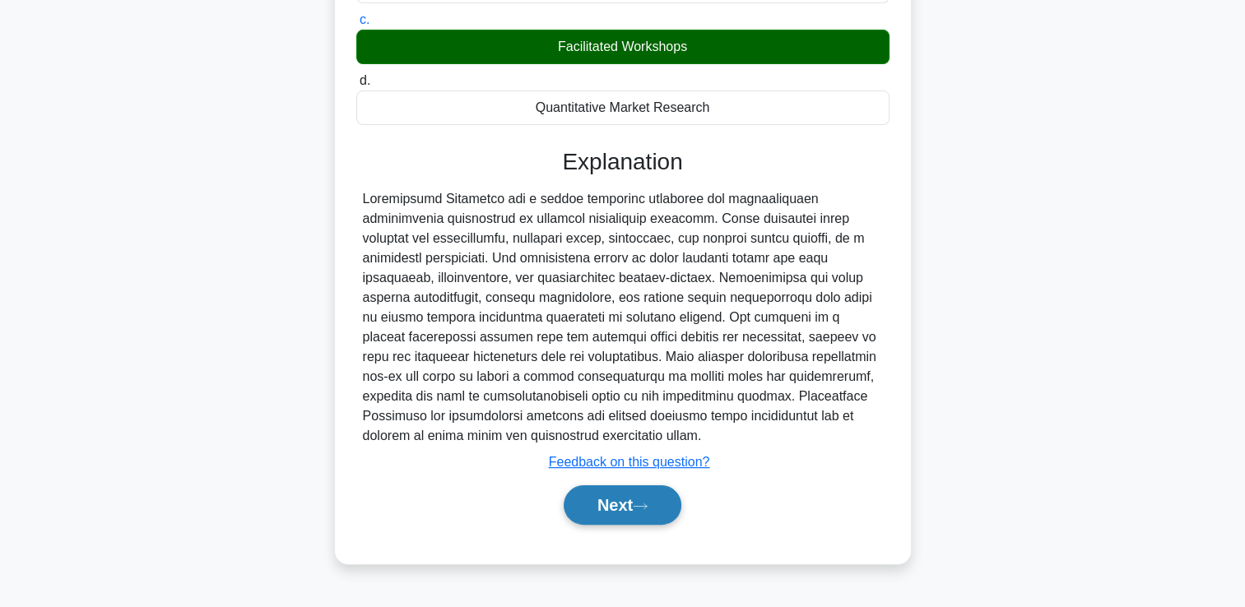
click at [615, 503] on button "Next" at bounding box center [623, 504] width 118 height 39
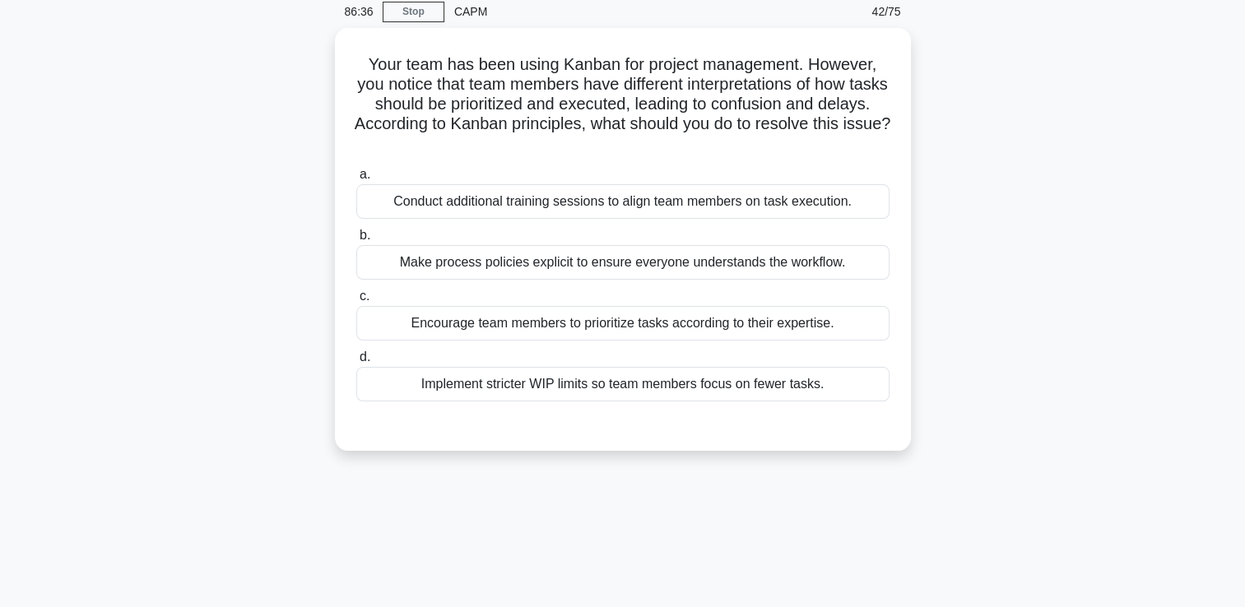
scroll to position [63, 0]
click at [614, 270] on div "Make process policies explicit to ensure everyone understands the workflow." at bounding box center [622, 263] width 533 height 35
click at [356, 242] on input "b. Make process policies explicit to ensure everyone understands the workflow." at bounding box center [356, 236] width 0 height 11
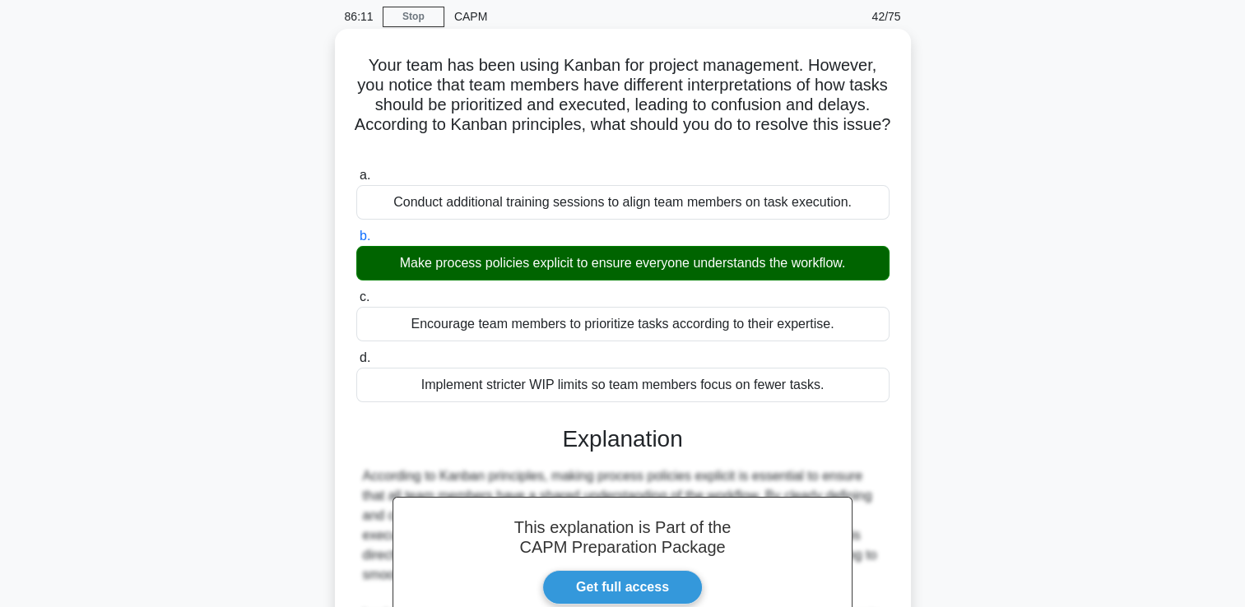
scroll to position [425, 0]
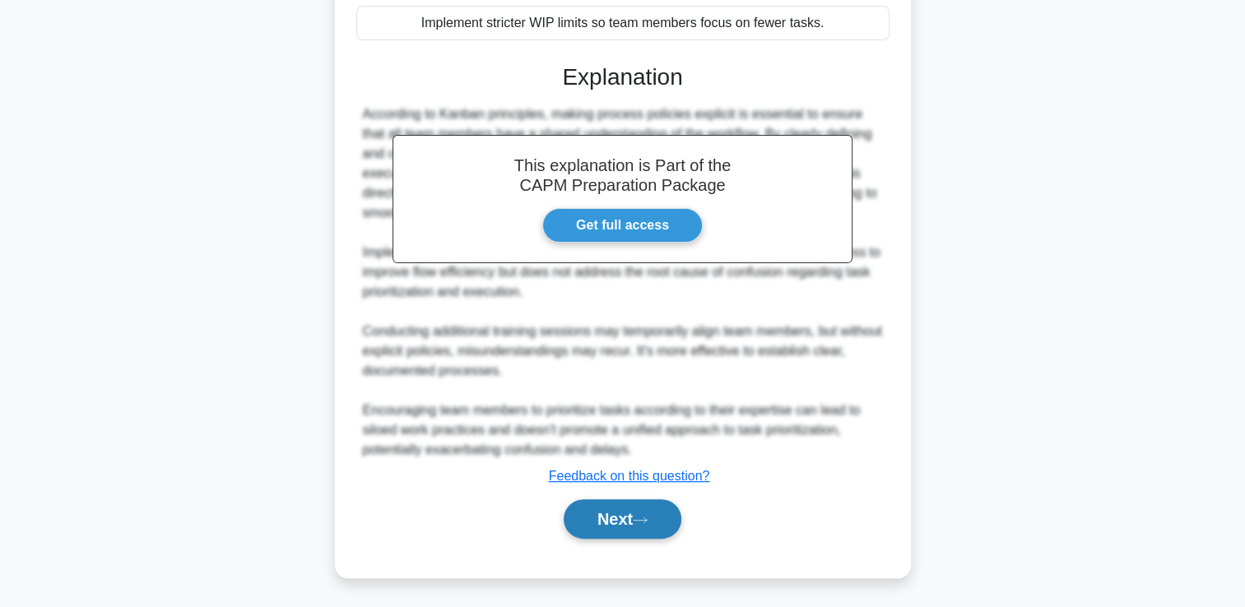
click at [596, 518] on button "Next" at bounding box center [623, 518] width 118 height 39
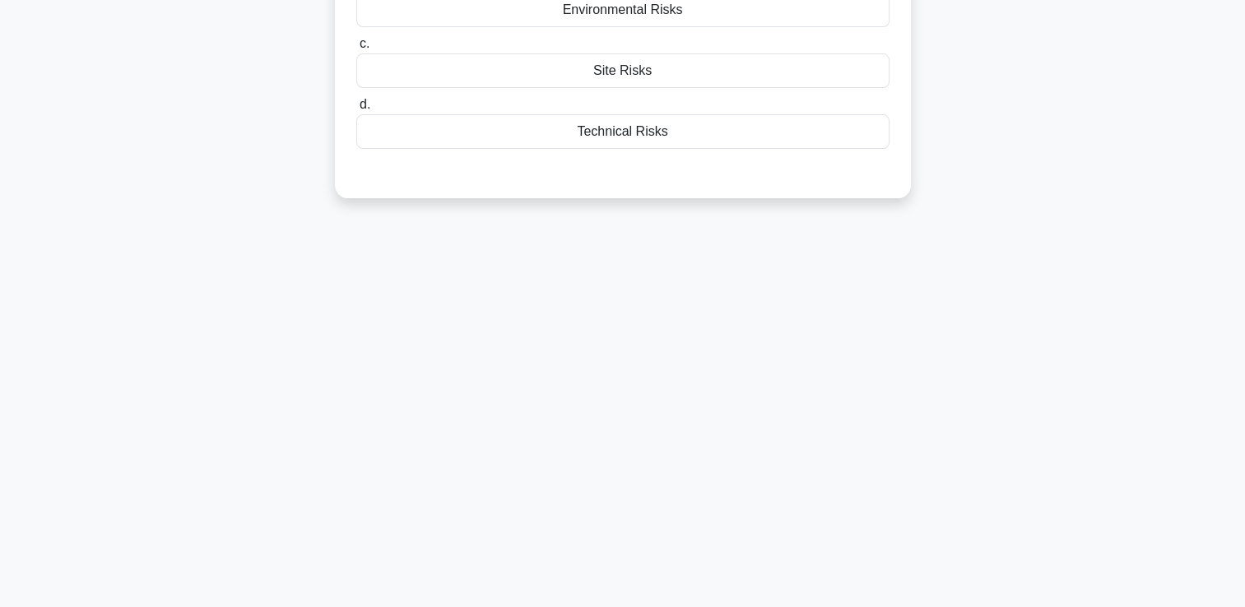
scroll to position [0, 0]
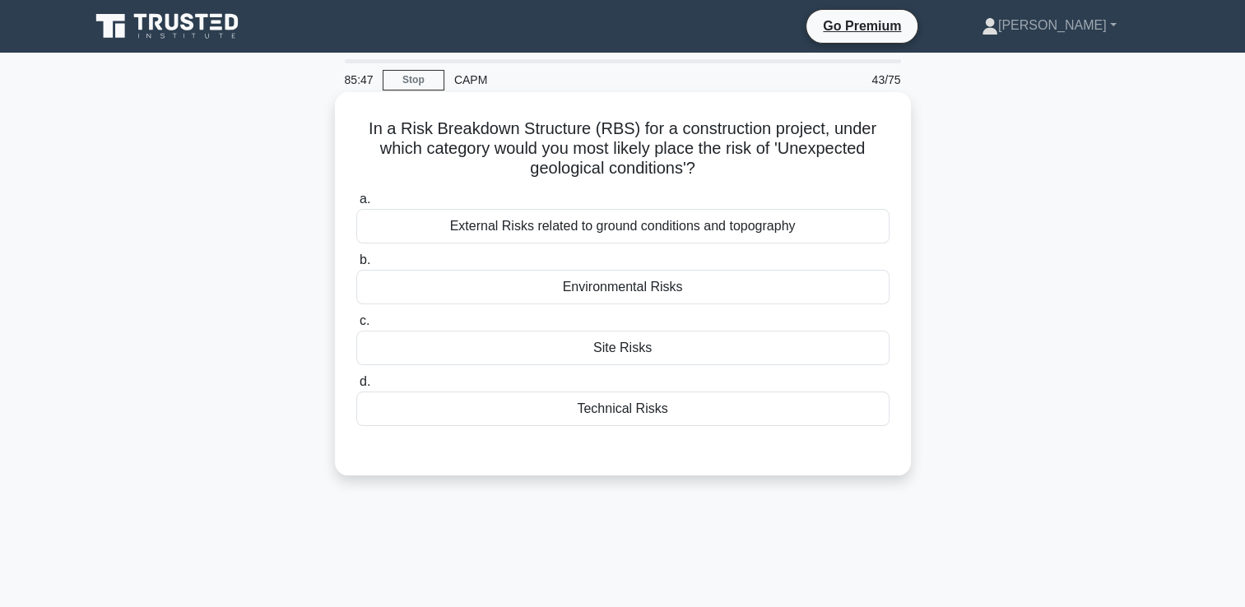
click at [706, 229] on div "External Risks related to ground conditions and topography" at bounding box center [622, 226] width 533 height 35
click at [356, 205] on input "a. External Risks related to ground conditions and topography" at bounding box center [356, 199] width 0 height 11
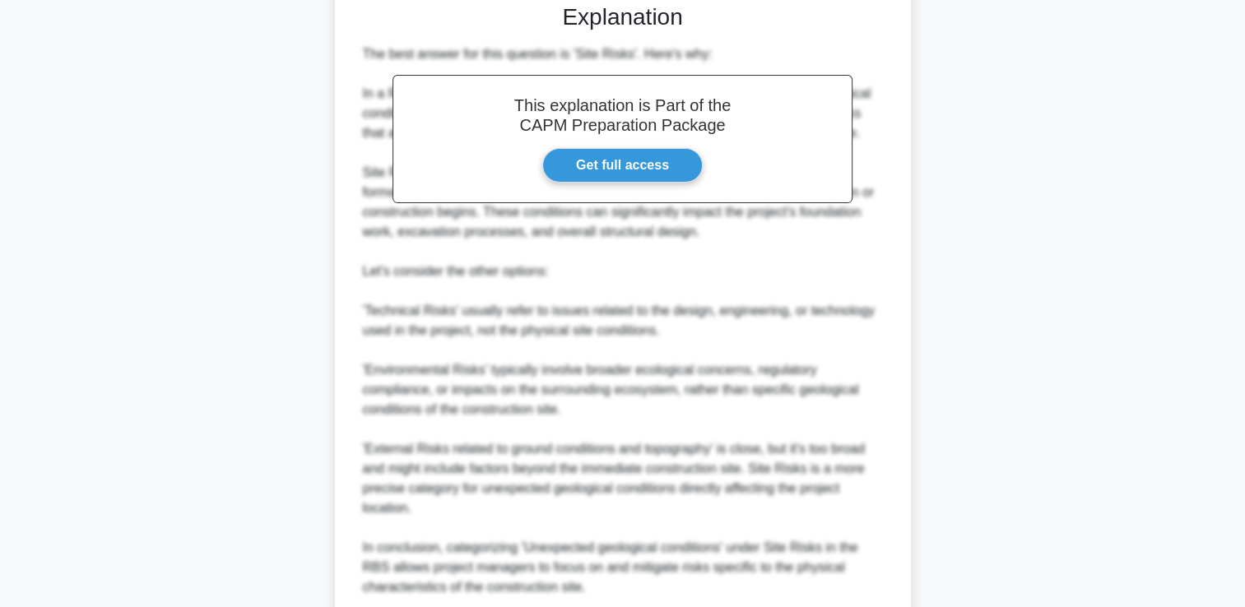
scroll to position [585, 0]
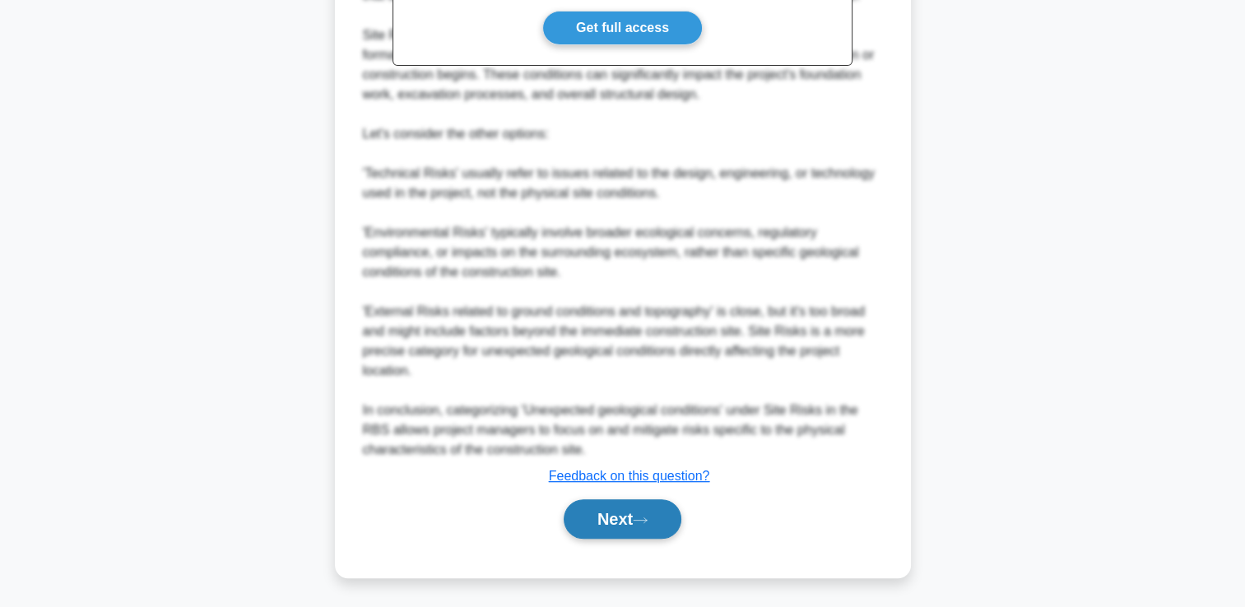
click at [612, 521] on button "Next" at bounding box center [623, 518] width 118 height 39
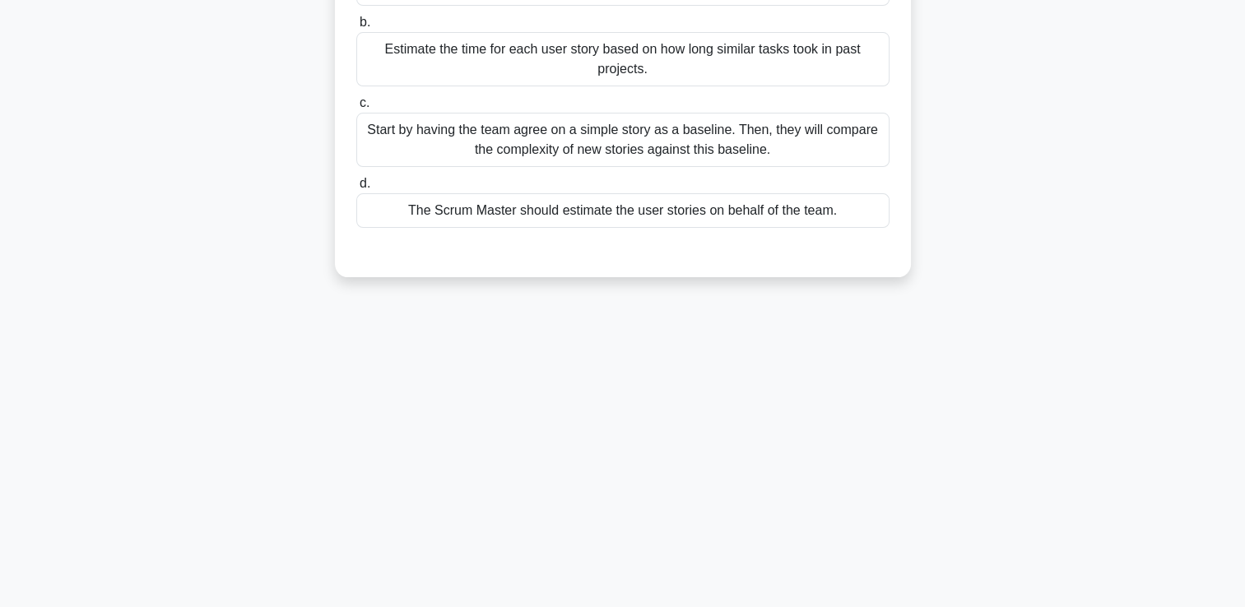
scroll to position [0, 0]
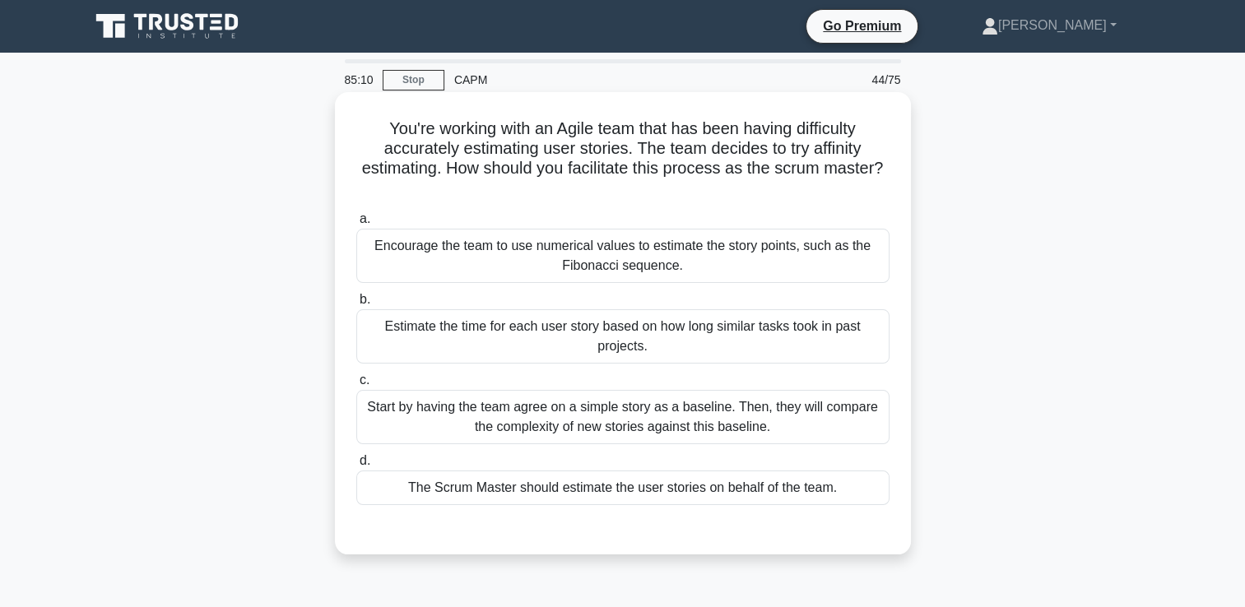
click at [613, 277] on div "Encourage the team to use numerical values to estimate the story points, such a…" at bounding box center [622, 256] width 533 height 54
click at [356, 225] on input "a. Encourage the team to use numerical values to estimate the story points, suc…" at bounding box center [356, 219] width 0 height 11
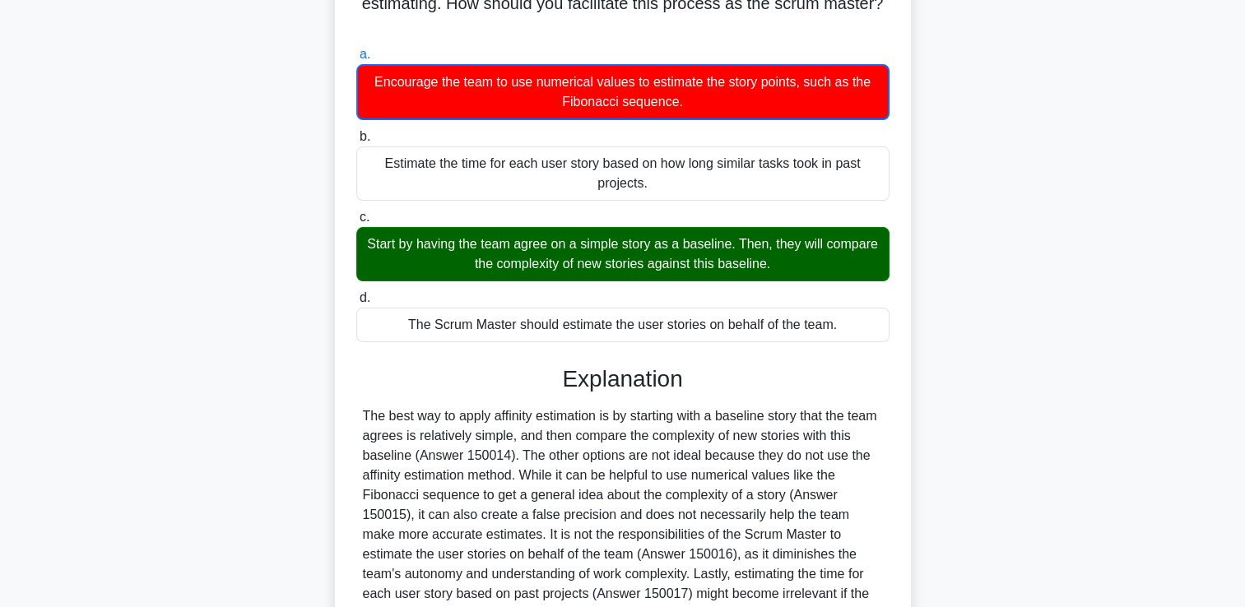
scroll to position [328, 0]
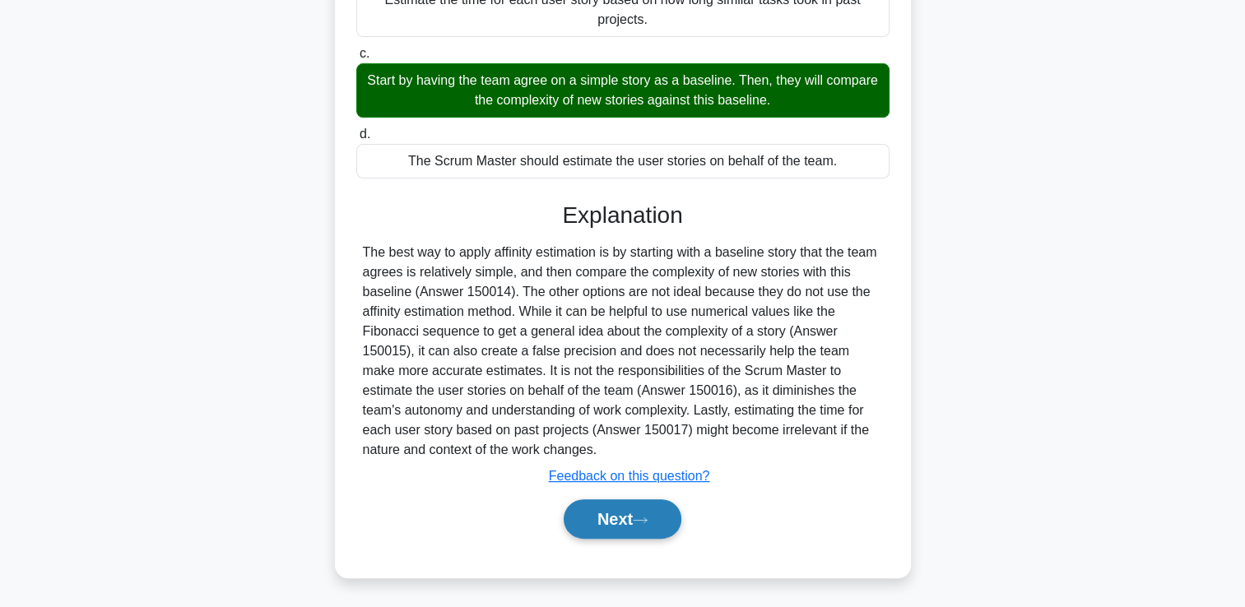
click at [597, 517] on button "Next" at bounding box center [623, 518] width 118 height 39
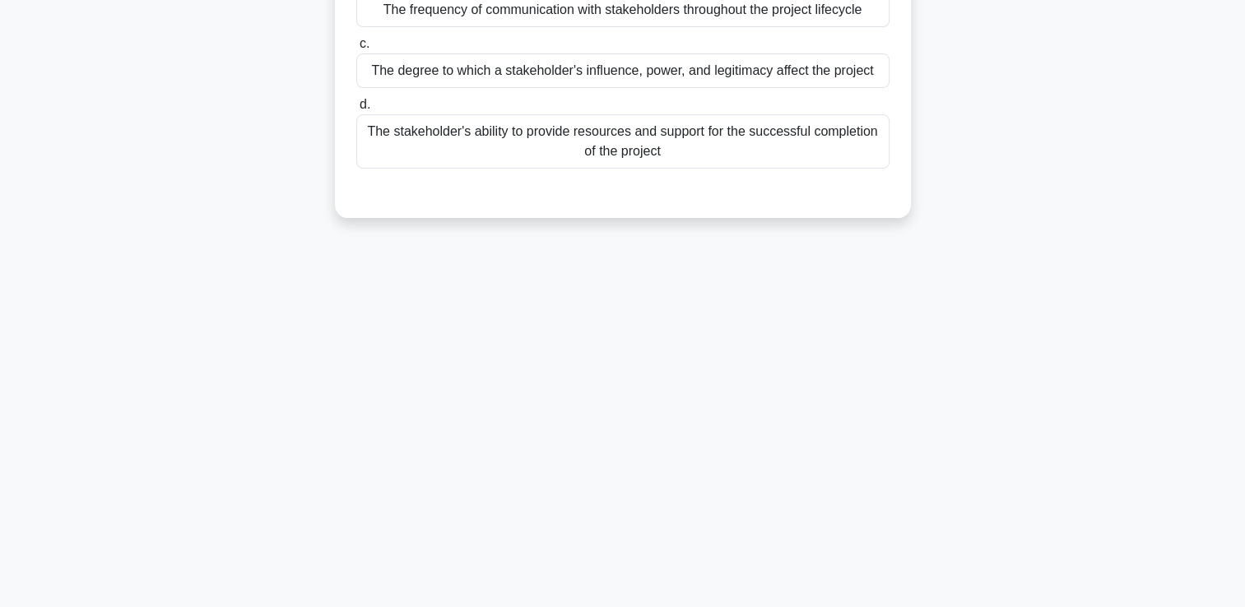
scroll to position [0, 0]
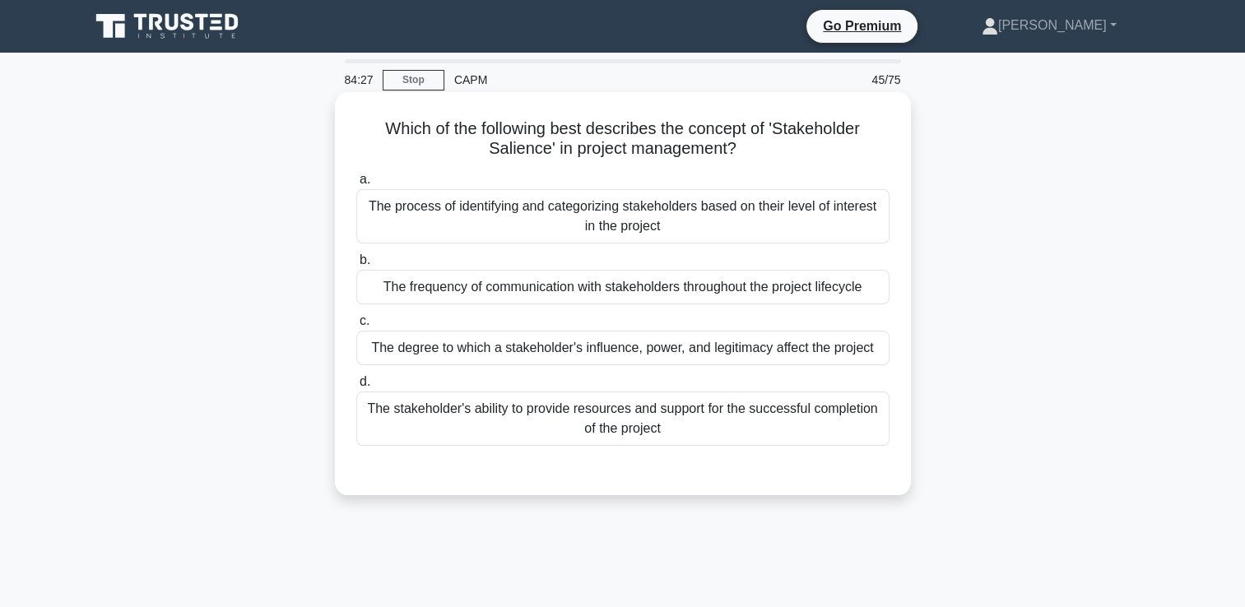
click at [865, 354] on div "The degree to which a stakeholder's influence, power, and legitimacy affect the…" at bounding box center [622, 348] width 533 height 35
click at [356, 327] on input "c. The degree to which a stakeholder's influence, power, and legitimacy affect …" at bounding box center [356, 321] width 0 height 11
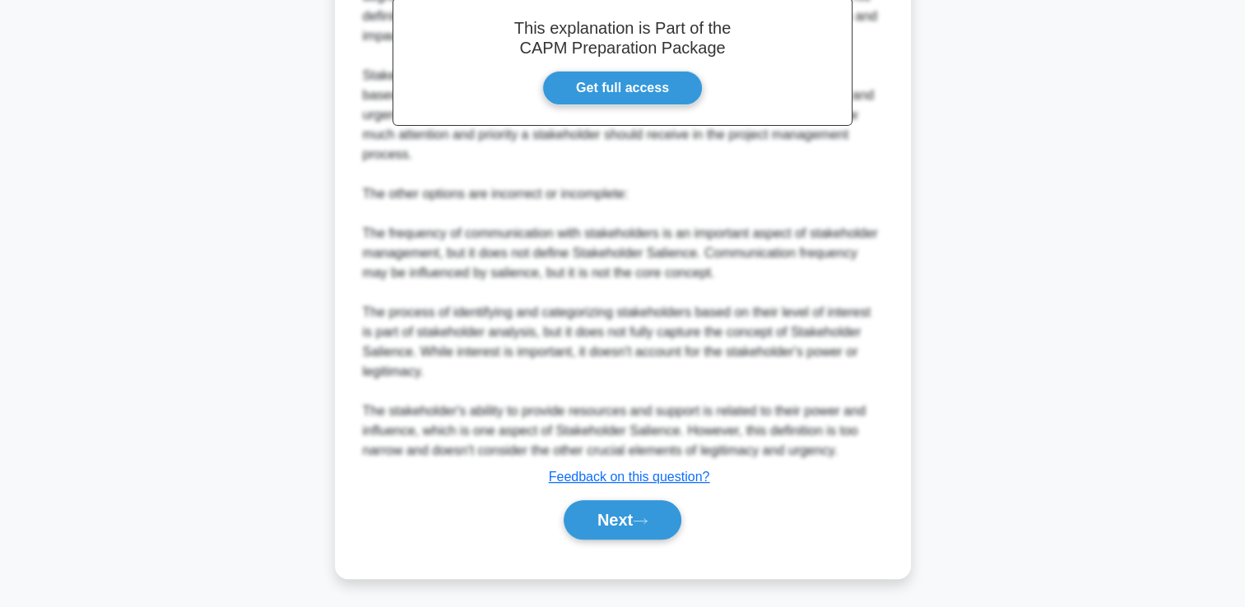
scroll to position [544, 0]
click at [666, 522] on button "Next" at bounding box center [623, 518] width 118 height 39
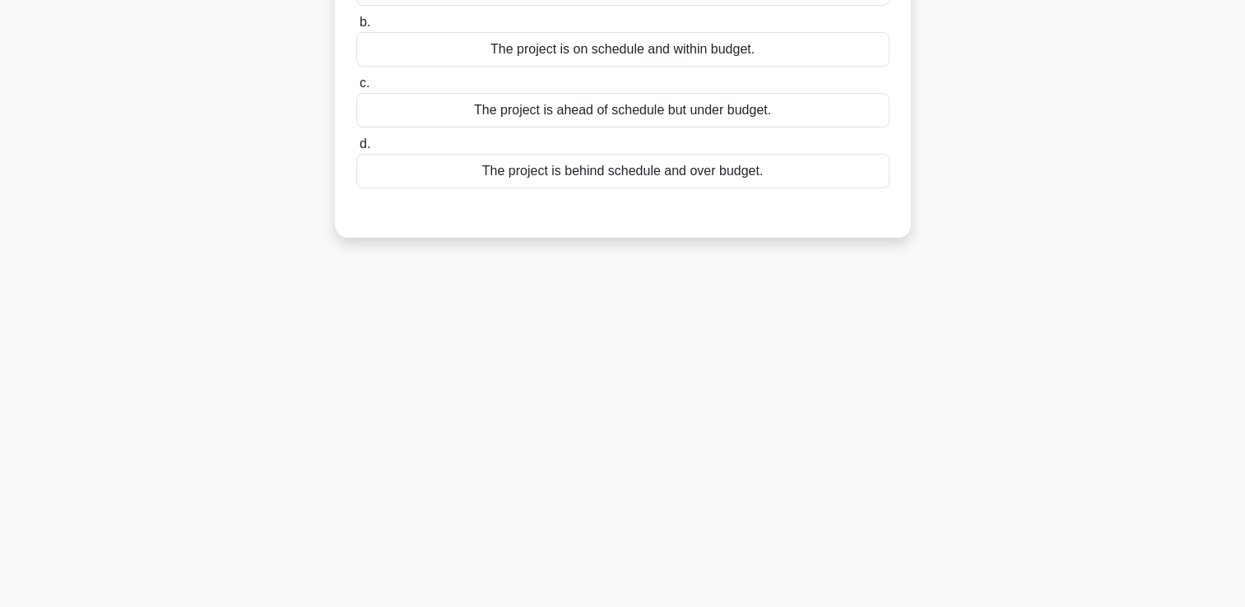
scroll to position [0, 0]
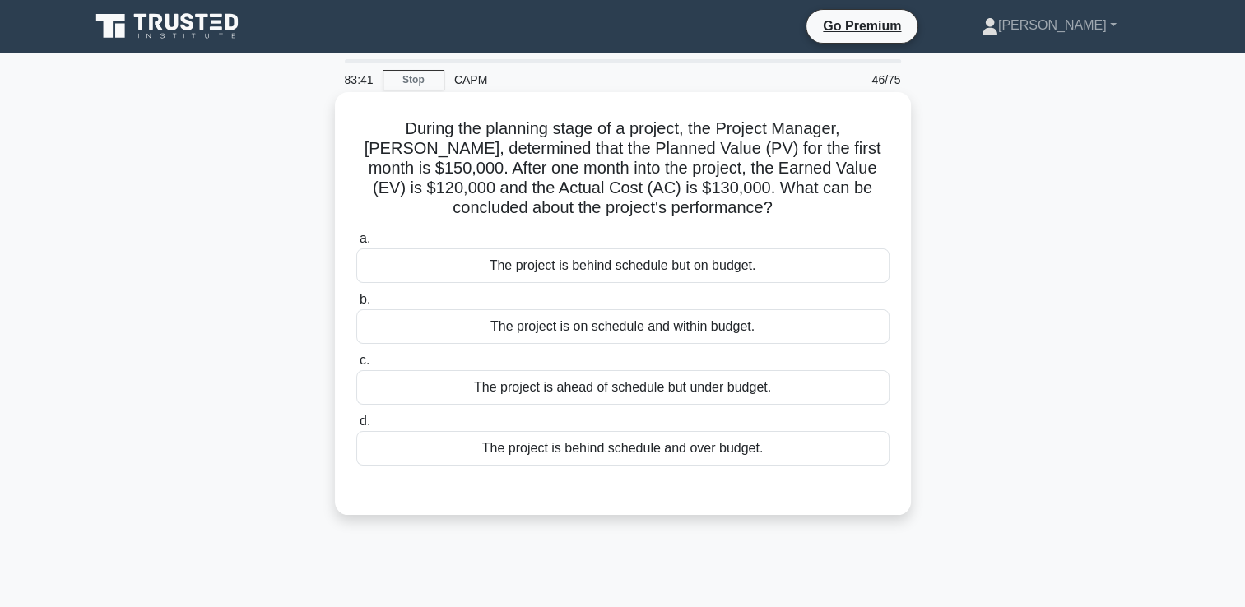
click at [757, 459] on div "The project is behind schedule and over budget." at bounding box center [622, 448] width 533 height 35
click at [356, 427] on input "d. The project is behind schedule and over budget." at bounding box center [356, 421] width 0 height 11
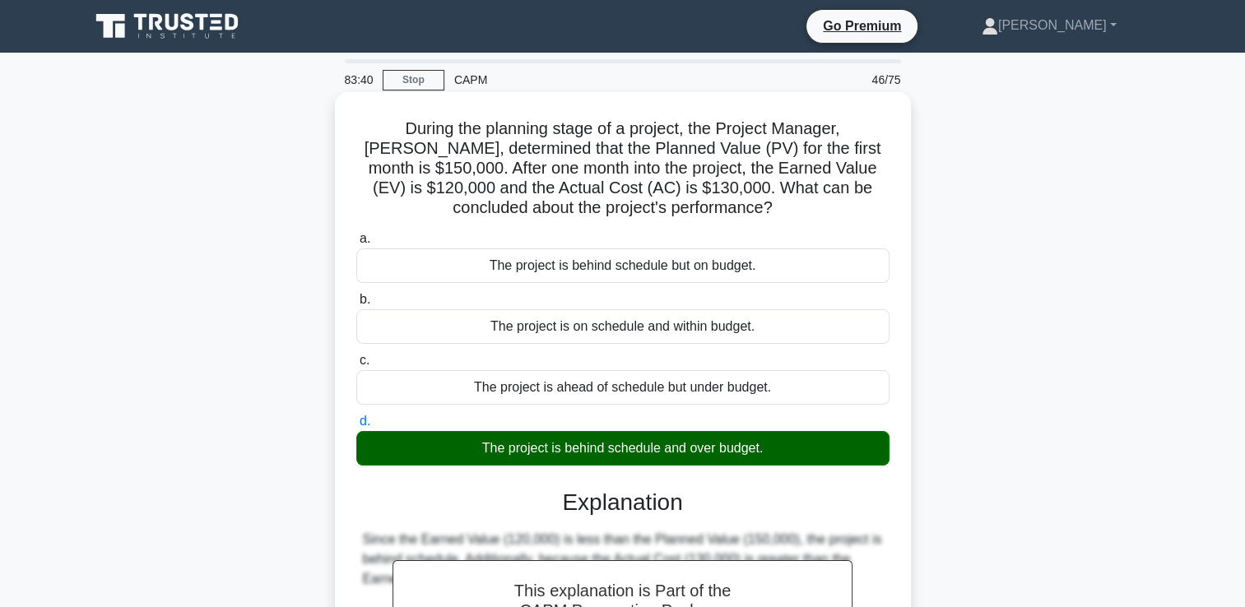
scroll to position [281, 0]
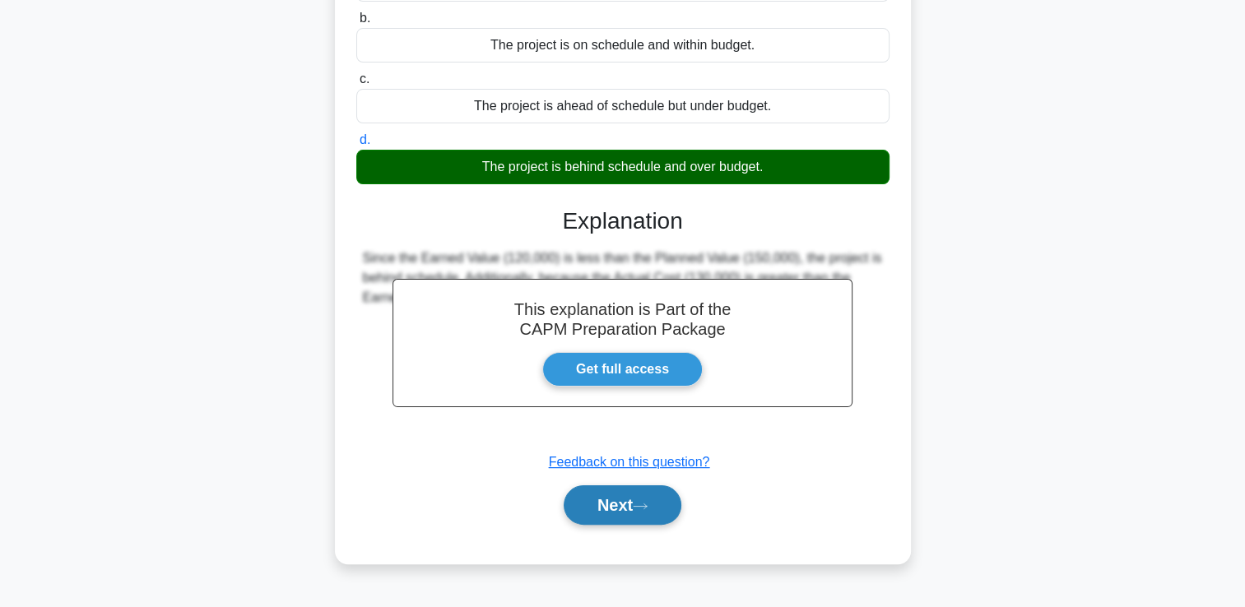
click at [666, 505] on button "Next" at bounding box center [623, 504] width 118 height 39
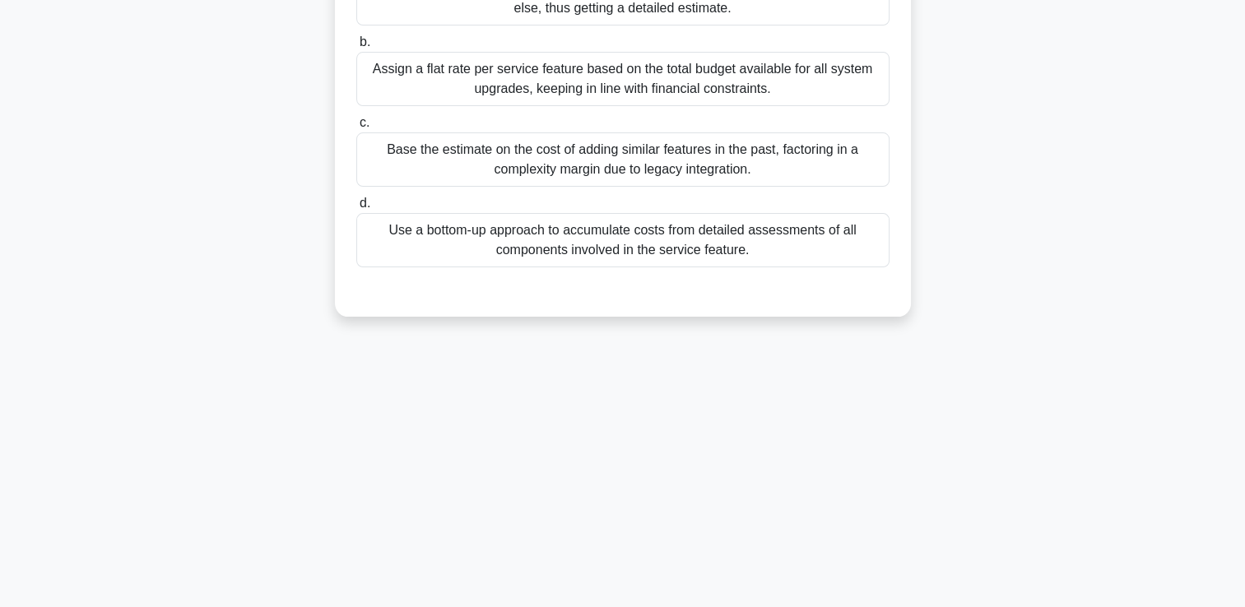
scroll to position [0, 0]
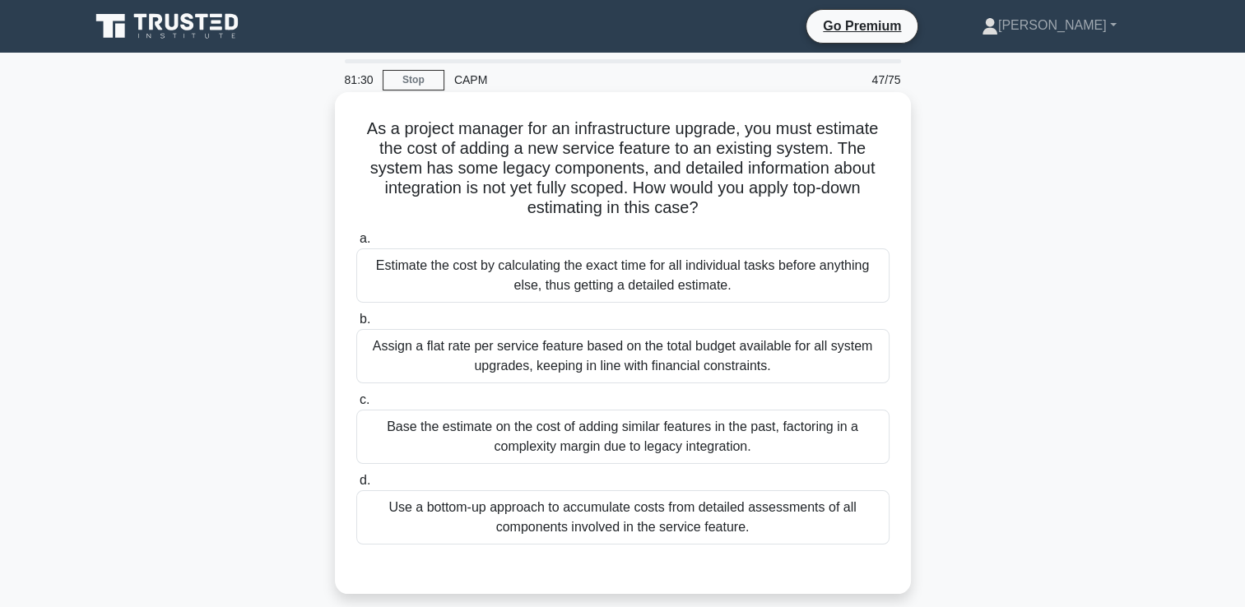
click at [648, 436] on div "Base the estimate on the cost of adding similar features in the past, factoring…" at bounding box center [622, 437] width 533 height 54
click at [356, 406] on input "c. Base the estimate on the cost of adding similar features in the past, factor…" at bounding box center [356, 400] width 0 height 11
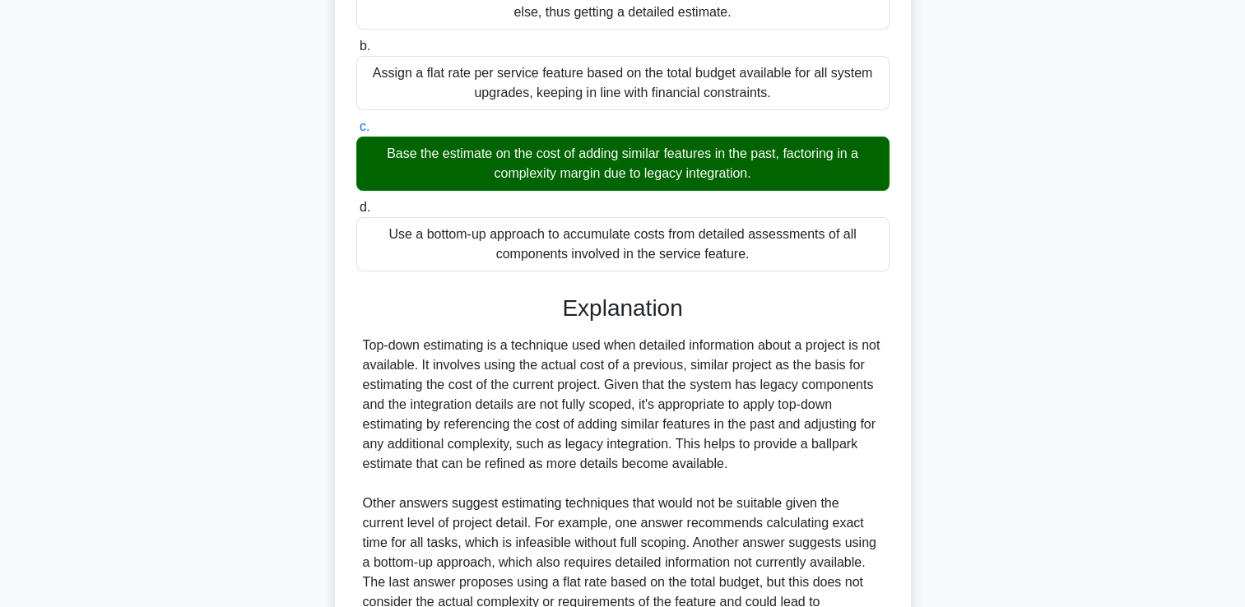
scroll to position [445, 0]
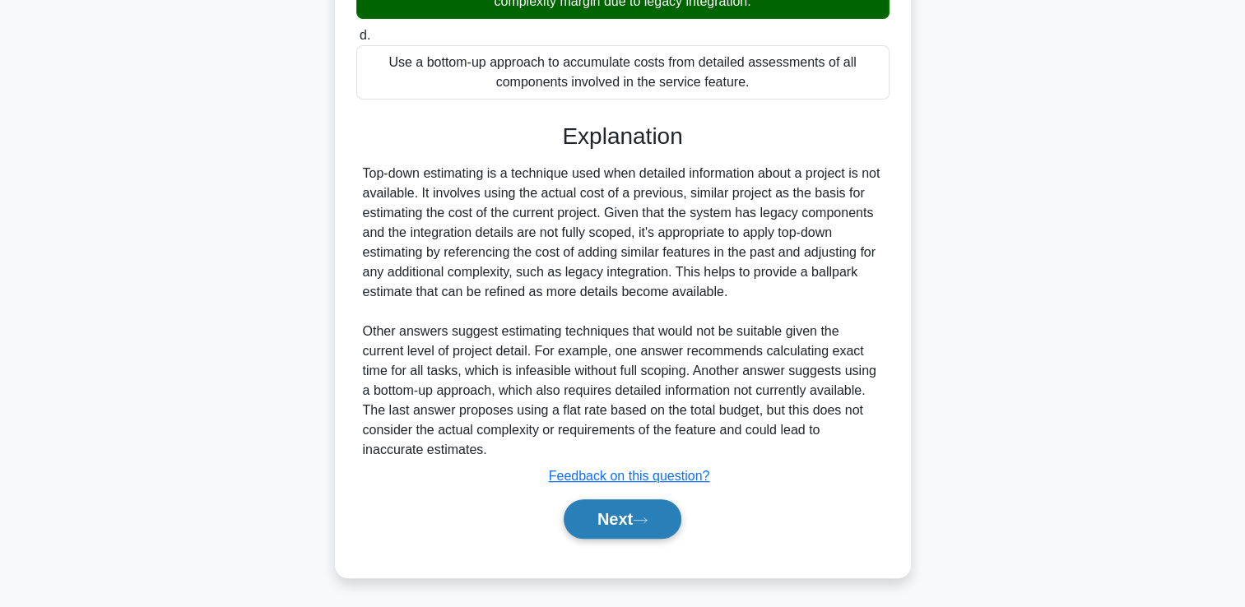
click at [665, 528] on button "Next" at bounding box center [623, 518] width 118 height 39
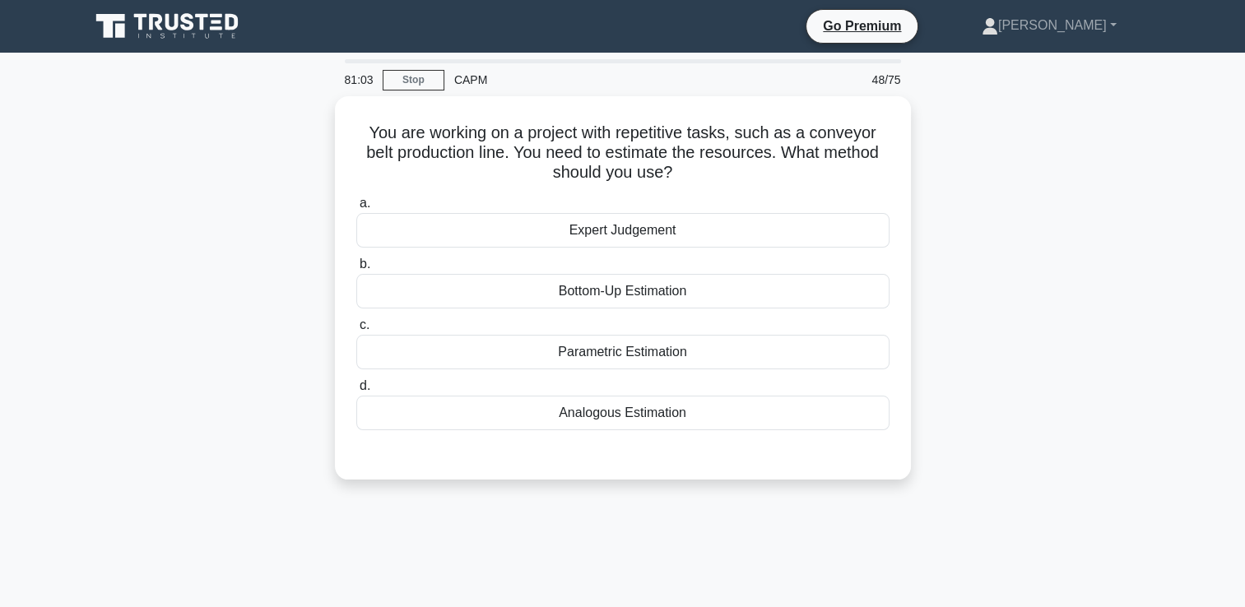
scroll to position [1, 0]
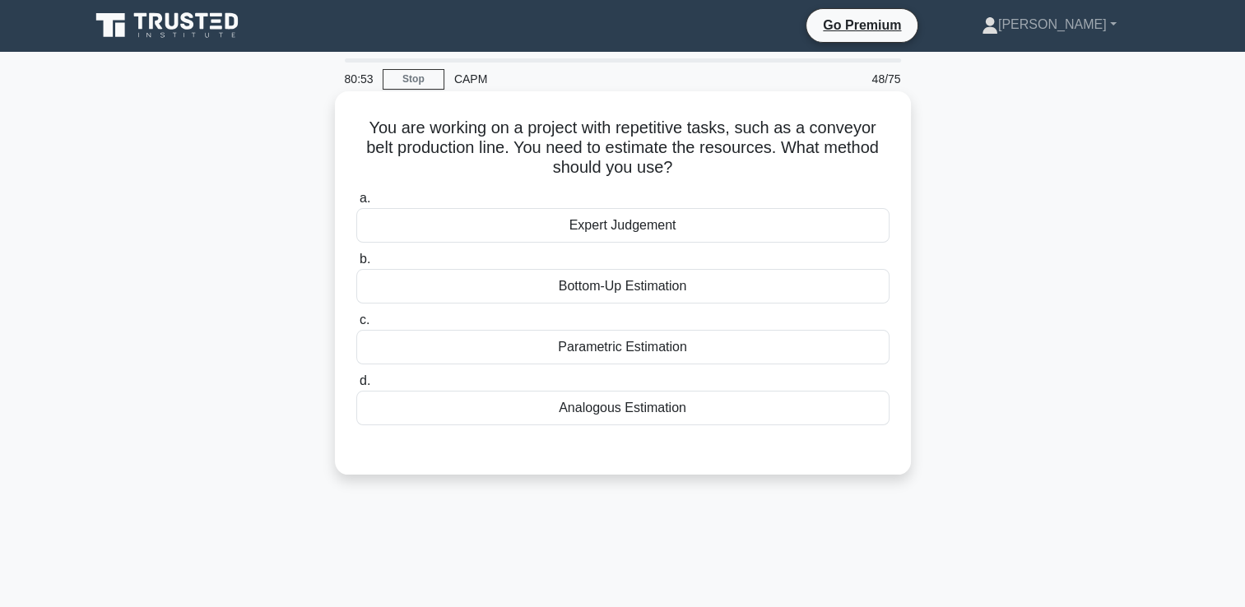
click at [687, 415] on div "Analogous Estimation" at bounding box center [622, 408] width 533 height 35
click at [356, 387] on input "d. Analogous Estimation" at bounding box center [356, 381] width 0 height 11
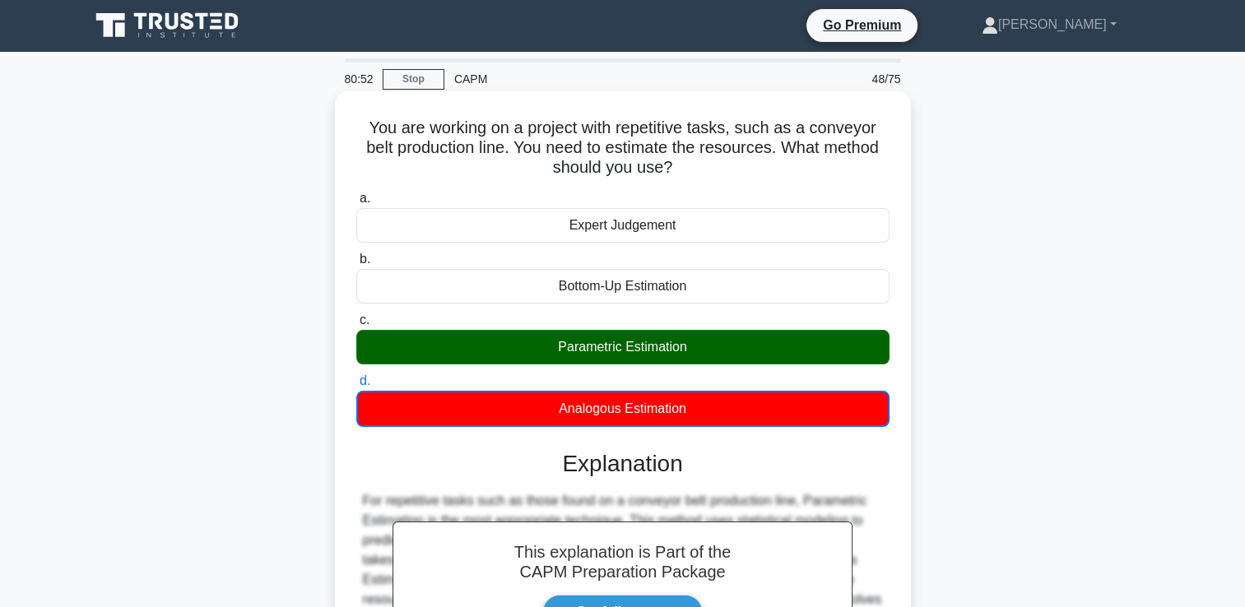
scroll to position [281, 0]
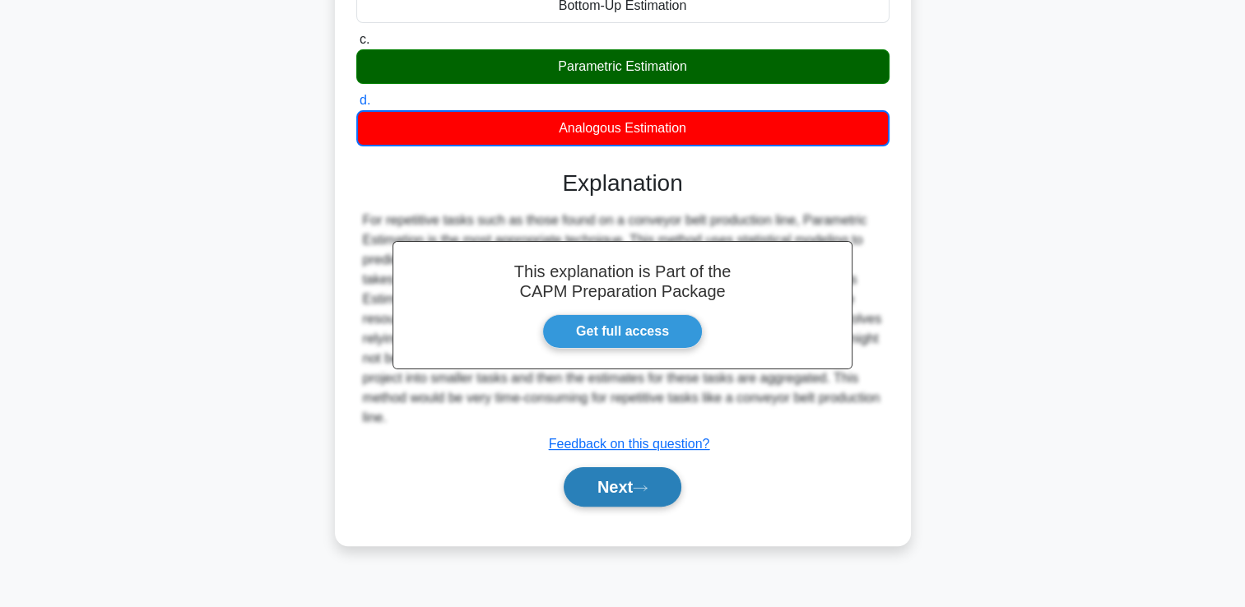
click at [650, 497] on button "Next" at bounding box center [623, 486] width 118 height 39
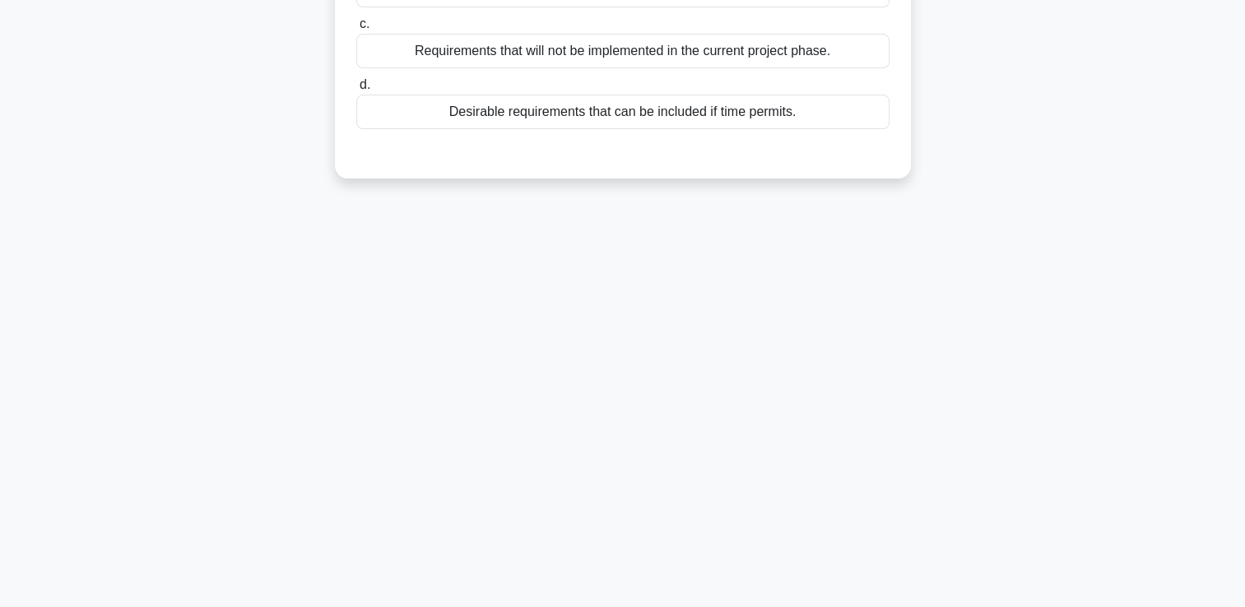
scroll to position [0, 0]
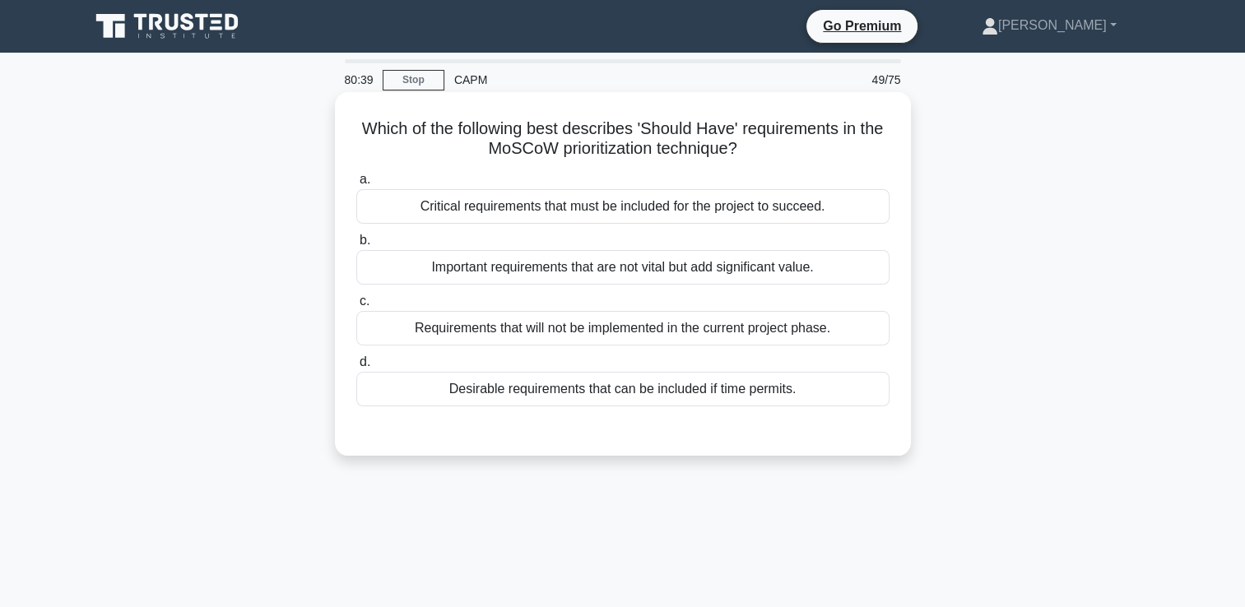
click at [629, 380] on div "Desirable requirements that can be included if time permits." at bounding box center [622, 389] width 533 height 35
click at [356, 368] on input "d. Desirable requirements that can be included if time permits." at bounding box center [356, 362] width 0 height 11
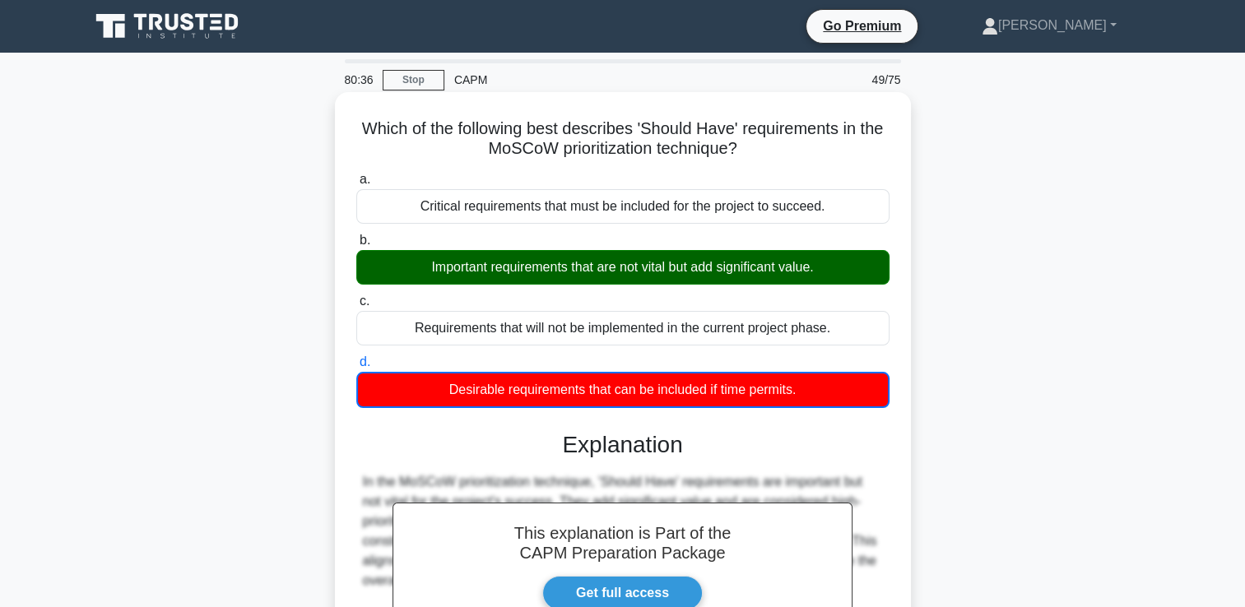
scroll to position [281, 0]
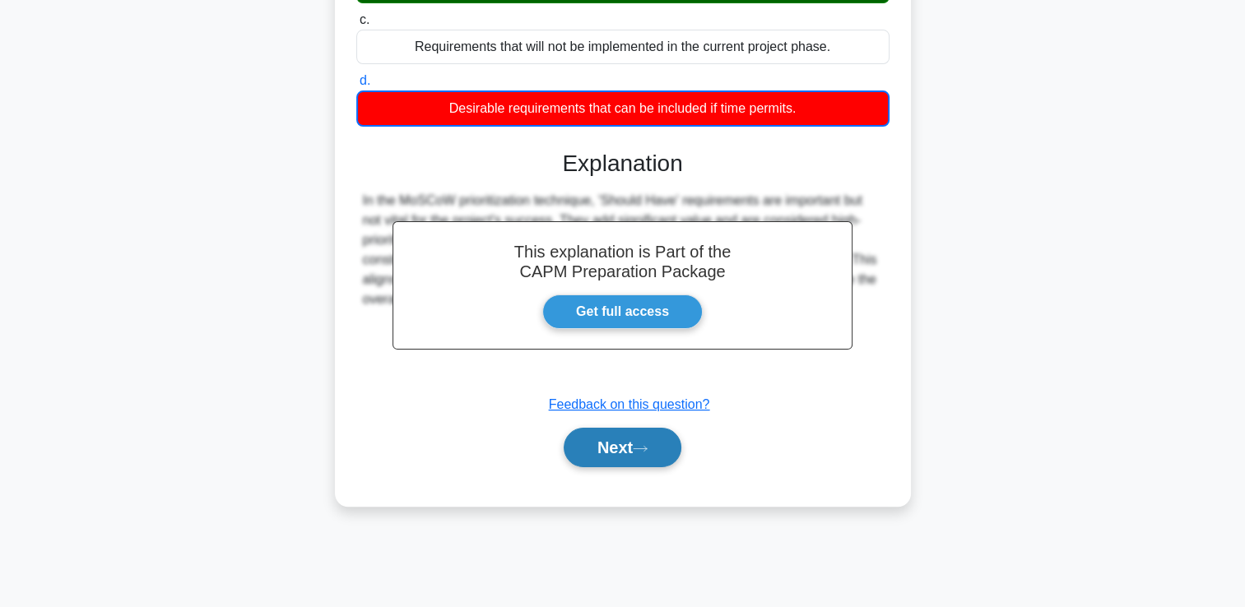
click at [592, 452] on button "Next" at bounding box center [623, 447] width 118 height 39
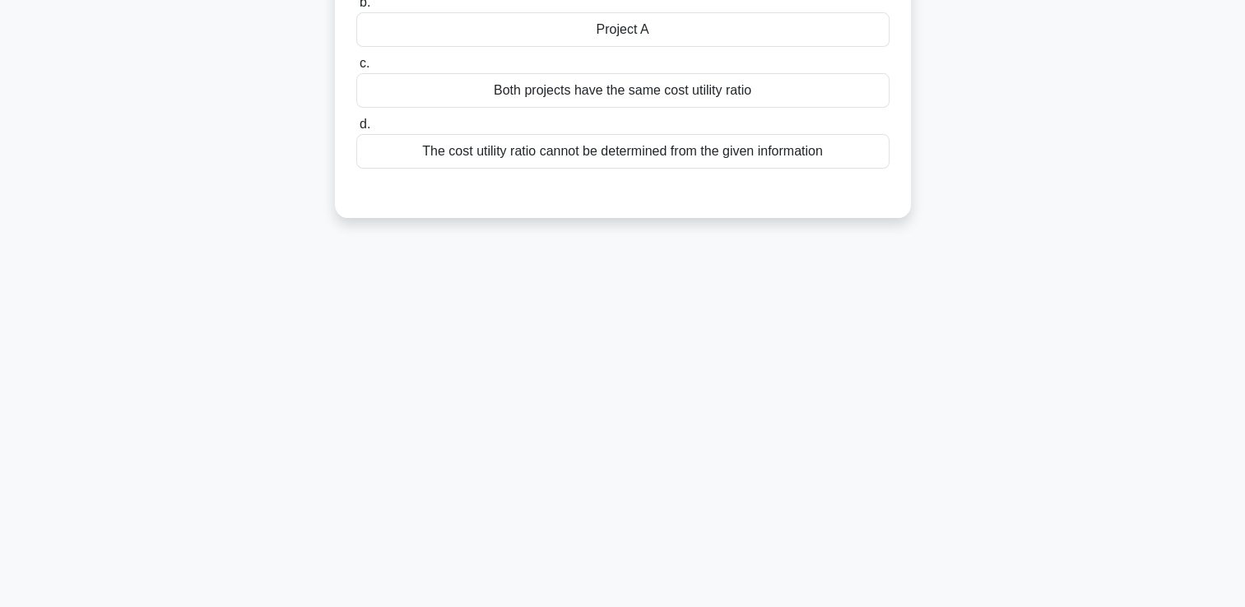
scroll to position [0, 0]
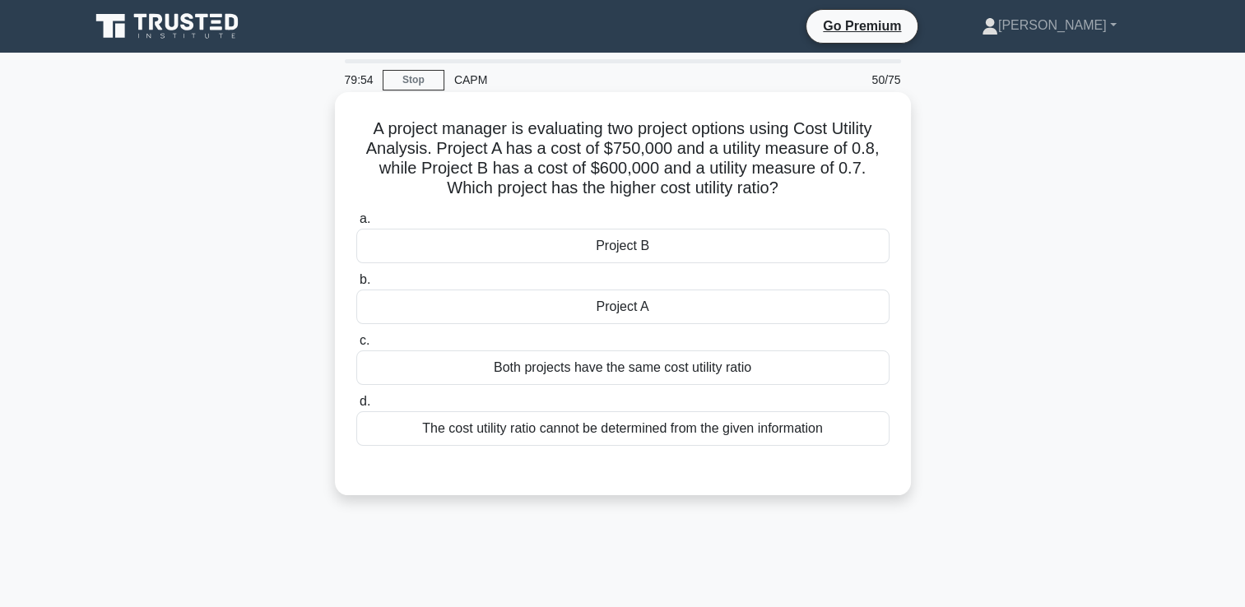
click at [621, 318] on div "Project A" at bounding box center [622, 307] width 533 height 35
click at [356, 285] on input "b. Project A" at bounding box center [356, 280] width 0 height 11
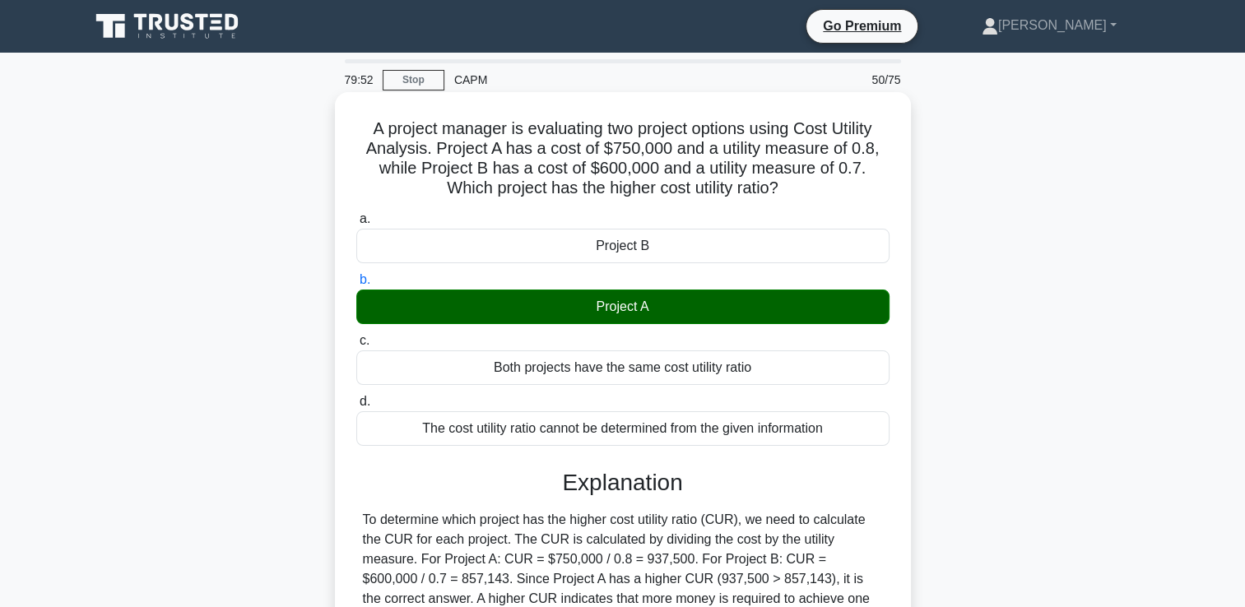
scroll to position [281, 0]
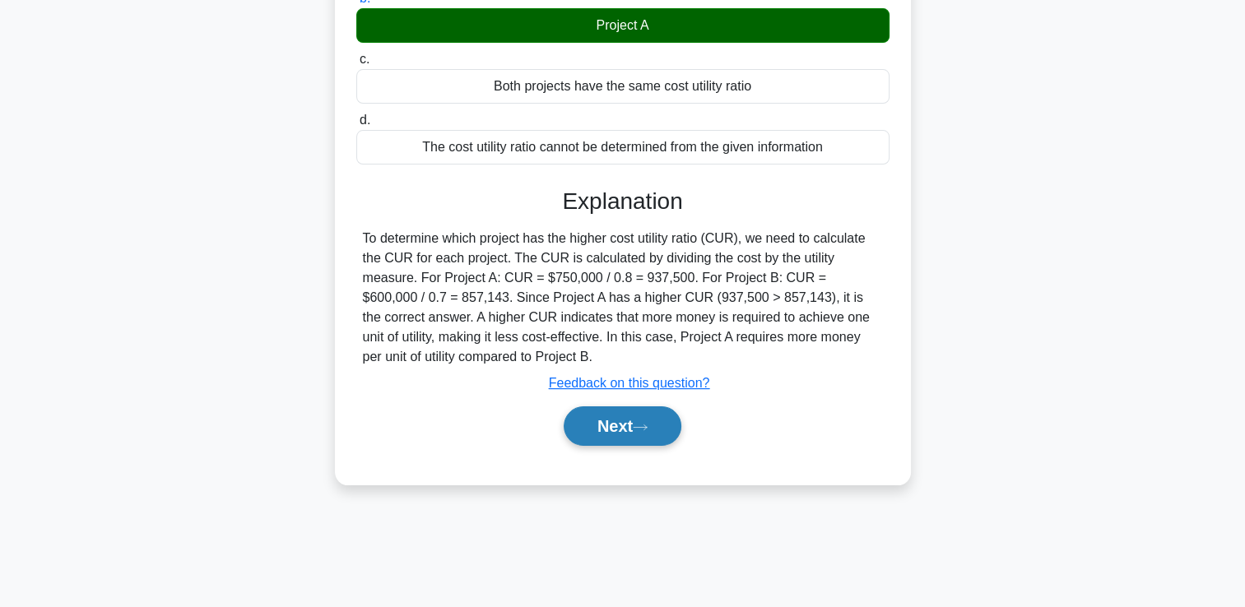
click at [619, 429] on button "Next" at bounding box center [623, 425] width 118 height 39
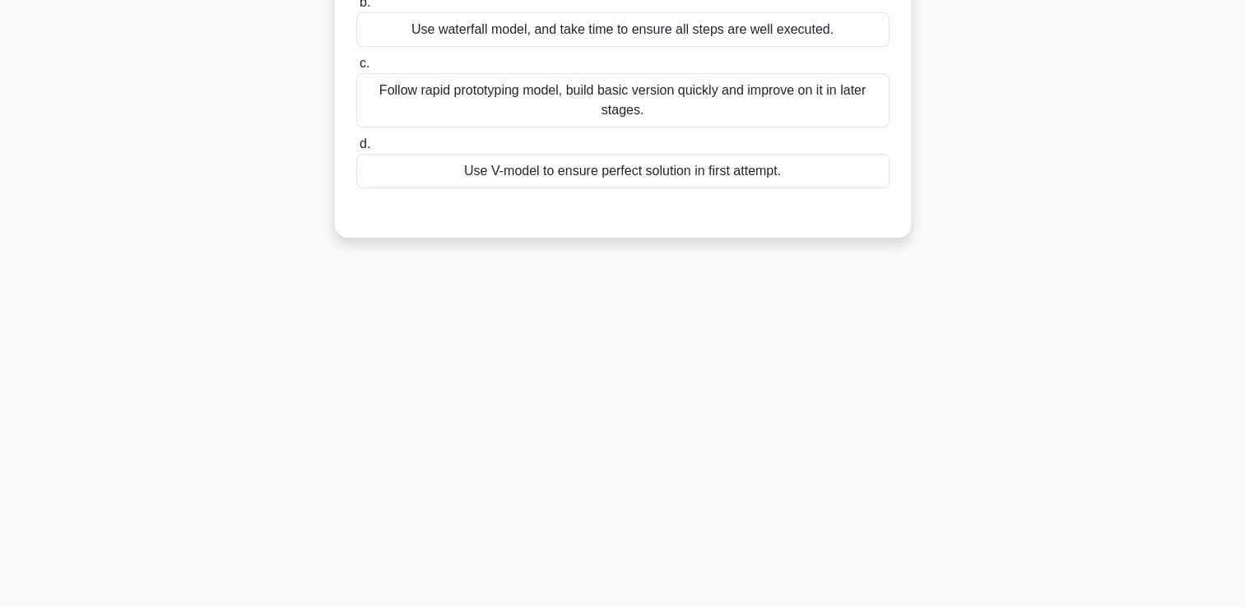
scroll to position [0, 0]
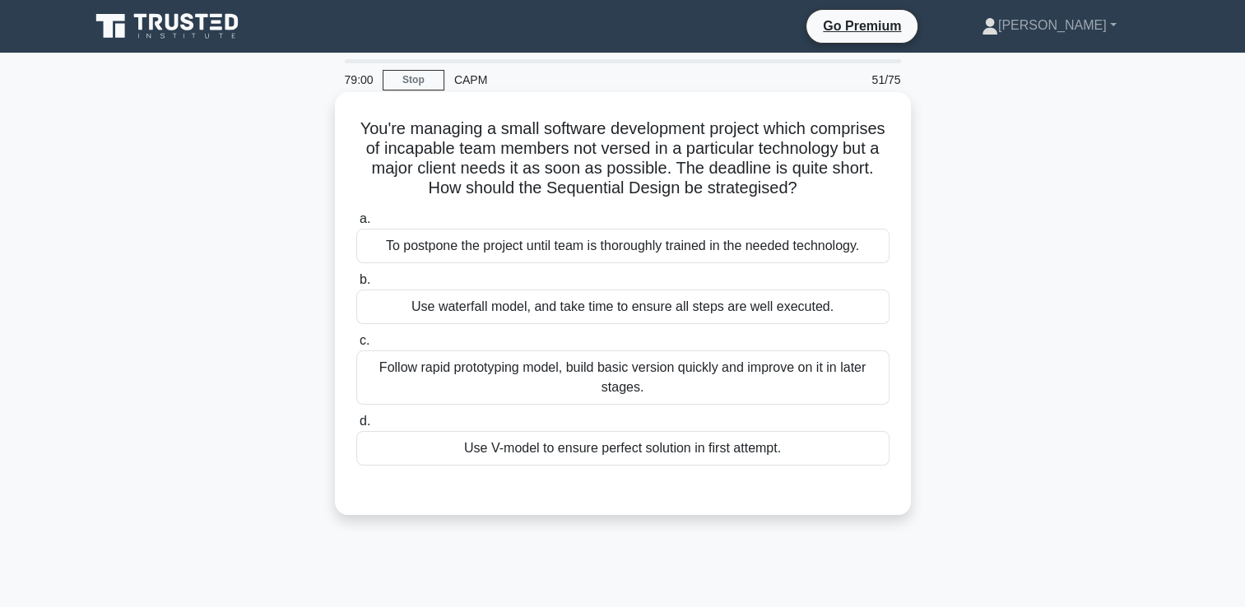
click at [618, 443] on div "Use V-model to ensure perfect solution in first attempt." at bounding box center [622, 448] width 533 height 35
click at [356, 427] on input "d. Use V-model to ensure perfect solution in first attempt." at bounding box center [356, 421] width 0 height 11
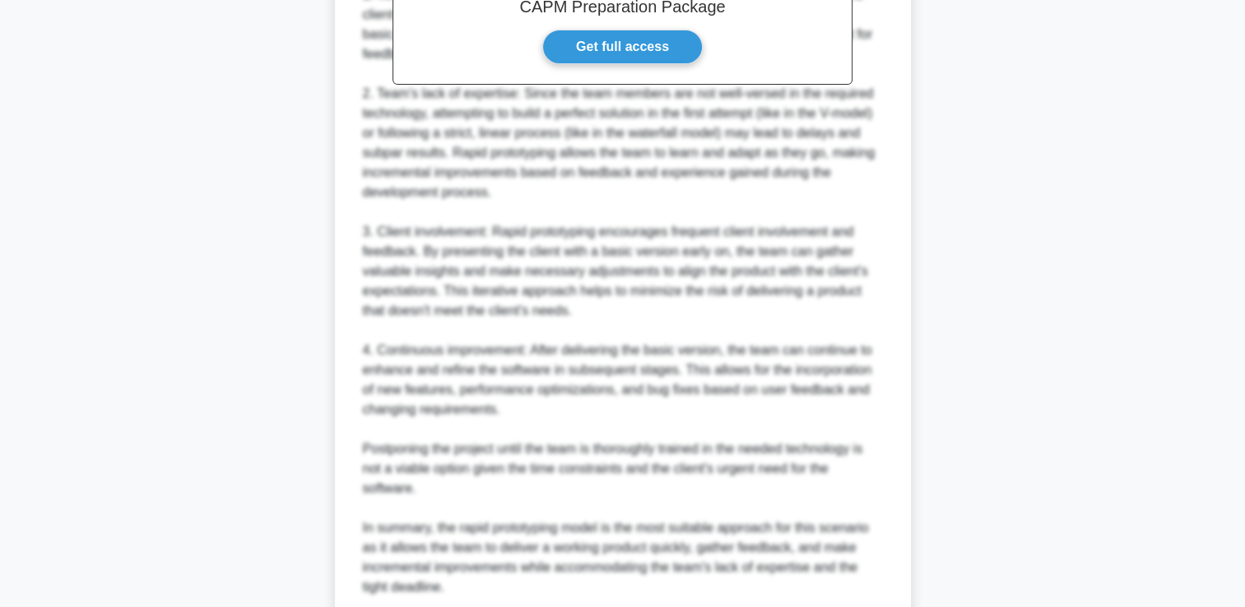
scroll to position [740, 0]
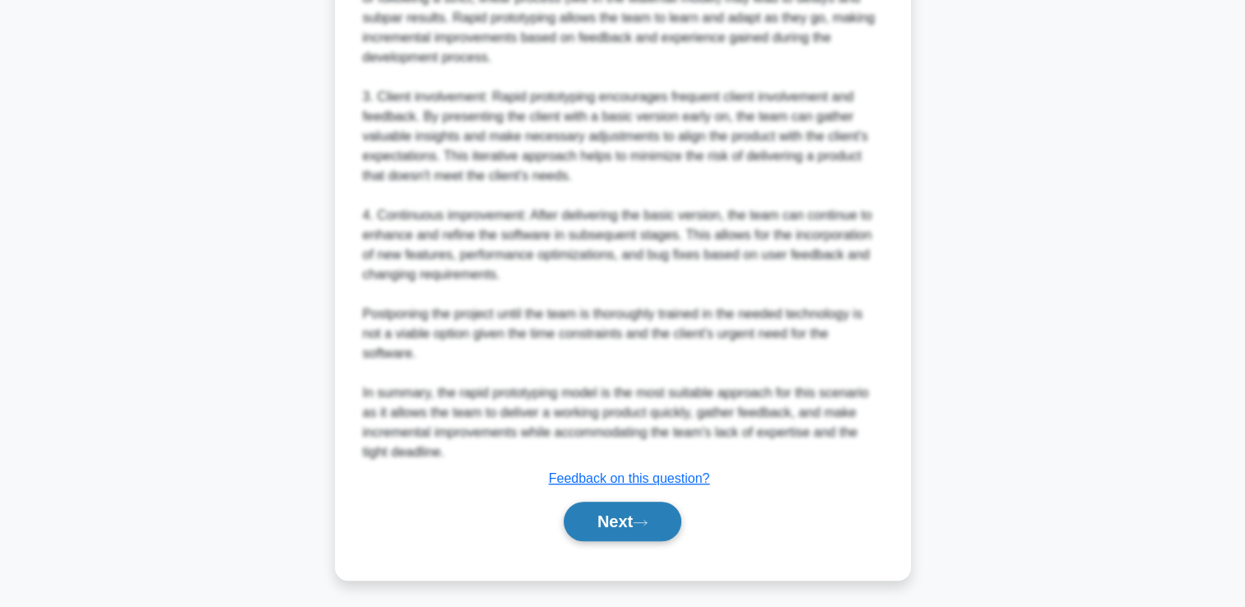
click at [605, 527] on button "Next" at bounding box center [623, 521] width 118 height 39
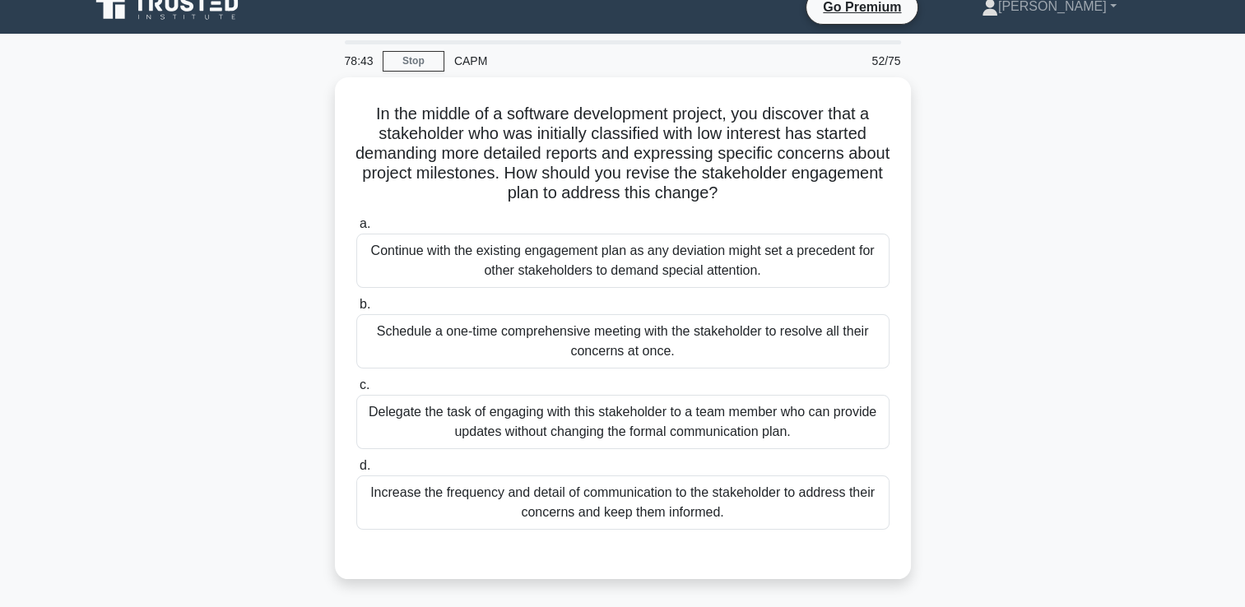
scroll to position [21, 0]
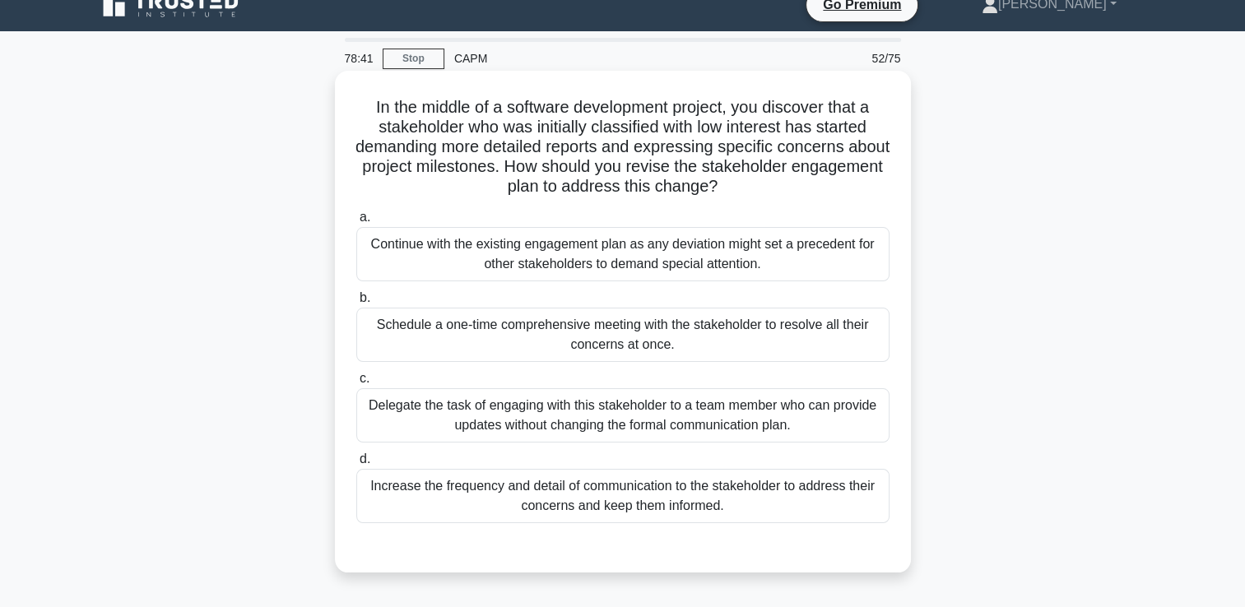
click at [872, 483] on div "Increase the frequency and detail of communication to the stakeholder to addres…" at bounding box center [622, 496] width 533 height 54
click at [356, 465] on input "d. Increase the frequency and detail of communication to the stakeholder to add…" at bounding box center [356, 459] width 0 height 11
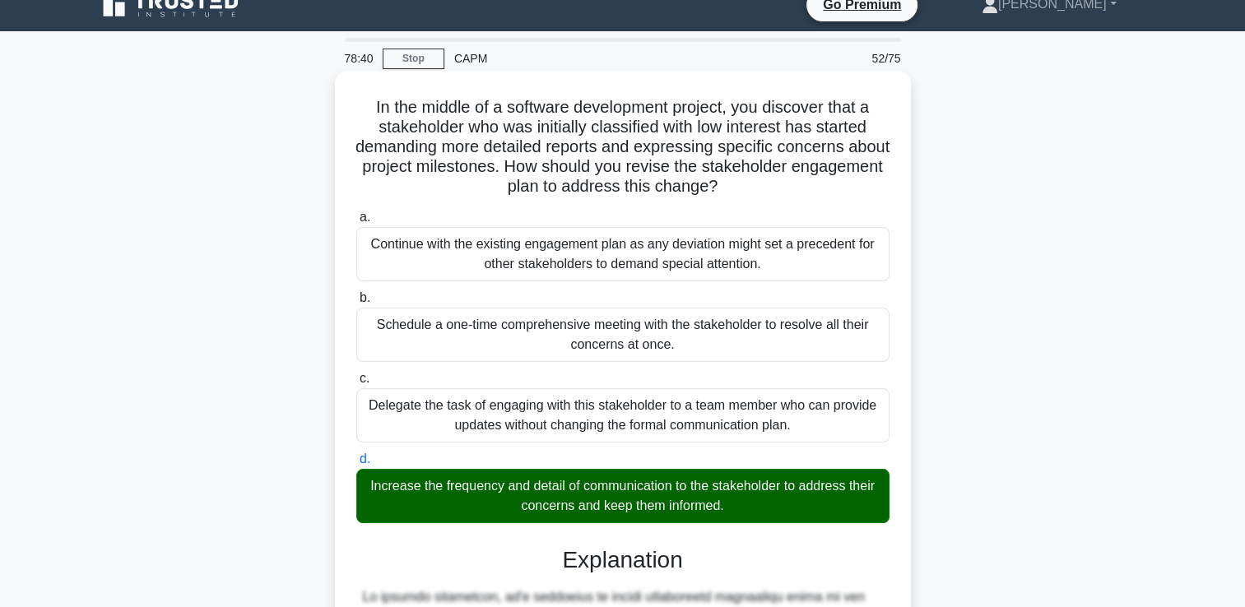
scroll to position [465, 0]
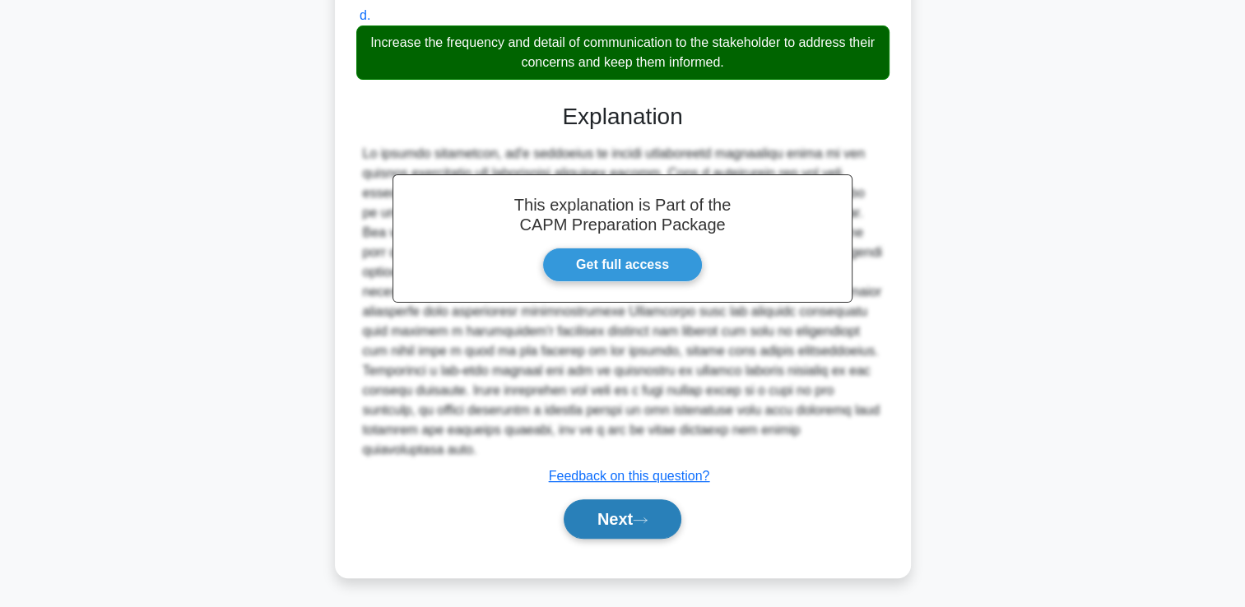
click at [645, 516] on icon at bounding box center [640, 520] width 15 height 9
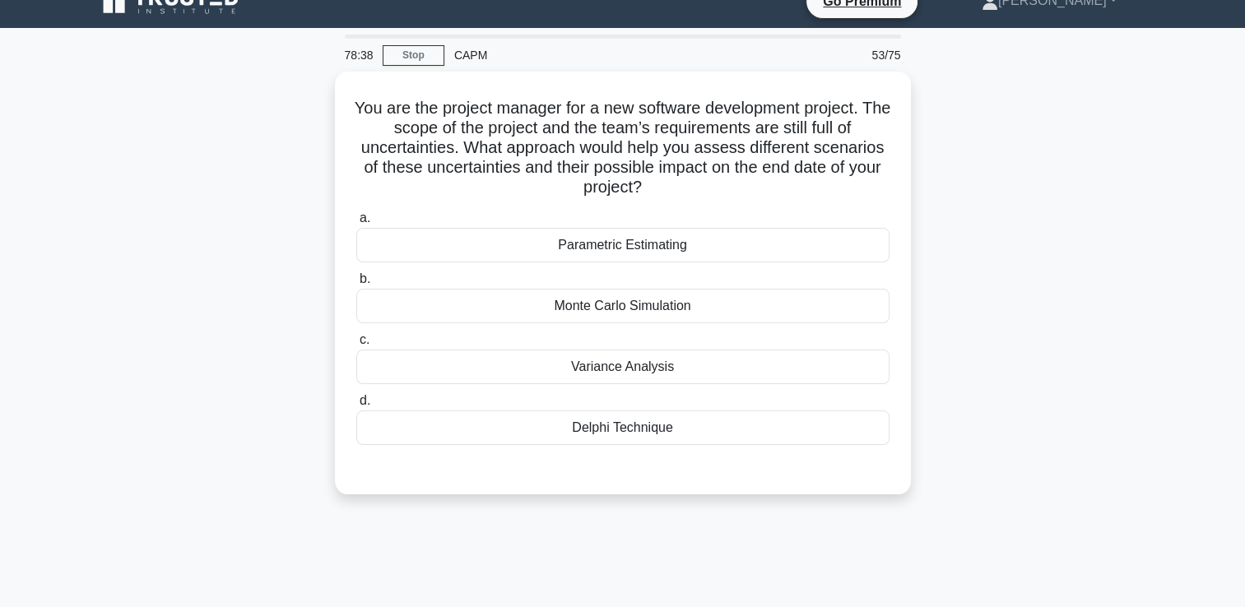
scroll to position [0, 0]
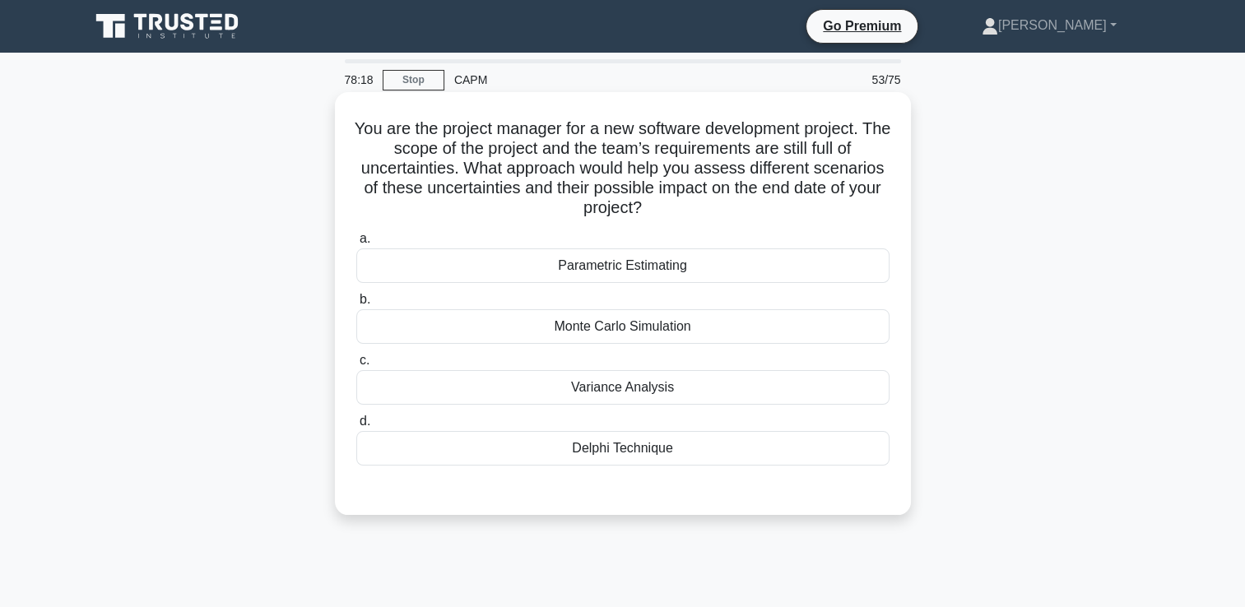
click at [682, 321] on div "Monte Carlo Simulation" at bounding box center [622, 326] width 533 height 35
click at [356, 305] on input "b. Monte Carlo Simulation" at bounding box center [356, 300] width 0 height 11
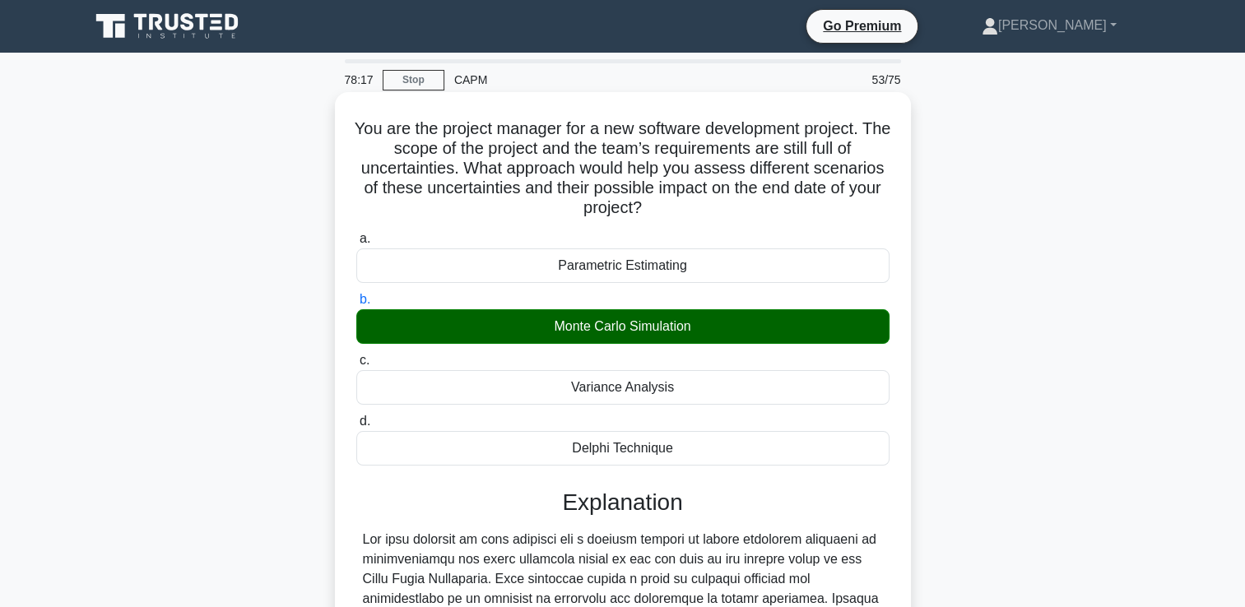
scroll to position [327, 0]
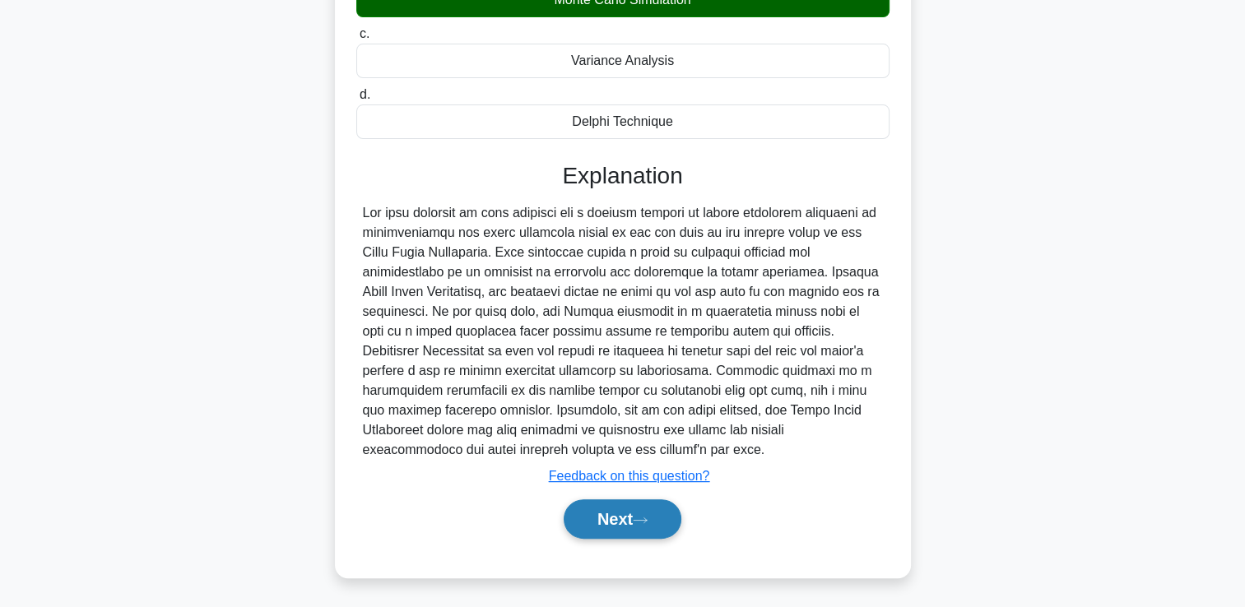
click at [595, 528] on button "Next" at bounding box center [623, 518] width 118 height 39
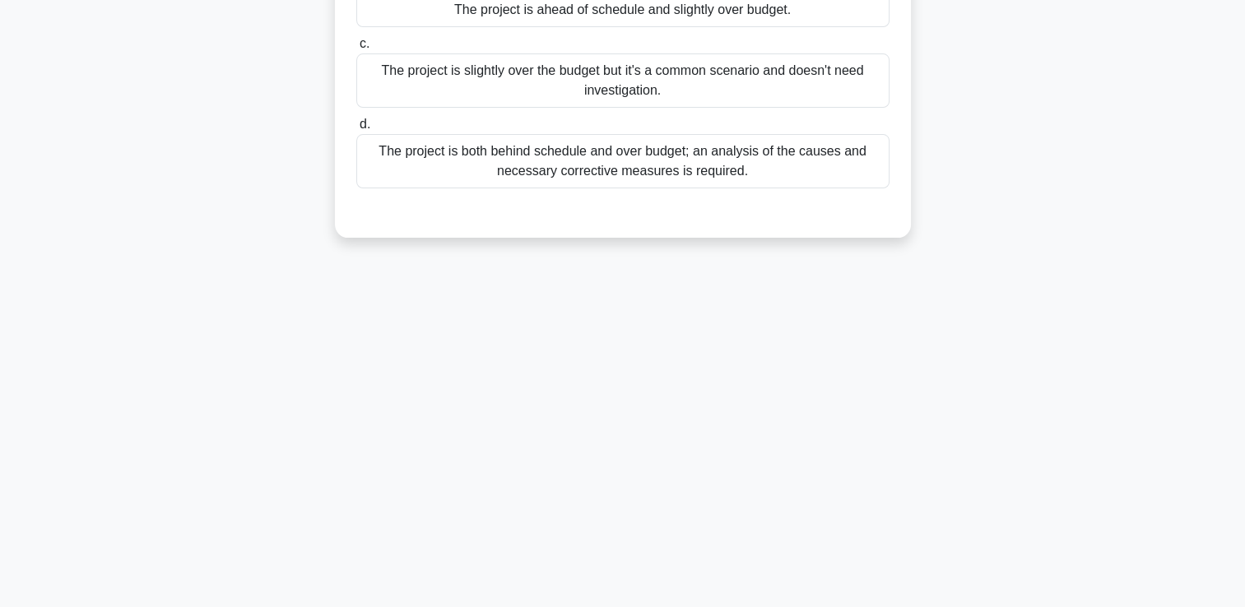
scroll to position [0, 0]
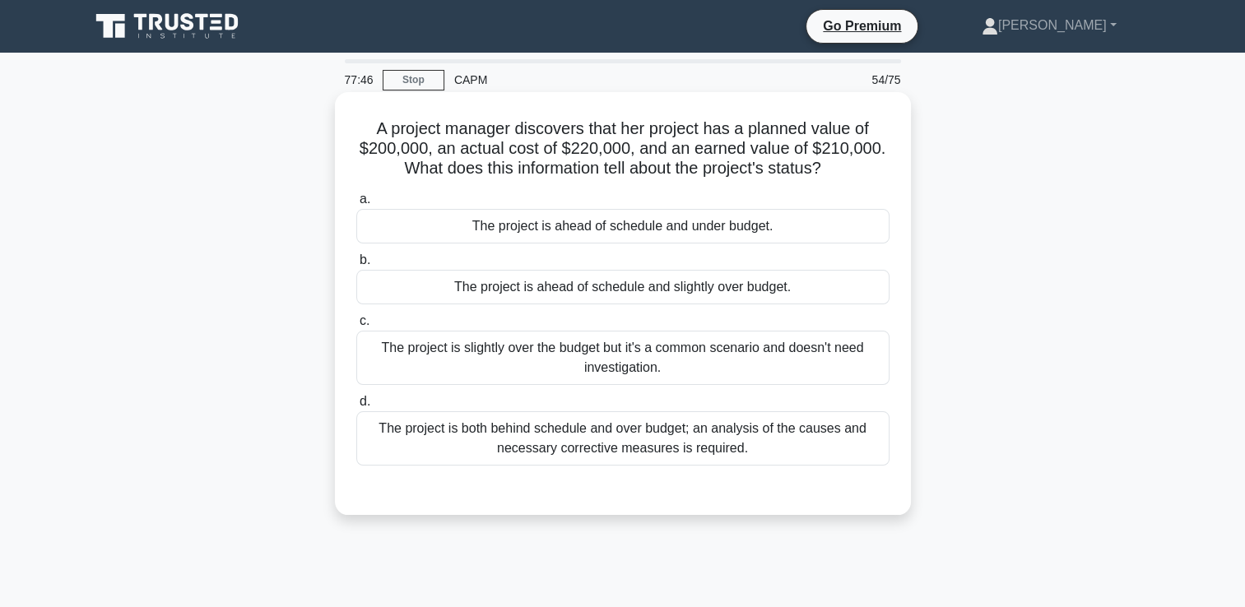
click at [550, 463] on div "The project is both behind schedule and over budget; an analysis of the causes …" at bounding box center [622, 438] width 533 height 54
click at [356, 407] on input "d. The project is both behind schedule and over budget; an analysis of the caus…" at bounding box center [356, 402] width 0 height 11
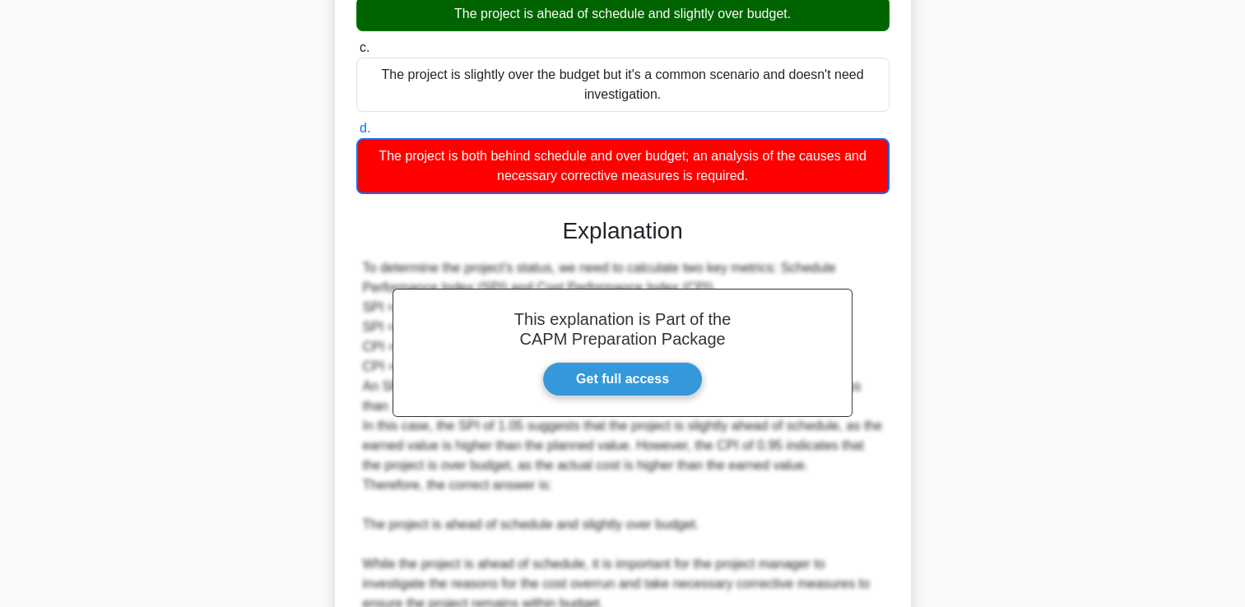
scroll to position [427, 0]
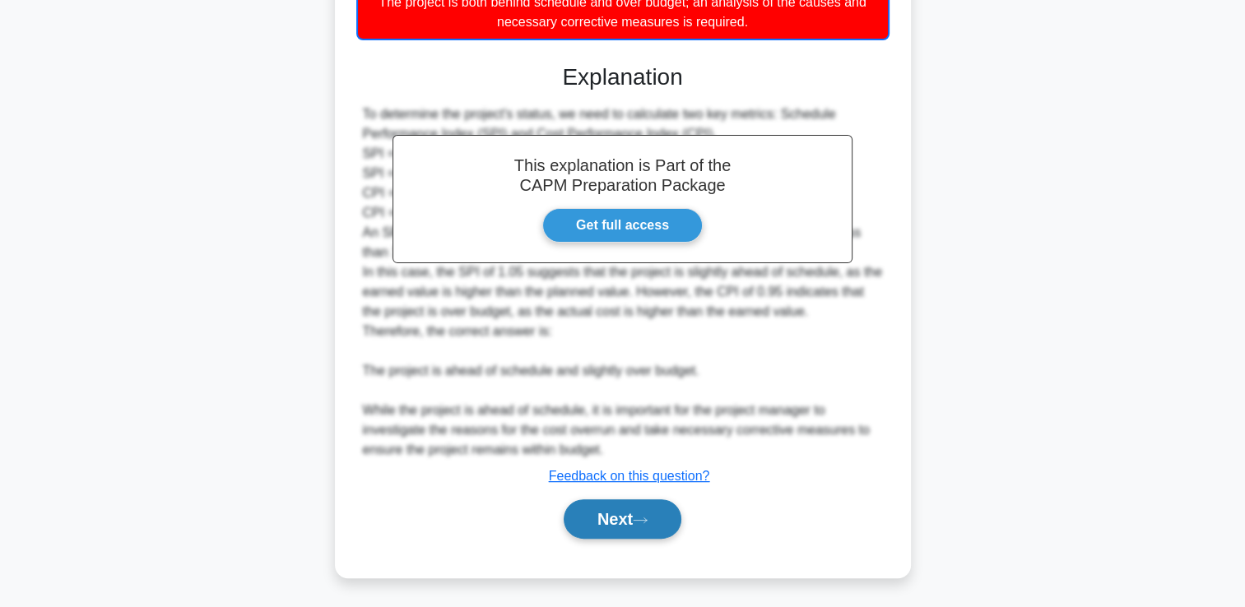
click at [600, 522] on button "Next" at bounding box center [623, 518] width 118 height 39
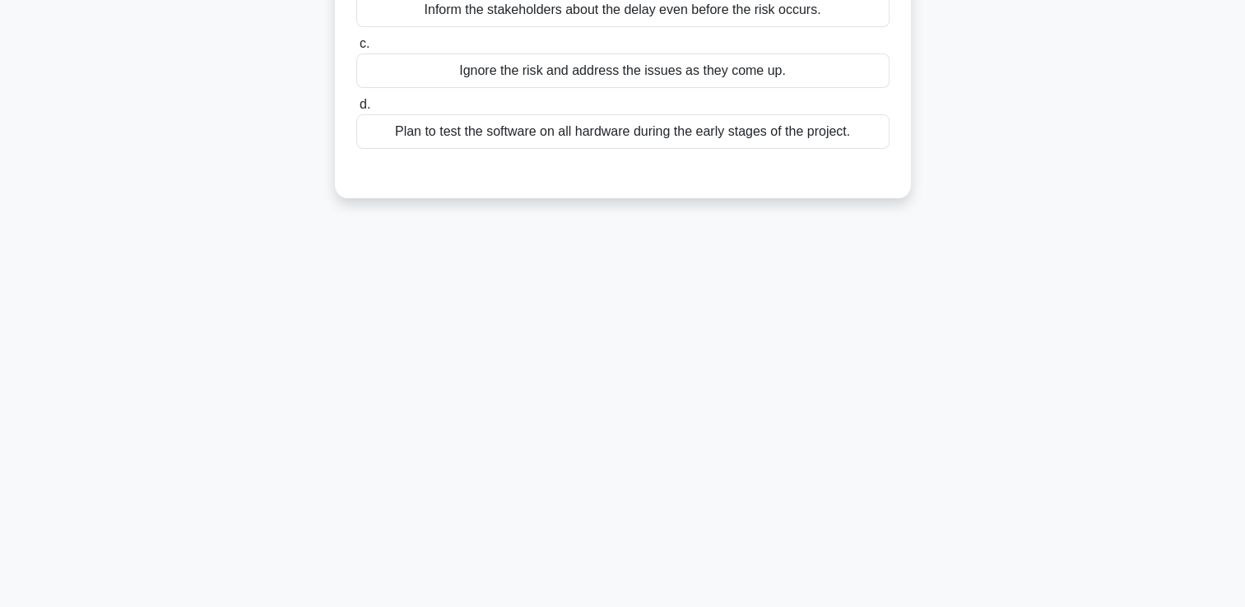
scroll to position [0, 0]
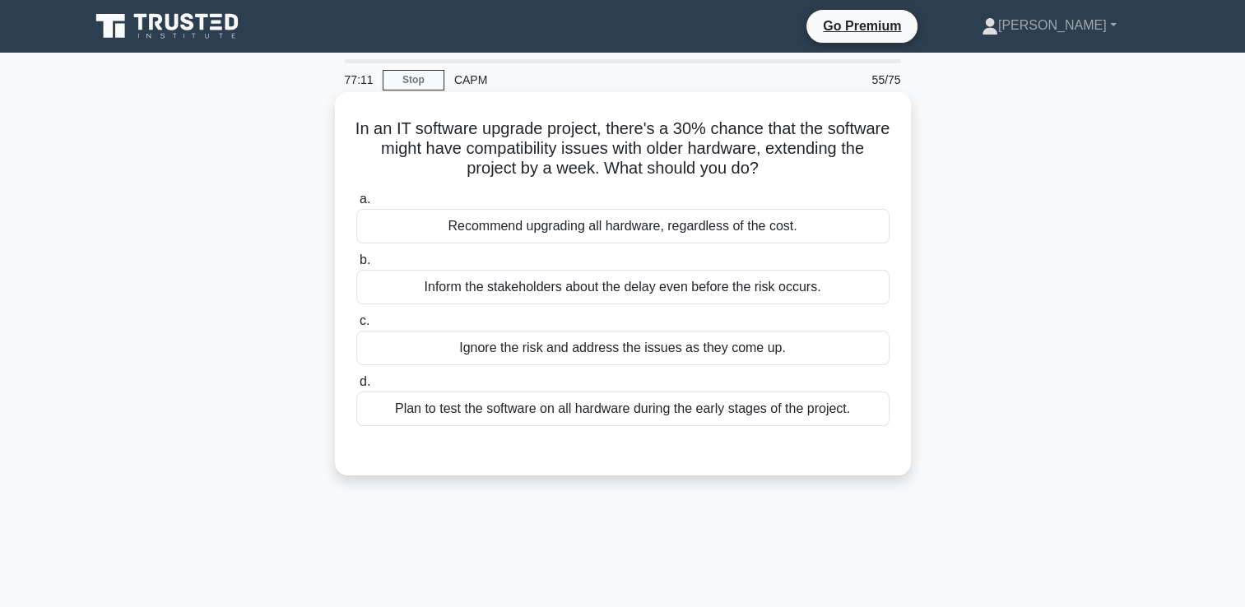
click at [618, 410] on div "Plan to test the software on all hardware during the early stages of the projec…" at bounding box center [622, 409] width 533 height 35
click at [356, 387] on input "d. Plan to test the software on all hardware during the early stages of the pro…" at bounding box center [356, 382] width 0 height 11
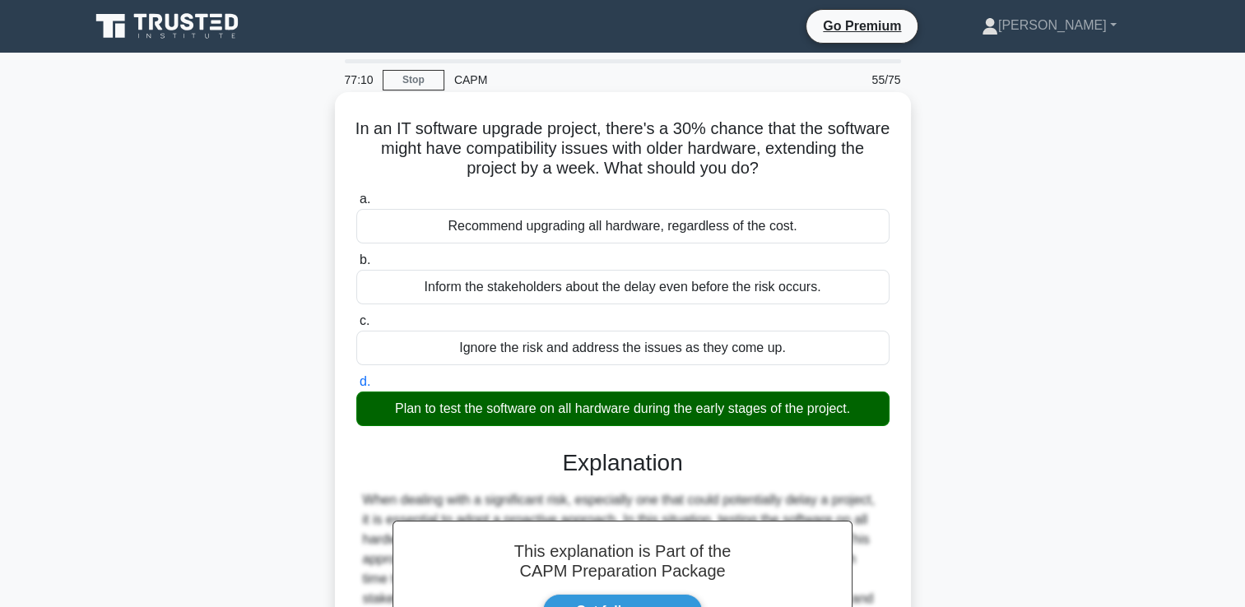
scroll to position [281, 0]
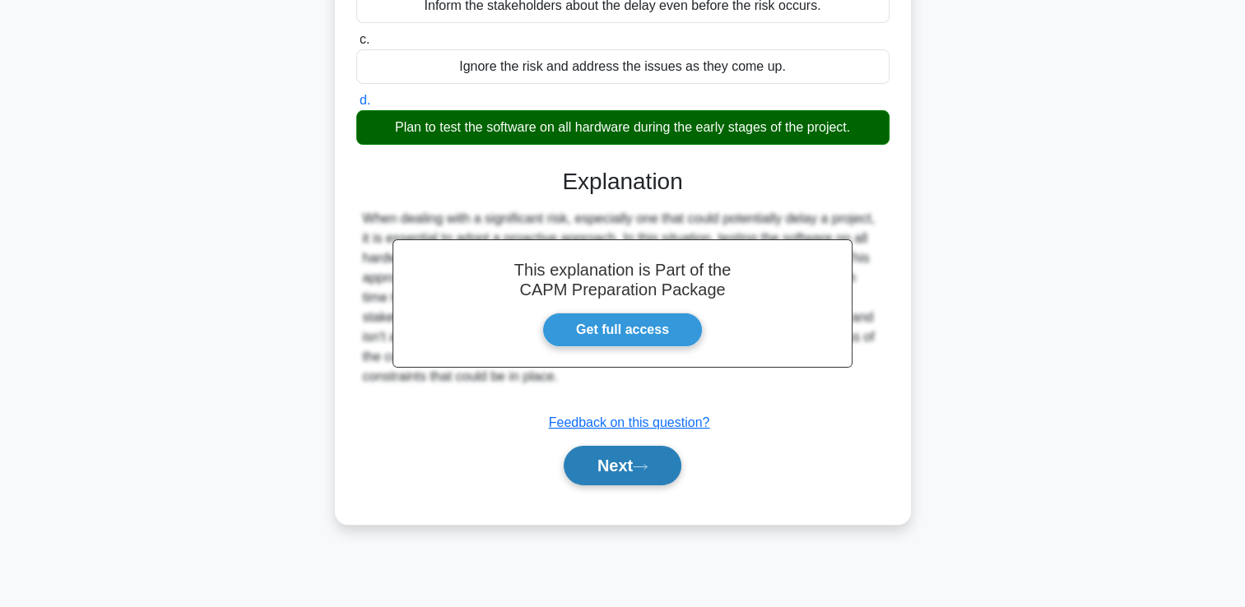
click at [629, 463] on button "Next" at bounding box center [623, 465] width 118 height 39
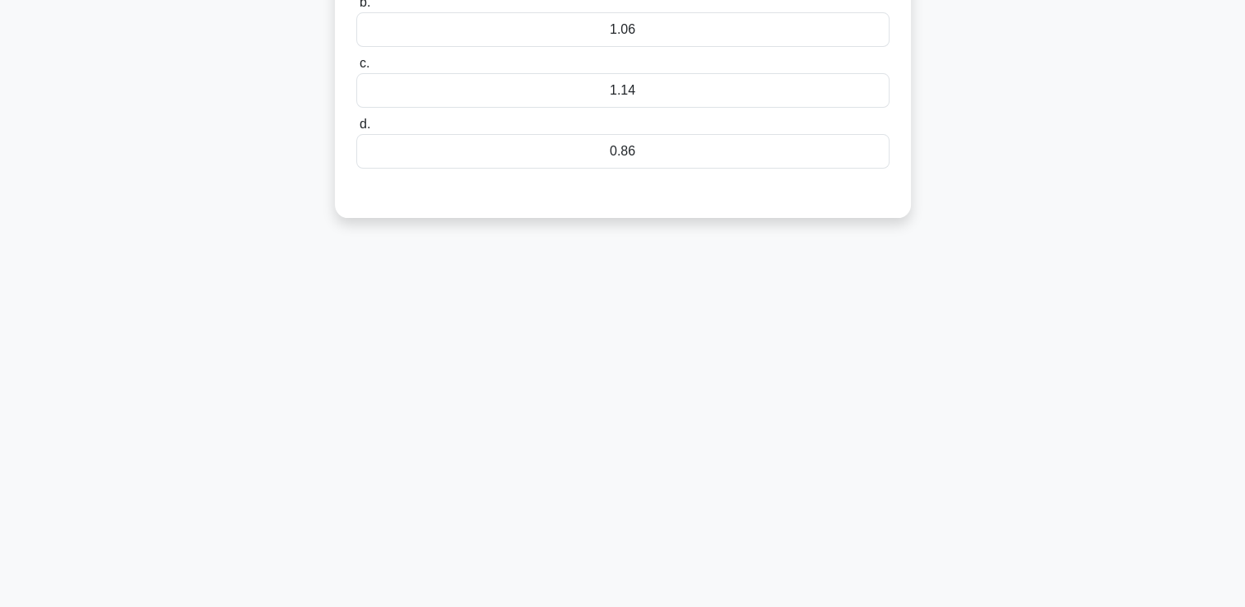
scroll to position [0, 0]
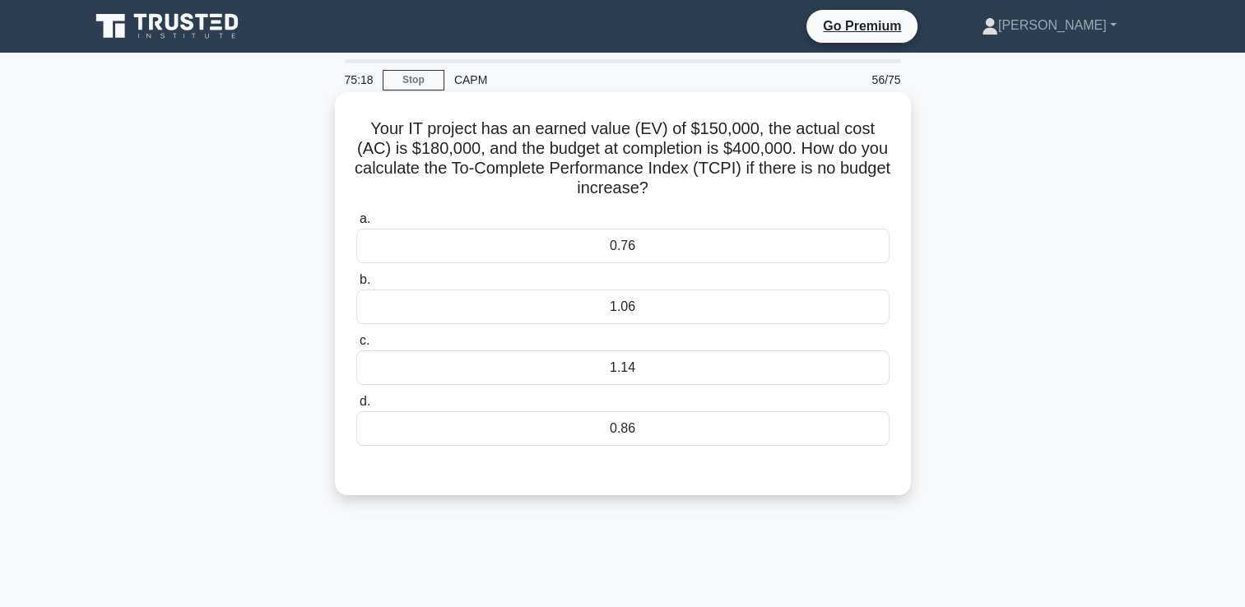
click at [612, 357] on div "1.14" at bounding box center [622, 367] width 533 height 35
click at [356, 346] on input "c. 1.14" at bounding box center [356, 341] width 0 height 11
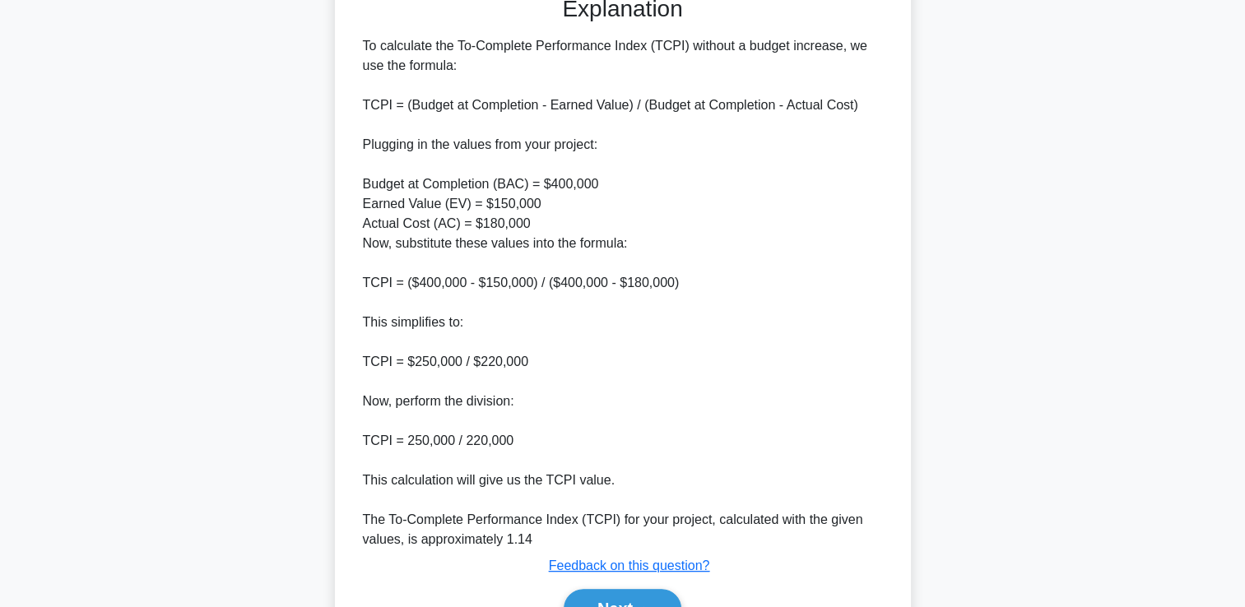
scroll to position [564, 0]
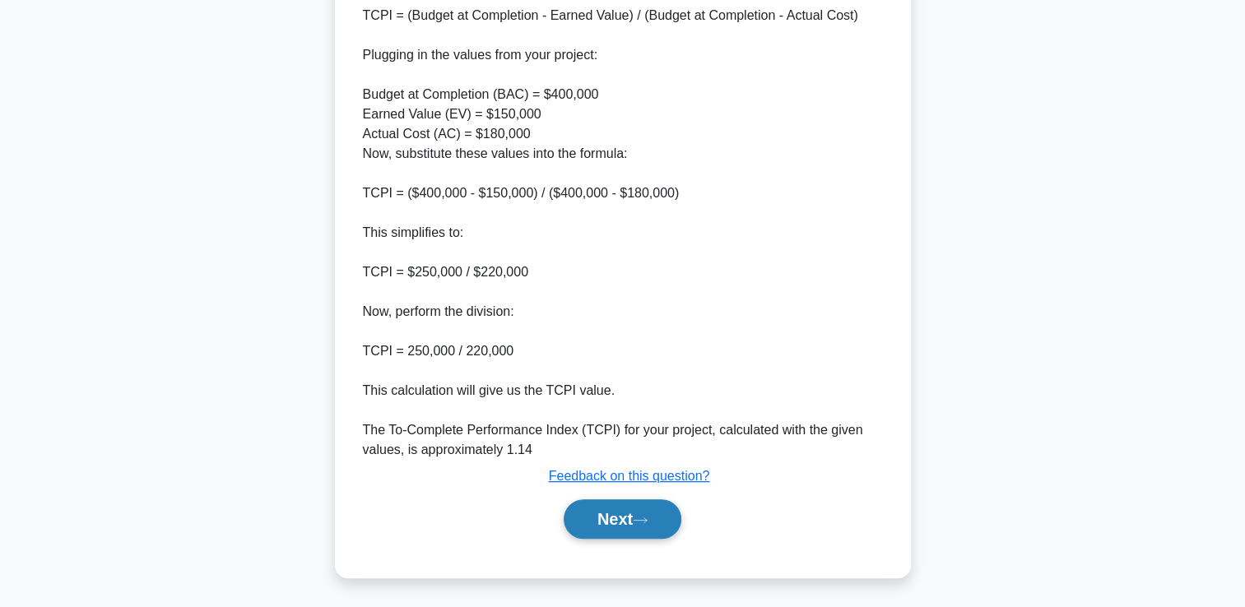
click at [625, 520] on button "Next" at bounding box center [623, 518] width 118 height 39
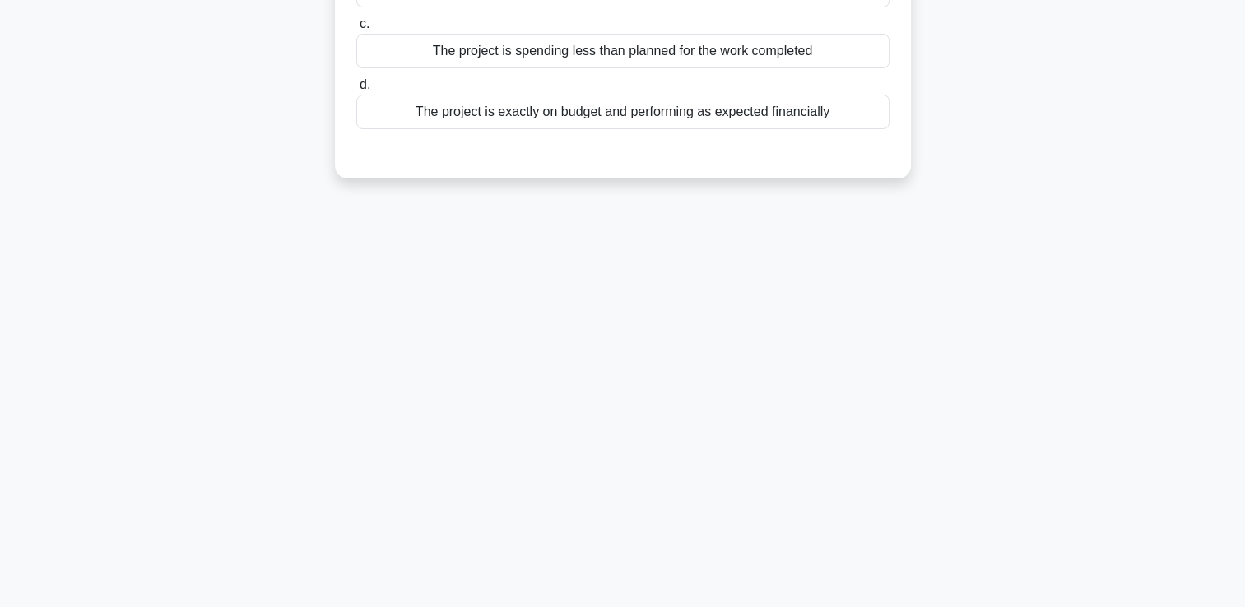
scroll to position [0, 0]
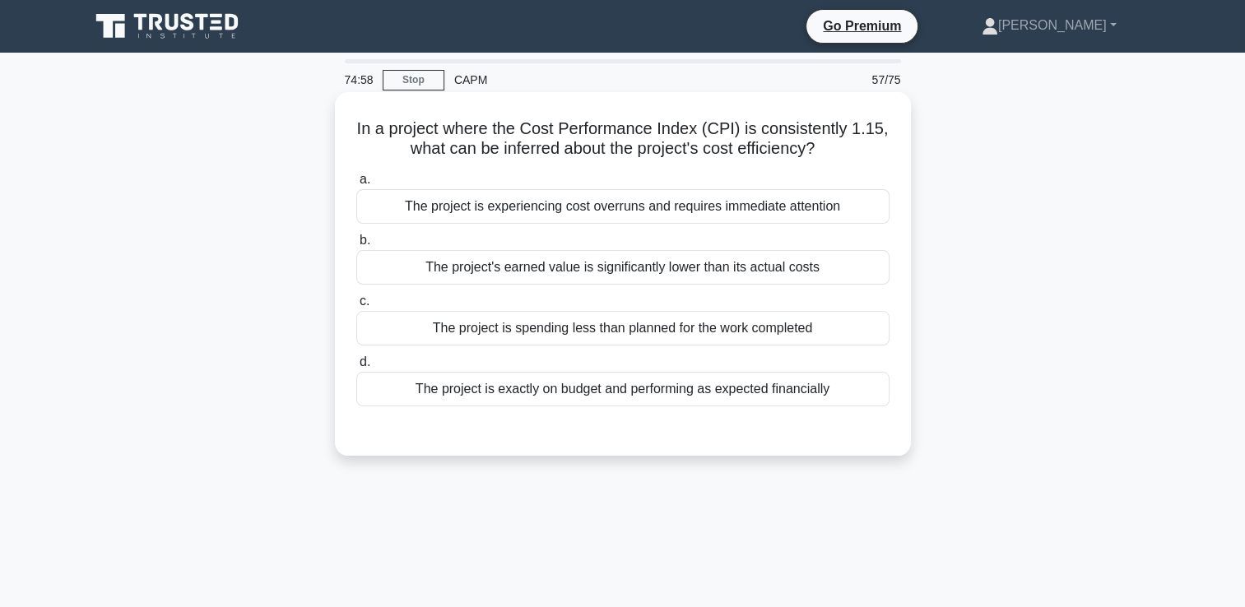
click at [652, 331] on div "The project is spending less than planned for the work completed" at bounding box center [622, 328] width 533 height 35
click at [356, 307] on input "c. The project is spending less than planned for the work completed" at bounding box center [356, 301] width 0 height 11
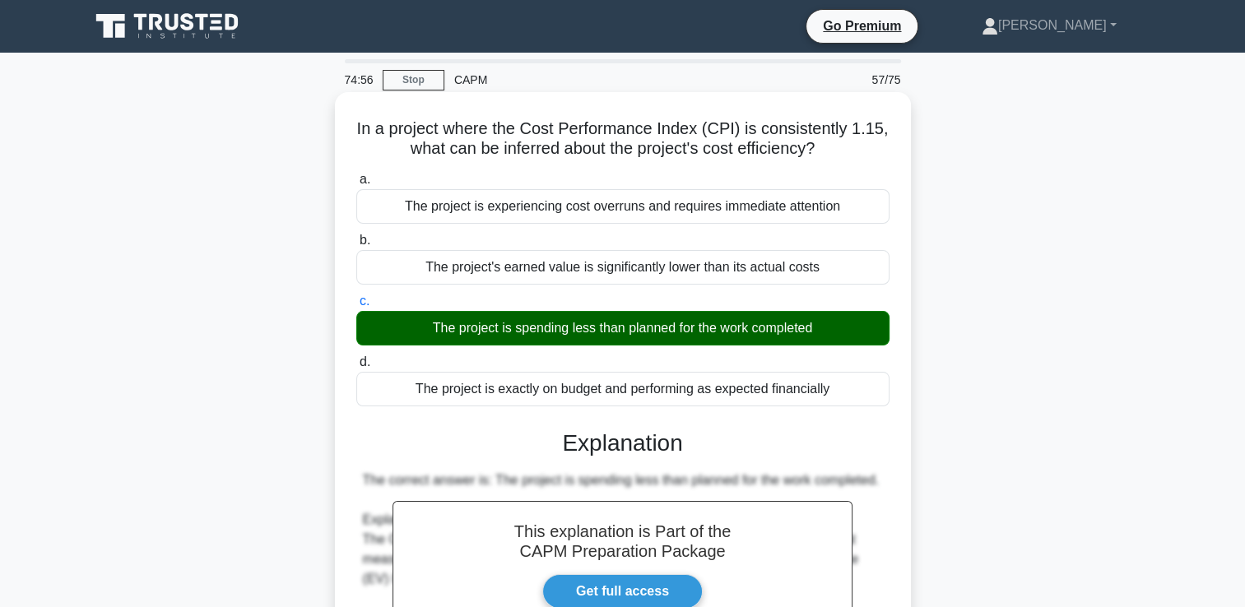
scroll to position [485, 0]
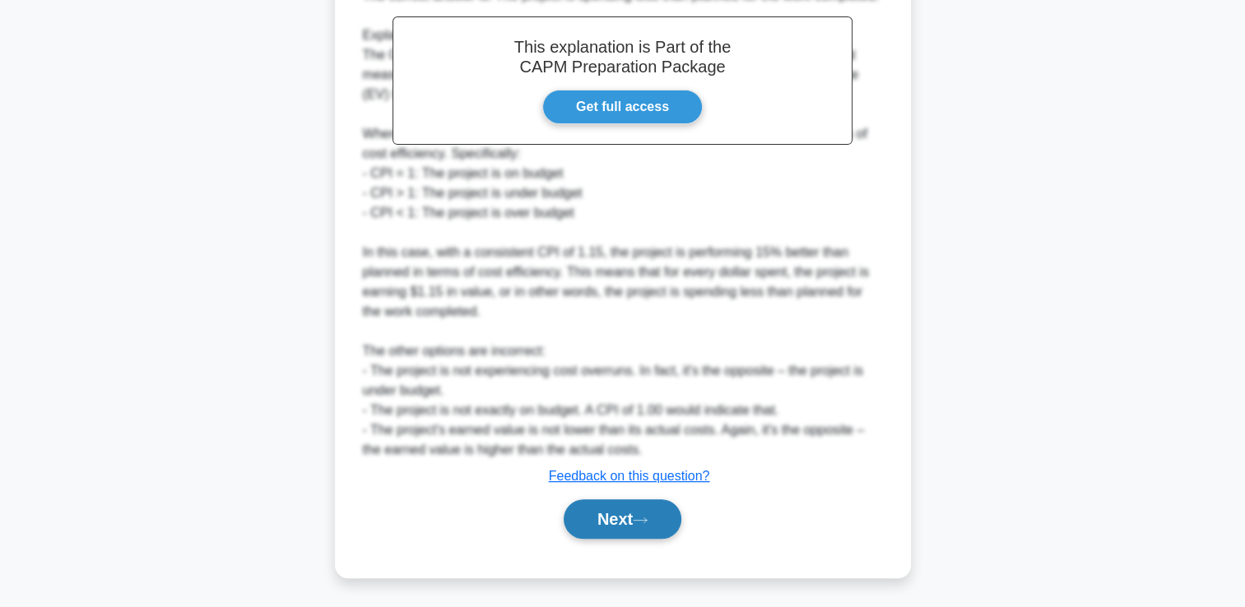
click at [592, 531] on button "Next" at bounding box center [623, 518] width 118 height 39
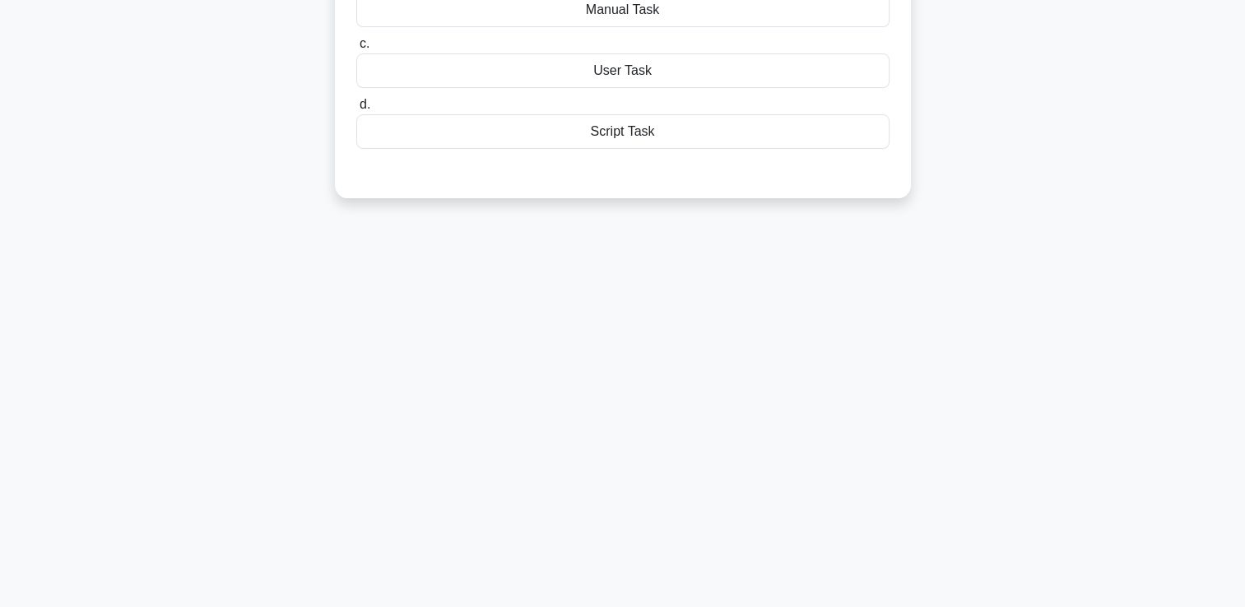
scroll to position [0, 0]
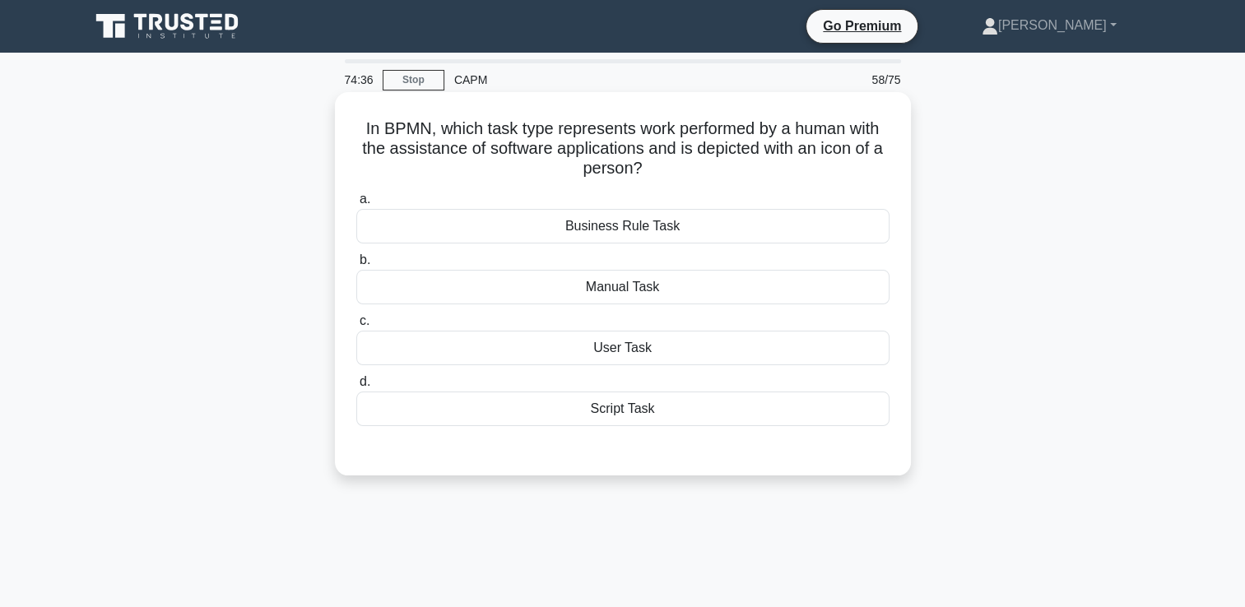
click at [630, 341] on div "User Task" at bounding box center [622, 348] width 533 height 35
click at [356, 327] on input "c. User Task" at bounding box center [356, 321] width 0 height 11
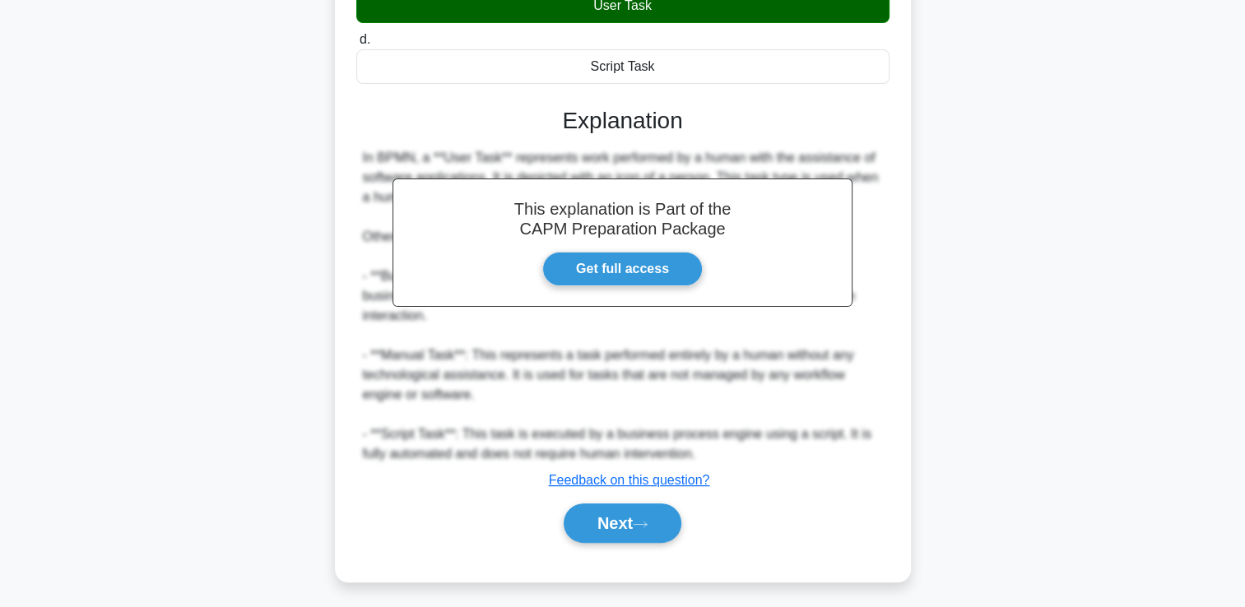
scroll to position [346, 0]
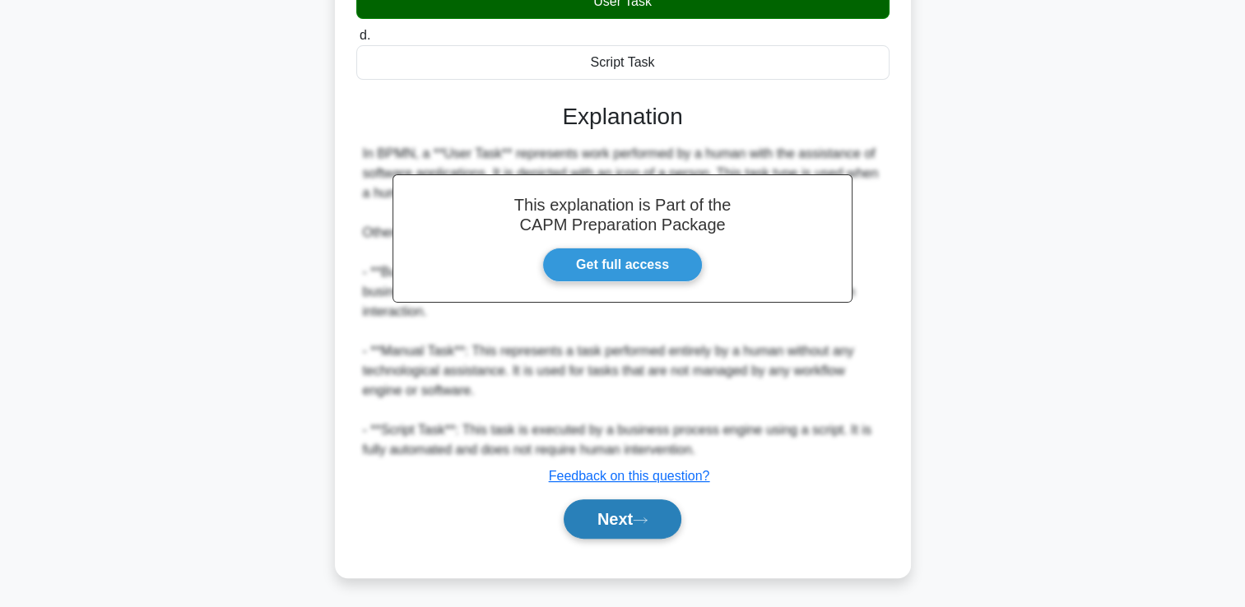
click at [633, 509] on button "Next" at bounding box center [623, 518] width 118 height 39
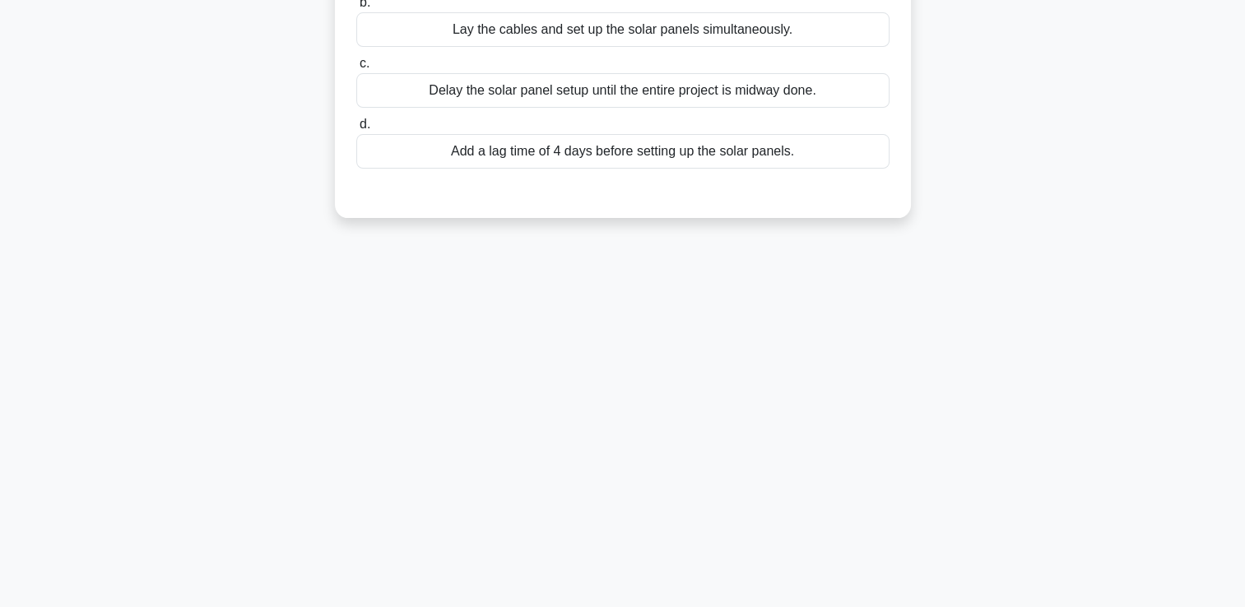
scroll to position [0, 0]
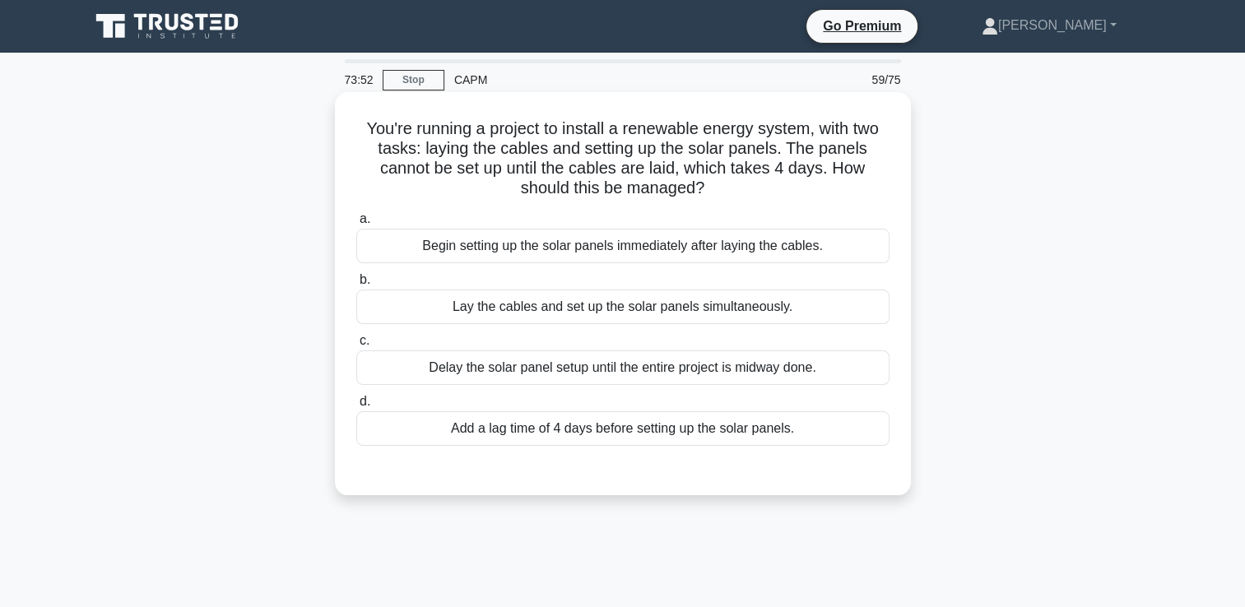
click at [638, 426] on div "Add a lag time of 4 days before setting up the solar panels." at bounding box center [622, 428] width 533 height 35
click at [356, 407] on input "d. Add a lag time of 4 days before setting up the solar panels." at bounding box center [356, 402] width 0 height 11
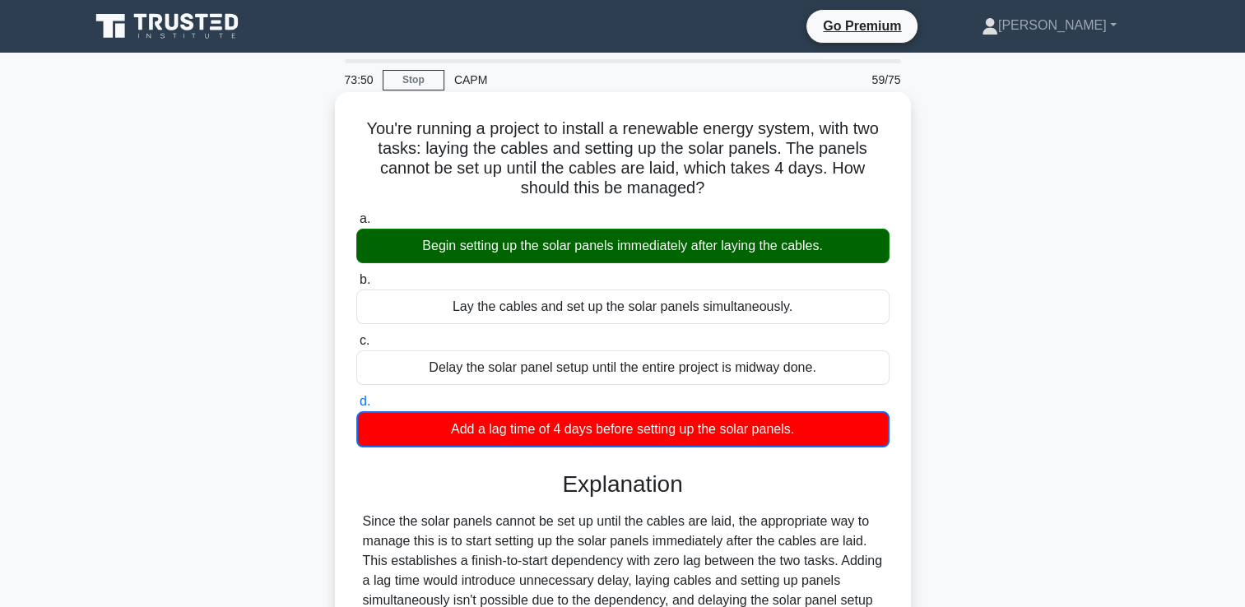
scroll to position [281, 0]
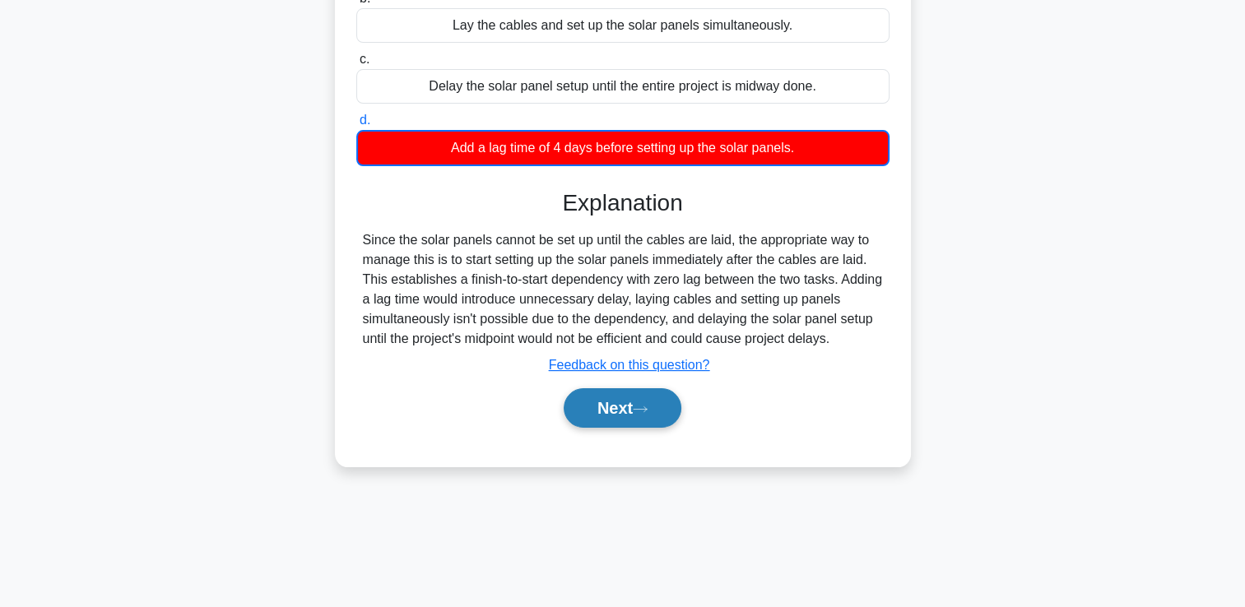
click at [628, 416] on button "Next" at bounding box center [623, 407] width 118 height 39
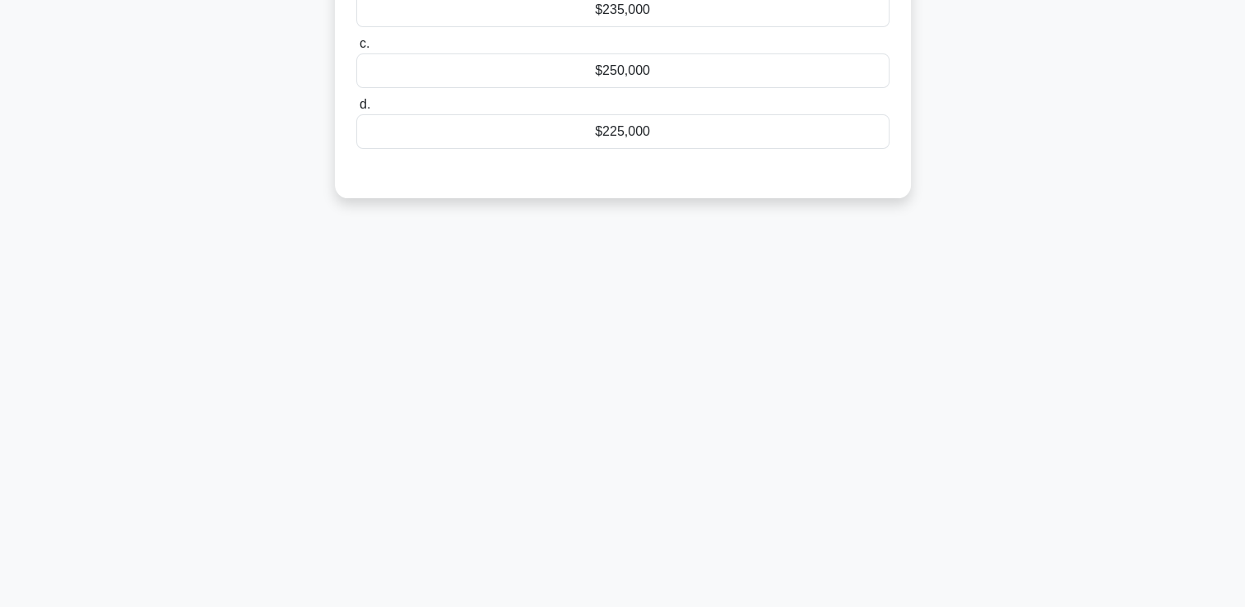
scroll to position [0, 0]
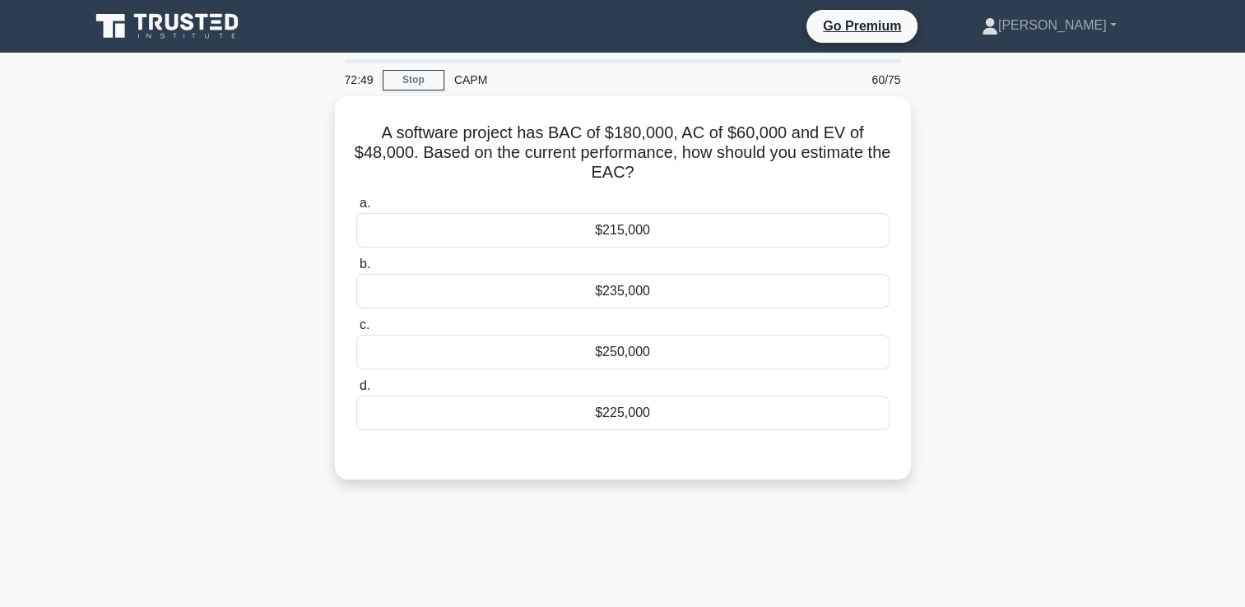
click at [628, 416] on div "$225,000" at bounding box center [622, 413] width 533 height 35
click at [356, 392] on input "d. $225,000" at bounding box center [356, 386] width 0 height 11
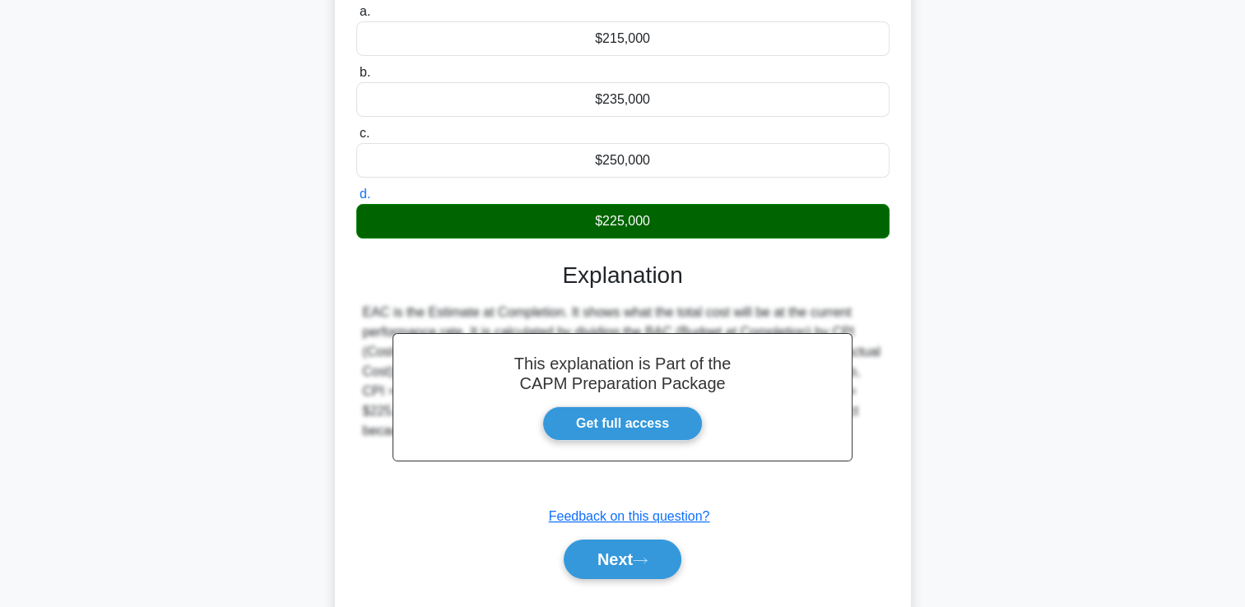
scroll to position [281, 0]
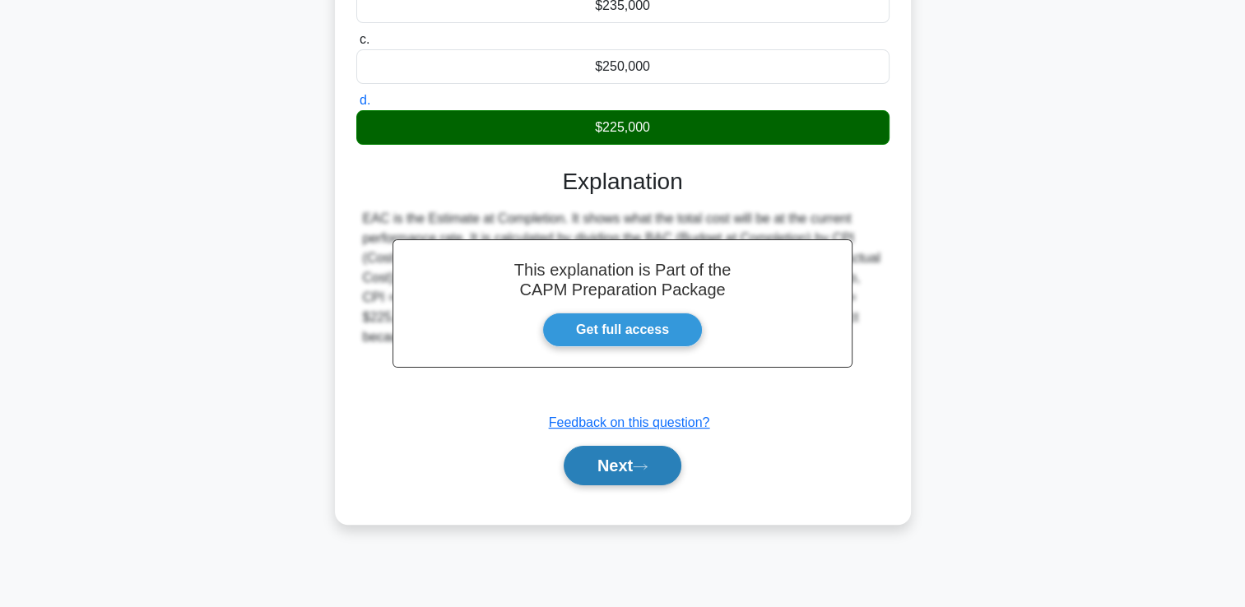
click at [650, 459] on button "Next" at bounding box center [623, 465] width 118 height 39
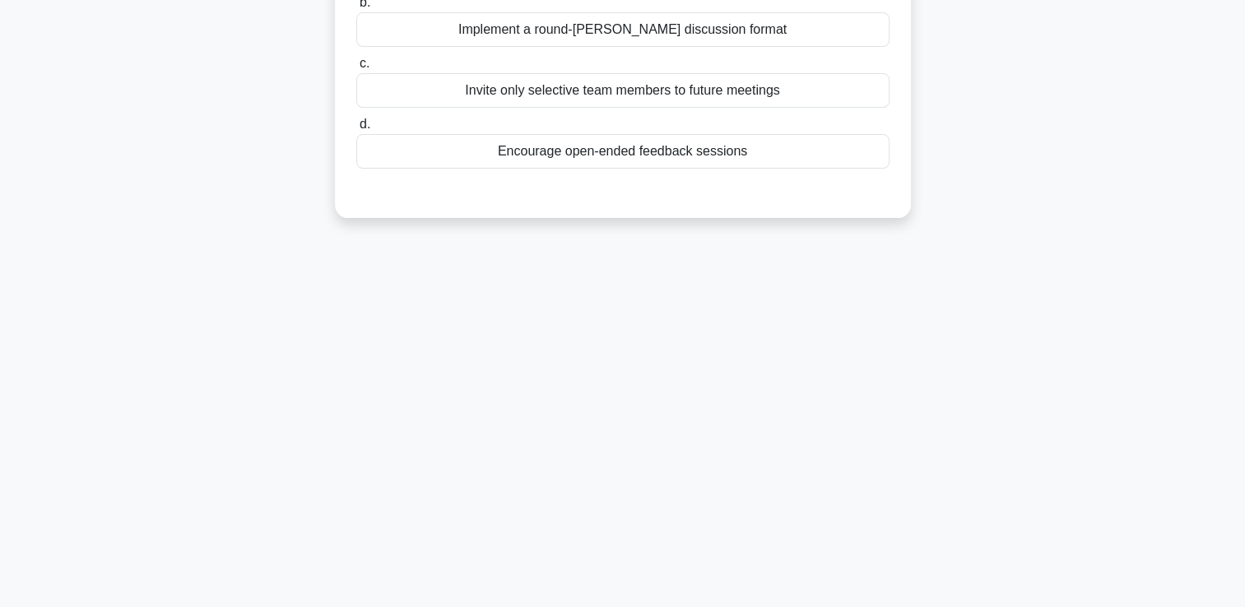
scroll to position [0, 0]
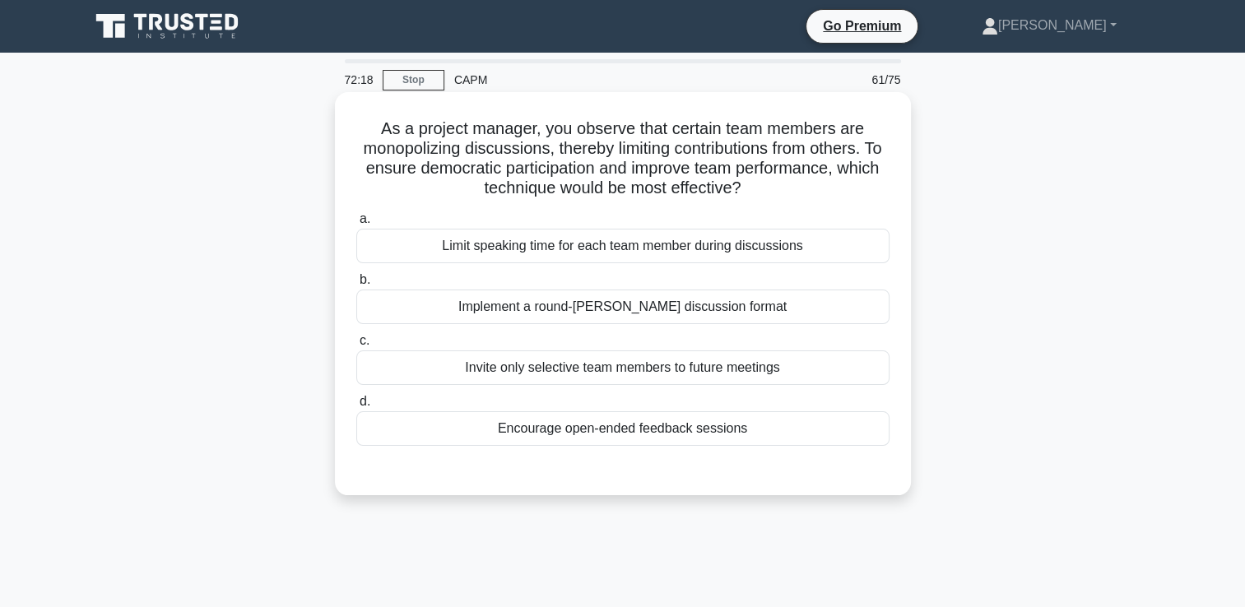
click at [628, 308] on div "Implement a round-[PERSON_NAME] discussion format" at bounding box center [622, 307] width 533 height 35
click at [356, 285] on input "b. Implement a round-[PERSON_NAME] discussion format" at bounding box center [356, 280] width 0 height 11
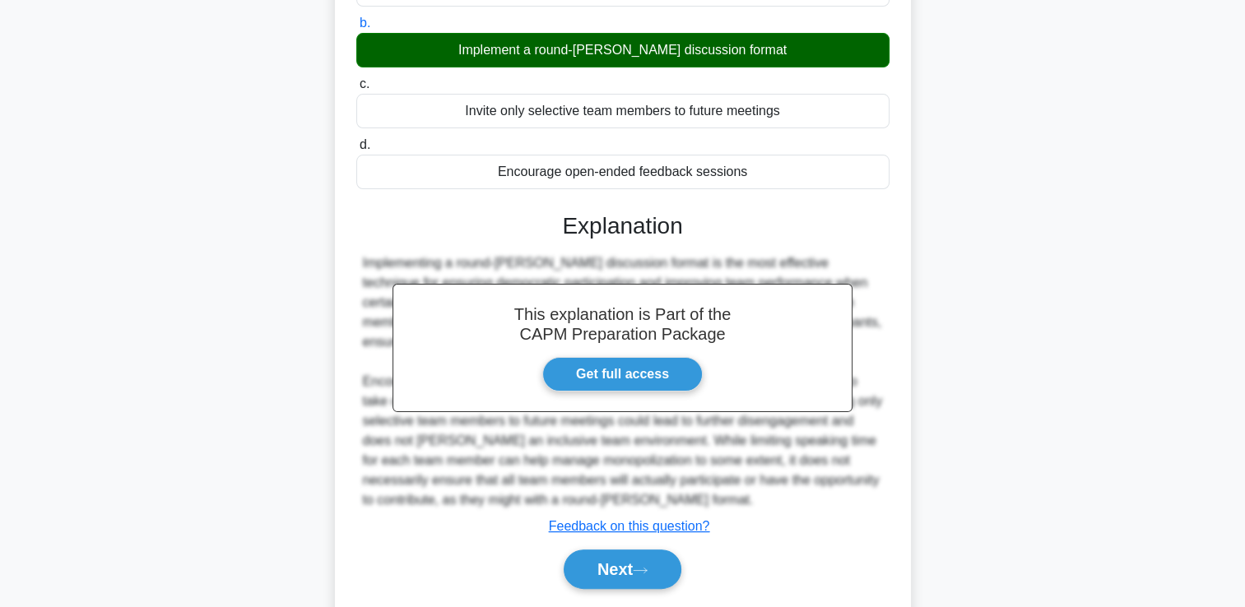
scroll to position [307, 0]
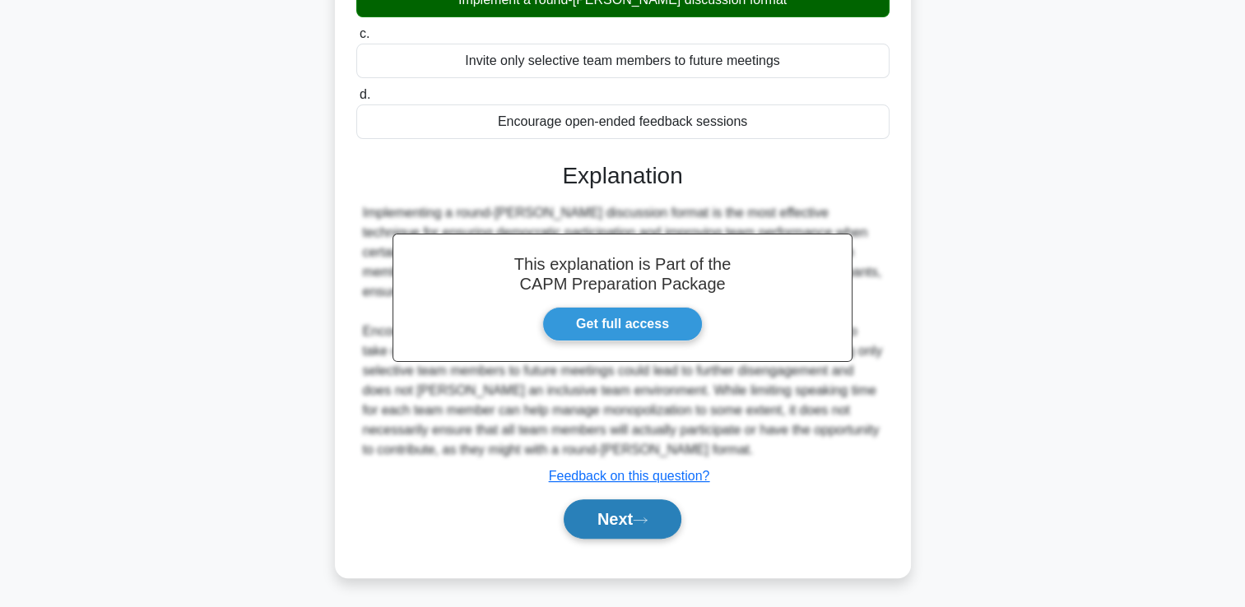
click at [635, 519] on button "Next" at bounding box center [623, 518] width 118 height 39
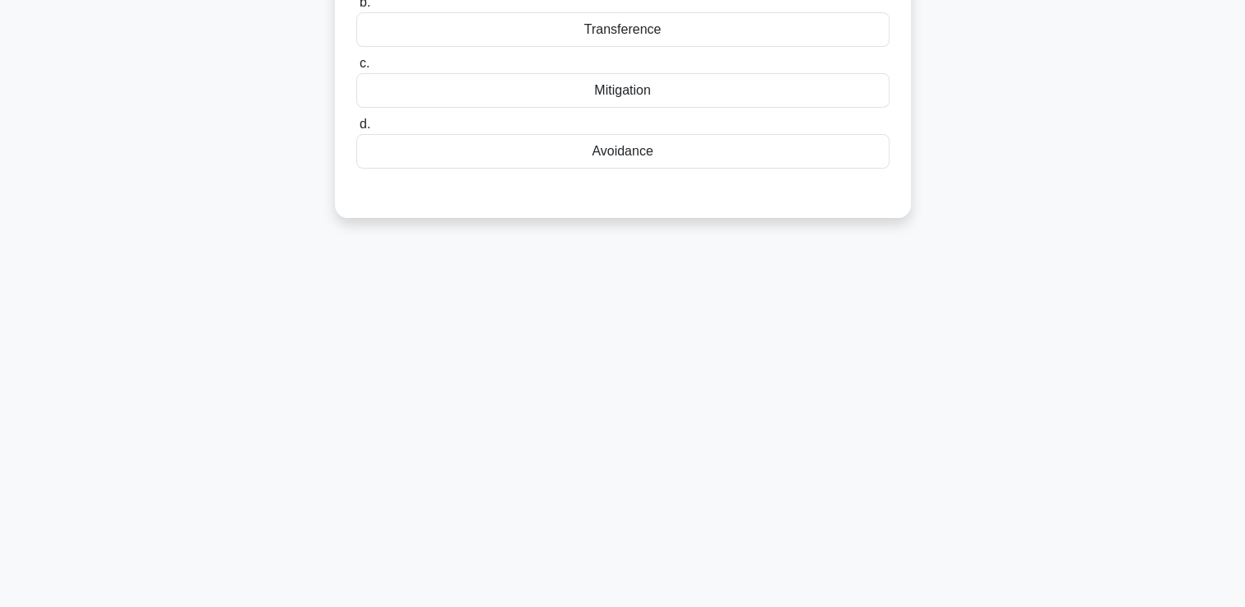
scroll to position [0, 0]
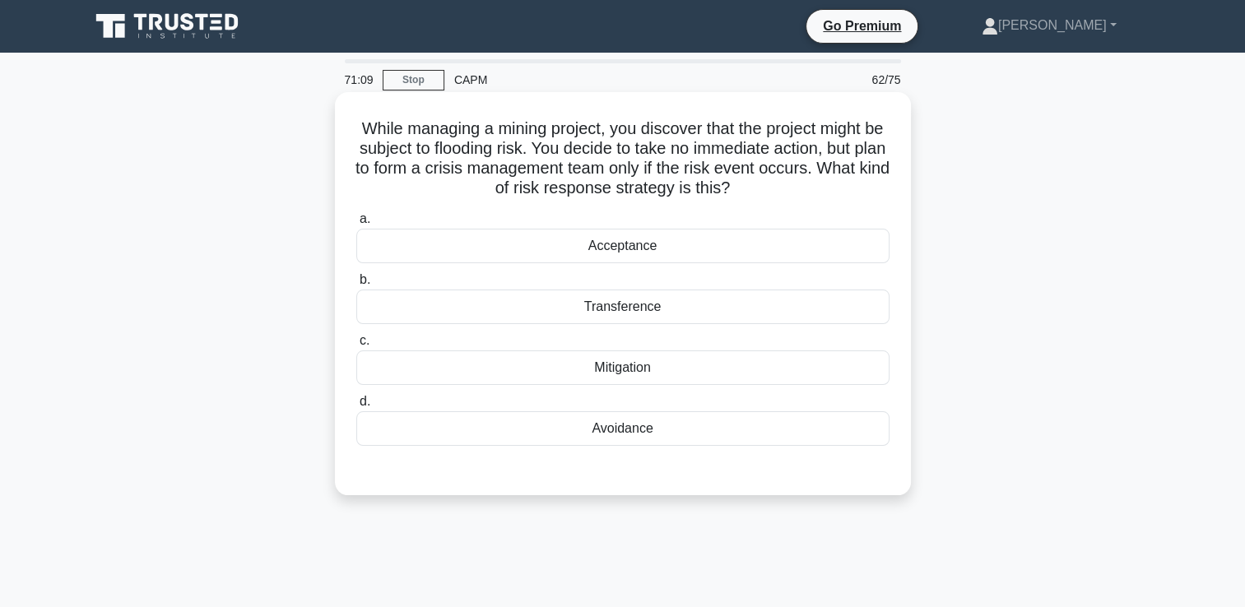
click at [651, 243] on div "Acceptance" at bounding box center [622, 246] width 533 height 35
click at [356, 225] on input "a. Acceptance" at bounding box center [356, 219] width 0 height 11
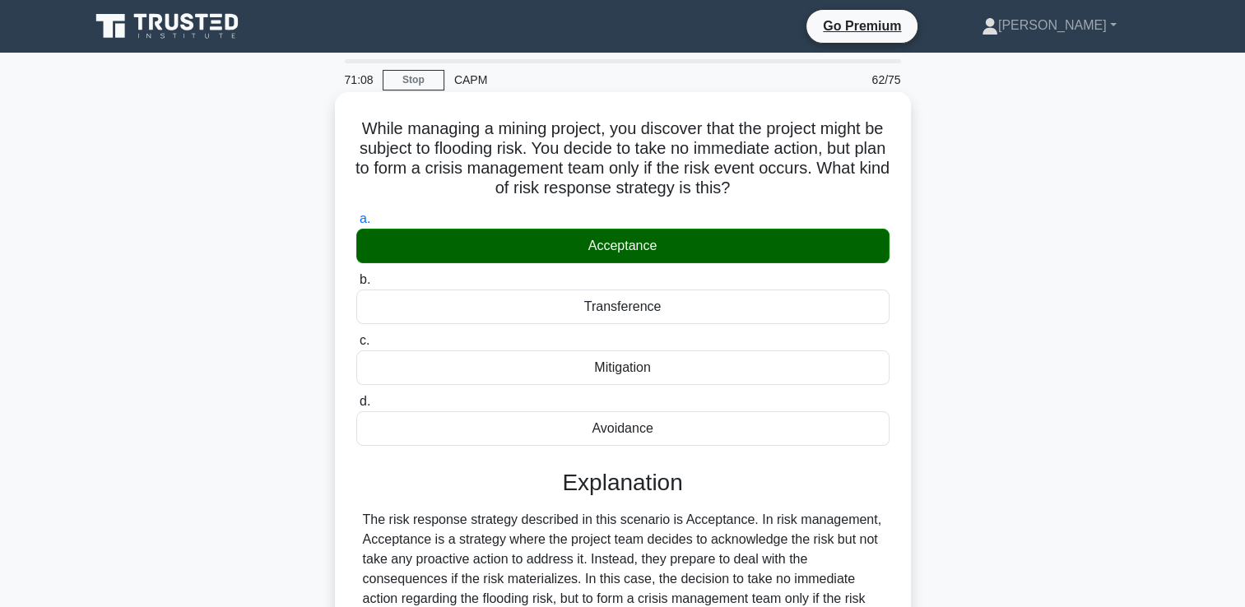
scroll to position [281, 0]
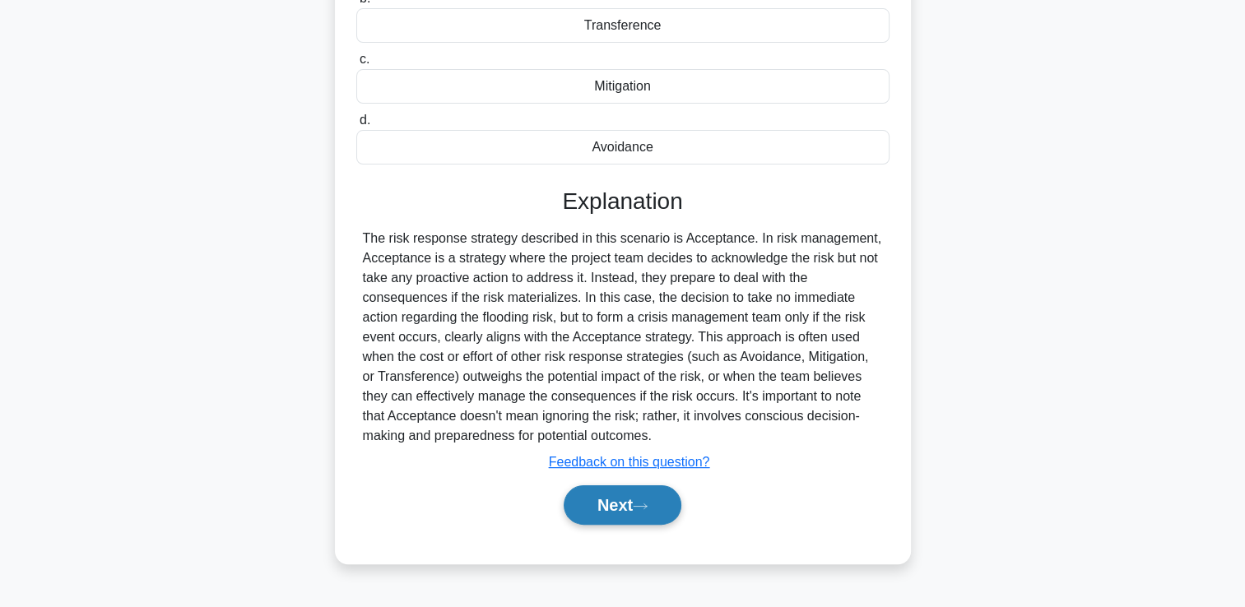
click at [634, 502] on button "Next" at bounding box center [623, 504] width 118 height 39
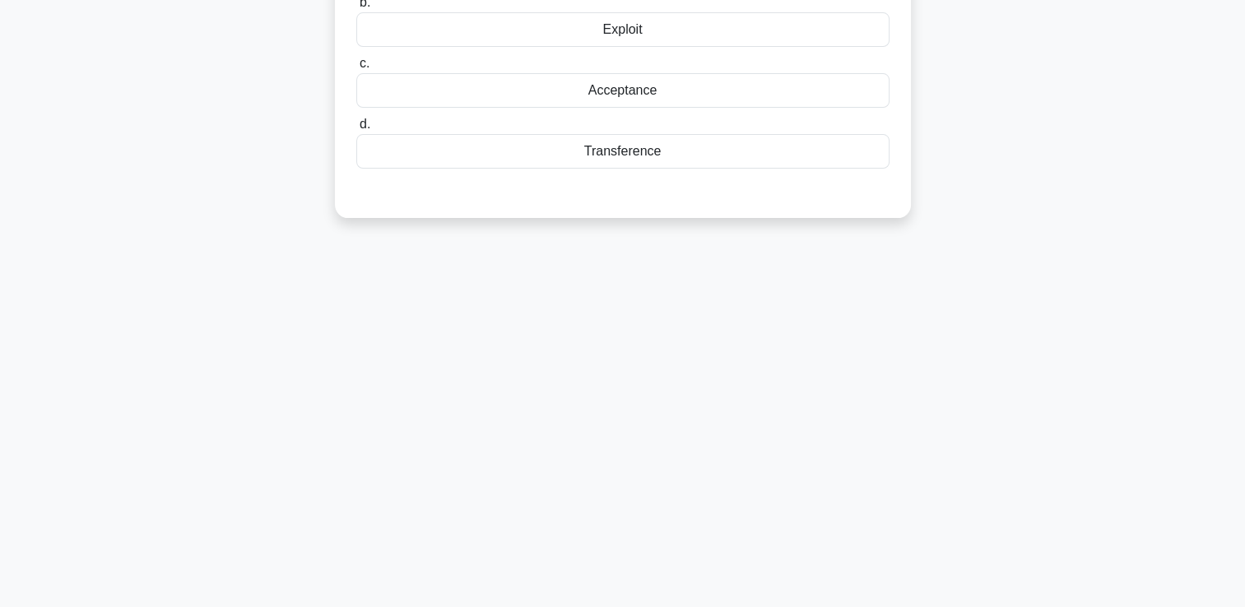
scroll to position [0, 0]
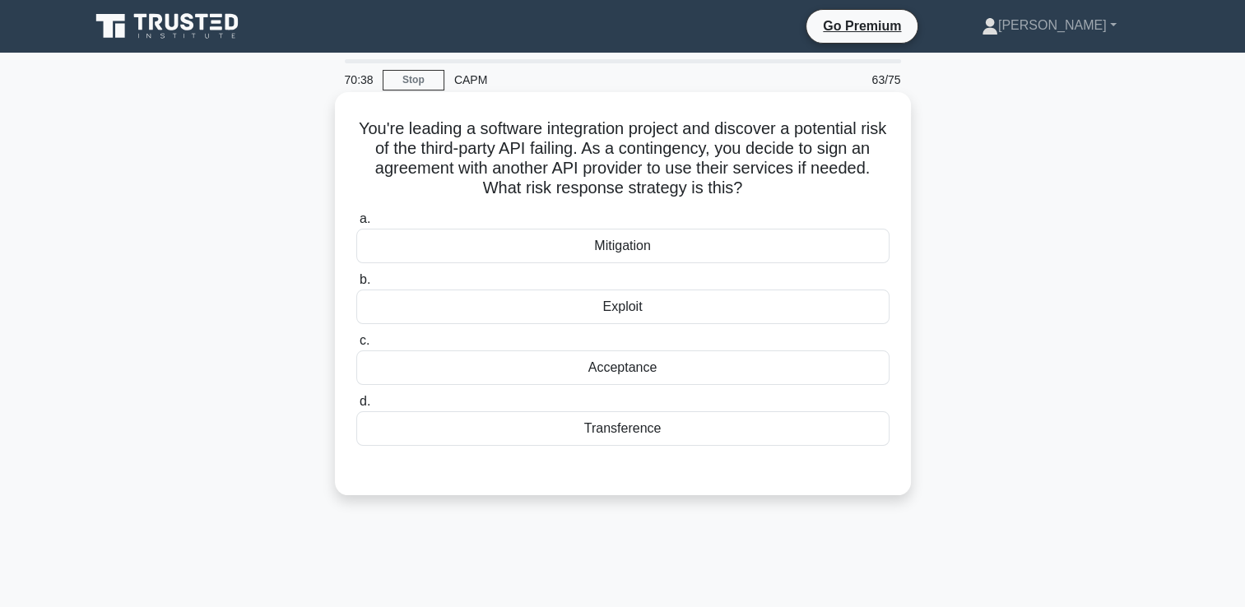
click at [650, 253] on div "Mitigation" at bounding box center [622, 246] width 533 height 35
click at [356, 225] on input "a. Mitigation" at bounding box center [356, 219] width 0 height 11
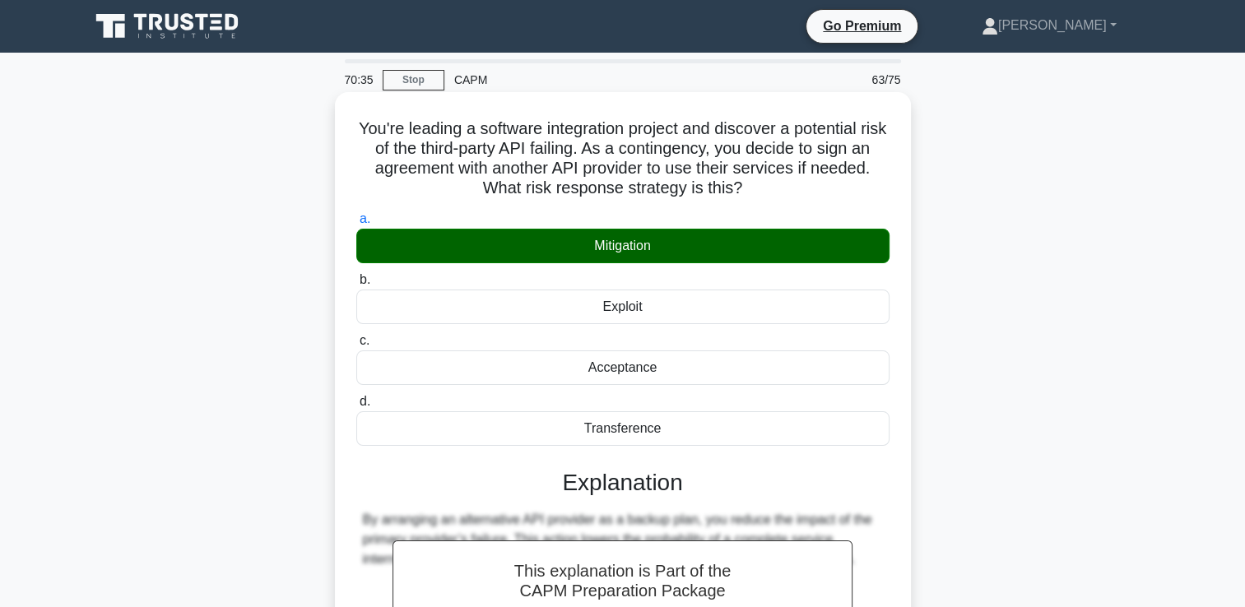
scroll to position [281, 0]
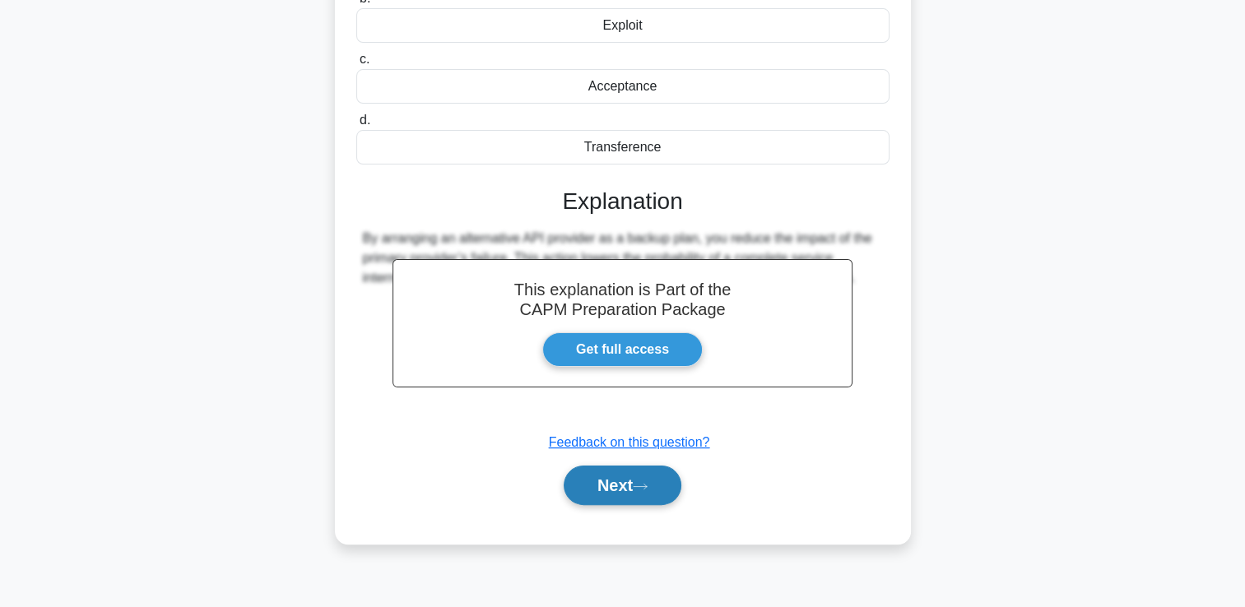
click at [618, 486] on button "Next" at bounding box center [623, 485] width 118 height 39
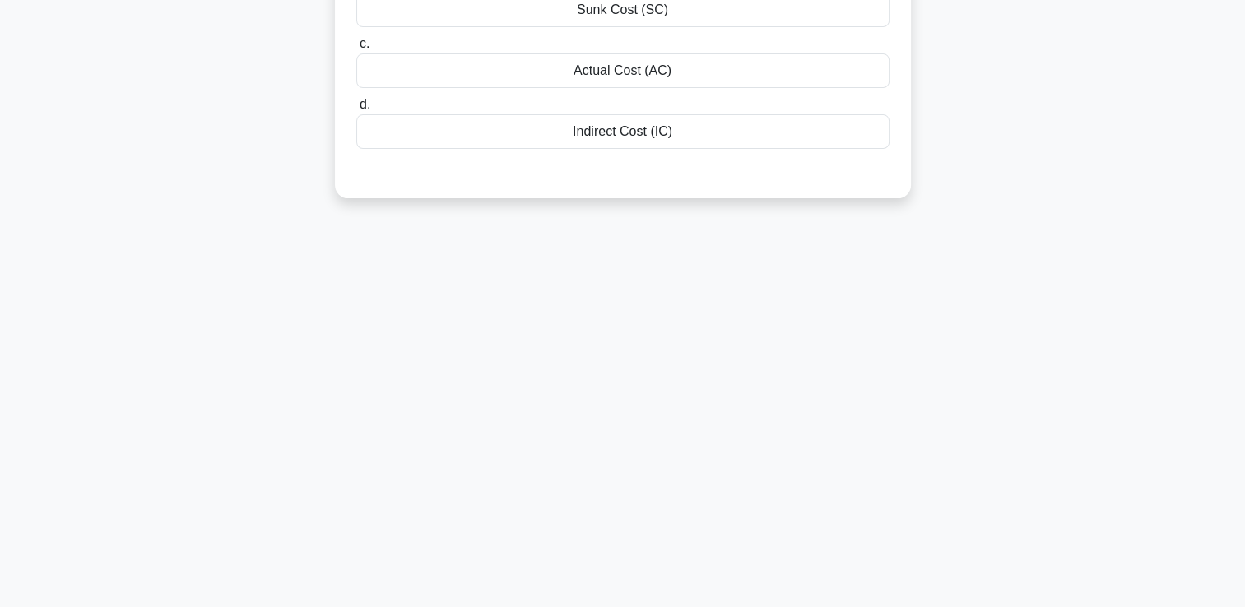
scroll to position [0, 0]
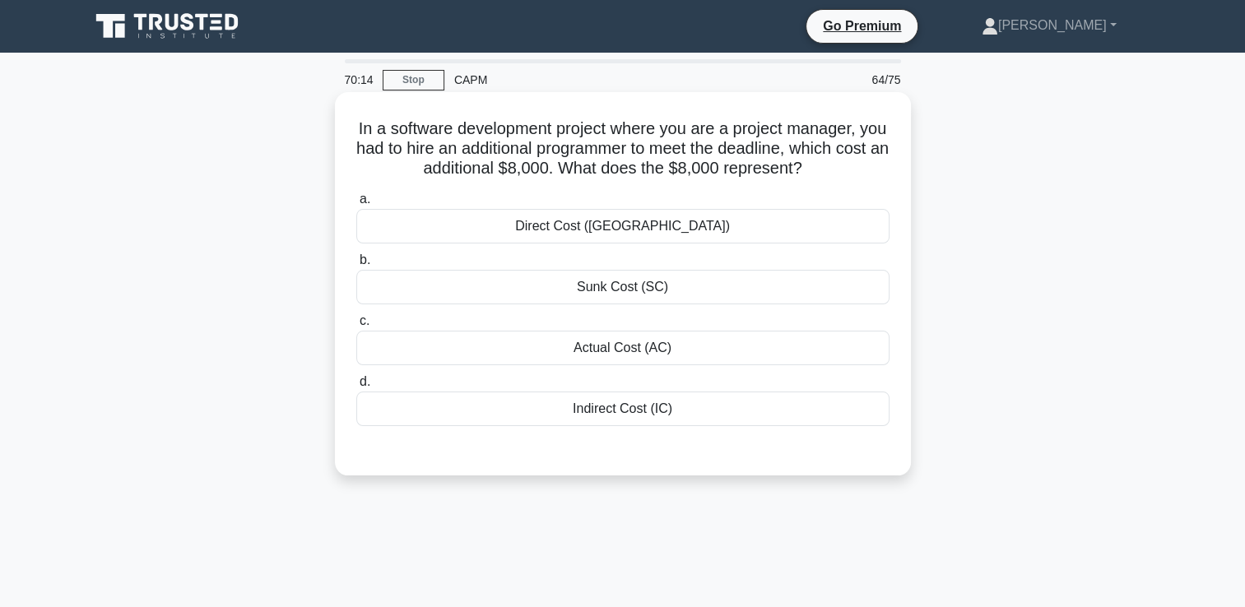
click at [619, 292] on div "Sunk Cost (SC)" at bounding box center [622, 287] width 533 height 35
click at [356, 266] on input "b. Sunk Cost (SC)" at bounding box center [356, 260] width 0 height 11
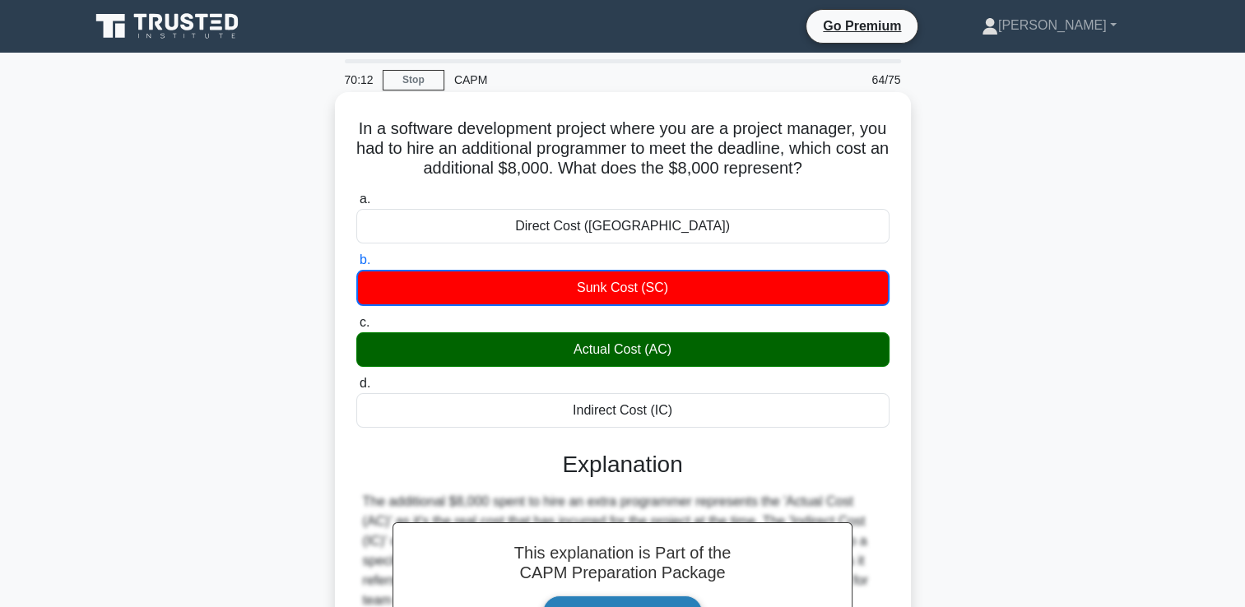
scroll to position [281, 0]
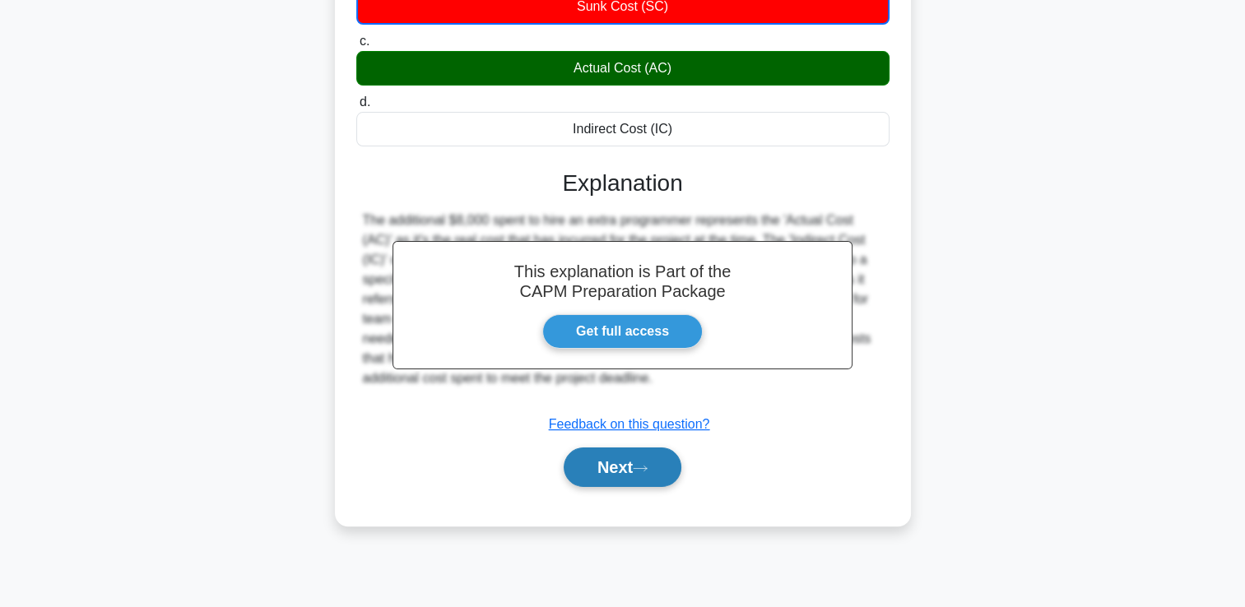
click at [630, 472] on button "Next" at bounding box center [623, 467] width 118 height 39
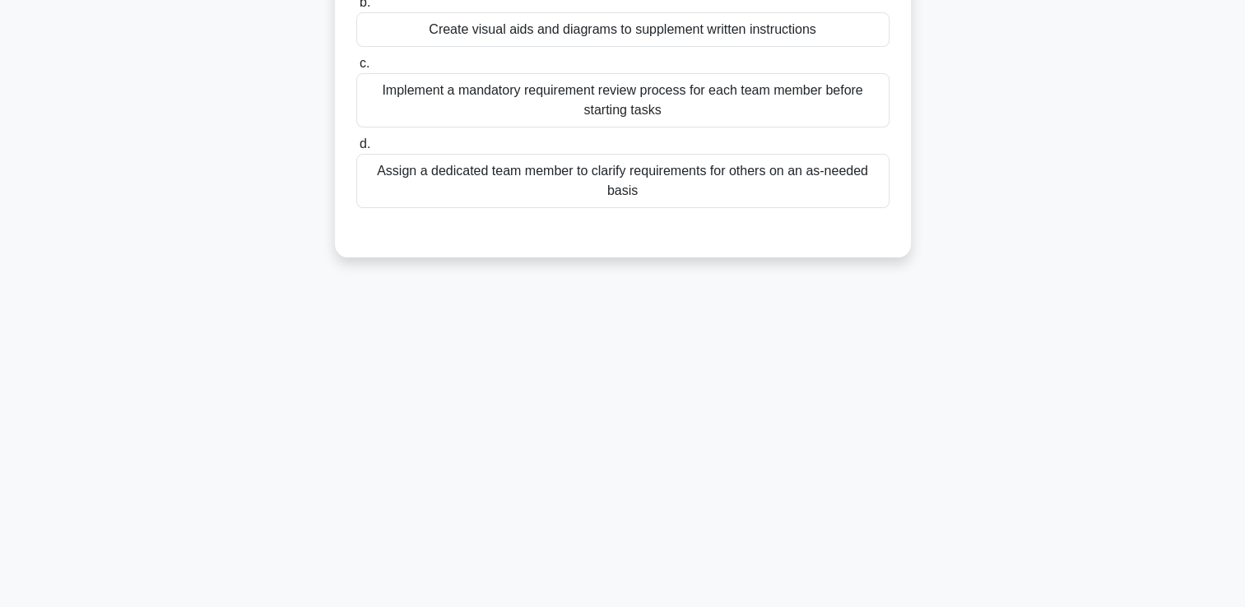
scroll to position [0, 0]
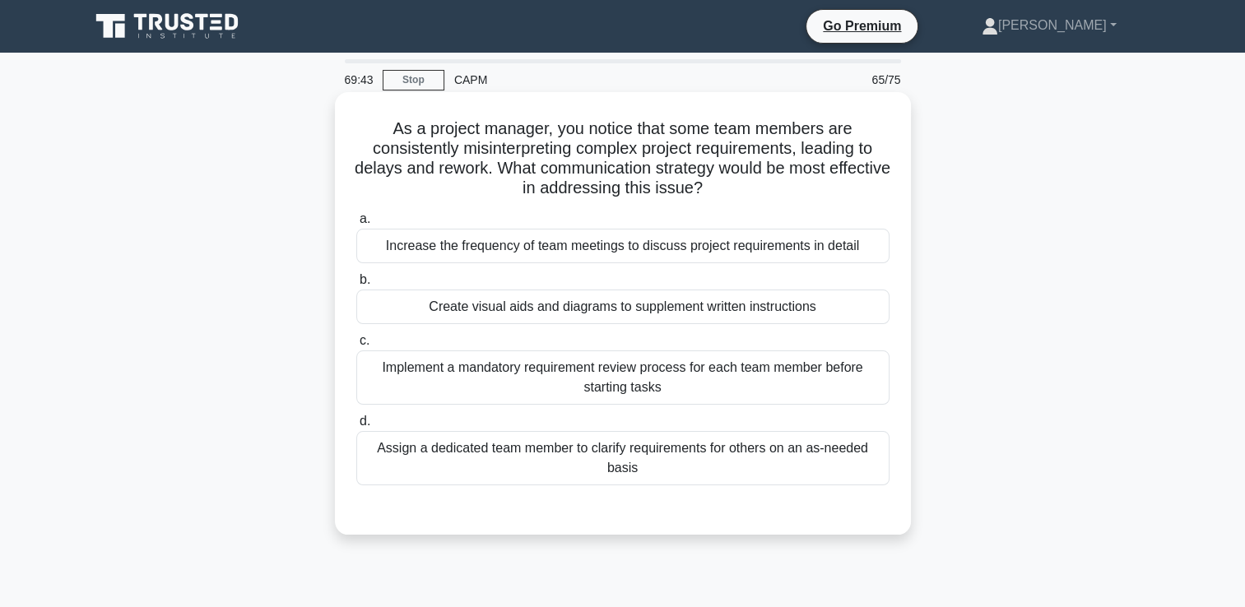
click at [859, 242] on div "Increase the frequency of team meetings to discuss project requirements in deta…" at bounding box center [622, 246] width 533 height 35
click at [356, 225] on input "a. Increase the frequency of team meetings to discuss project requirements in d…" at bounding box center [356, 219] width 0 height 11
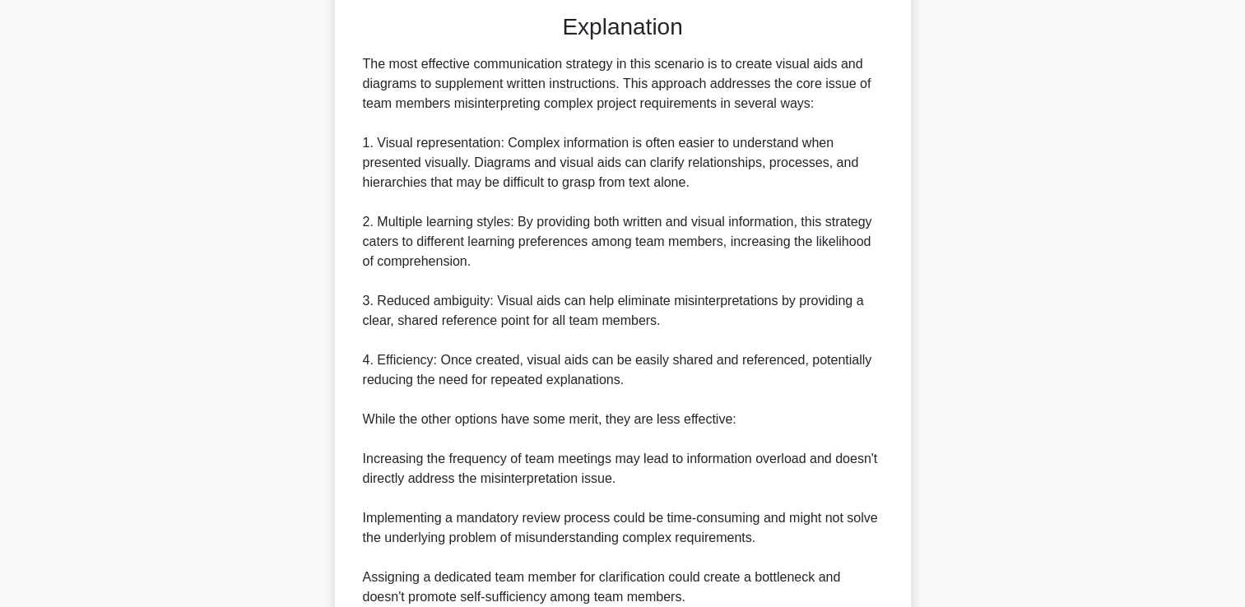
scroll to position [723, 0]
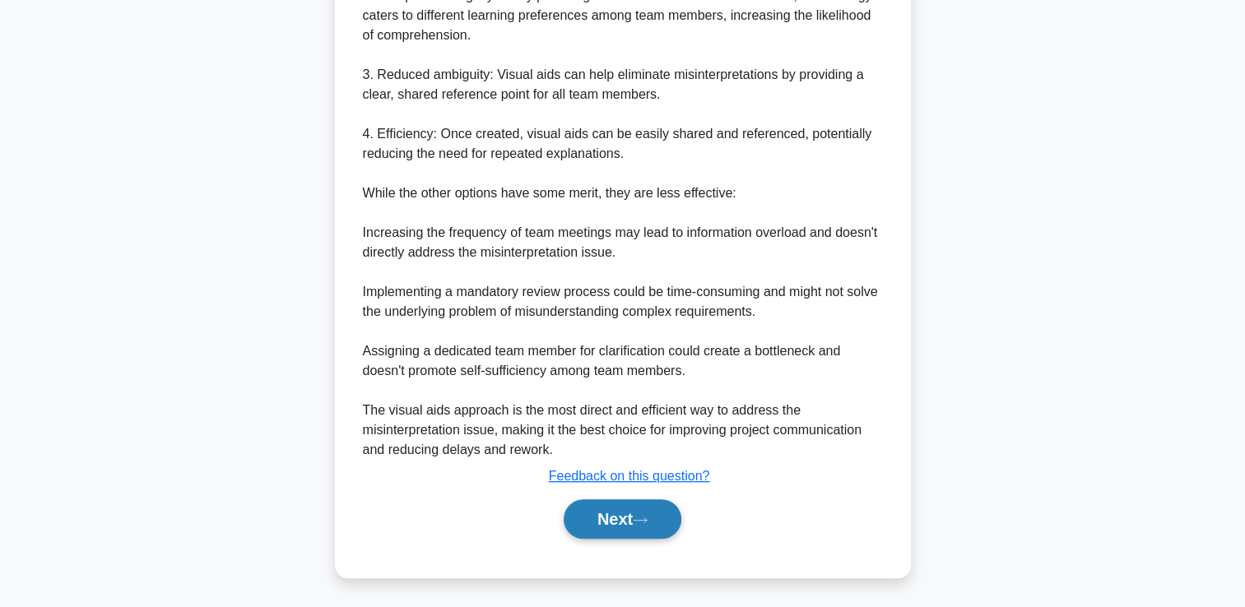
click at [662, 512] on button "Next" at bounding box center [623, 518] width 118 height 39
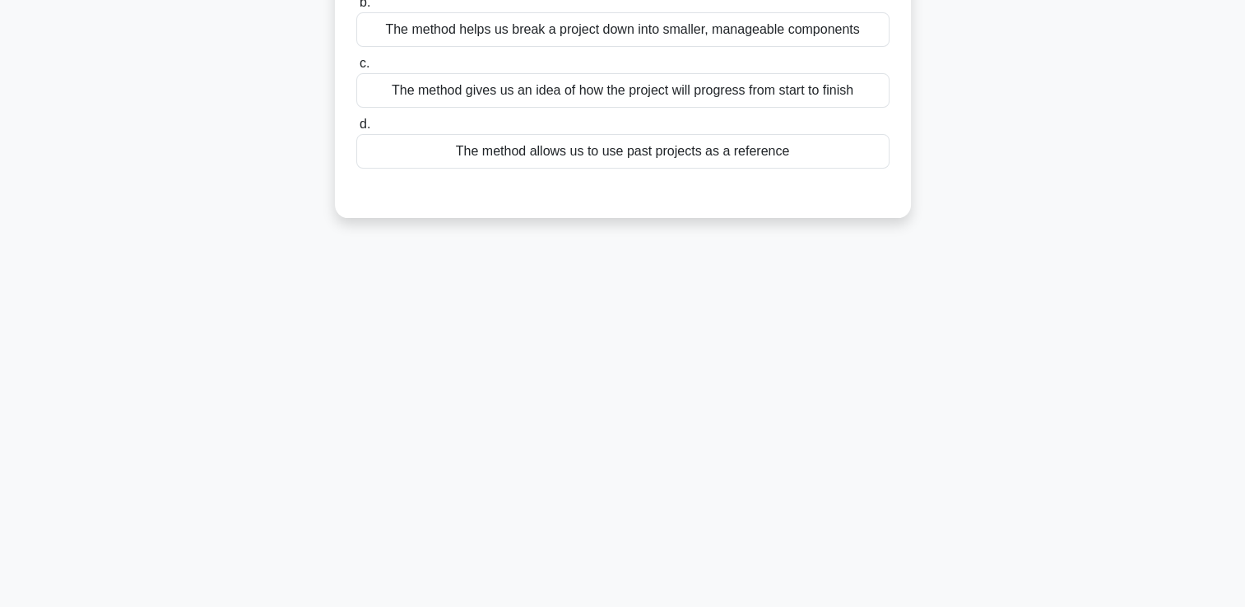
scroll to position [0, 0]
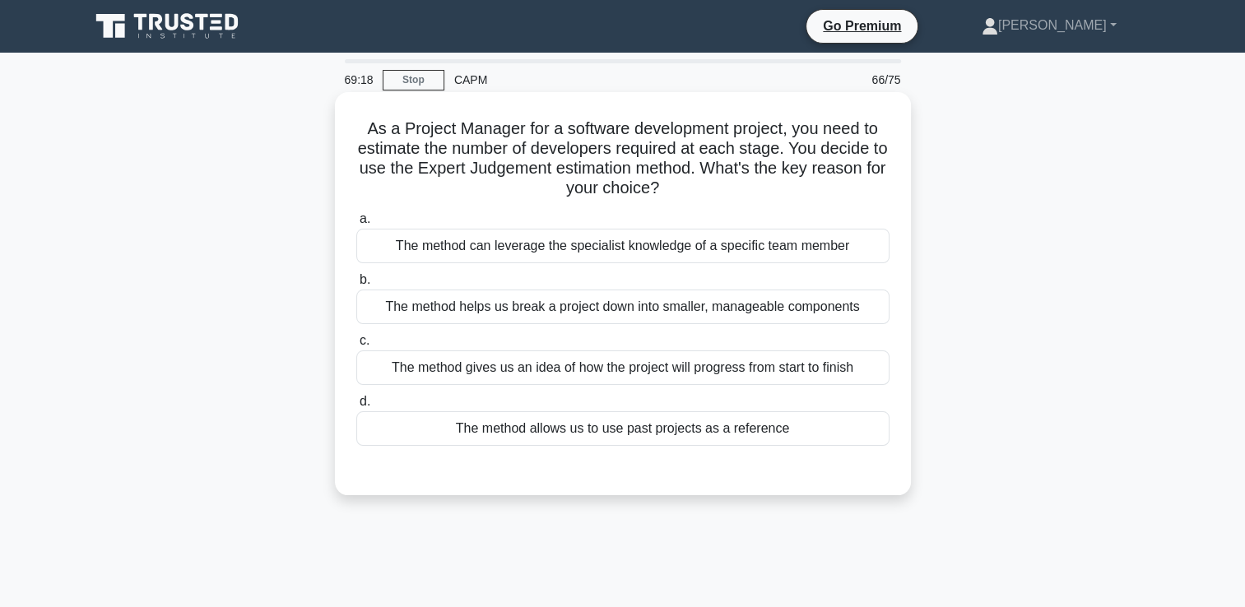
click at [642, 441] on div "The method allows us to use past projects as a reference" at bounding box center [622, 428] width 533 height 35
click at [356, 407] on input "d. The method allows us to use past projects as a reference" at bounding box center [356, 402] width 0 height 11
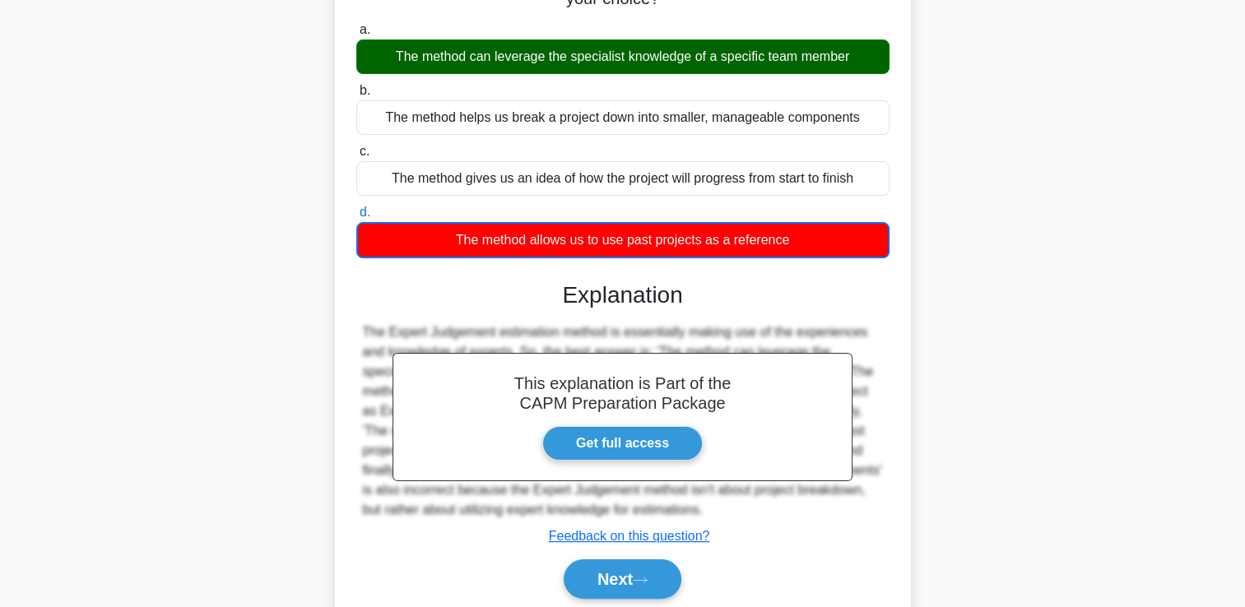
scroll to position [191, 0]
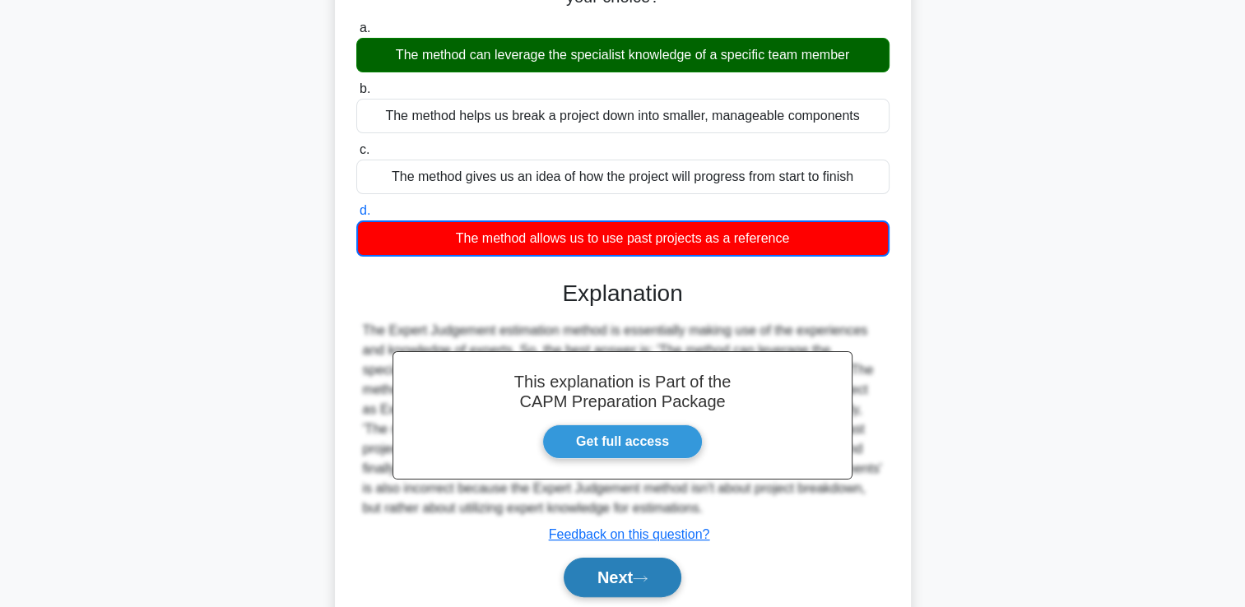
click at [612, 569] on button "Next" at bounding box center [623, 577] width 118 height 39
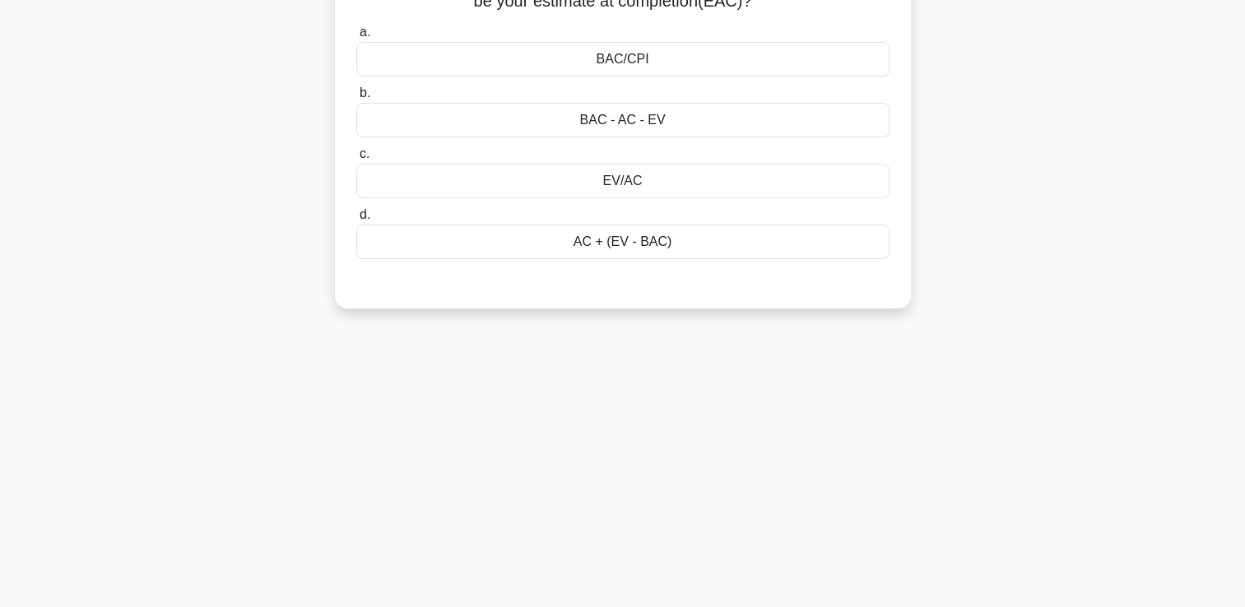
scroll to position [0, 0]
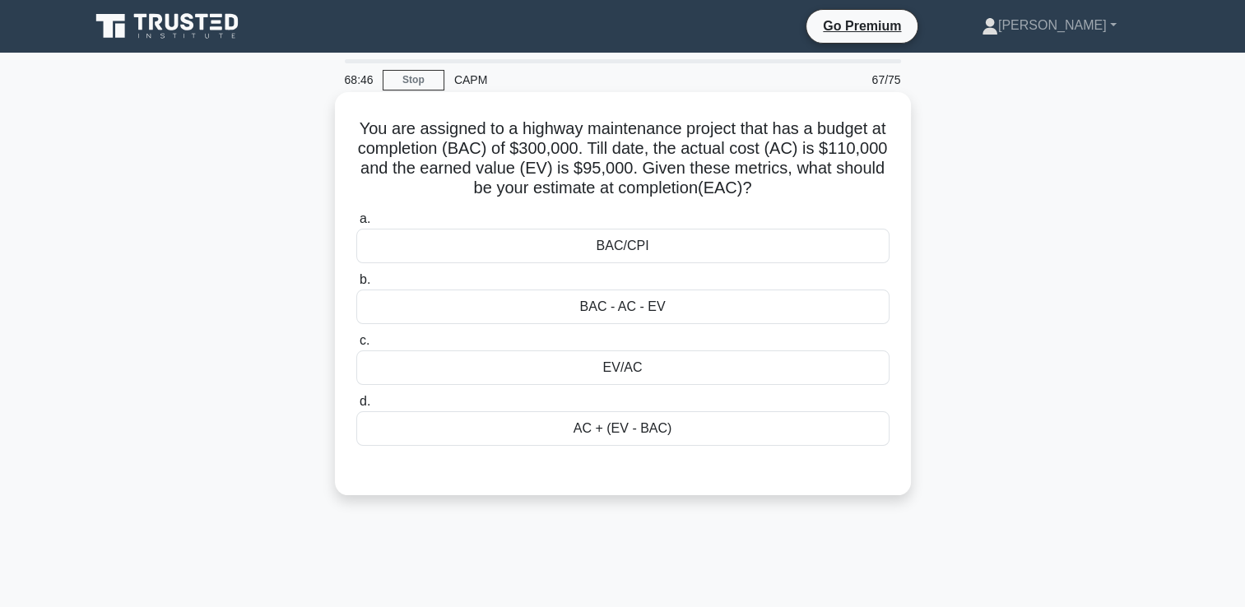
click at [613, 250] on div "BAC/CPI" at bounding box center [622, 246] width 533 height 35
click at [356, 225] on input "a. BAC/CPI" at bounding box center [356, 219] width 0 height 11
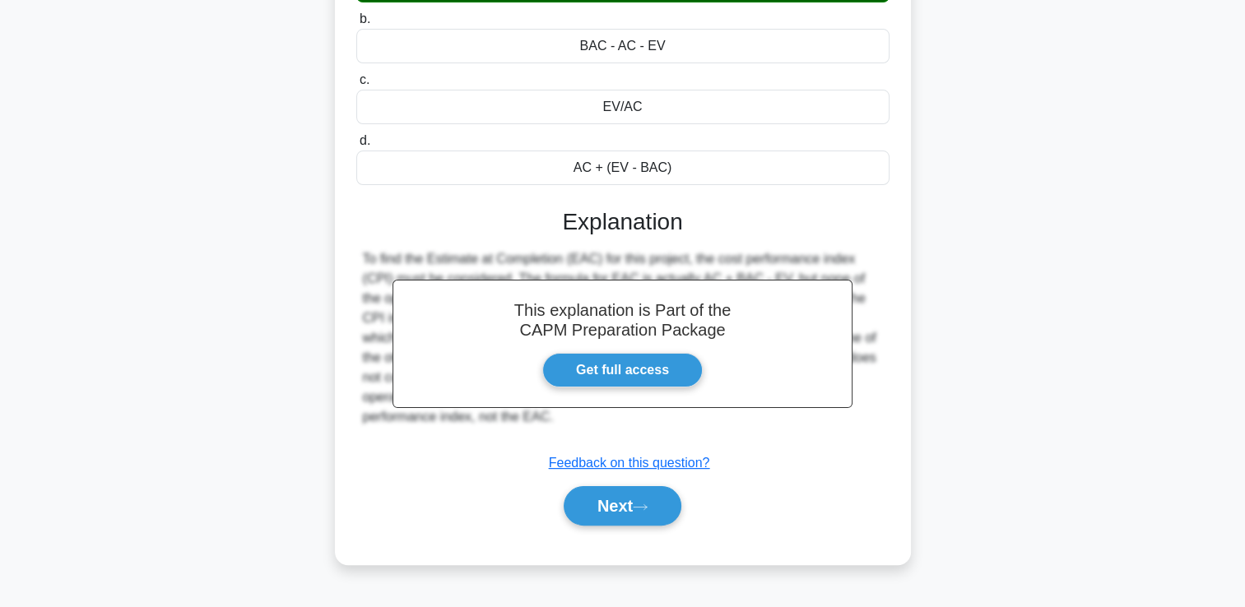
scroll to position [281, 0]
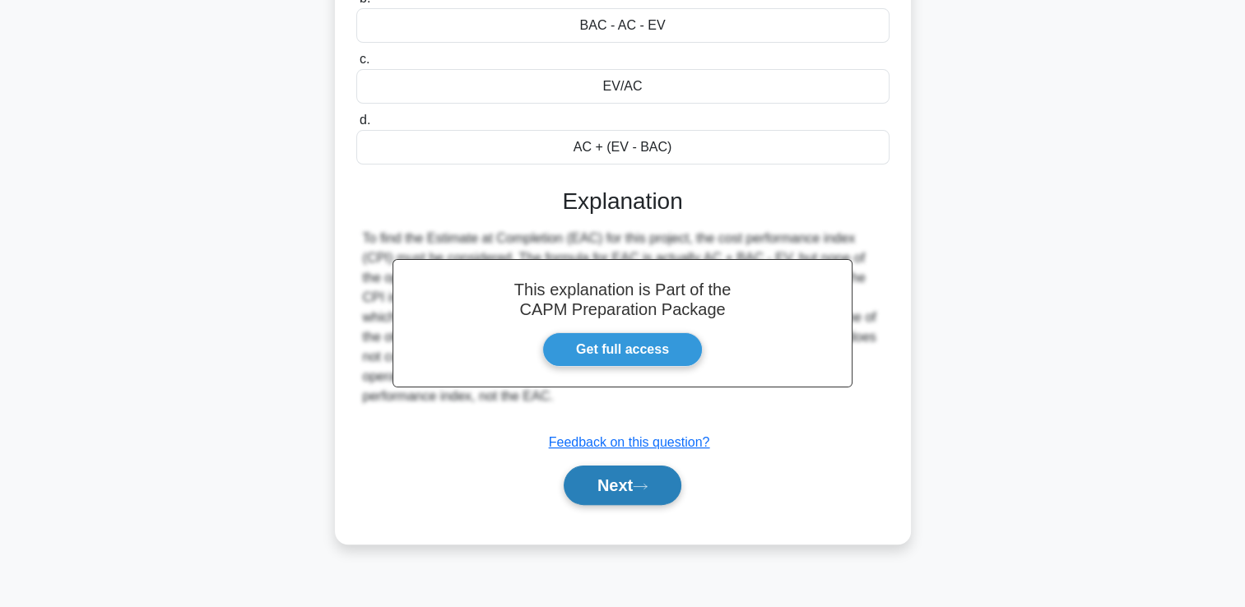
click at [623, 479] on button "Next" at bounding box center [623, 485] width 118 height 39
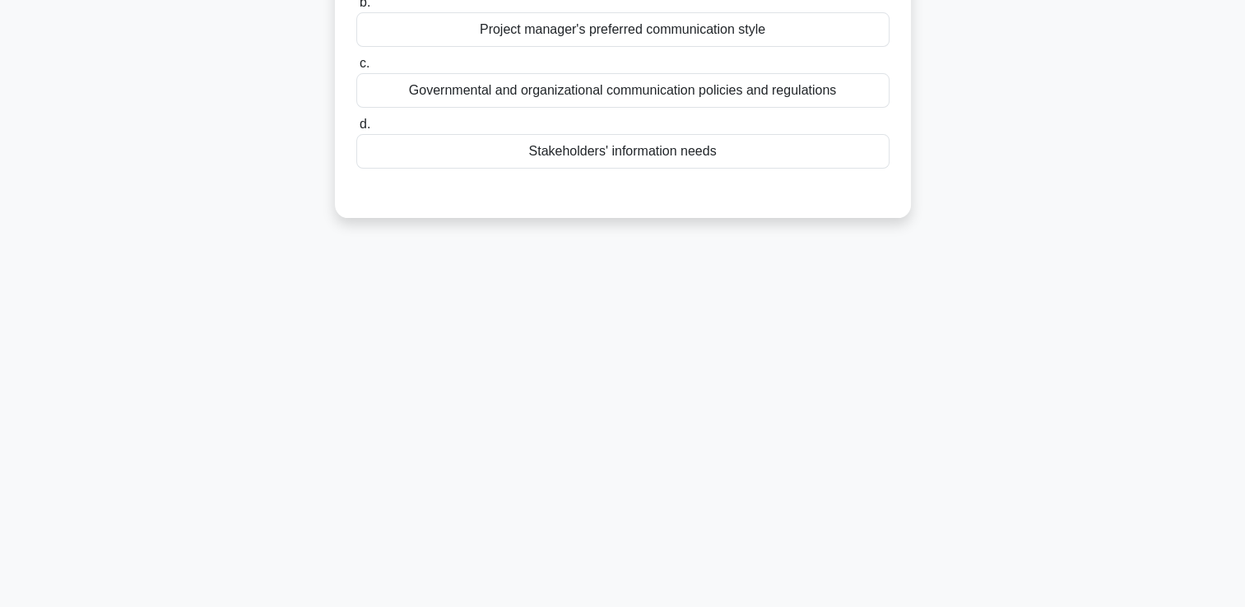
scroll to position [0, 0]
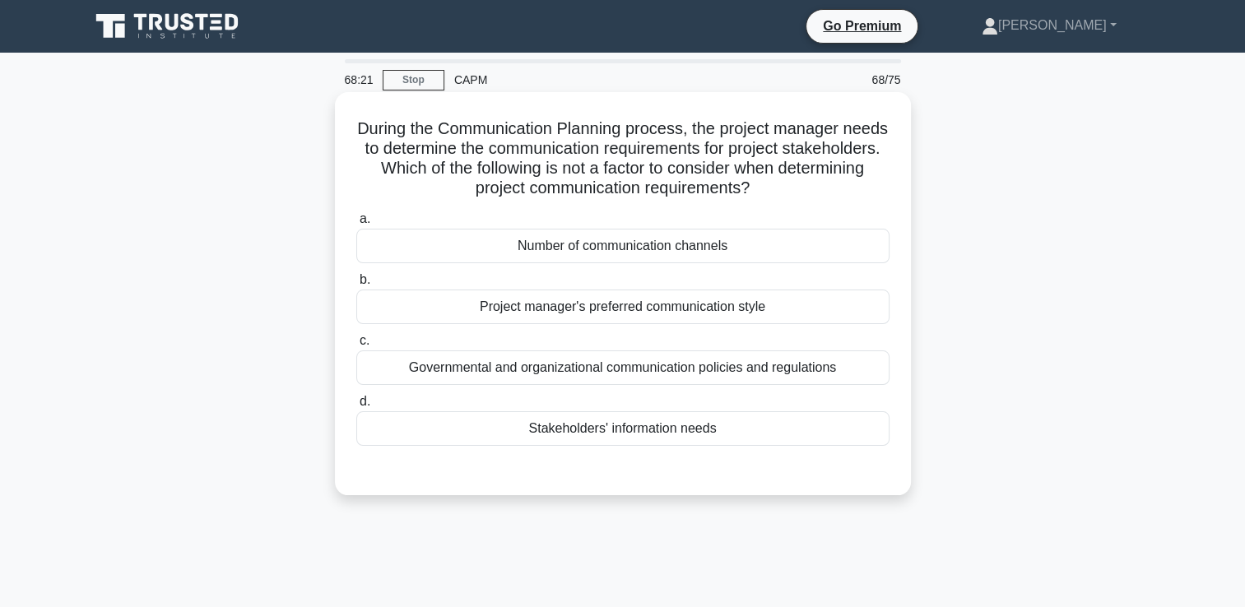
click at [656, 304] on div "Project manager's preferred communication style" at bounding box center [622, 307] width 533 height 35
click at [356, 285] on input "b. Project manager's preferred communication style" at bounding box center [356, 280] width 0 height 11
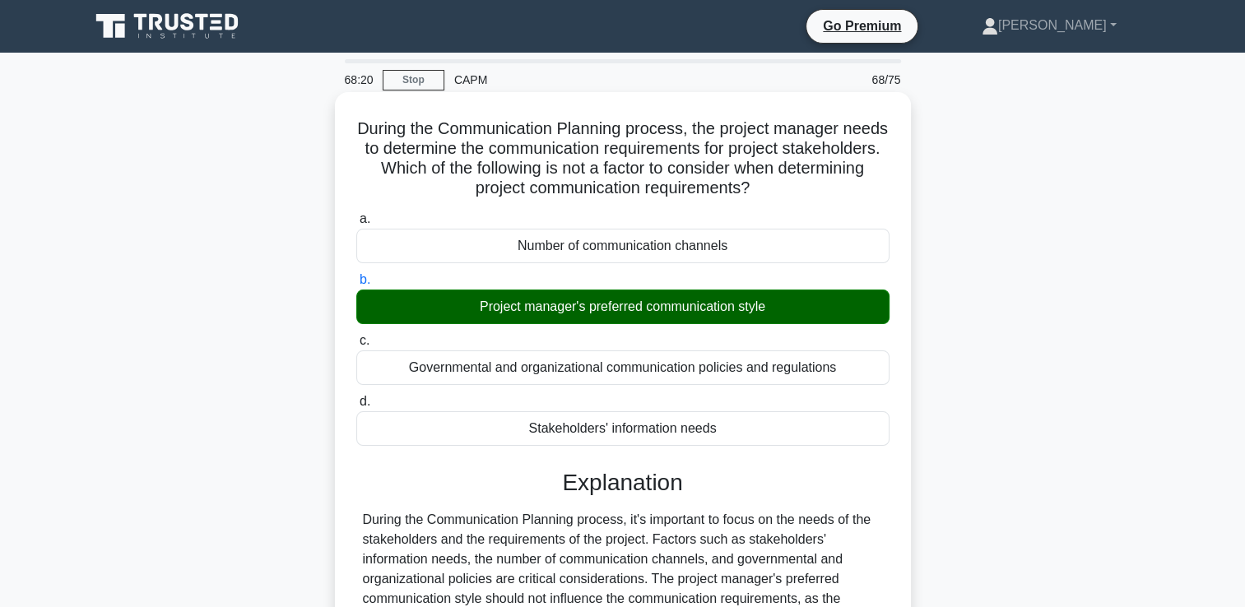
scroll to position [281, 0]
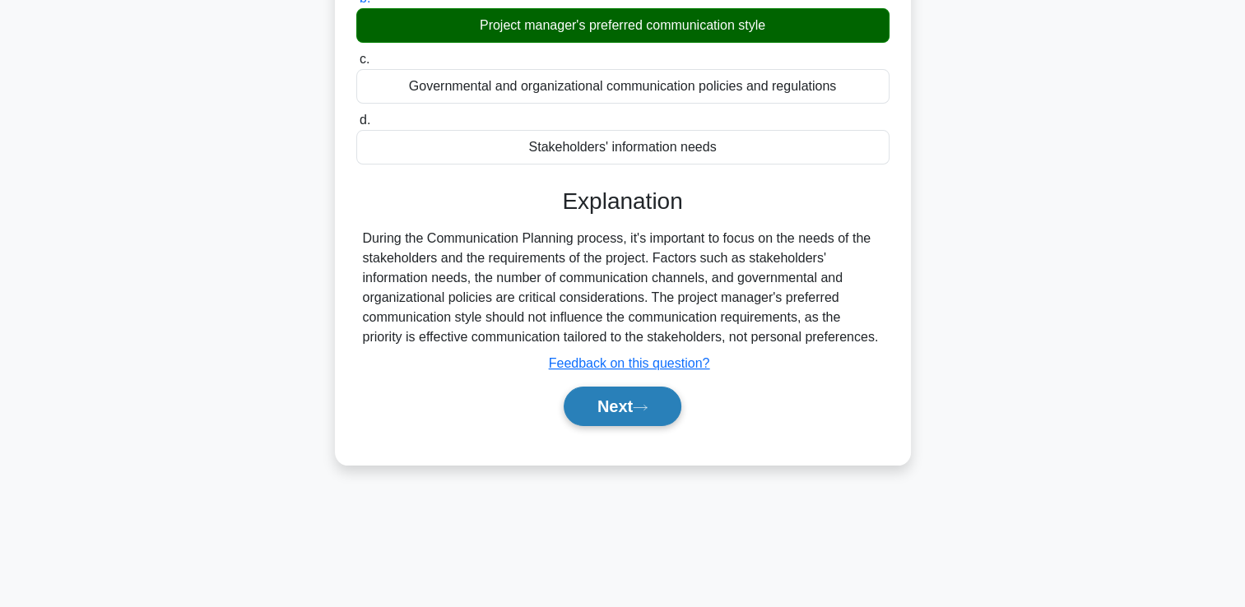
click at [624, 417] on button "Next" at bounding box center [623, 406] width 118 height 39
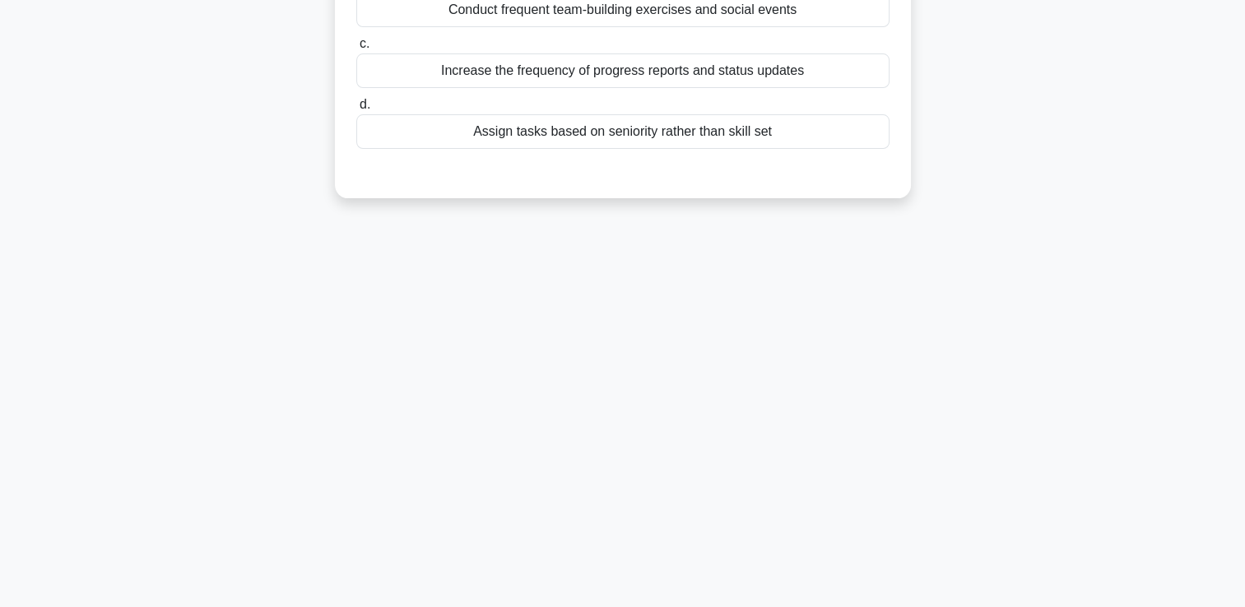
scroll to position [0, 0]
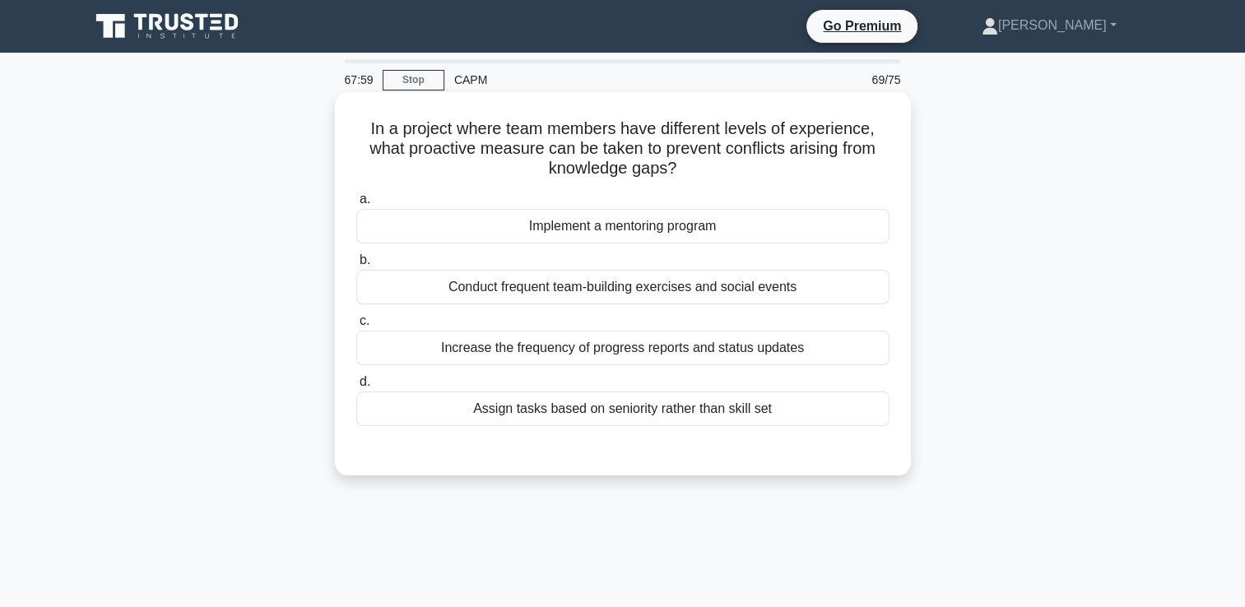
click at [823, 217] on div "Implement a mentoring program" at bounding box center [622, 226] width 533 height 35
click at [356, 205] on input "a. Implement a mentoring program" at bounding box center [356, 199] width 0 height 11
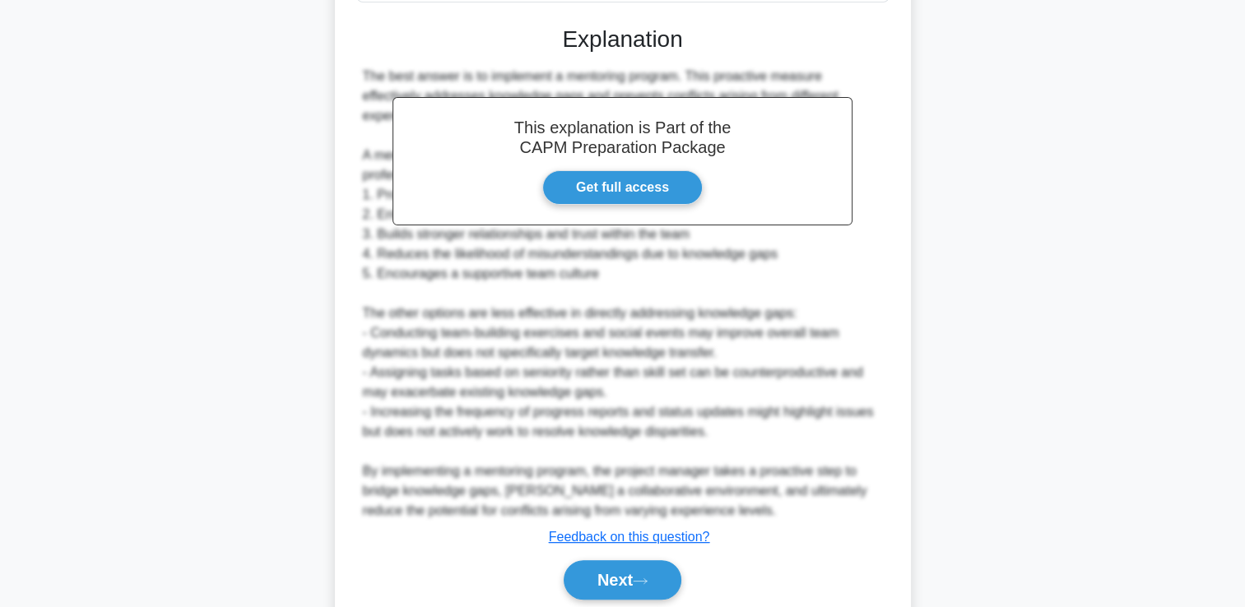
scroll to position [485, 0]
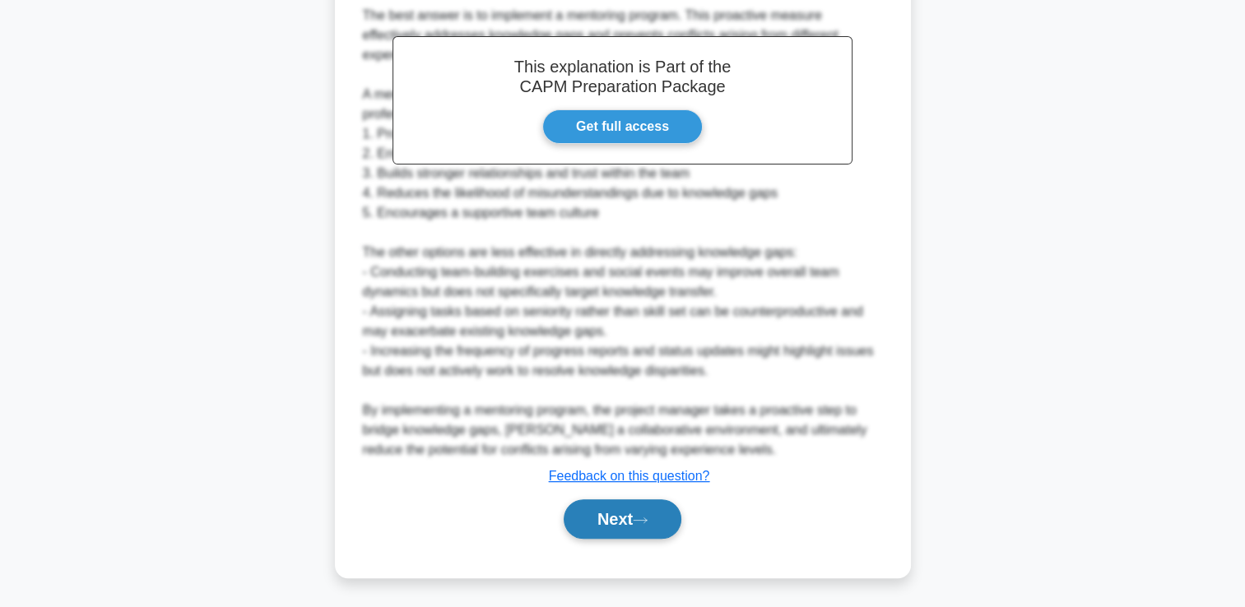
click at [619, 504] on button "Next" at bounding box center [623, 518] width 118 height 39
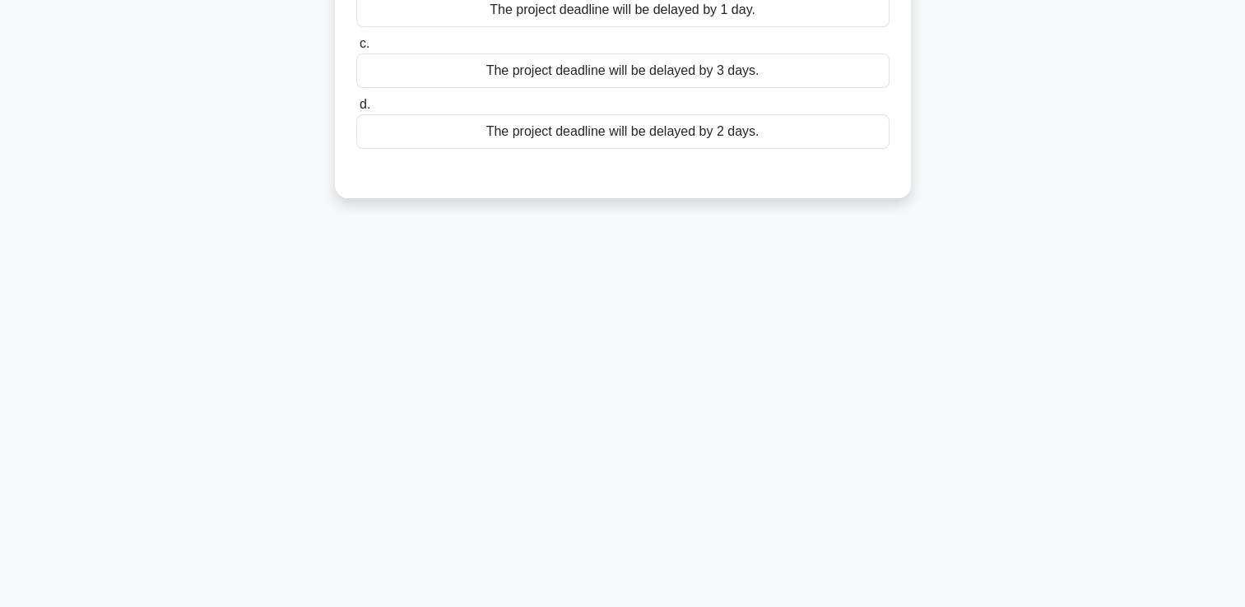
scroll to position [0, 0]
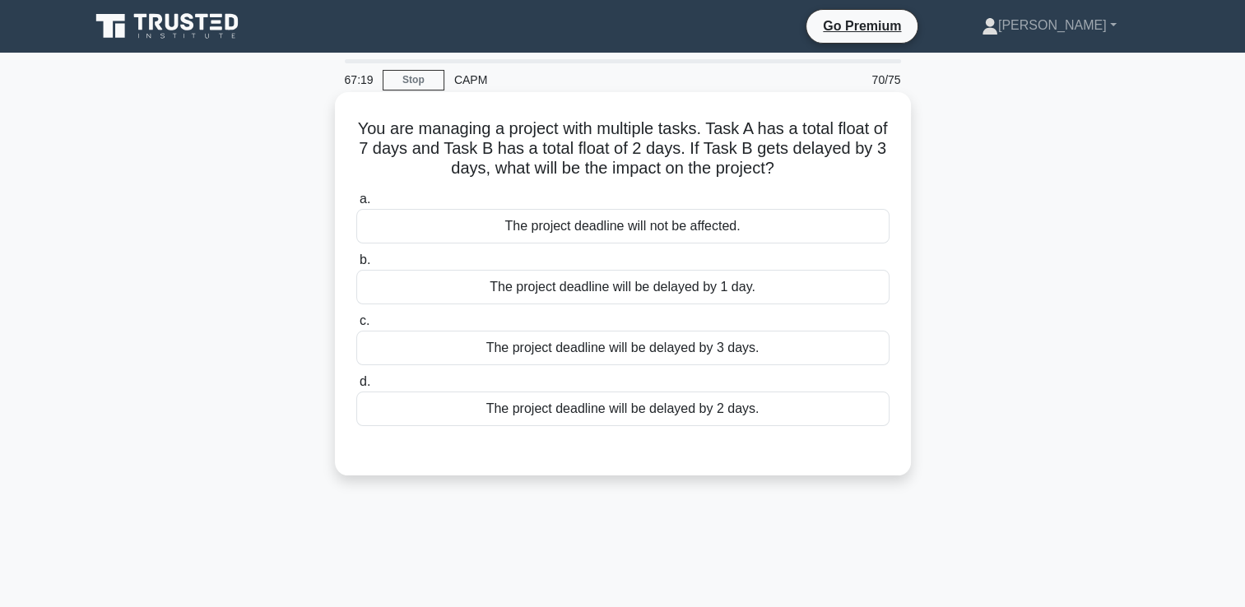
click at [707, 236] on div "The project deadline will not be affected." at bounding box center [622, 226] width 533 height 35
click at [356, 205] on input "a. The project deadline will not be affected." at bounding box center [356, 199] width 0 height 11
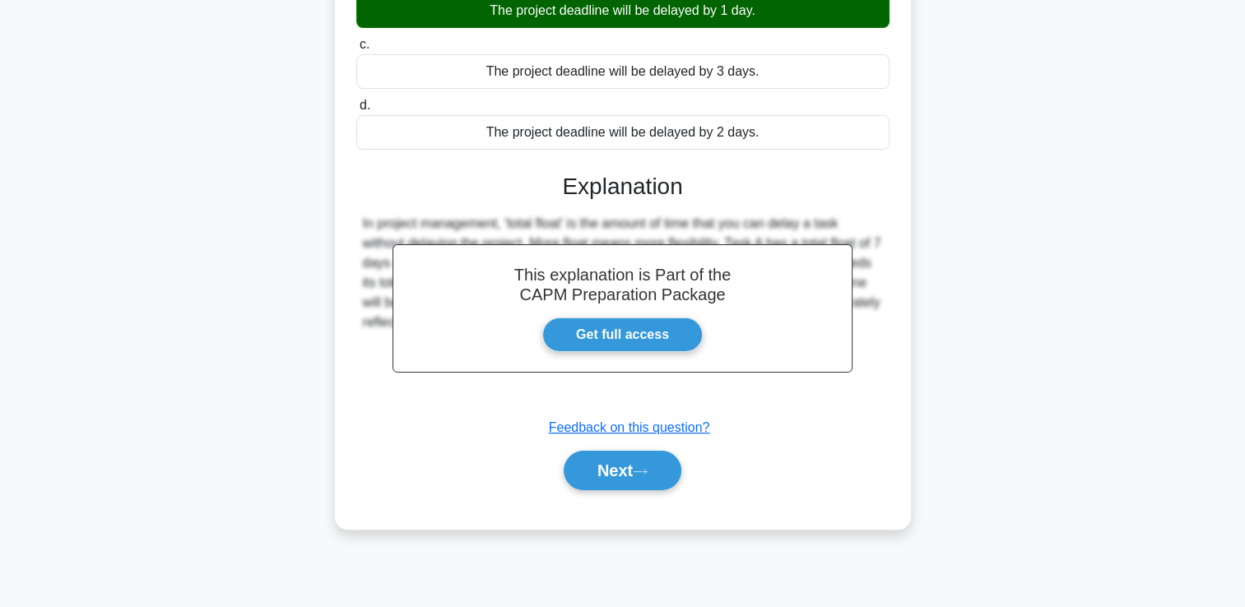
scroll to position [281, 0]
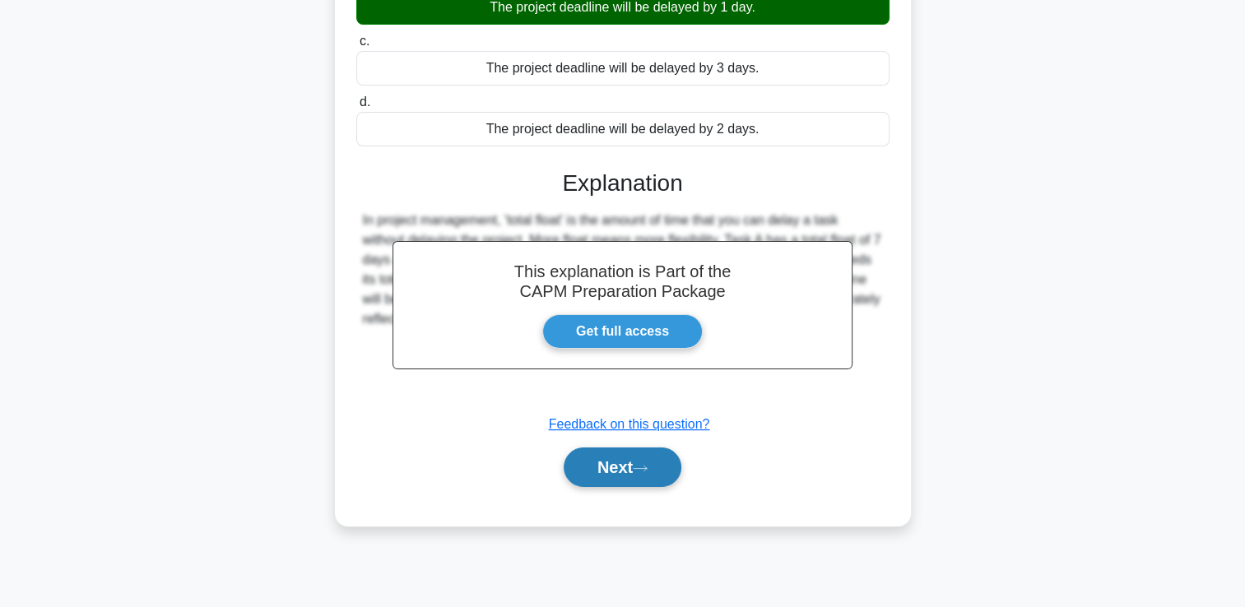
click at [629, 466] on button "Next" at bounding box center [623, 467] width 118 height 39
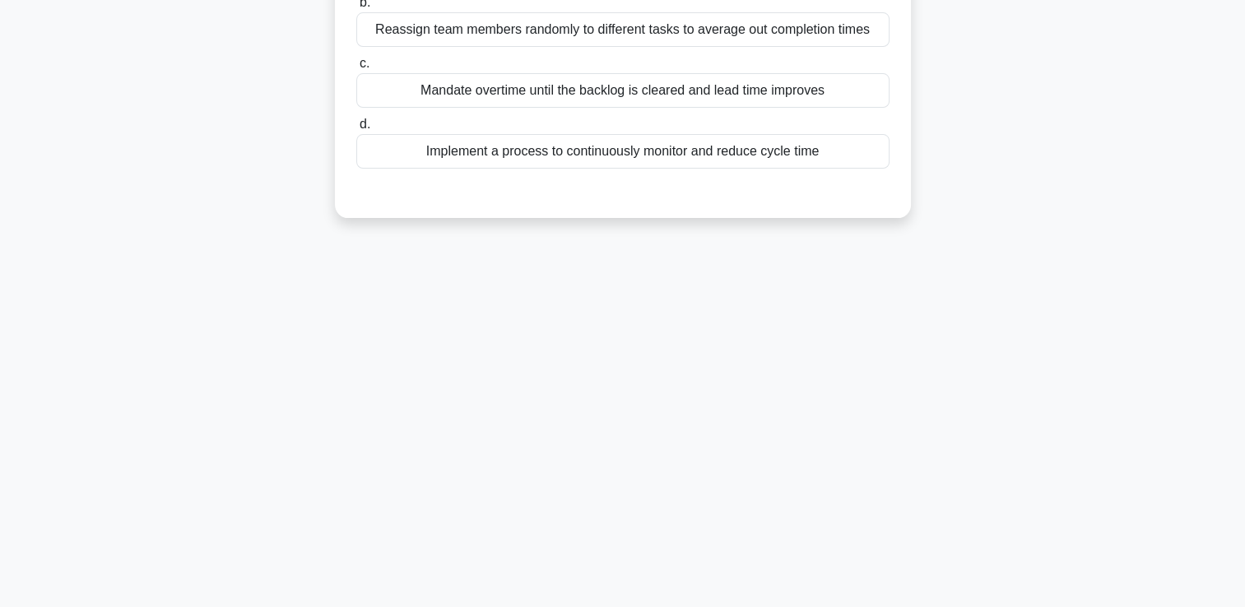
scroll to position [0, 0]
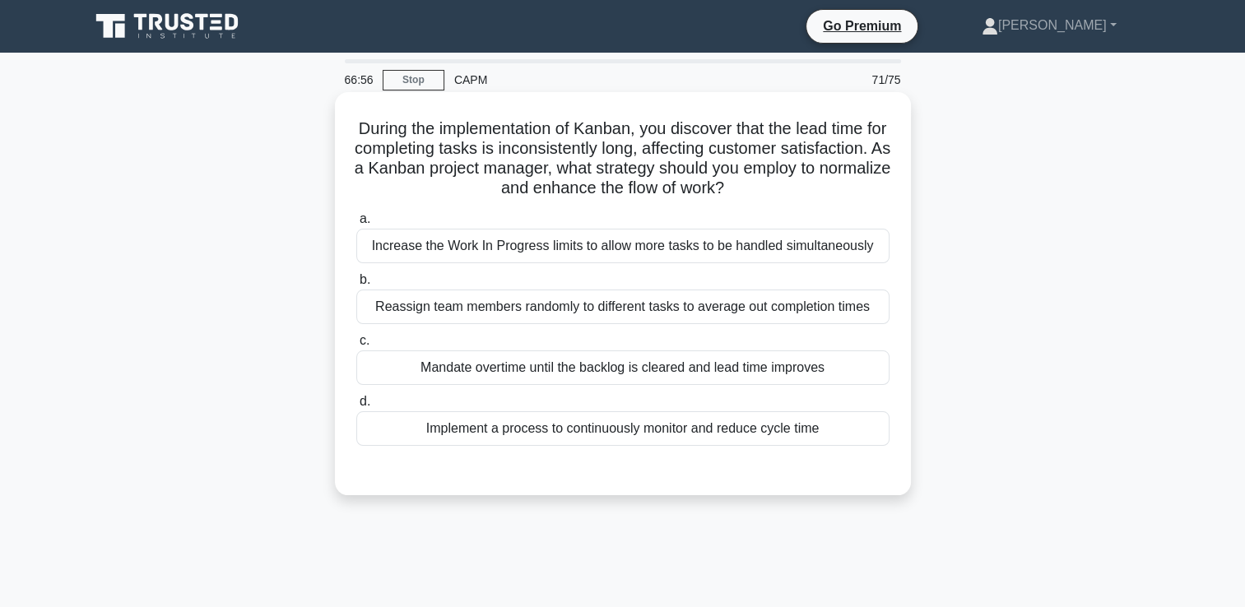
click at [619, 429] on div "Implement a process to continuously monitor and reduce cycle time" at bounding box center [622, 428] width 533 height 35
click at [356, 407] on input "d. Implement a process to continuously monitor and reduce cycle time" at bounding box center [356, 402] width 0 height 11
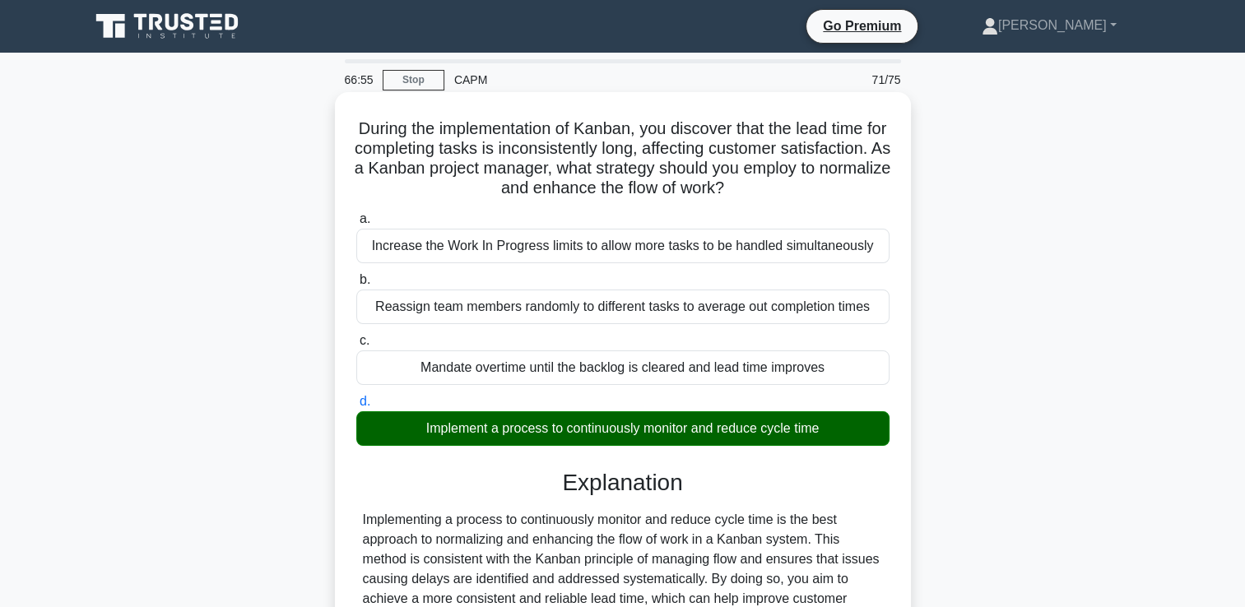
scroll to position [346, 0]
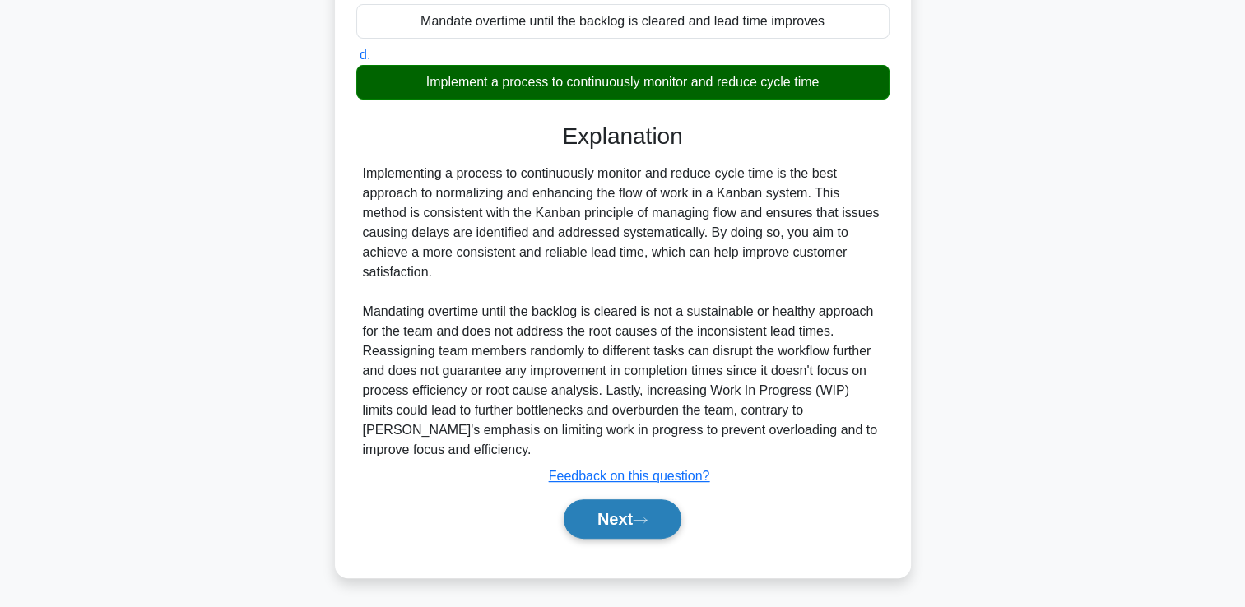
click at [633, 513] on button "Next" at bounding box center [623, 518] width 118 height 39
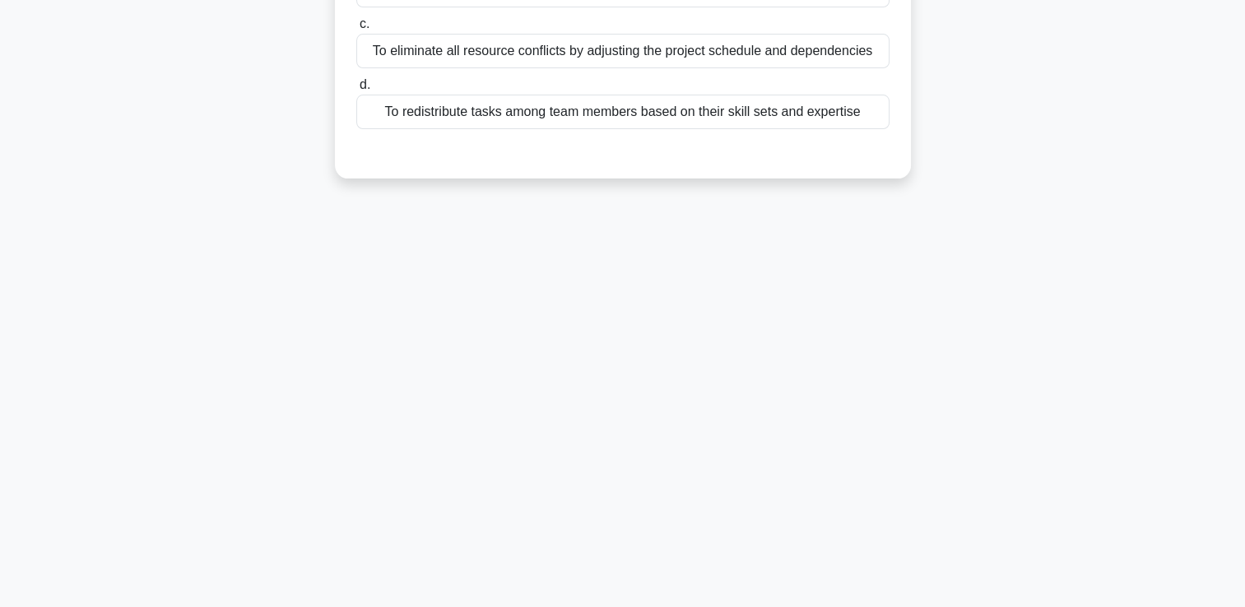
scroll to position [0, 0]
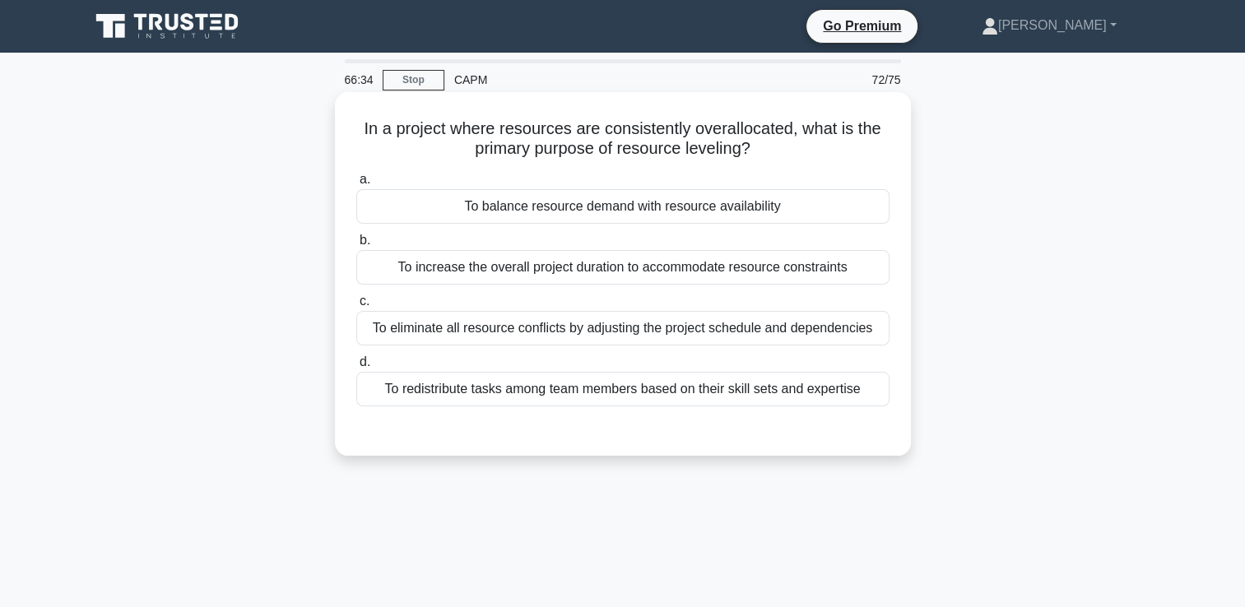
click at [849, 207] on div "To balance resource demand with resource availability" at bounding box center [622, 206] width 533 height 35
click at [356, 185] on input "a. To balance resource demand with resource availability" at bounding box center [356, 179] width 0 height 11
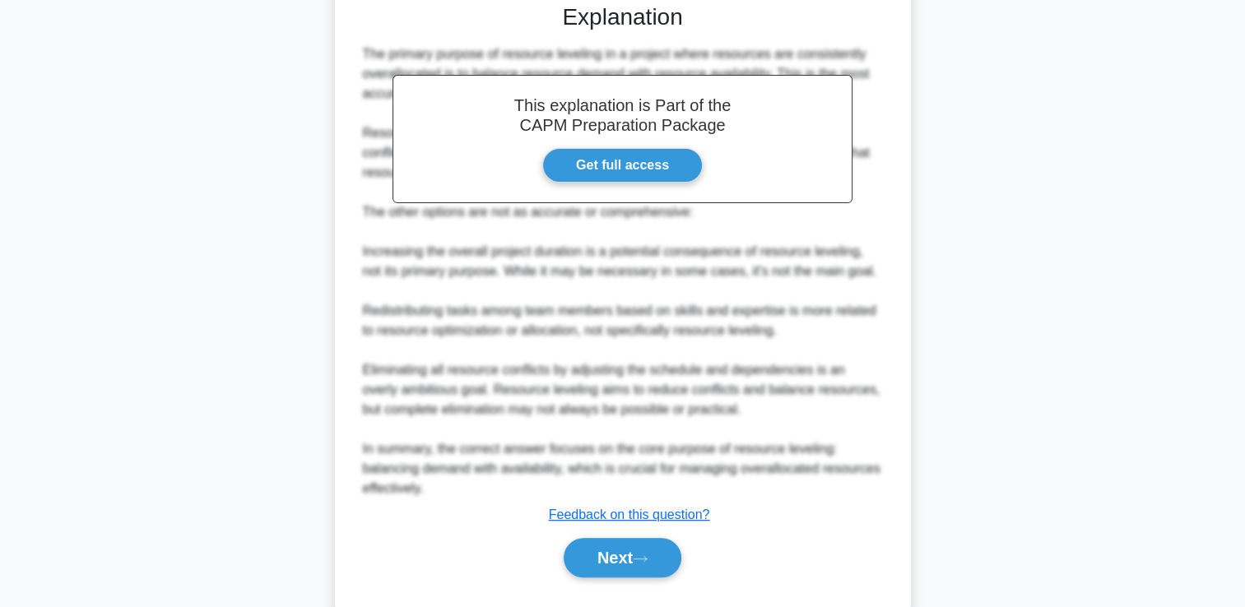
scroll to position [465, 0]
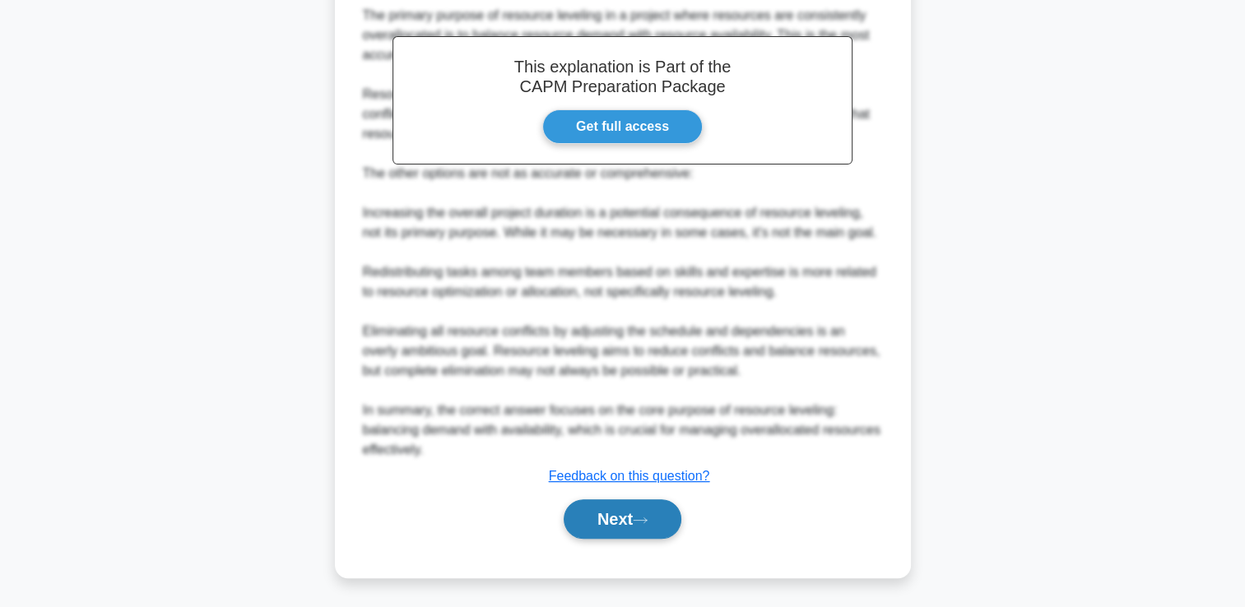
click at [670, 506] on button "Next" at bounding box center [623, 518] width 118 height 39
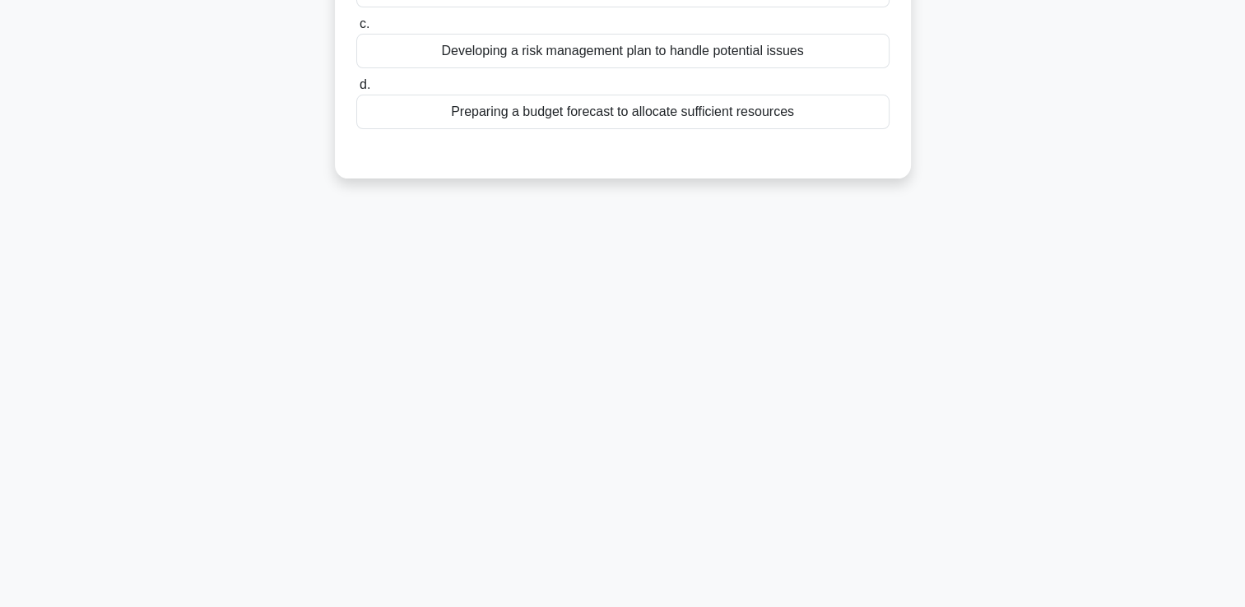
scroll to position [0, 0]
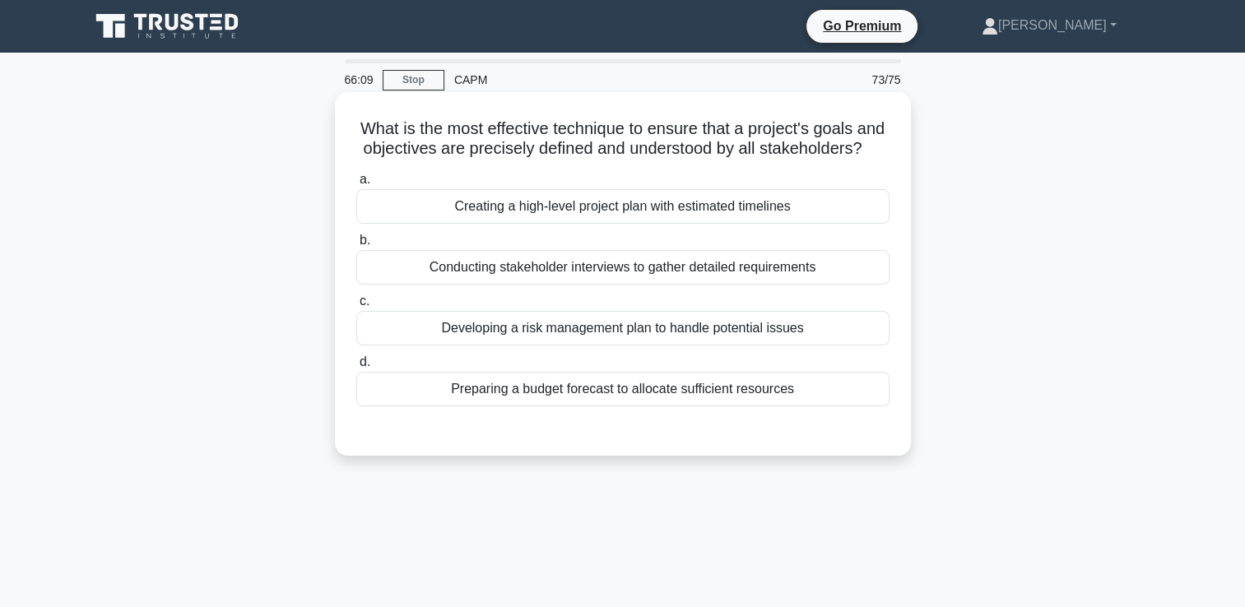
click at [861, 224] on div "Creating a high-level project plan with estimated timelines" at bounding box center [622, 206] width 533 height 35
click at [356, 185] on input "a. Creating a high-level project plan with estimated timelines" at bounding box center [356, 179] width 0 height 11
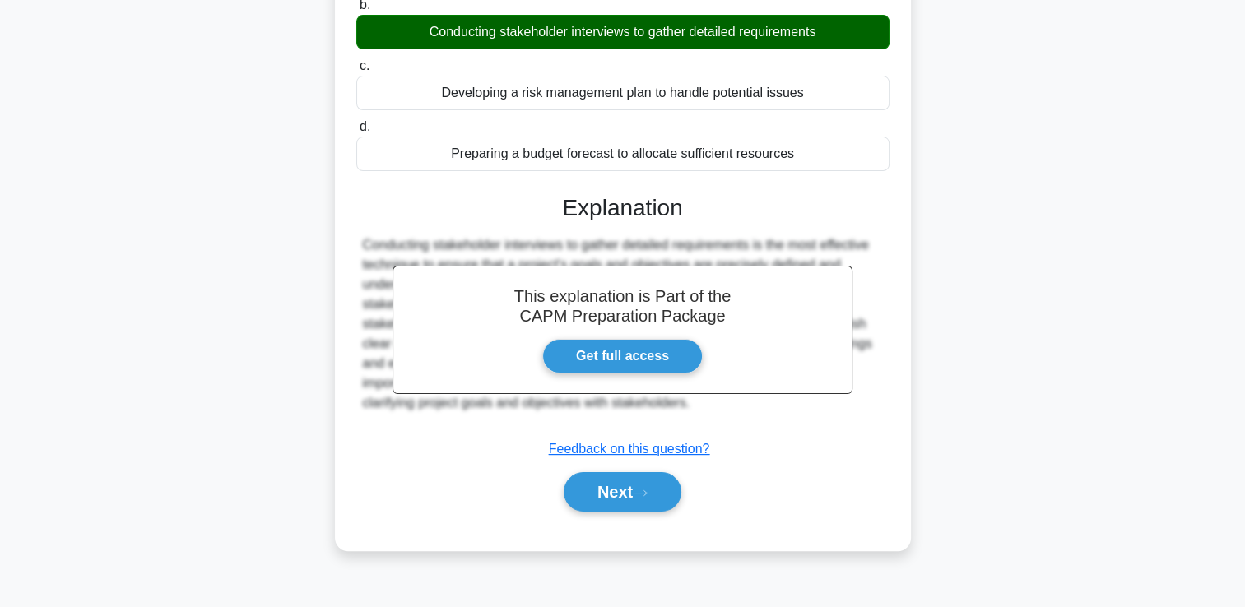
scroll to position [281, 0]
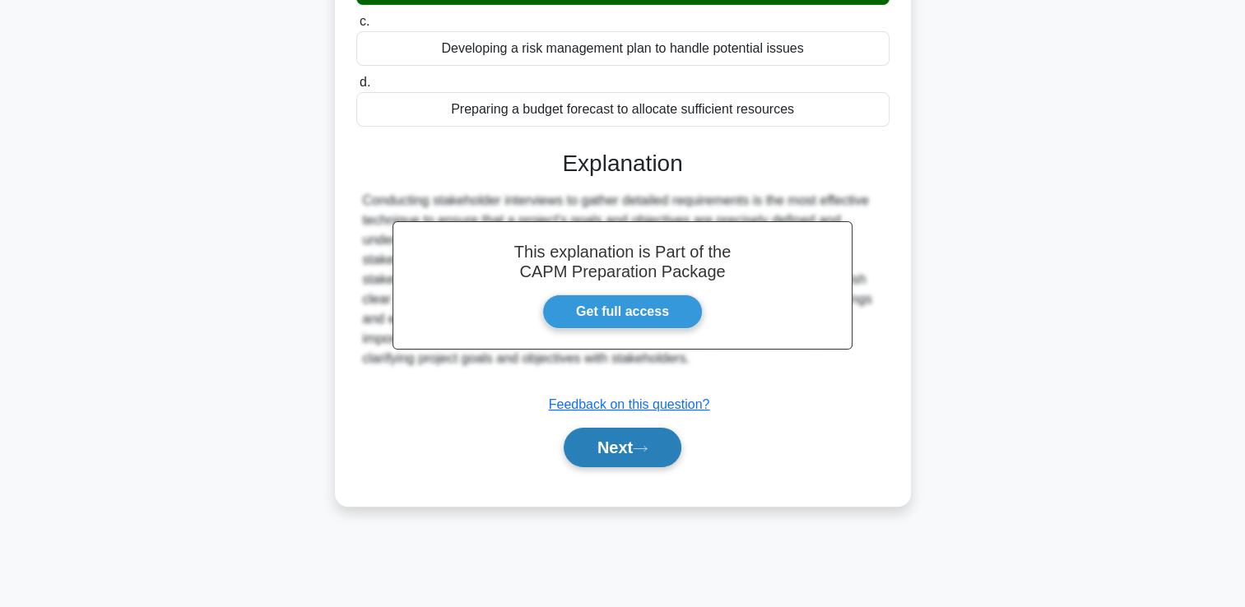
click at [657, 467] on button "Next" at bounding box center [623, 447] width 118 height 39
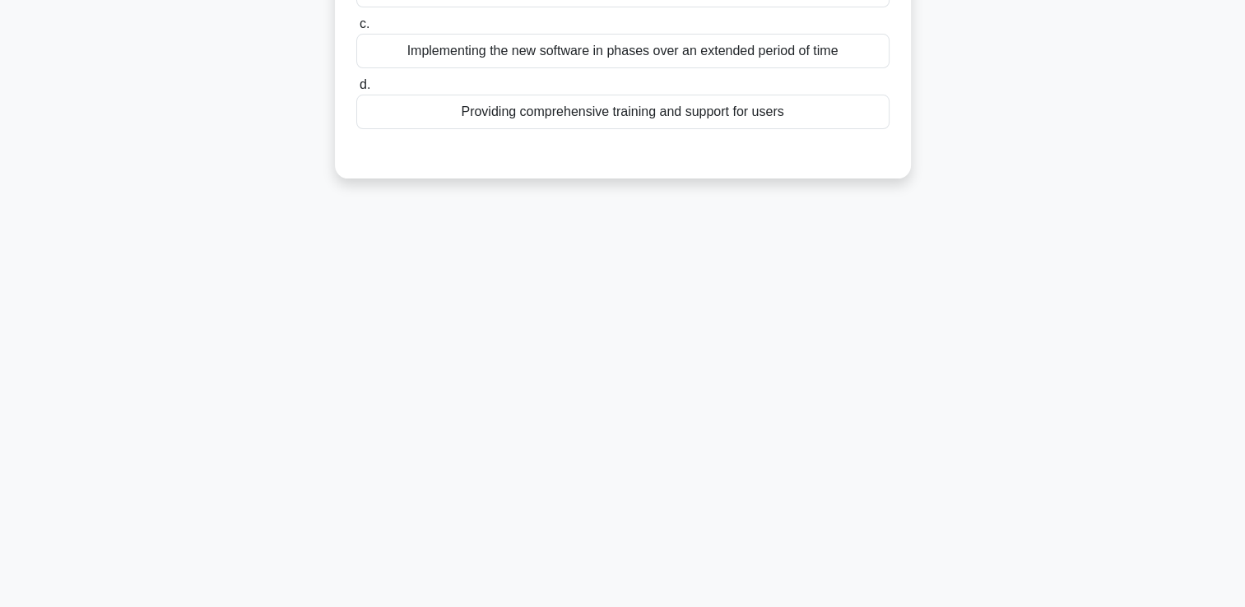
scroll to position [0, 0]
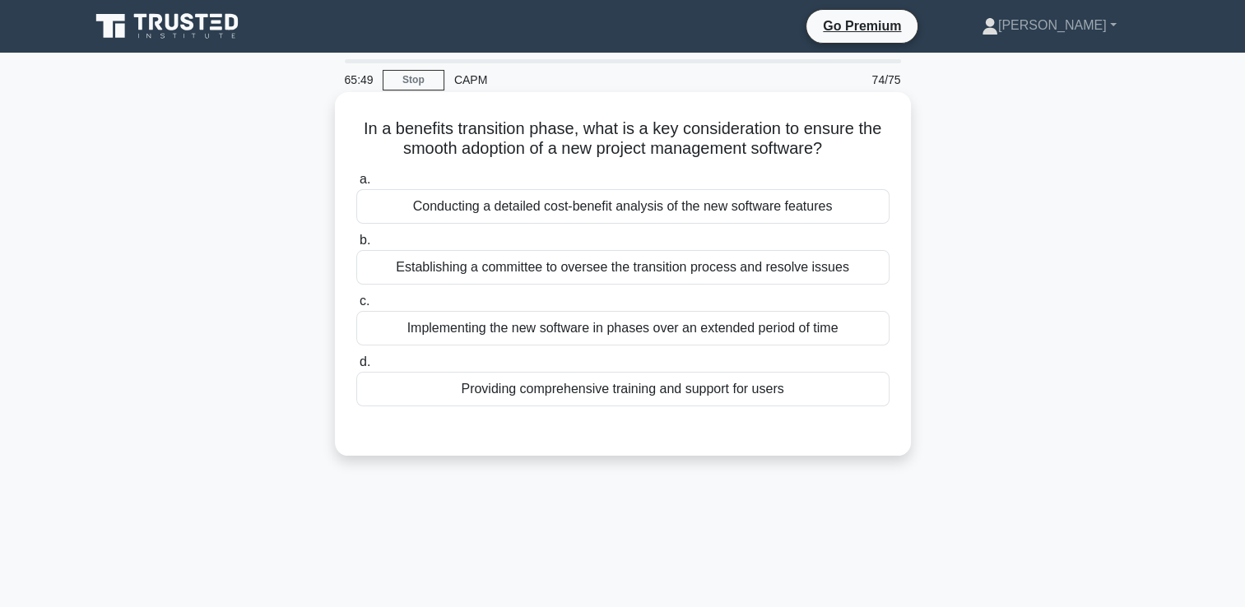
click at [758, 392] on div "Providing comprehensive training and support for users" at bounding box center [622, 389] width 533 height 35
click at [356, 368] on input "d. Providing comprehensive training and support for users" at bounding box center [356, 362] width 0 height 11
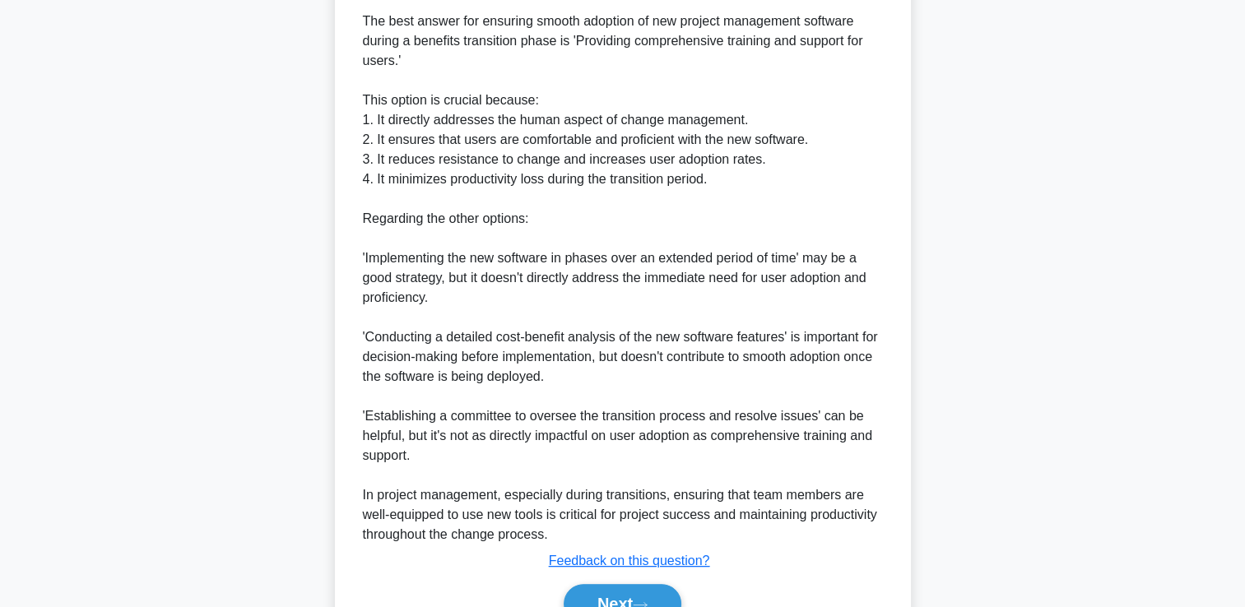
scroll to position [490, 0]
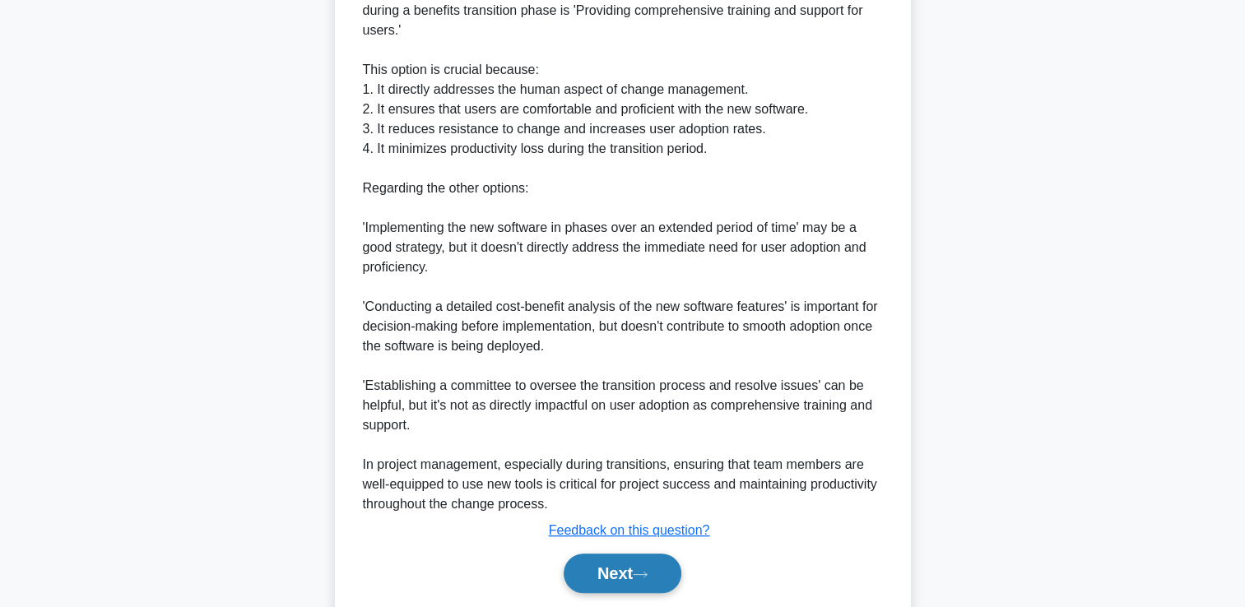
click at [602, 582] on button "Next" at bounding box center [623, 573] width 118 height 39
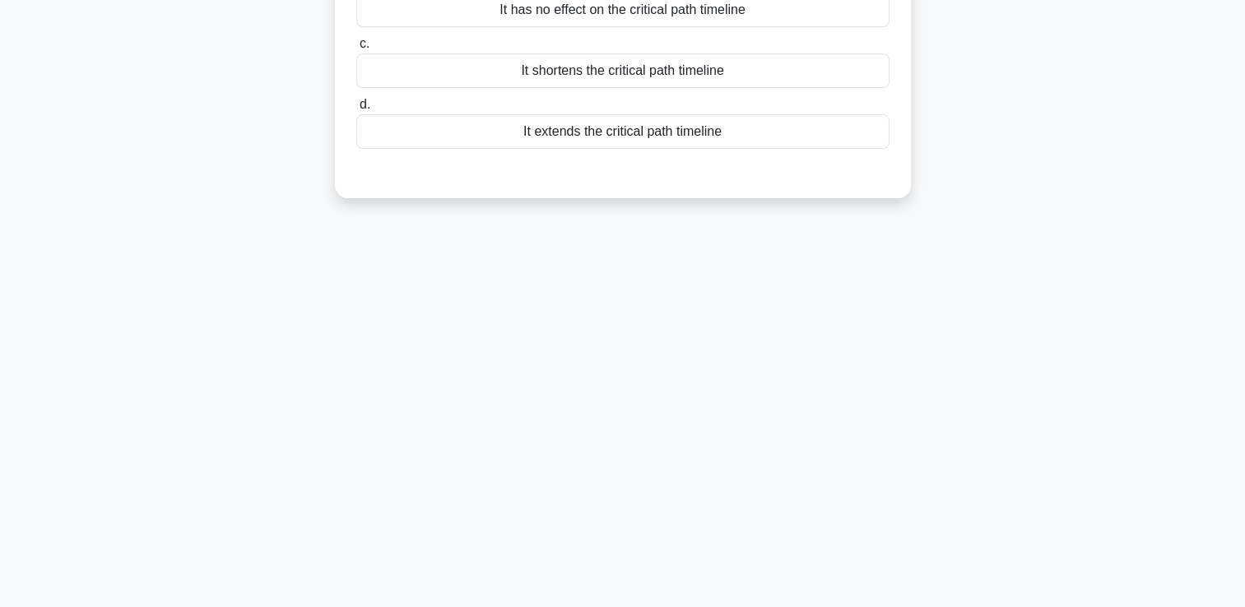
scroll to position [0, 0]
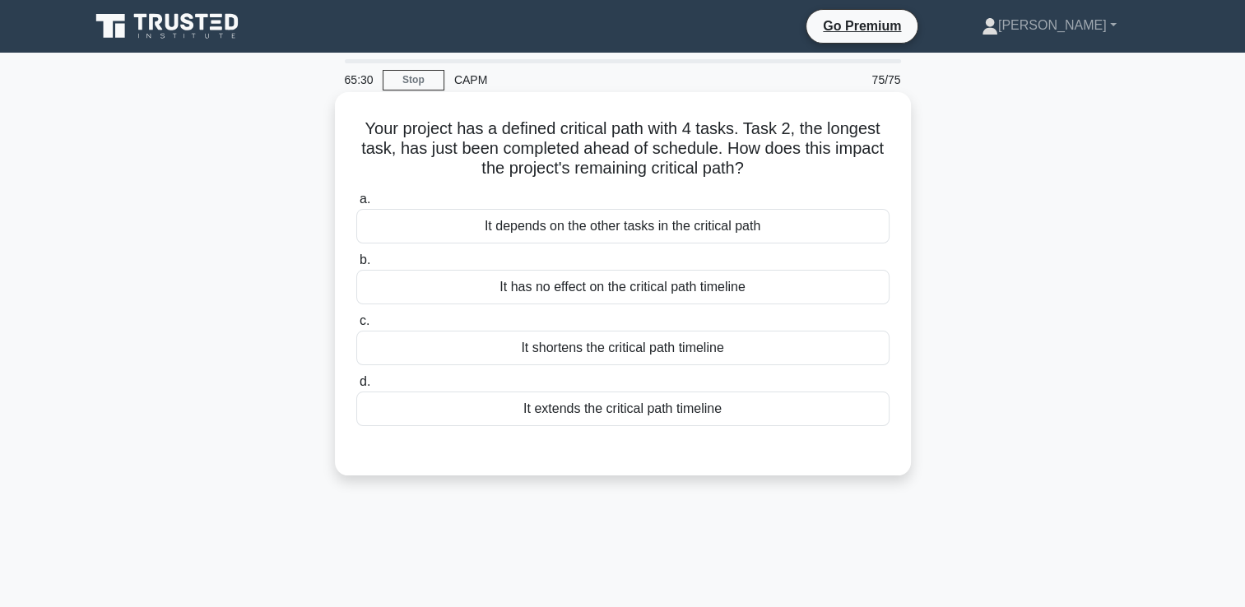
click at [674, 347] on div "It shortens the critical path timeline" at bounding box center [622, 348] width 533 height 35
click at [356, 327] on input "c. It shortens the critical path timeline" at bounding box center [356, 321] width 0 height 11
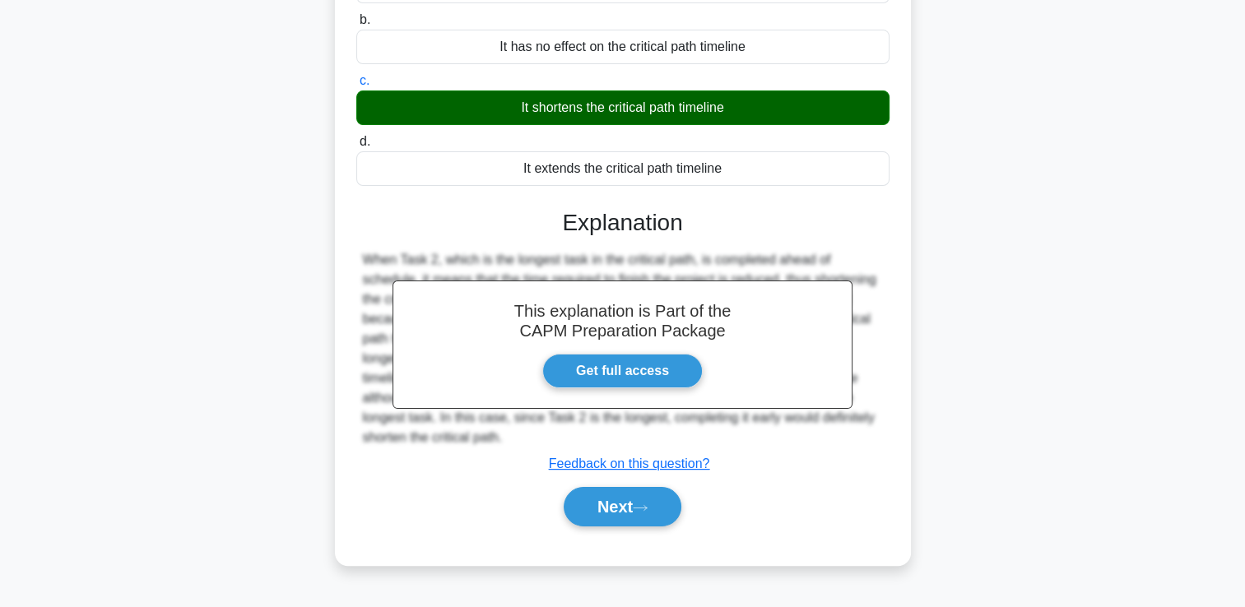
scroll to position [281, 0]
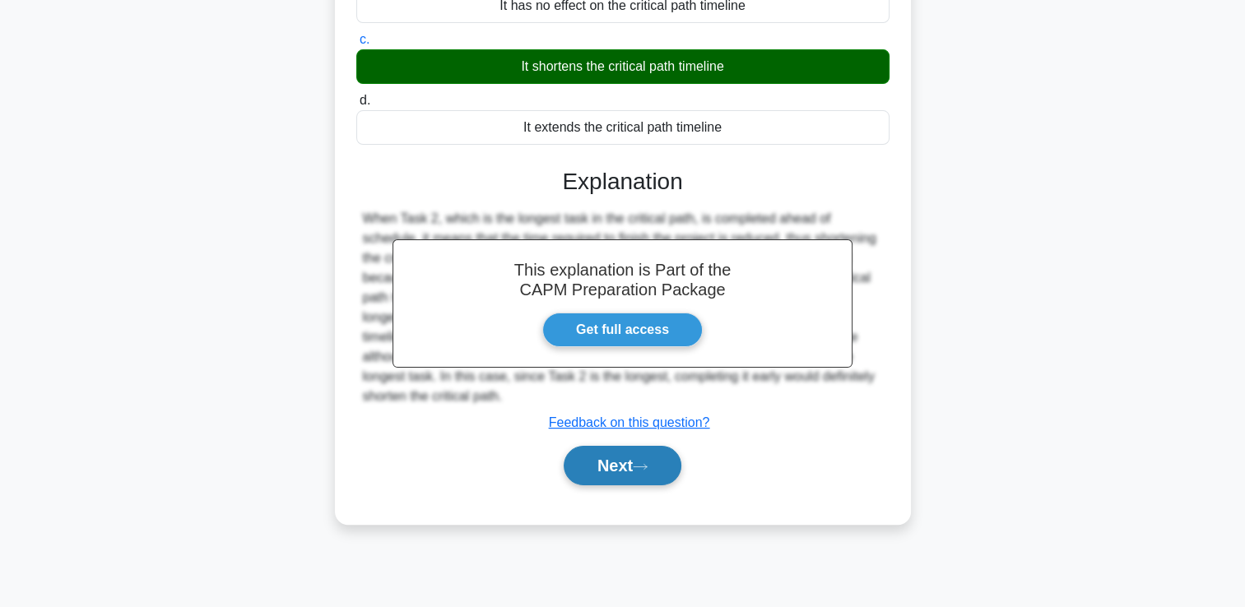
click at [618, 472] on button "Next" at bounding box center [623, 465] width 118 height 39
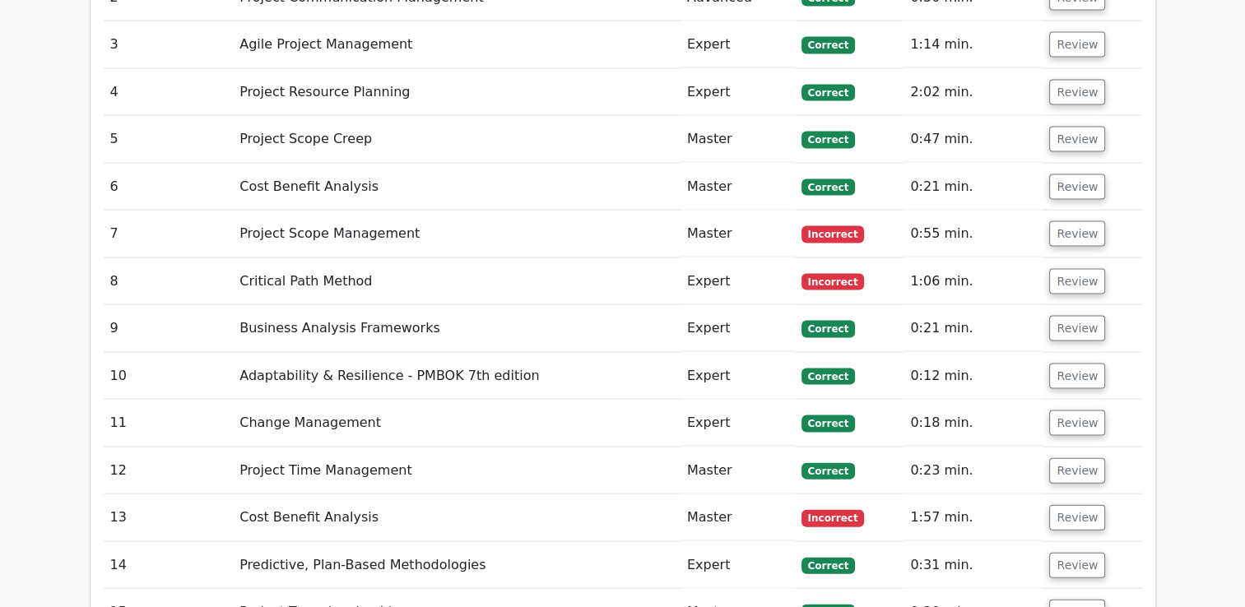
scroll to position [3452, 0]
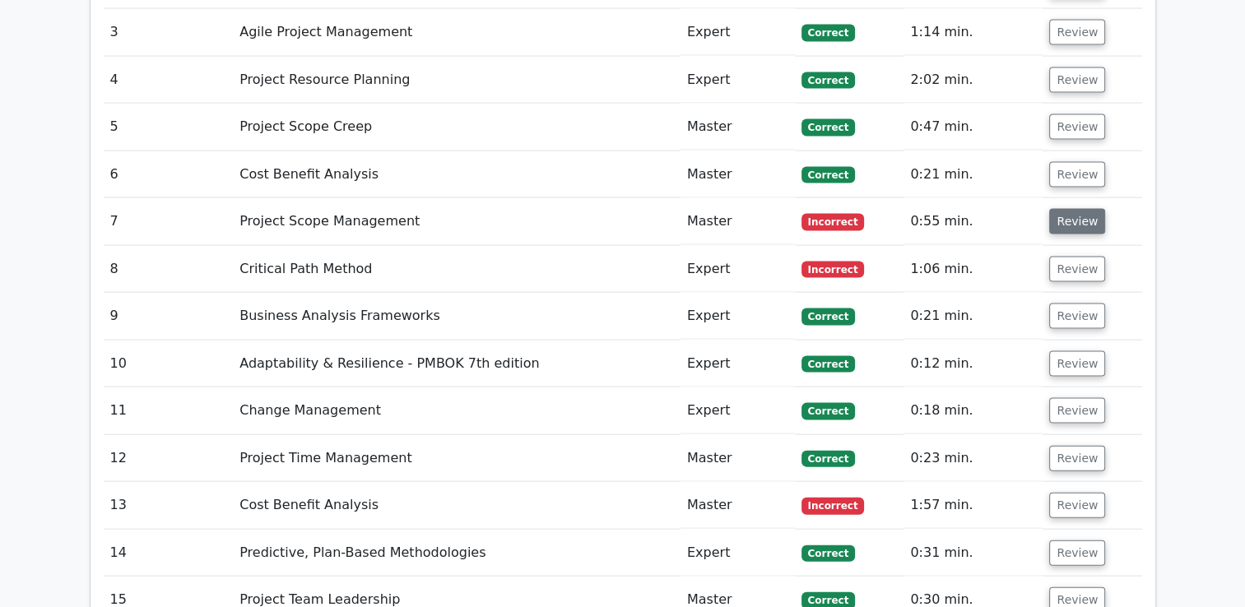
click at [1061, 209] on button "Review" at bounding box center [1077, 222] width 56 height 26
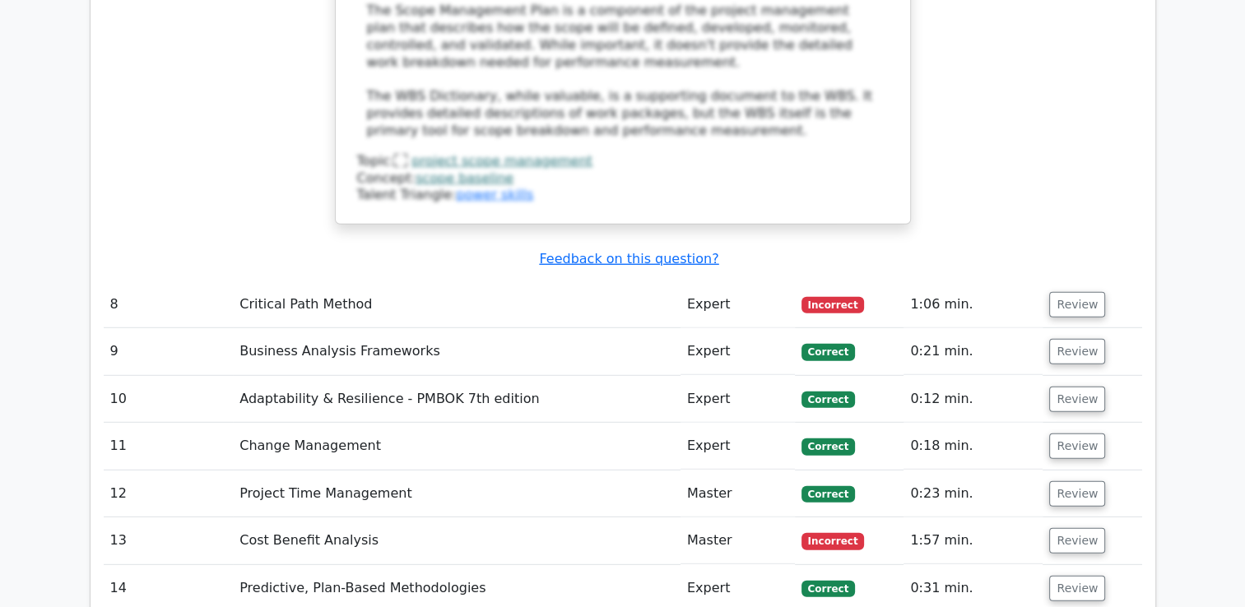
scroll to position [4587, 0]
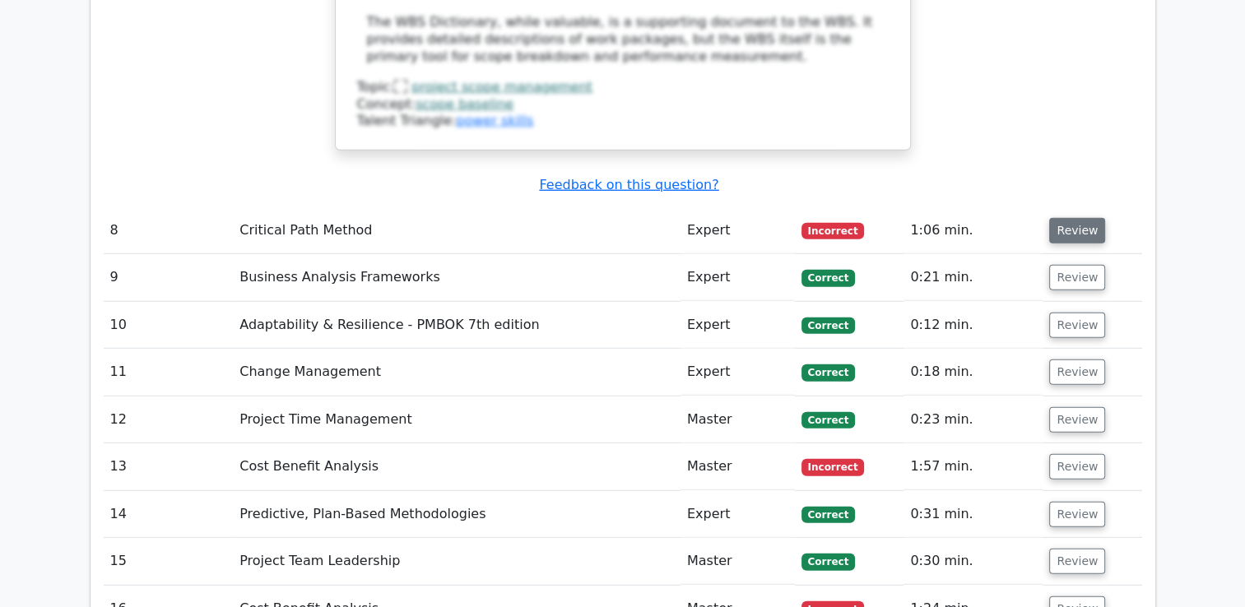
click at [1063, 218] on button "Review" at bounding box center [1077, 231] width 56 height 26
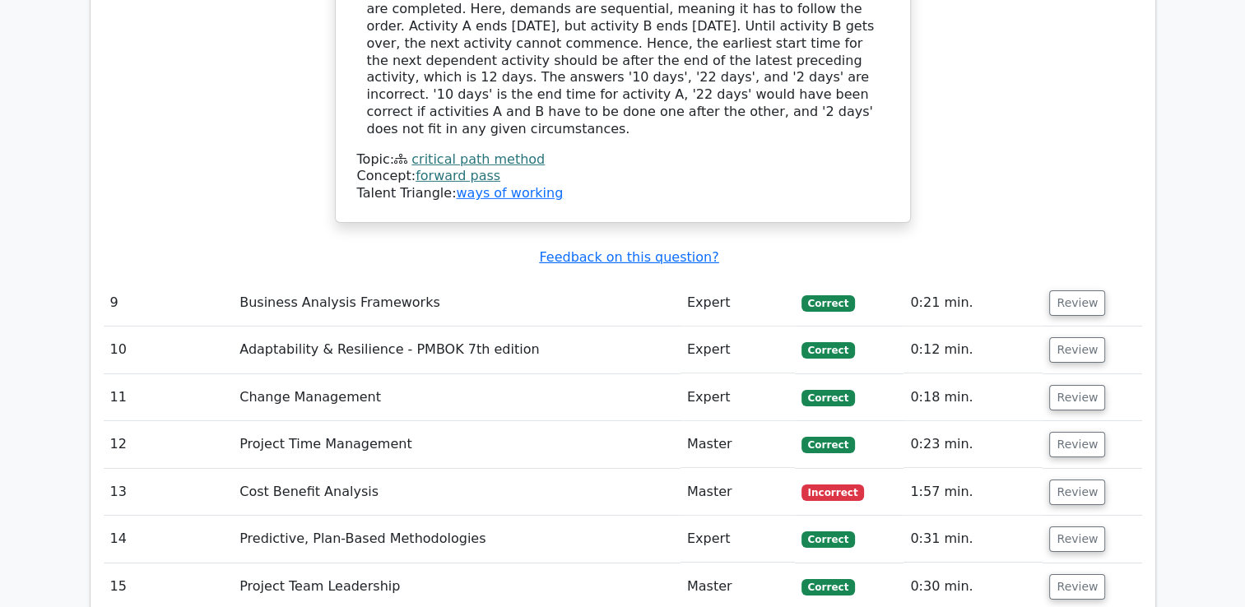
scroll to position [5274, 0]
click at [1076, 479] on button "Review" at bounding box center [1077, 492] width 56 height 26
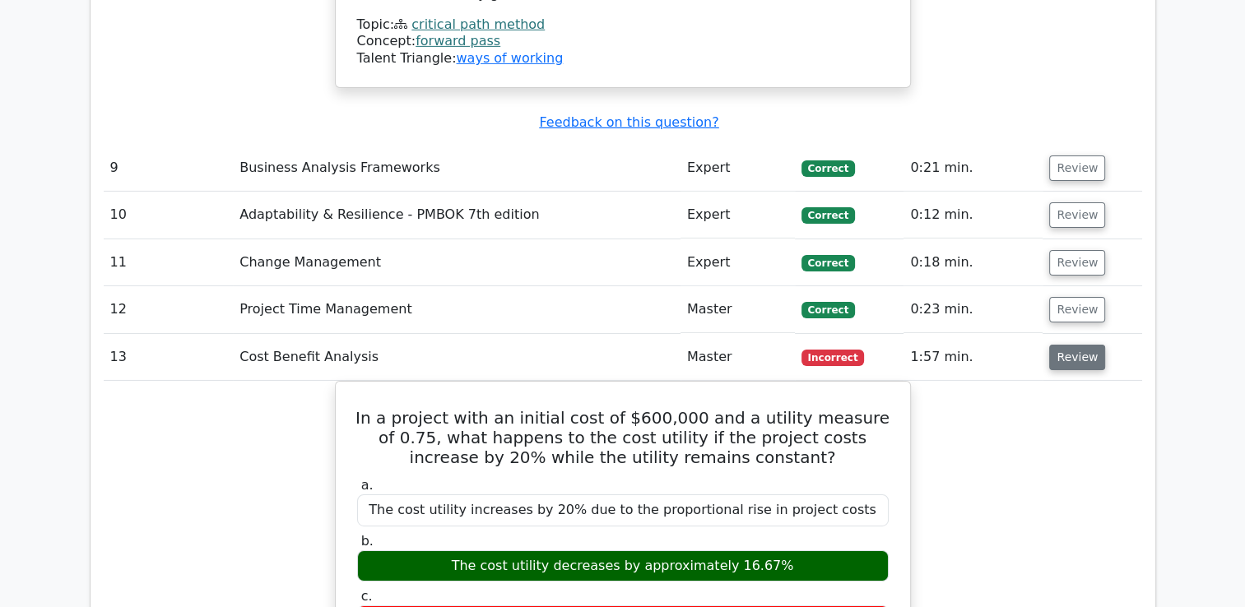
scroll to position [5486, 0]
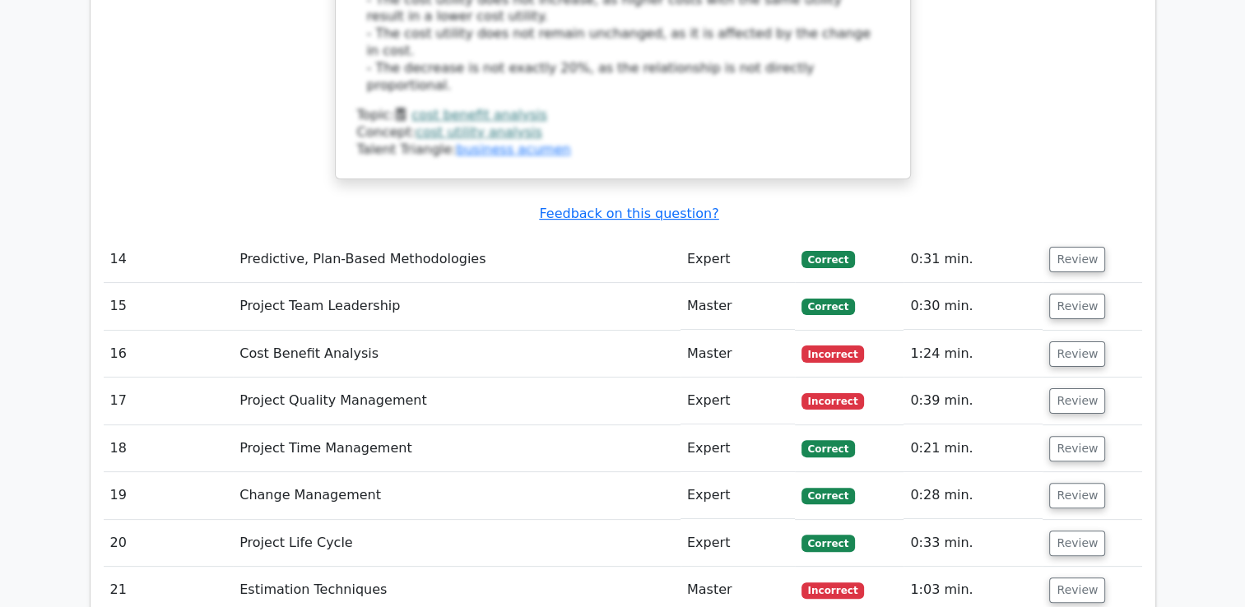
scroll to position [6567, 0]
click at [1065, 342] on button "Review" at bounding box center [1077, 355] width 56 height 26
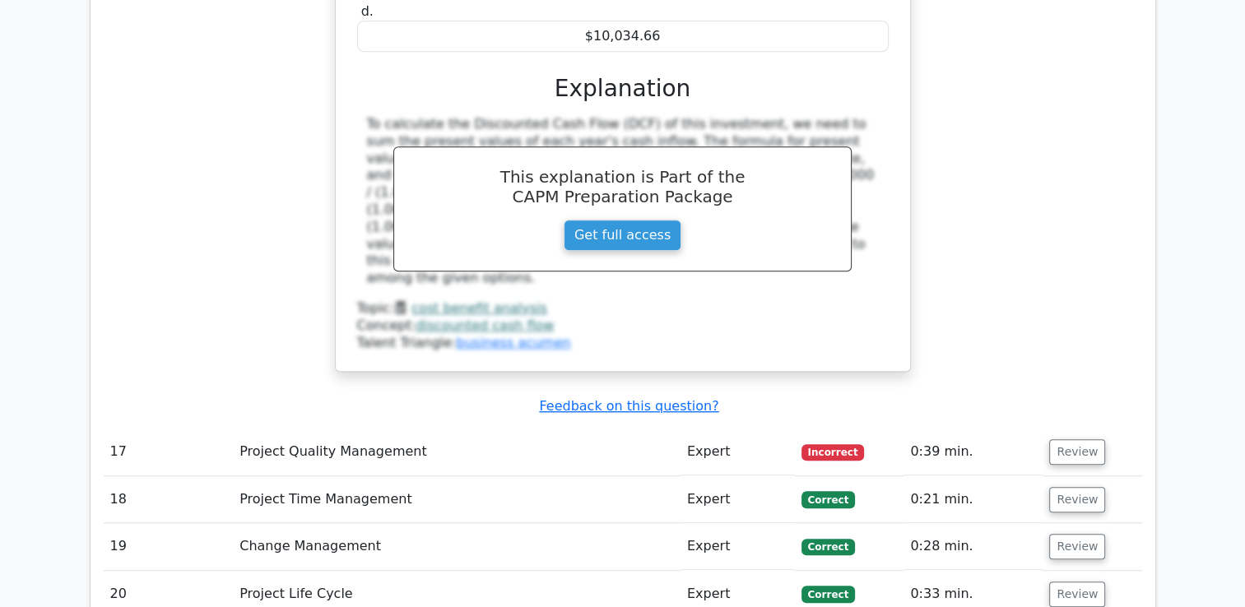
scroll to position [7228, 0]
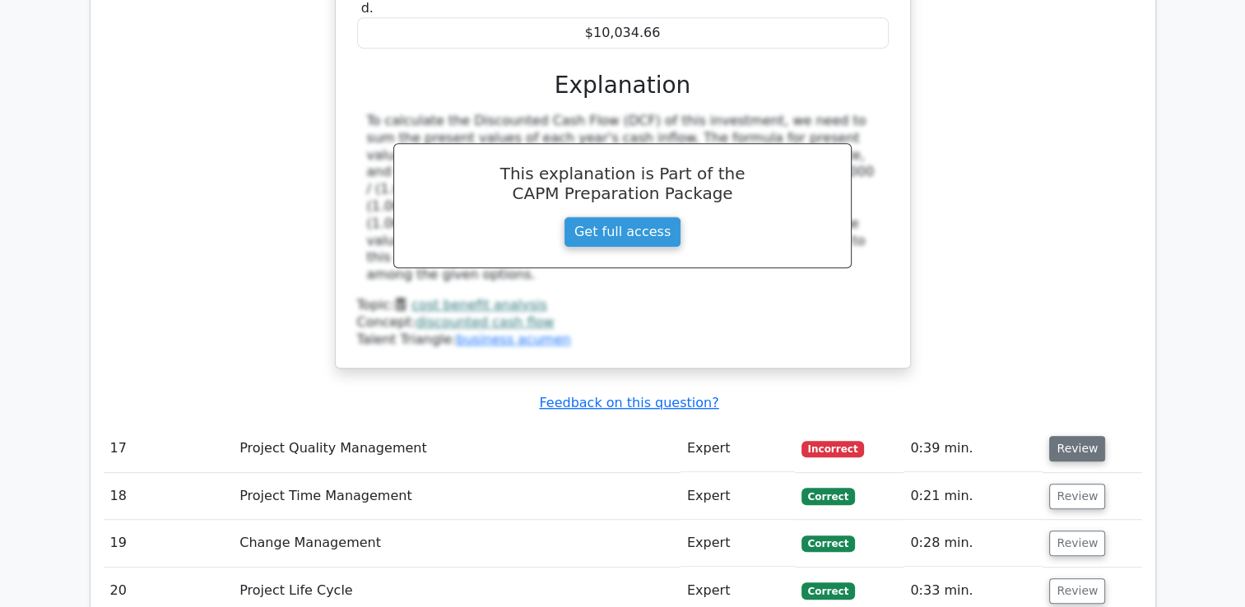
click at [1075, 436] on button "Review" at bounding box center [1077, 449] width 56 height 26
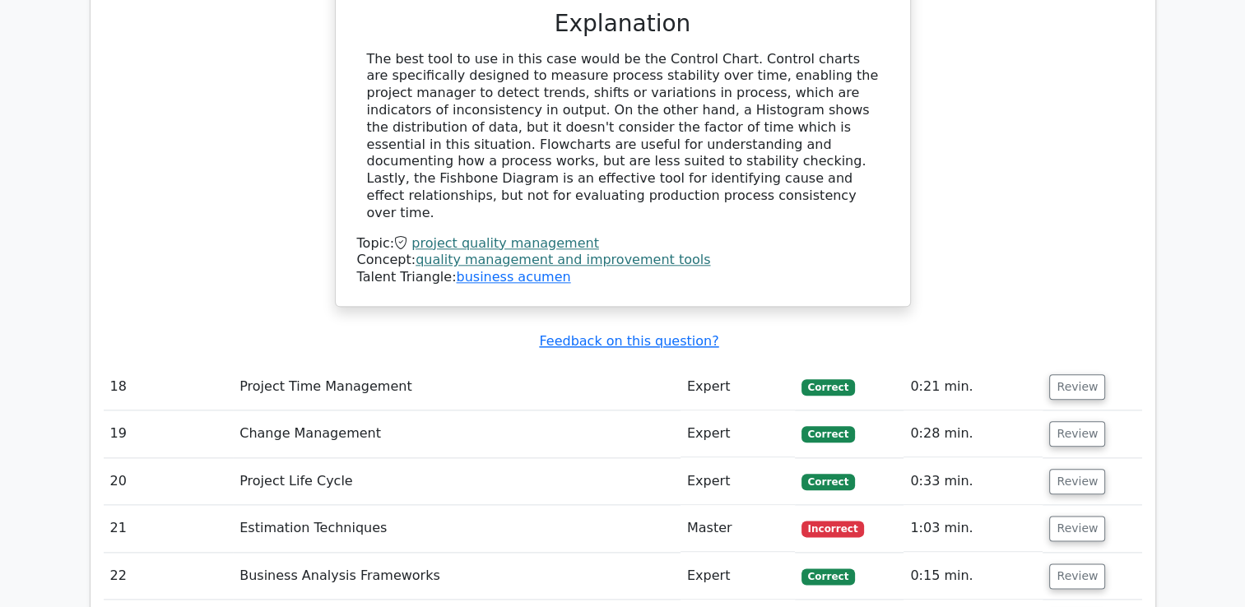
scroll to position [8048, 0]
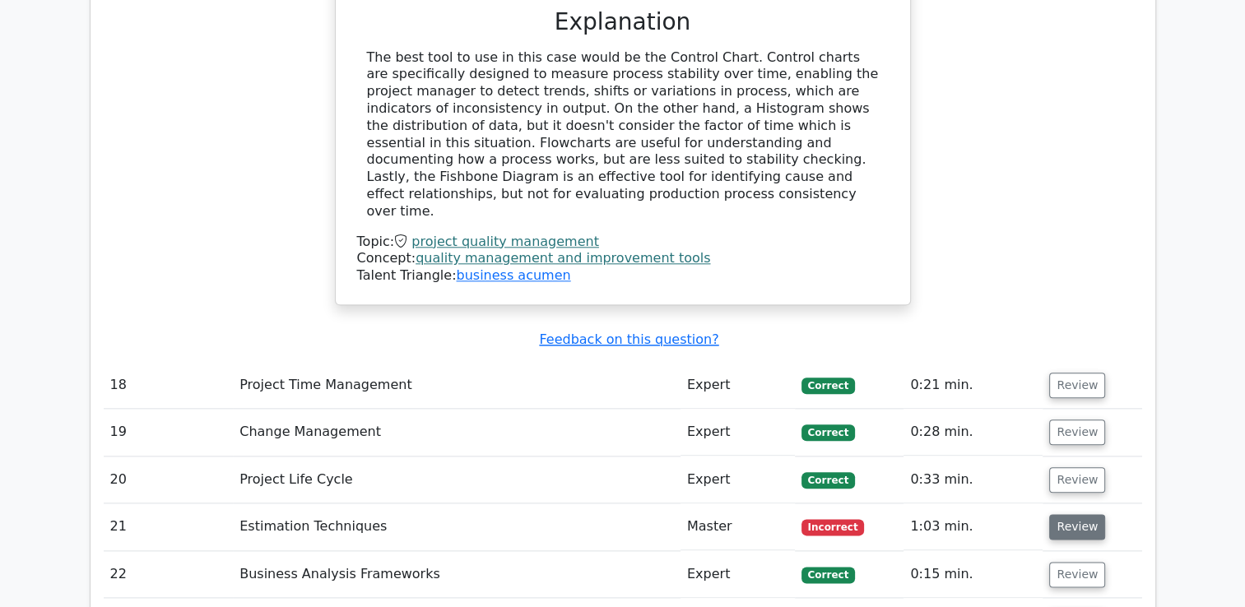
click at [1050, 514] on button "Review" at bounding box center [1077, 527] width 56 height 26
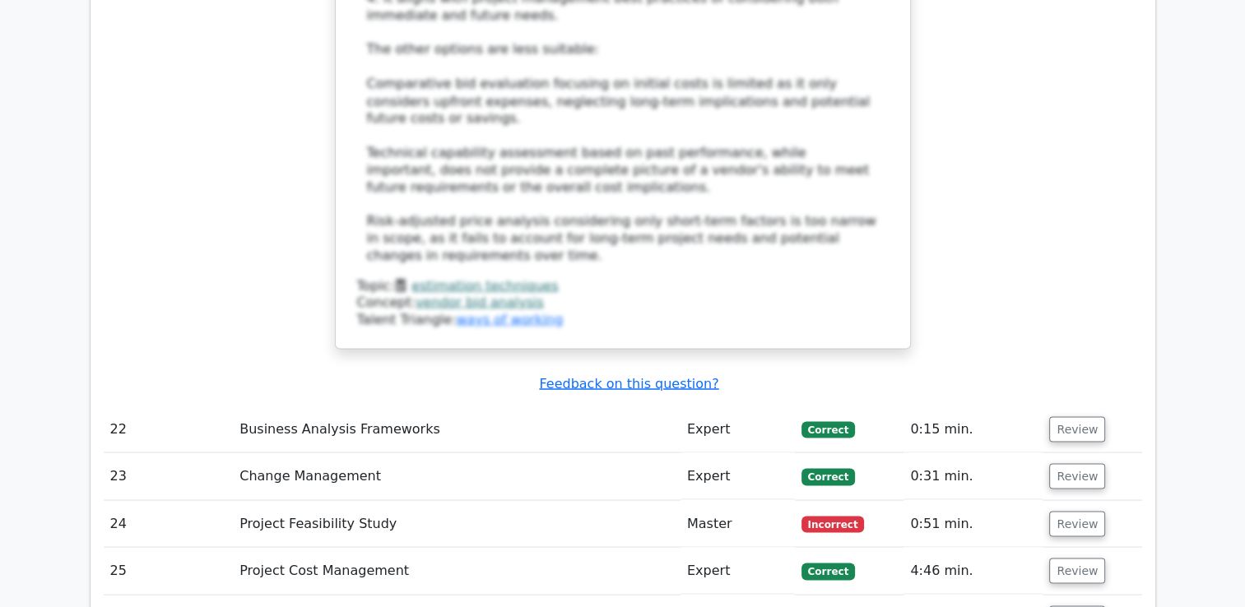
scroll to position [9224, 0]
click at [1074, 511] on button "Review" at bounding box center [1077, 524] width 56 height 26
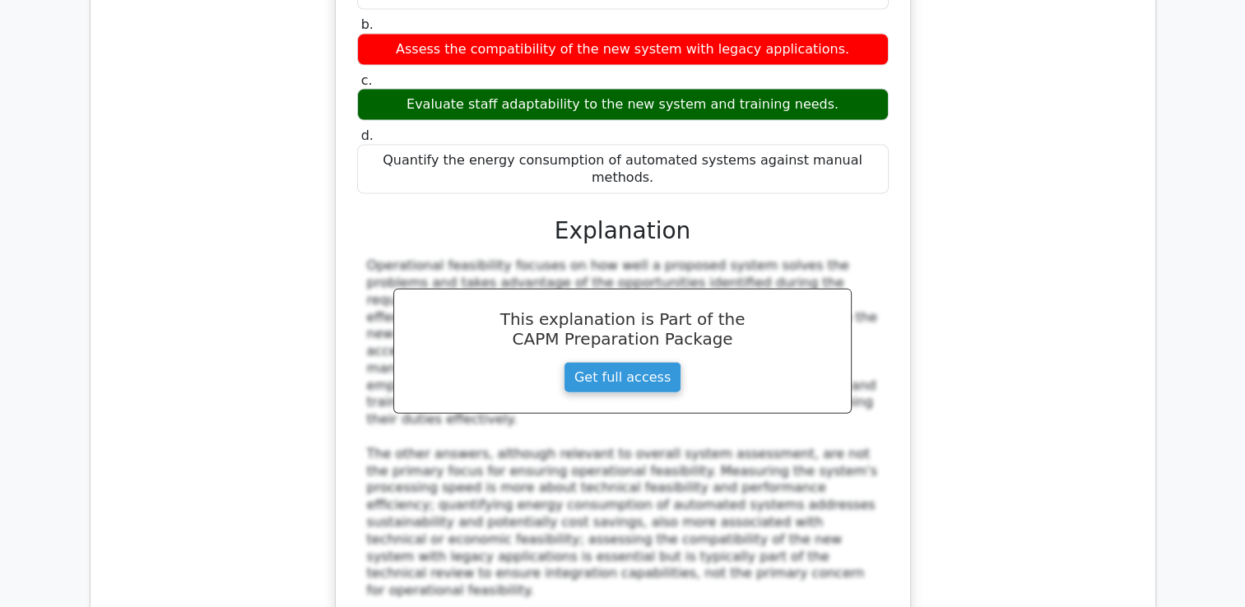
scroll to position [10042, 0]
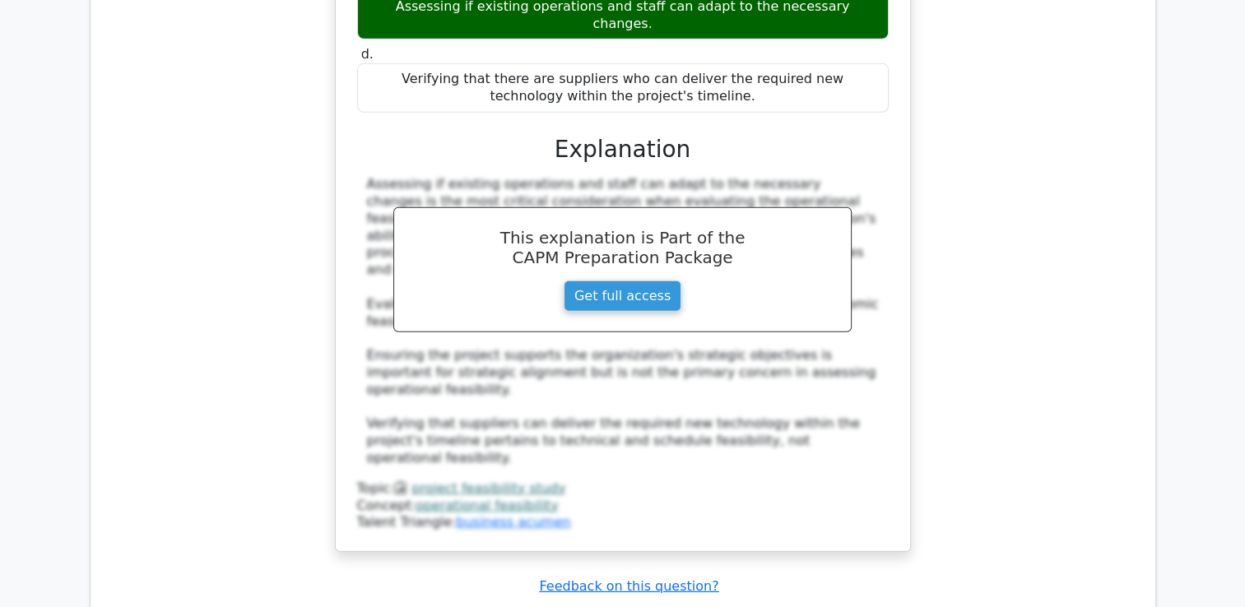
scroll to position [11113, 0]
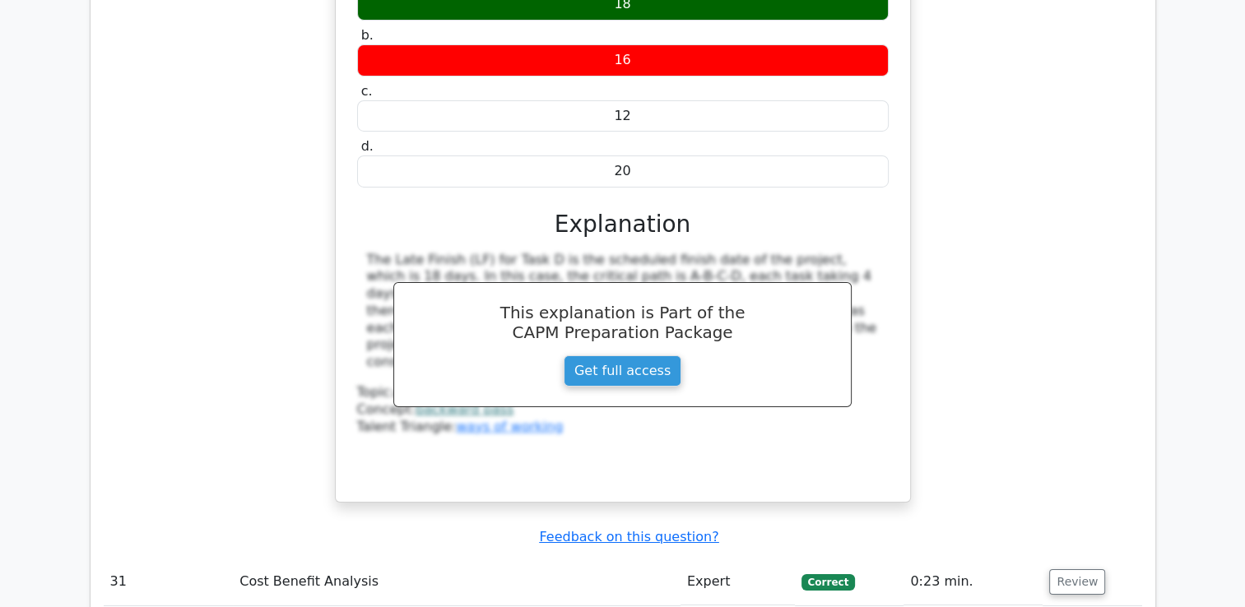
scroll to position [11968, 0]
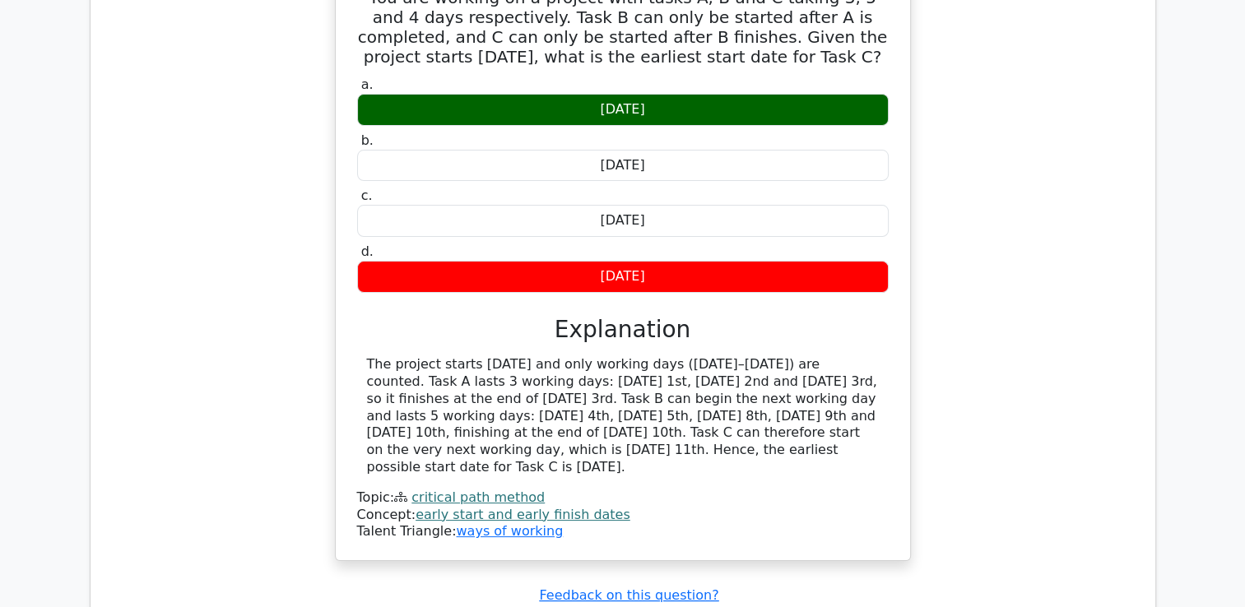
scroll to position [12727, 0]
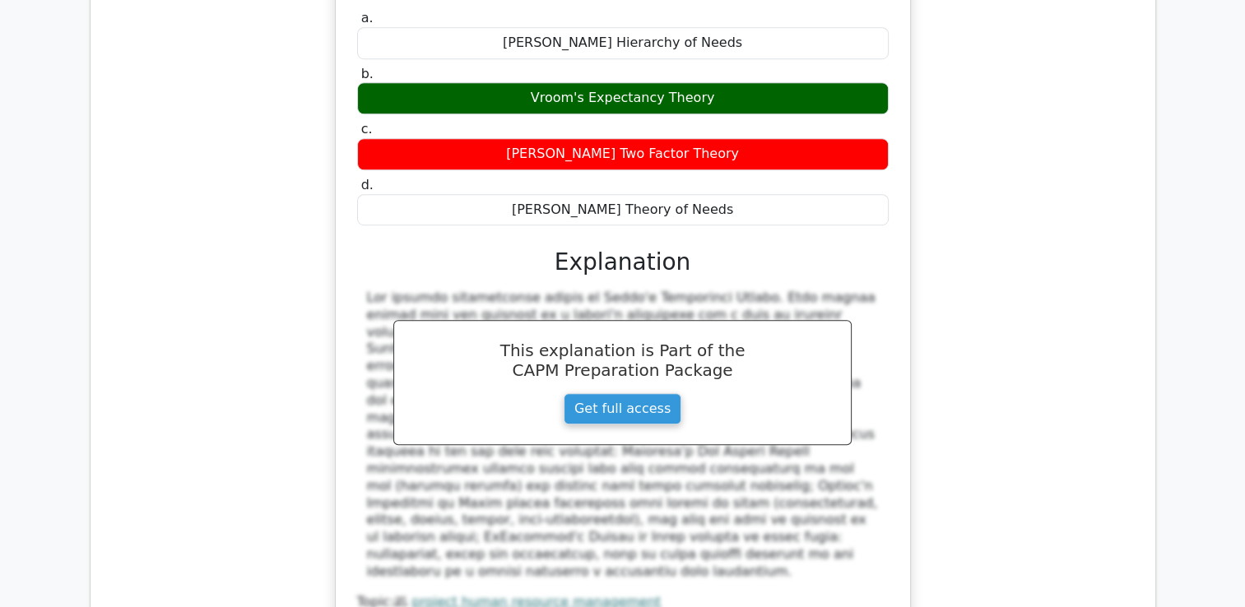
scroll to position [13551, 0]
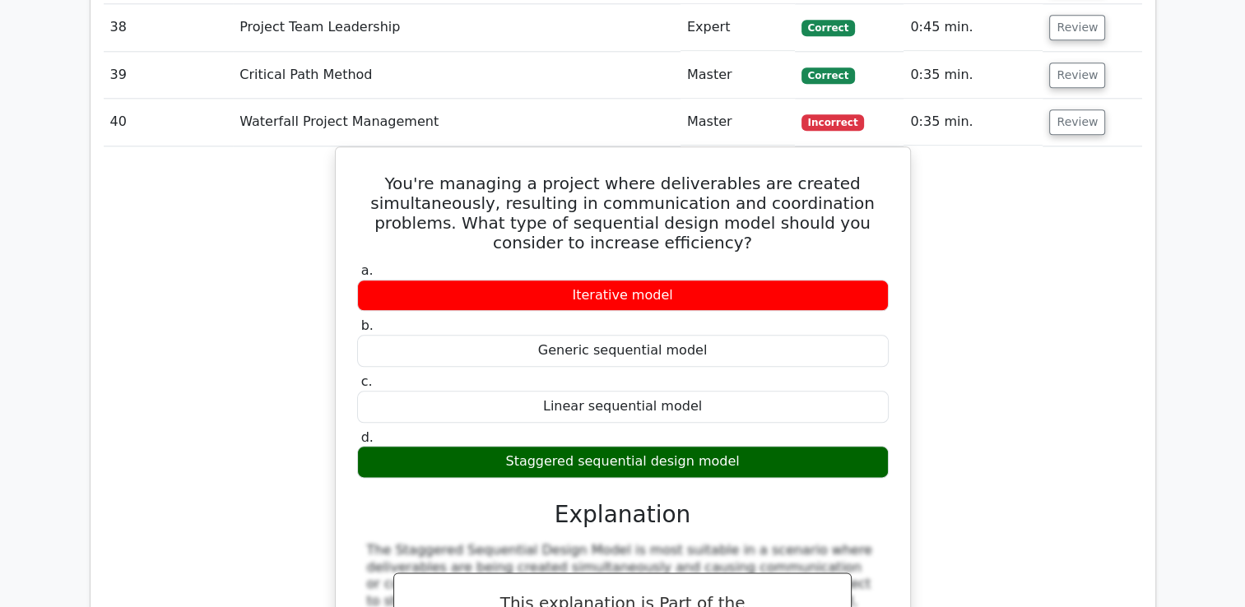
scroll to position [14555, 0]
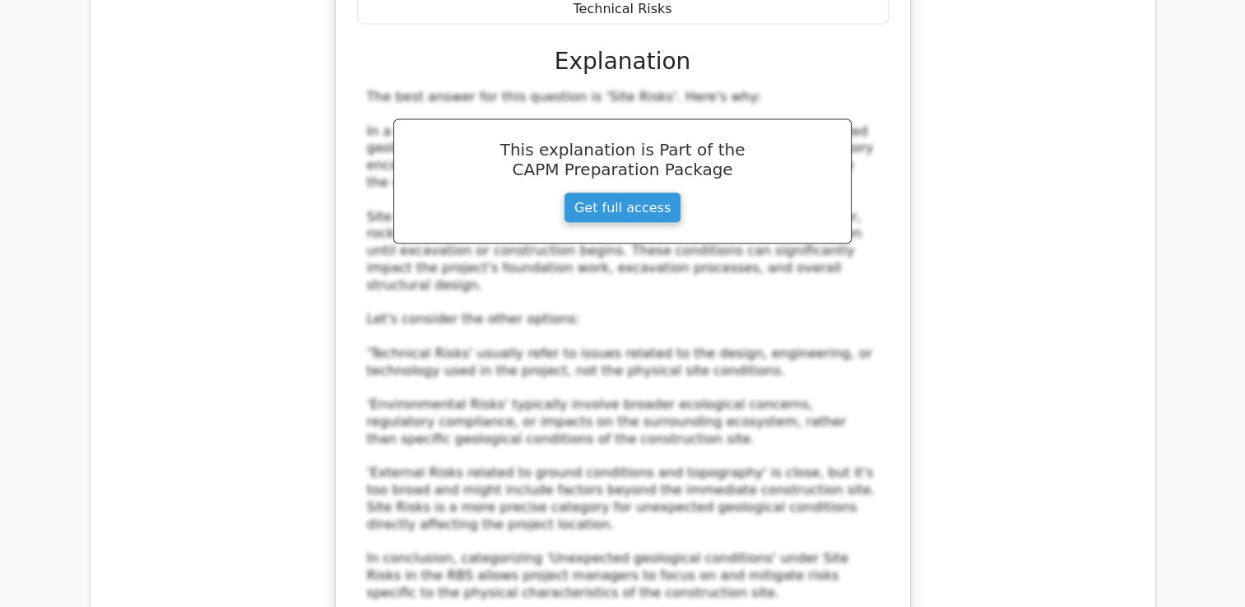
scroll to position [15678, 0]
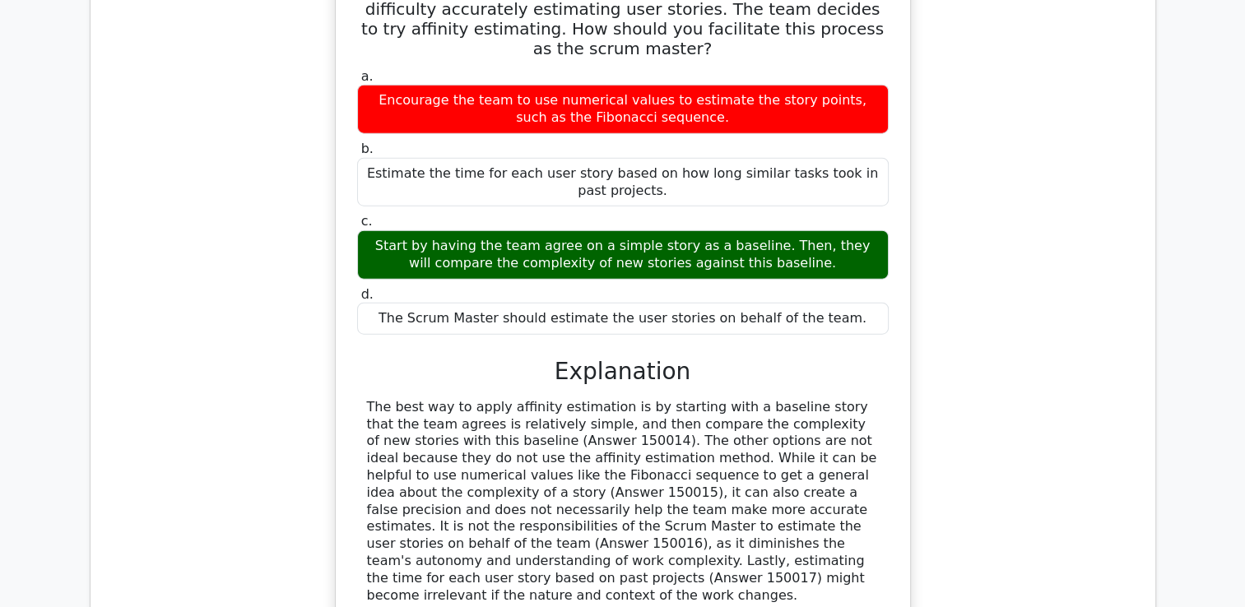
scroll to position [16553, 0]
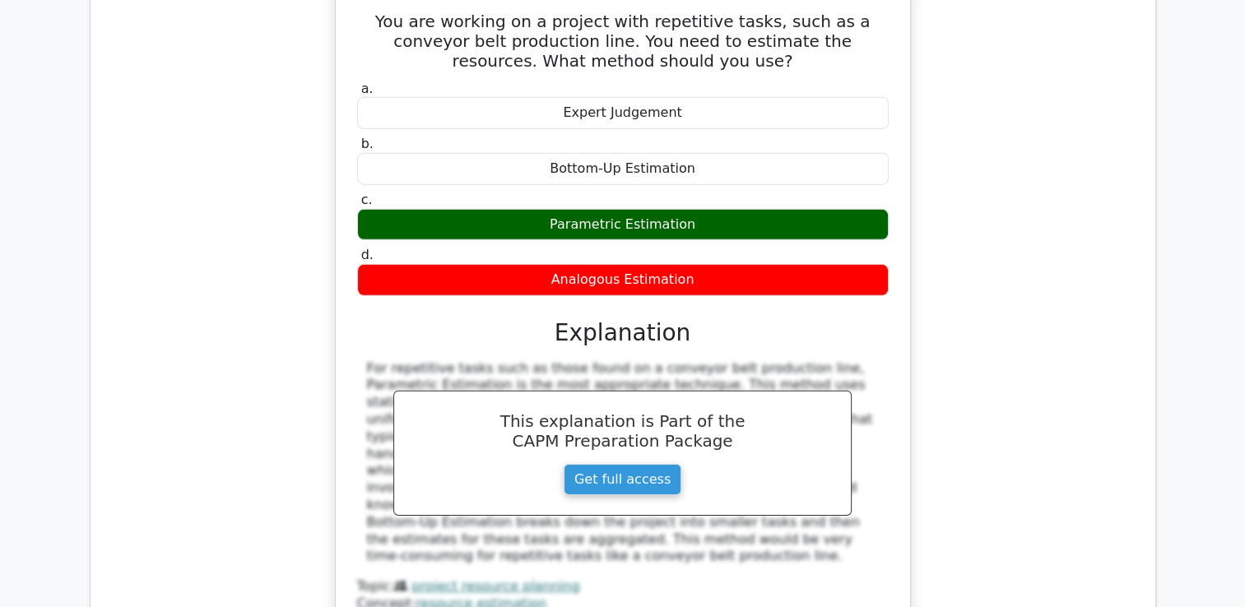
scroll to position [17428, 0]
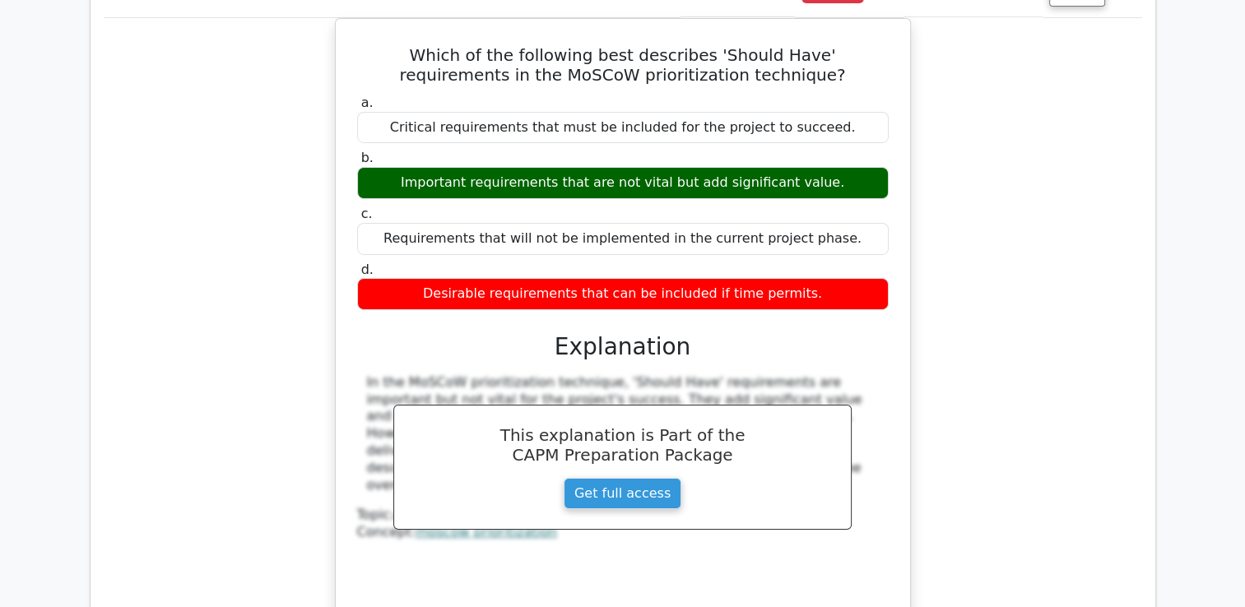
scroll to position [18162, 0]
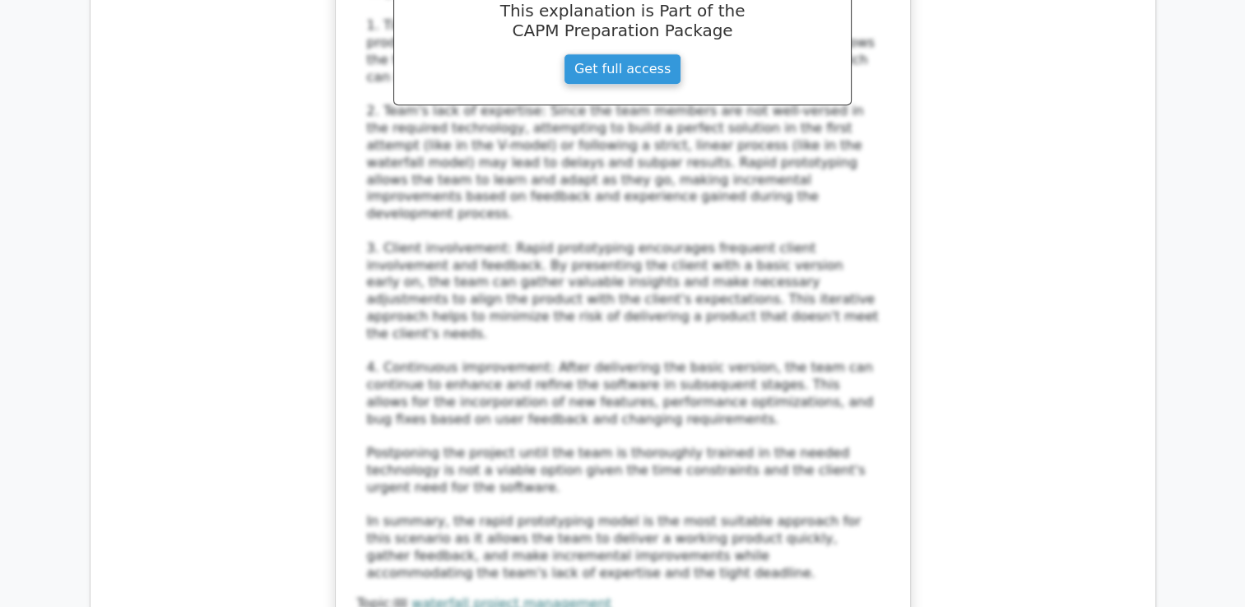
scroll to position [19429, 0]
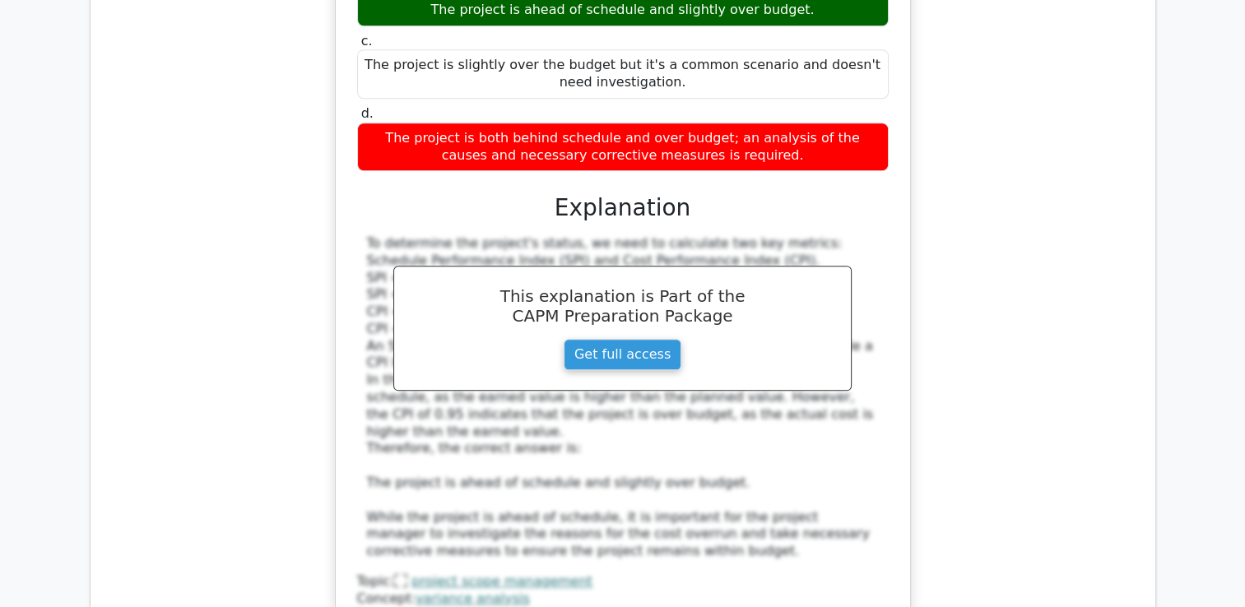
scroll to position [20518, 0]
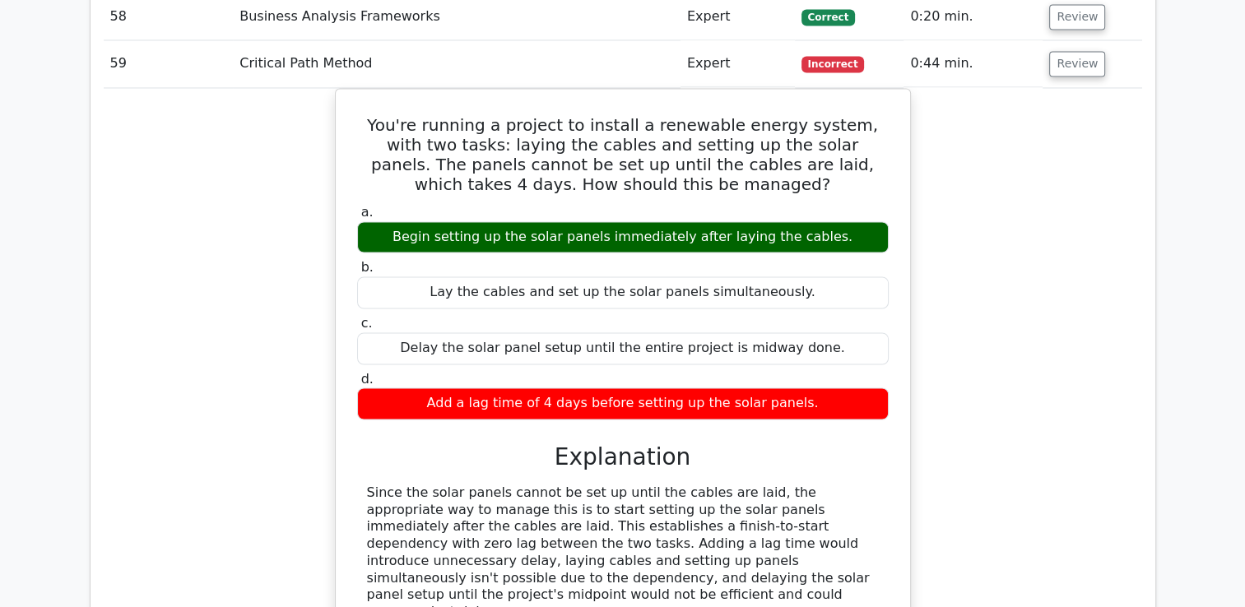
scroll to position [21348, 0]
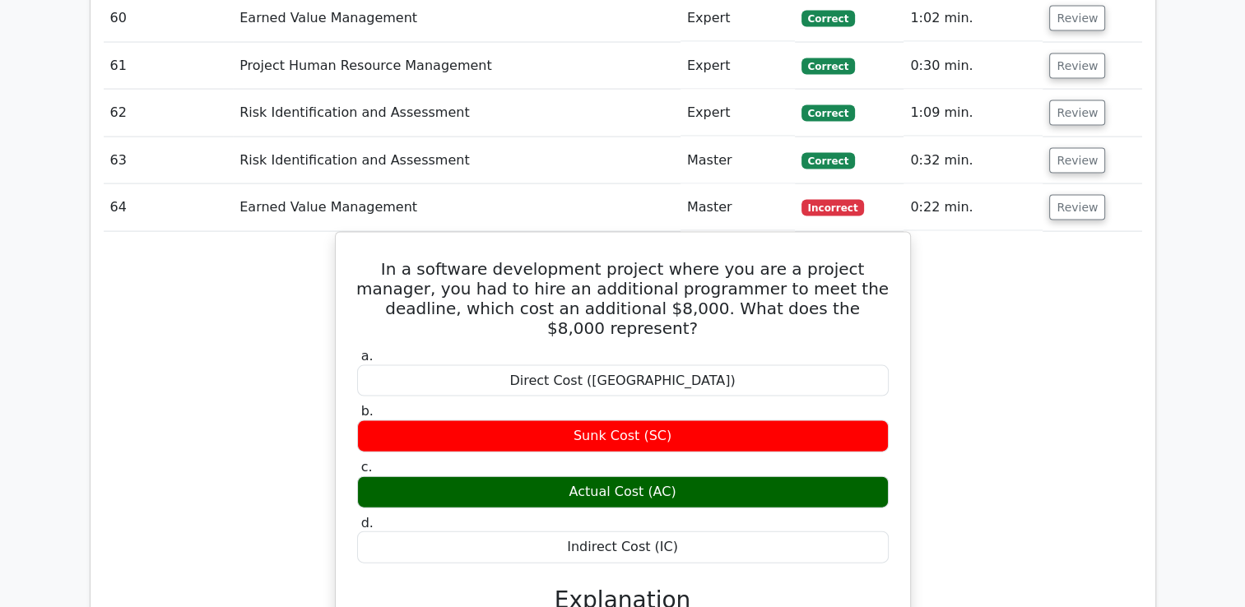
scroll to position [22110, 0]
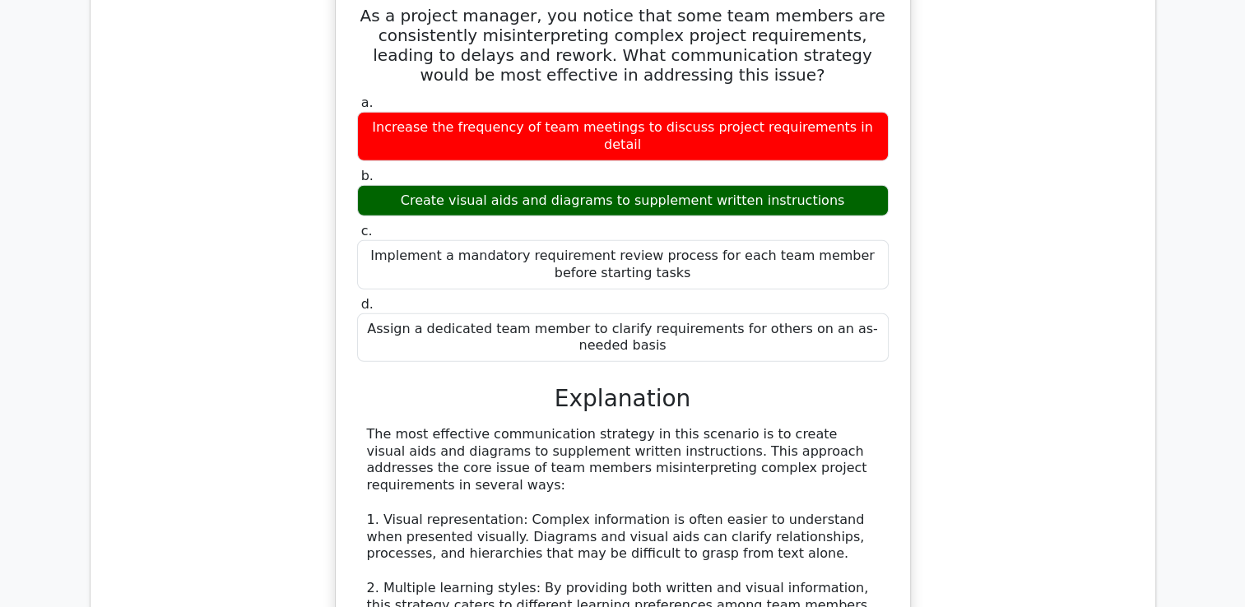
scroll to position [23117, 0]
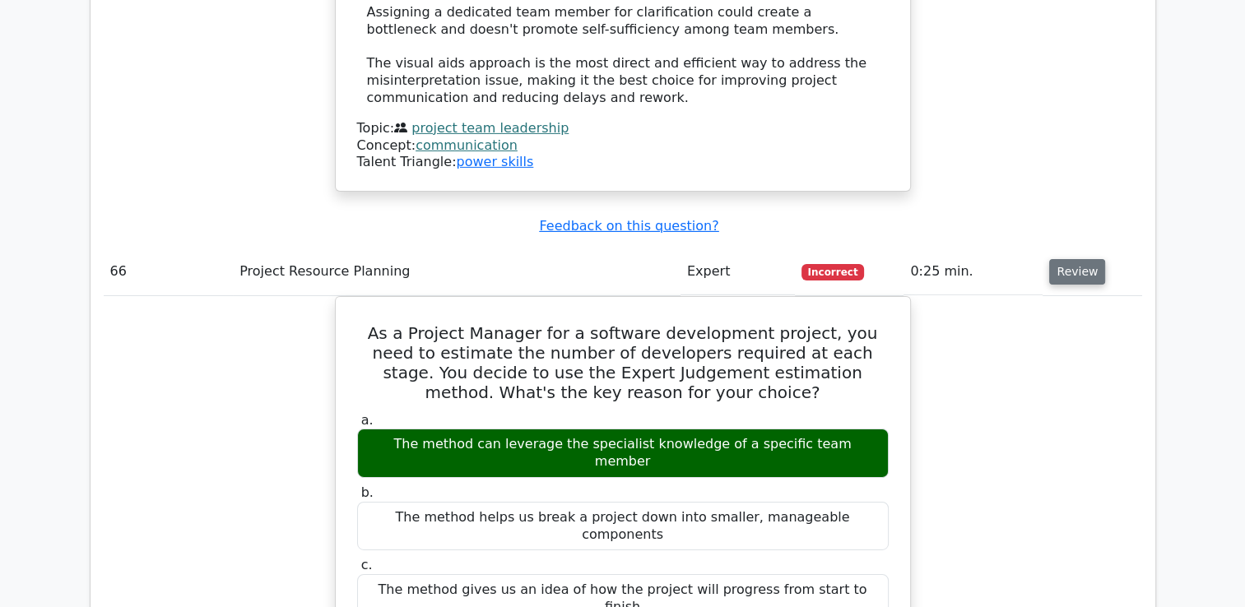
scroll to position [24018, 0]
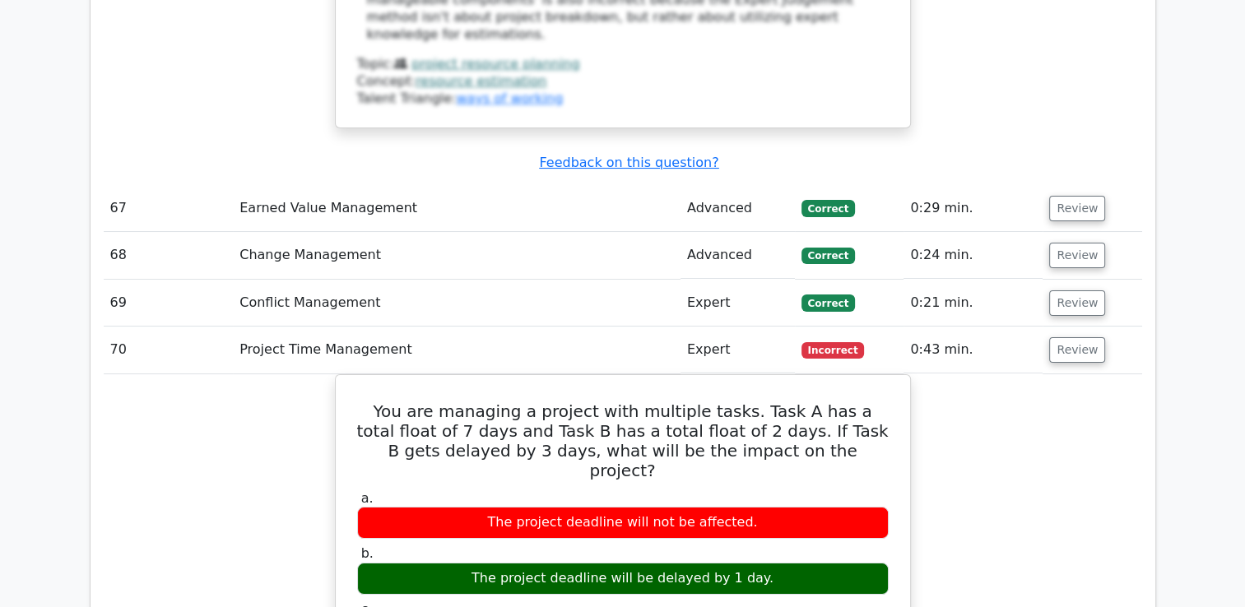
scroll to position [24926, 0]
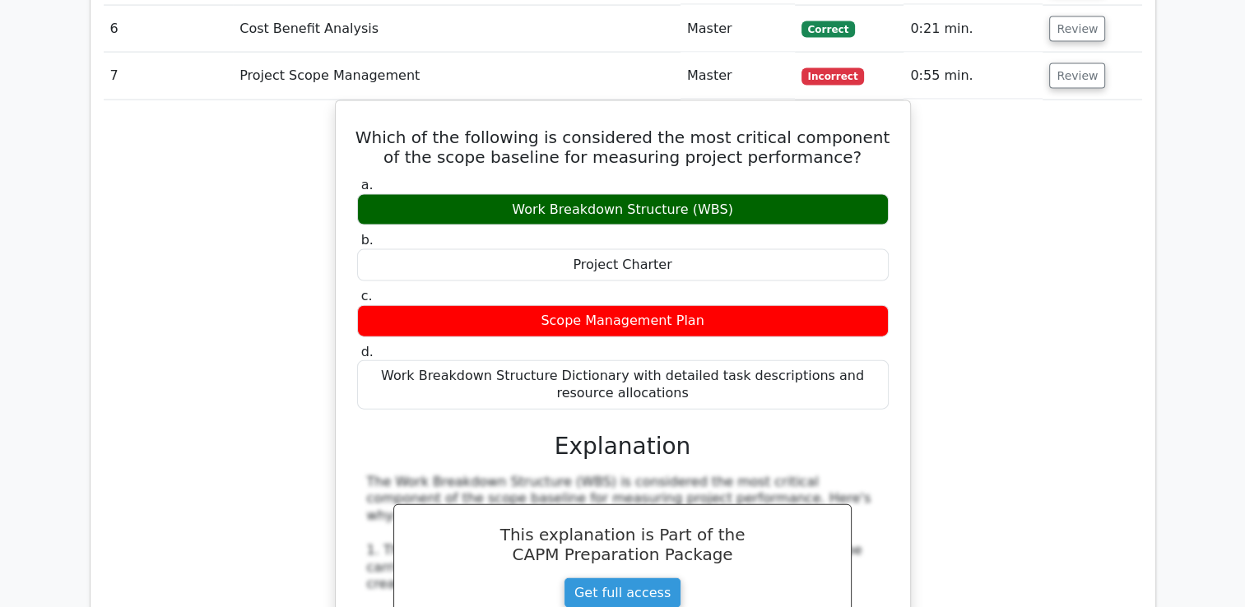
scroll to position [0, 0]
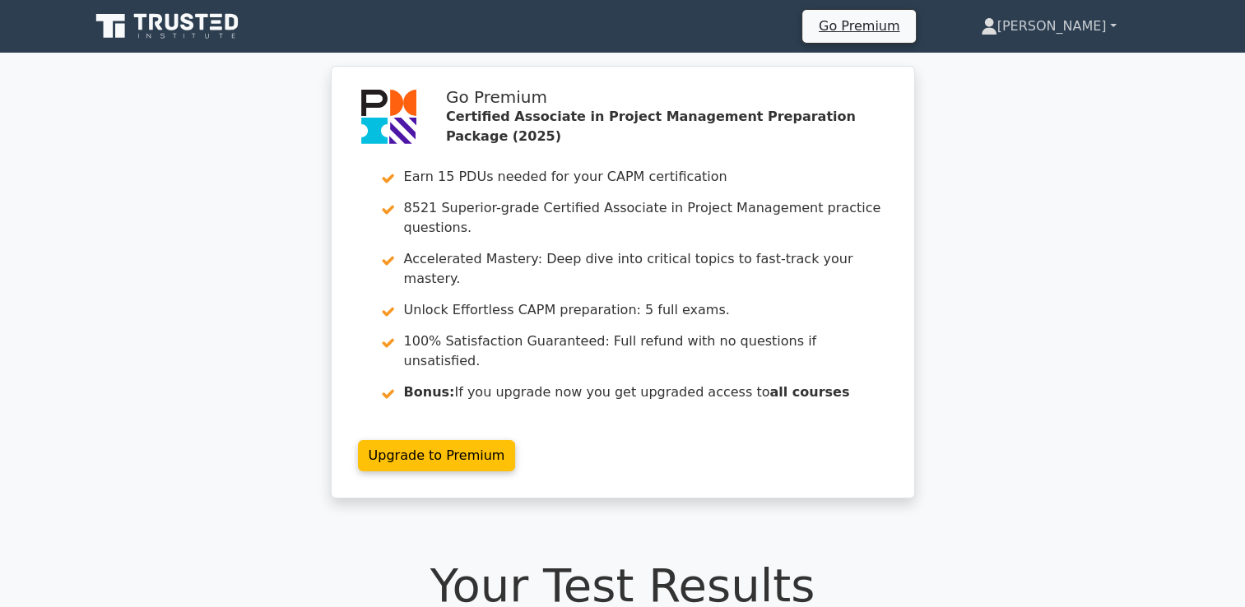
click at [1084, 25] on link "[PERSON_NAME]" at bounding box center [1048, 26] width 215 height 33
click at [1072, 67] on link "Profile" at bounding box center [1007, 65] width 130 height 26
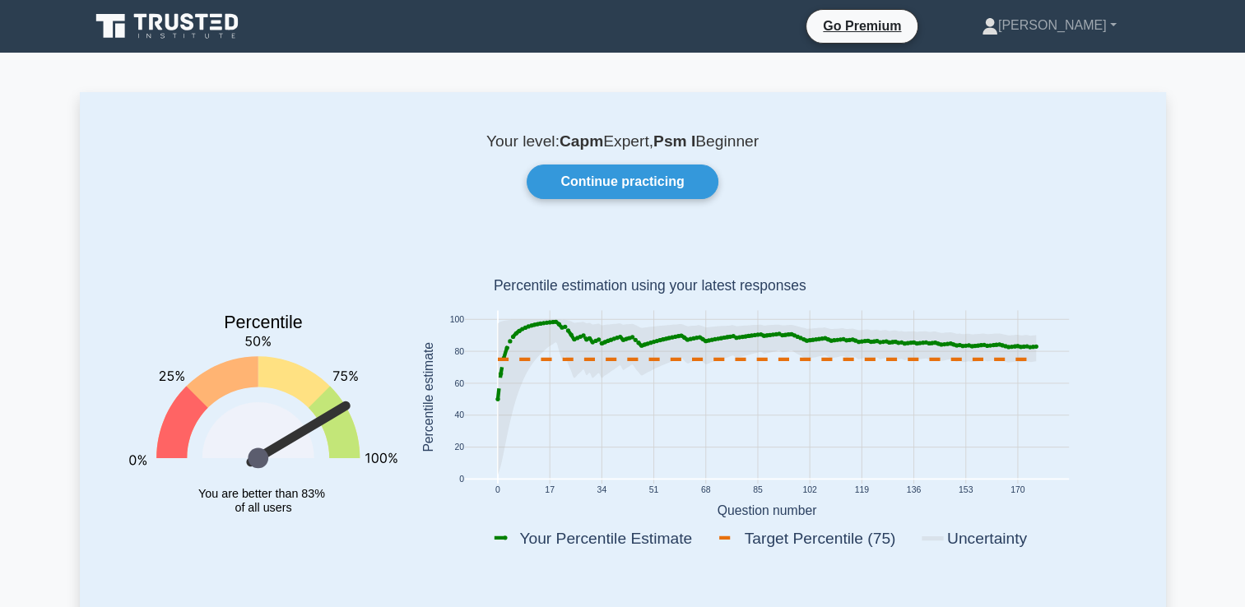
click at [209, 12] on icon at bounding box center [169, 26] width 158 height 31
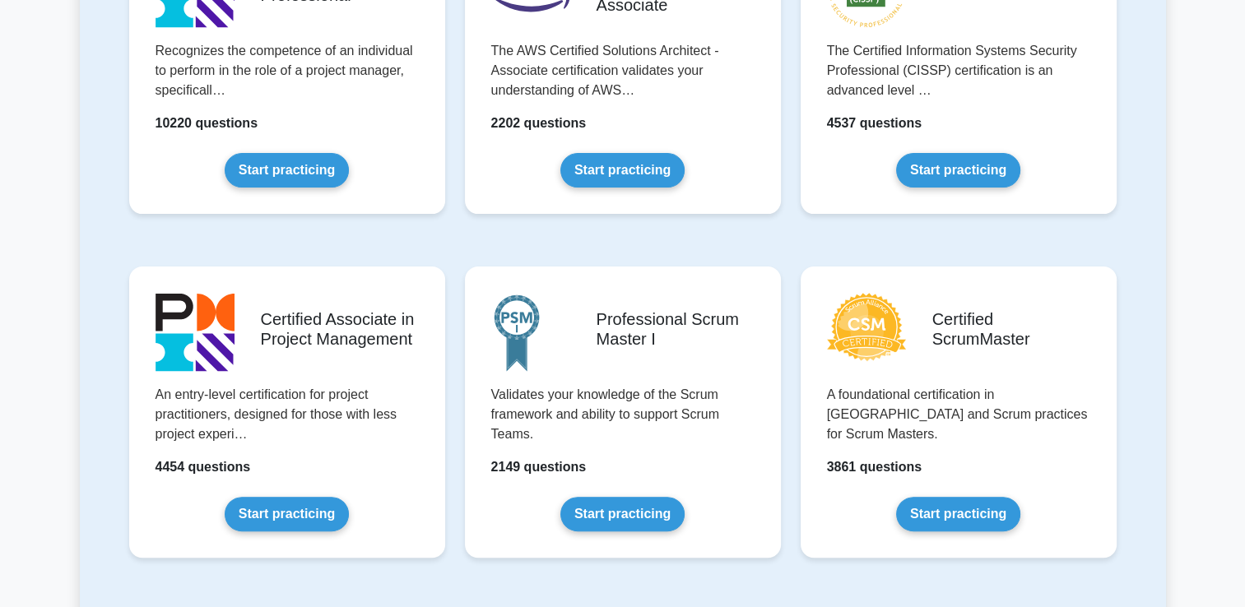
scroll to position [467, 0]
